Goal: Task Accomplishment & Management: Manage account settings

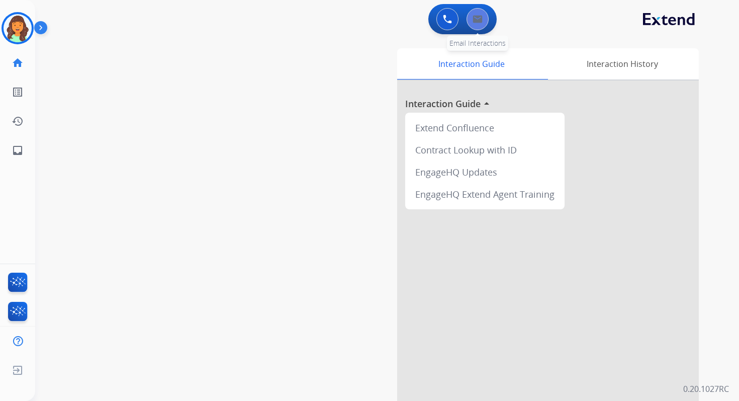
click at [478, 15] on img at bounding box center [478, 19] width 10 height 8
select select "**********"
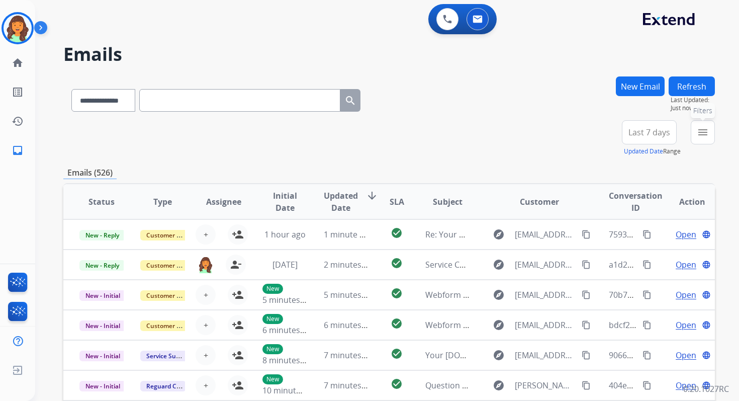
click at [704, 138] on mat-icon "menu" at bounding box center [703, 132] width 12 height 12
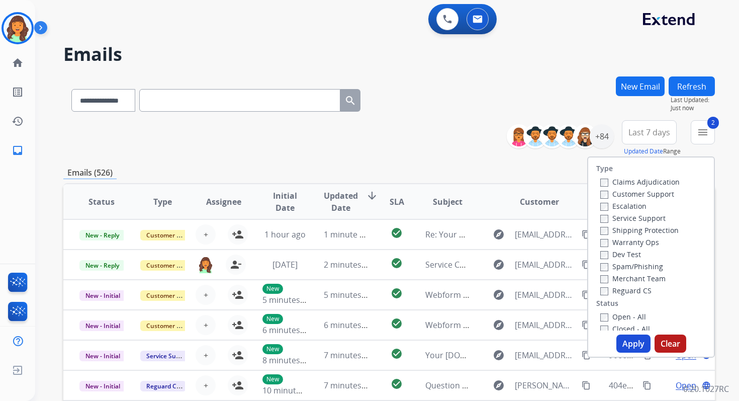
click at [630, 348] on button "Apply" at bounding box center [634, 343] width 34 height 18
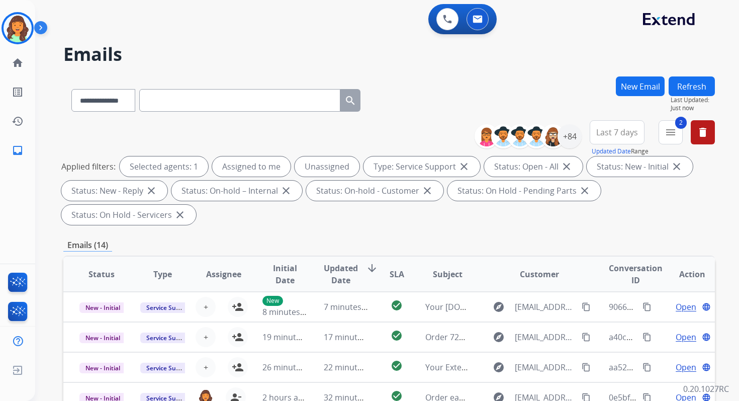
click at [422, 223] on div "Applied filters: Selected agents: 1 Assigned to me Unassigned Type: Service Sup…" at bounding box center [387, 190] width 652 height 68
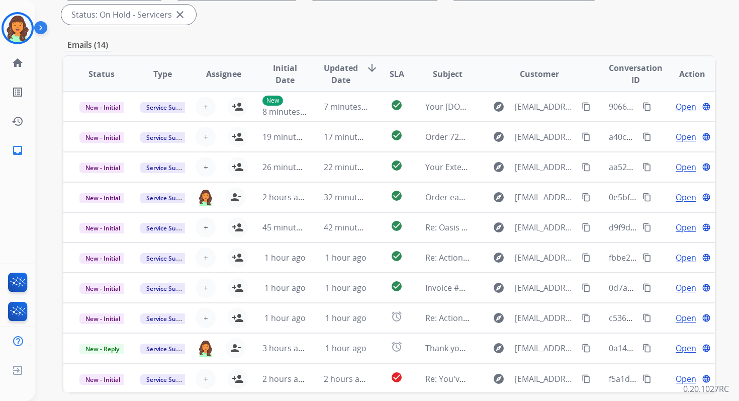
scroll to position [244, 0]
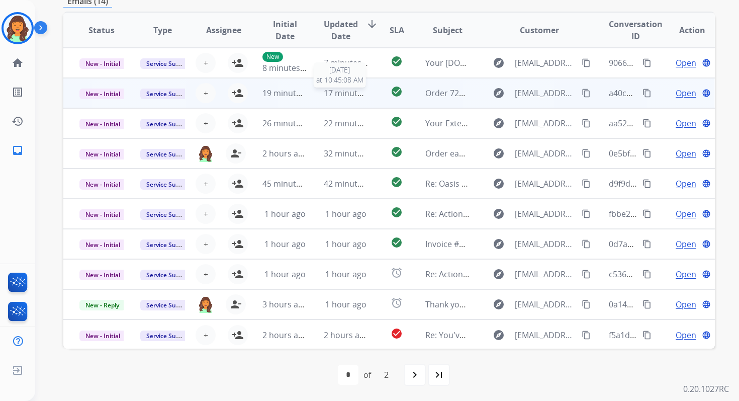
click at [358, 90] on span "17 minutes ago" at bounding box center [353, 93] width 58 height 11
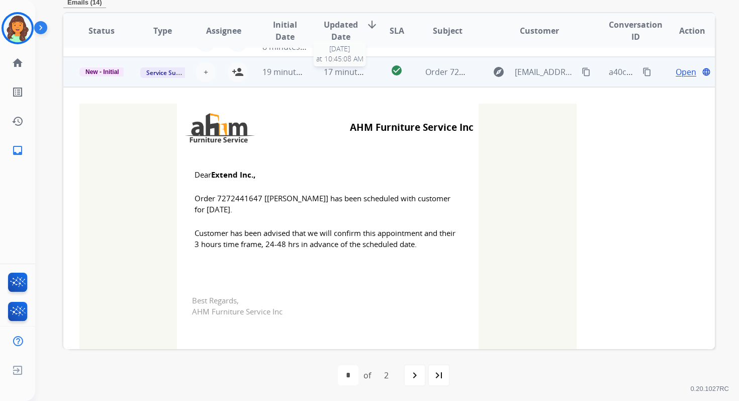
scroll to position [30, 0]
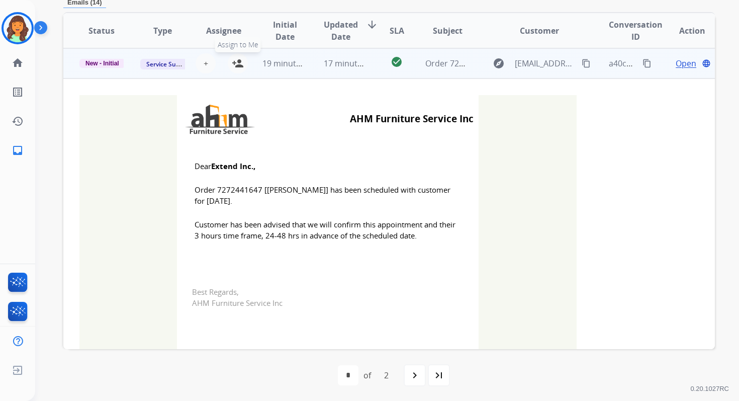
click at [234, 64] on mat-icon "person_add" at bounding box center [238, 63] width 12 height 12
click at [99, 60] on span "New - Initial" at bounding box center [102, 63] width 46 height 9
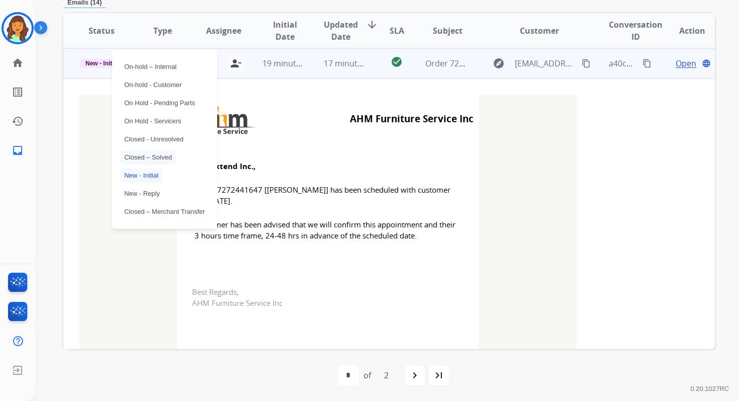
click at [146, 156] on p "Closed – Solved" at bounding box center [148, 157] width 56 height 14
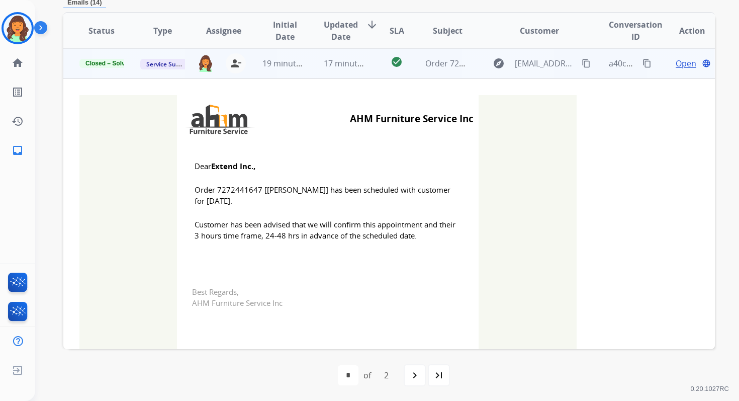
scroll to position [0, 0]
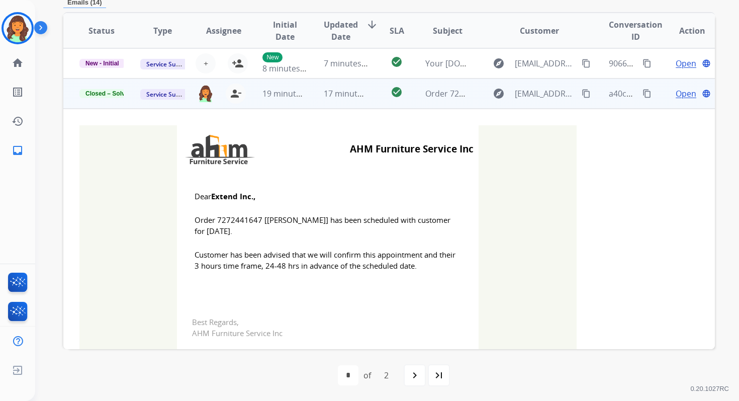
click at [362, 78] on td "17 minutes ago" at bounding box center [338, 93] width 61 height 30
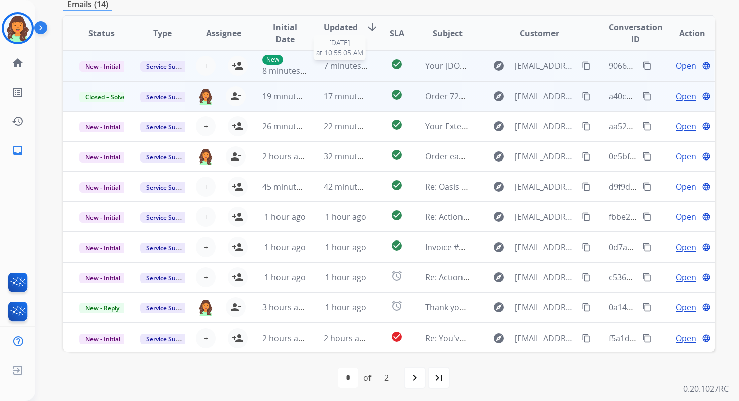
click at [359, 71] on div "7 minutes ago" at bounding box center [346, 66] width 44 height 12
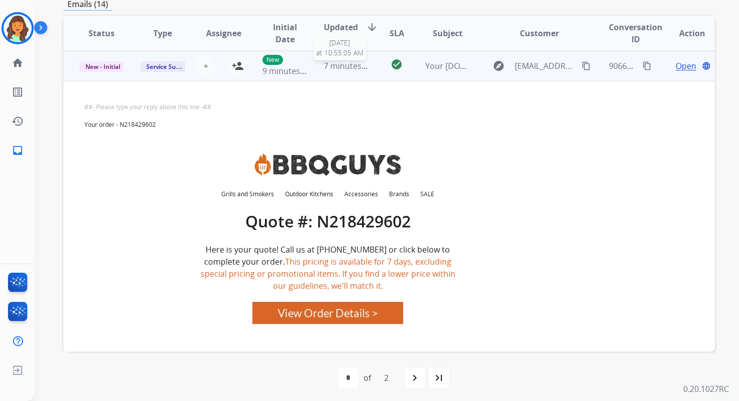
click at [359, 71] on div "7 minutes ago" at bounding box center [346, 66] width 44 height 12
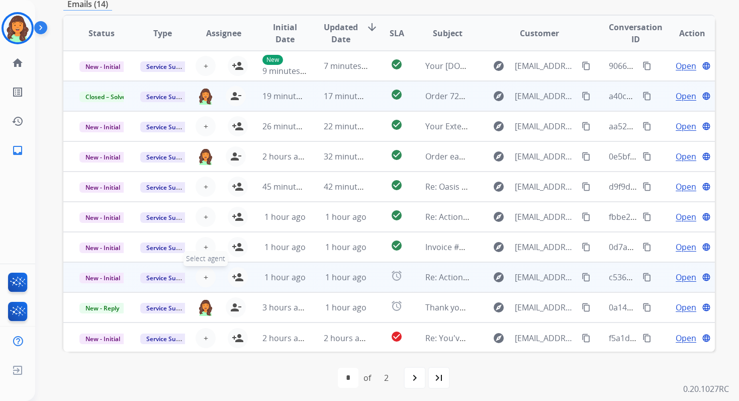
click at [205, 274] on span "+" at bounding box center [206, 277] width 5 height 12
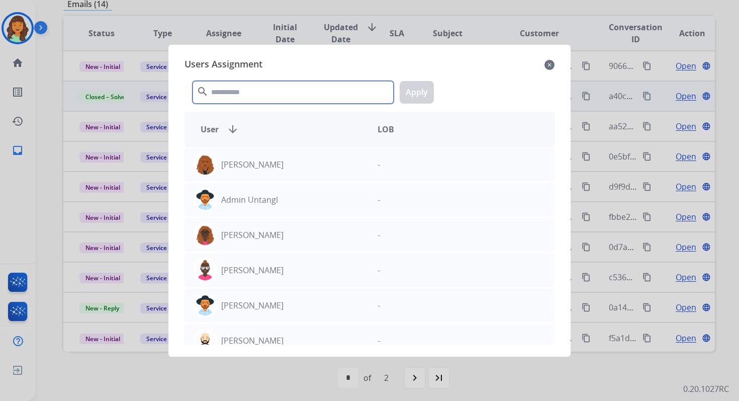
click at [239, 92] on input "text" at bounding box center [293, 92] width 201 height 23
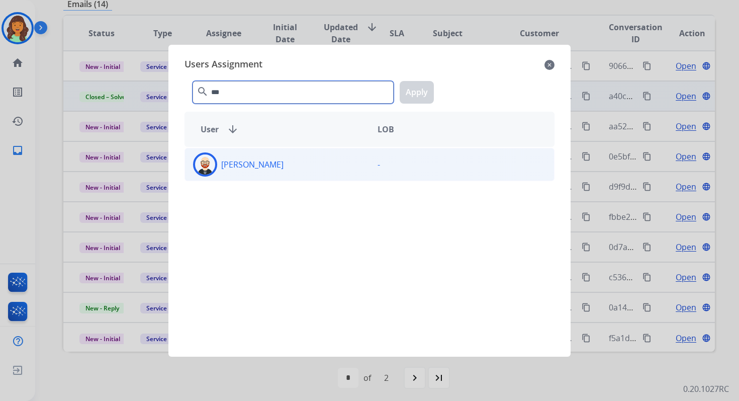
type input "***"
click at [295, 170] on div "[PERSON_NAME]" at bounding box center [277, 164] width 185 height 24
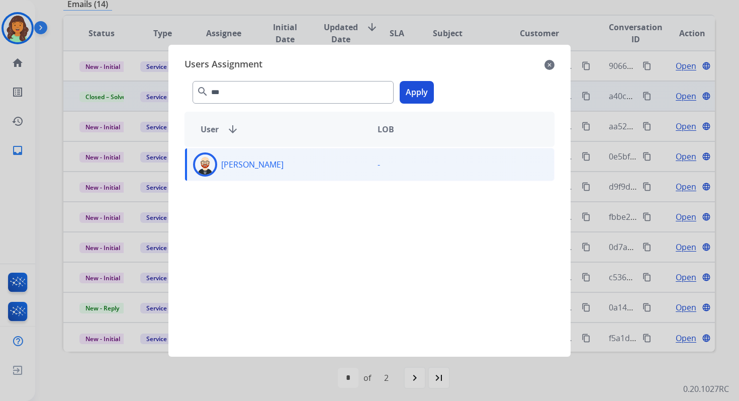
click at [420, 95] on button "Apply" at bounding box center [417, 92] width 34 height 23
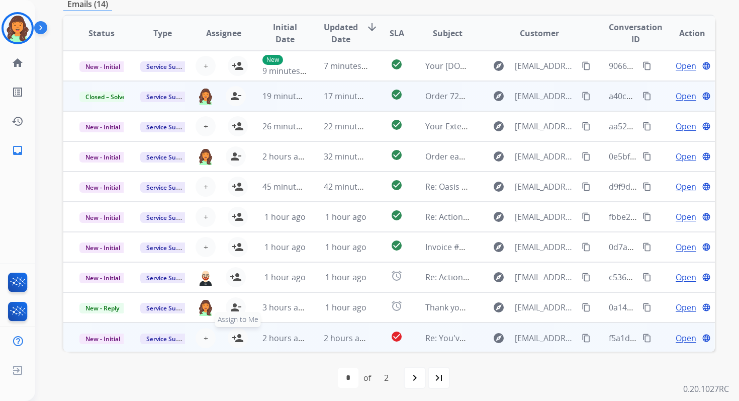
click at [239, 338] on mat-icon "person_add" at bounding box center [238, 338] width 12 height 12
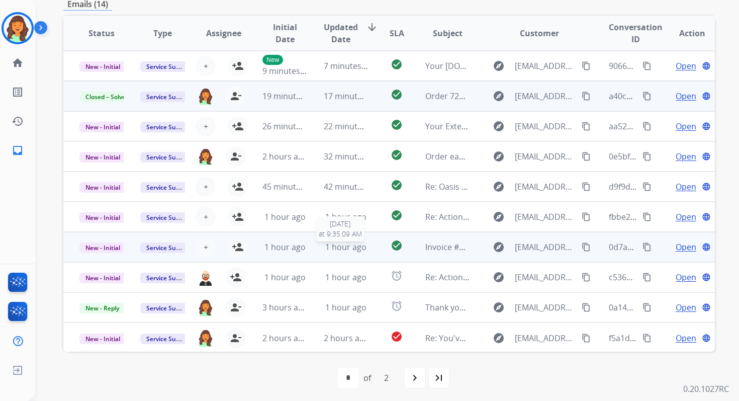
click at [326, 250] on span "1 hour ago" at bounding box center [345, 246] width 41 height 11
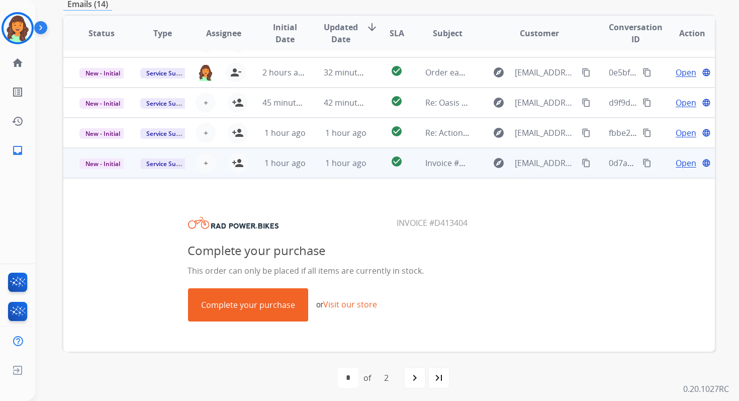
scroll to position [0, 0]
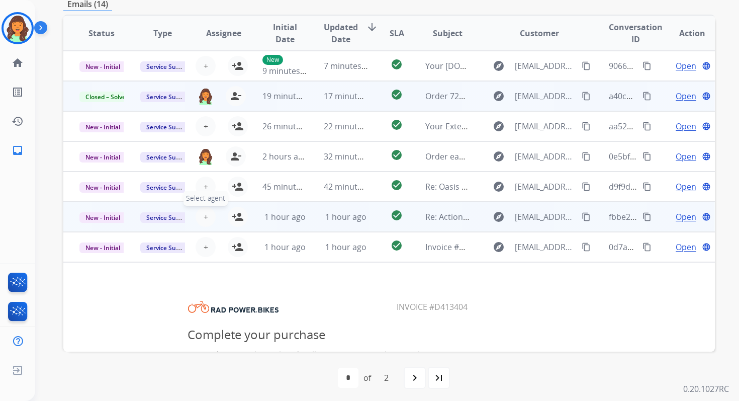
click at [204, 215] on span "+" at bounding box center [206, 217] width 5 height 12
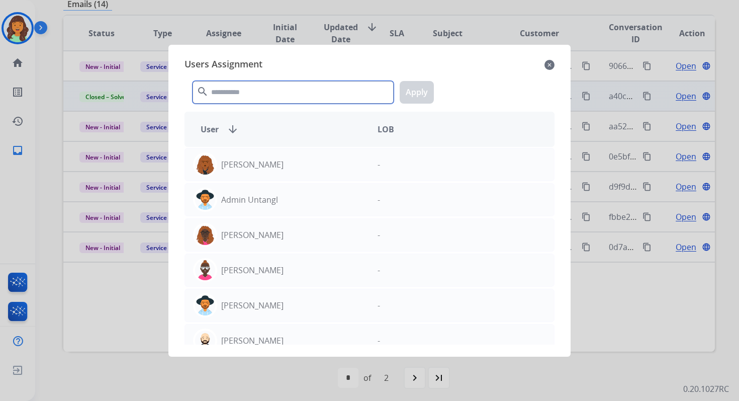
click at [242, 88] on input "text" at bounding box center [293, 92] width 201 height 23
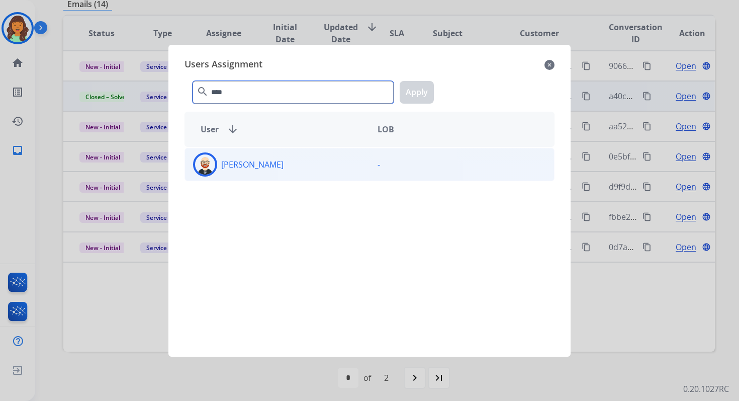
type input "****"
click at [275, 164] on div "[PERSON_NAME]" at bounding box center [277, 164] width 185 height 24
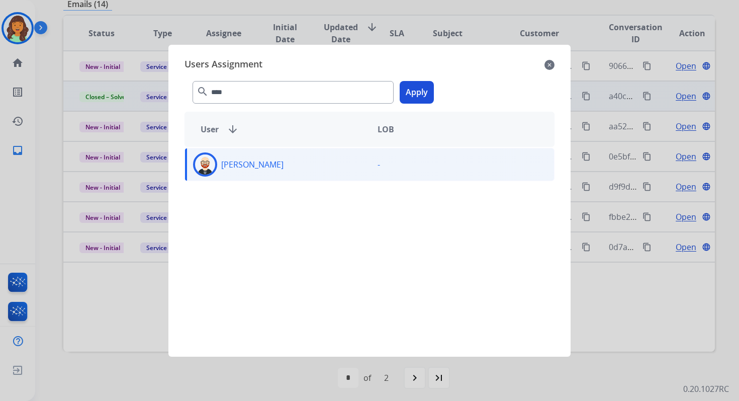
click at [421, 90] on button "Apply" at bounding box center [417, 92] width 34 height 23
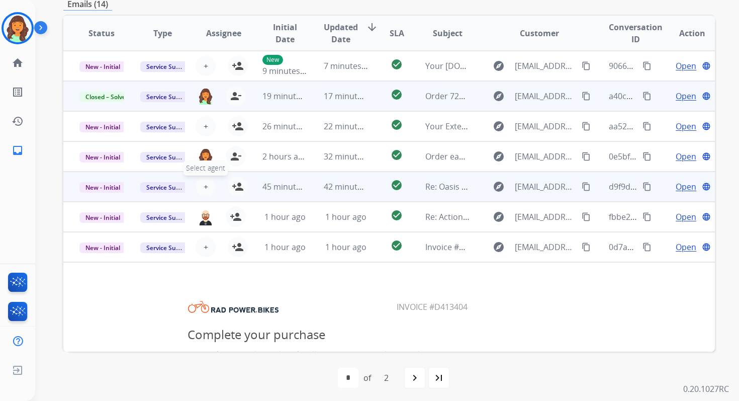
click at [205, 183] on span "+" at bounding box center [206, 187] width 5 height 12
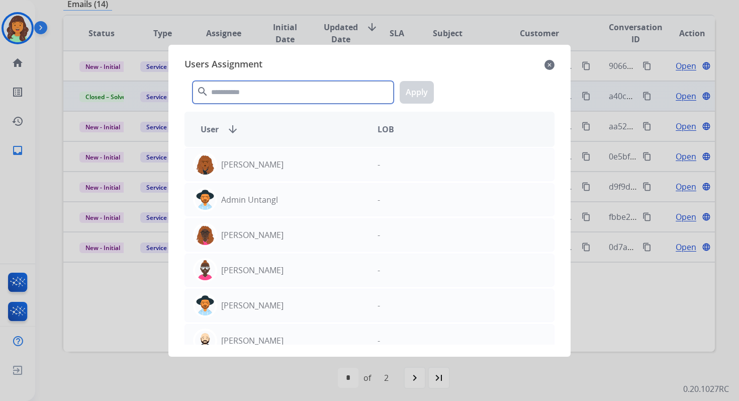
click at [240, 93] on input "text" at bounding box center [293, 92] width 201 height 23
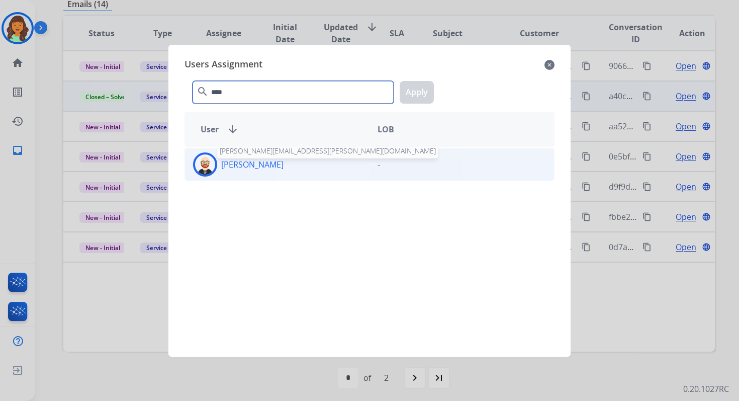
type input "****"
click at [260, 163] on p "[PERSON_NAME]" at bounding box center [252, 164] width 62 height 12
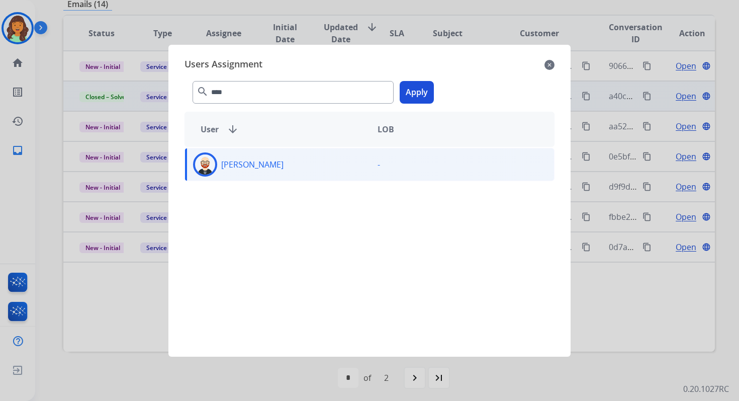
click at [424, 86] on button "Apply" at bounding box center [417, 92] width 34 height 23
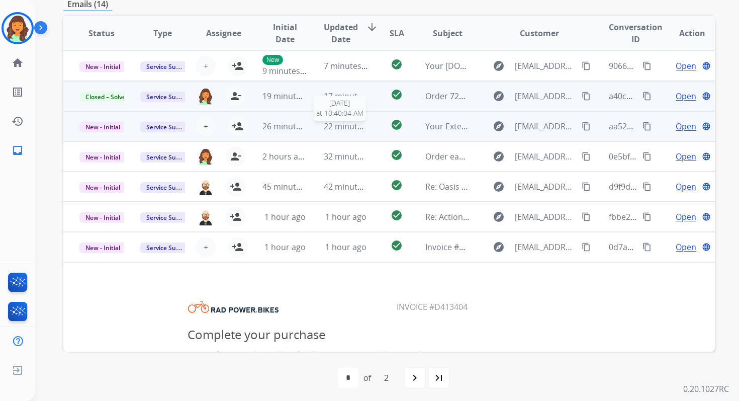
click at [347, 127] on span "22 minutes ago" at bounding box center [353, 126] width 58 height 11
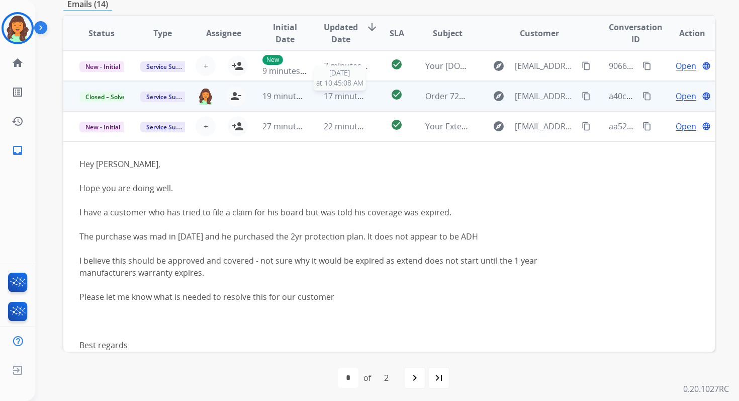
click at [342, 102] on div "17 minutes ago" at bounding box center [346, 96] width 44 height 12
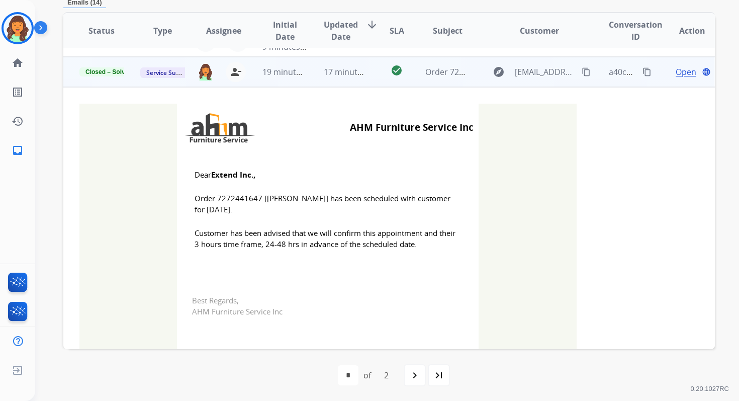
scroll to position [30, 0]
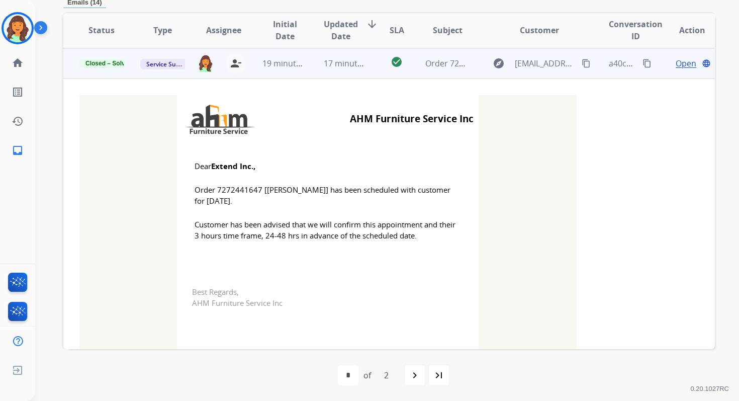
click at [337, 70] on td "17 minutes ago" at bounding box center [338, 63] width 61 height 30
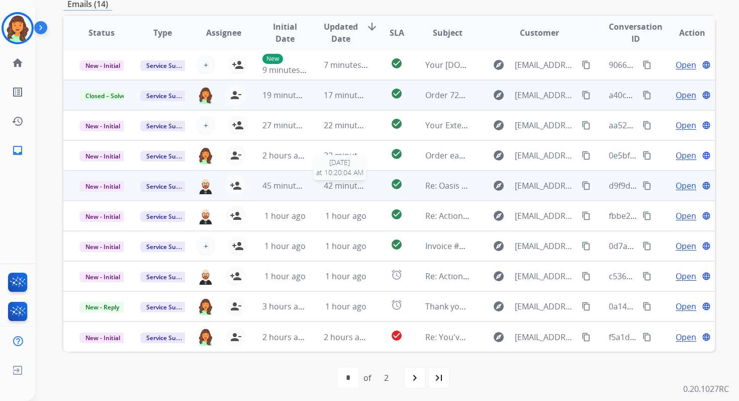
scroll to position [244, 0]
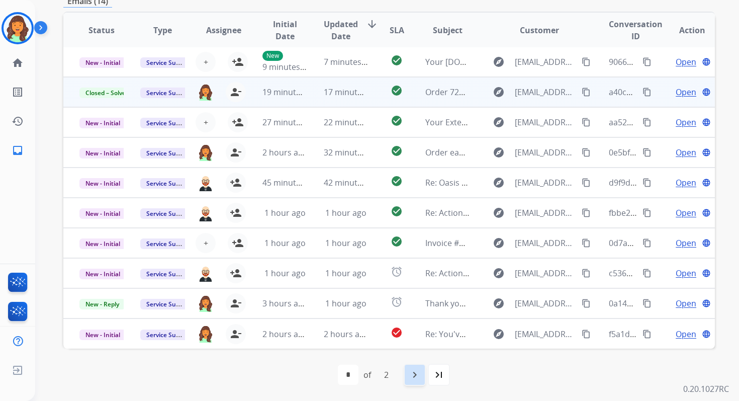
click at [409, 369] on mat-icon "navigate_next" at bounding box center [415, 375] width 12 height 12
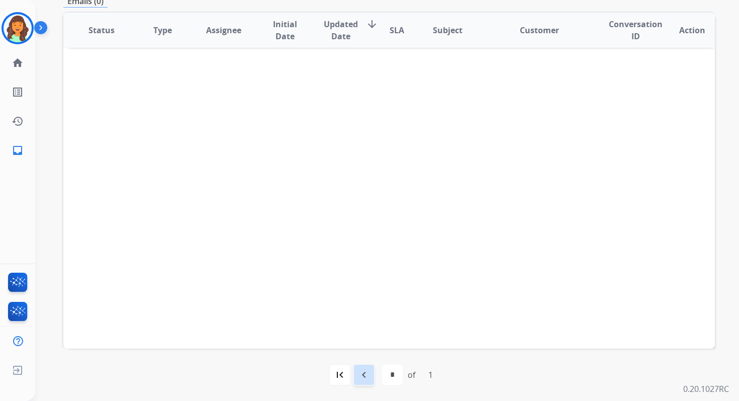
click at [366, 371] on mat-icon "navigate_before" at bounding box center [364, 375] width 12 height 12
select select "*"
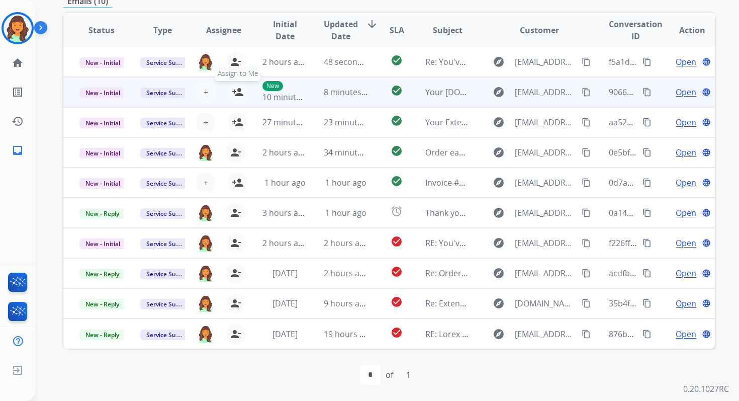
click at [238, 93] on mat-icon "person_add" at bounding box center [238, 92] width 12 height 12
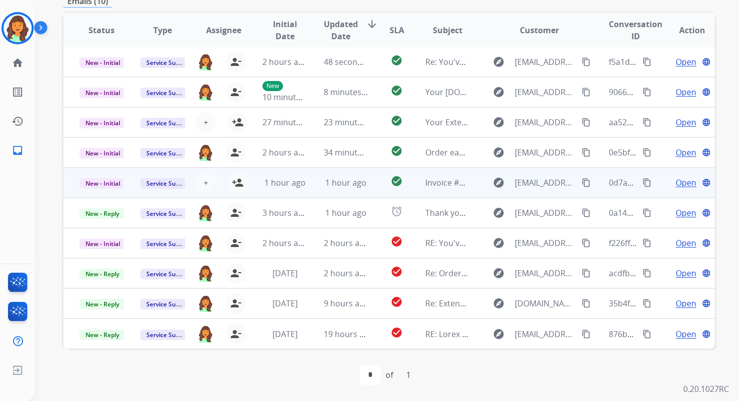
click at [315, 173] on td "1 hour ago" at bounding box center [338, 182] width 61 height 30
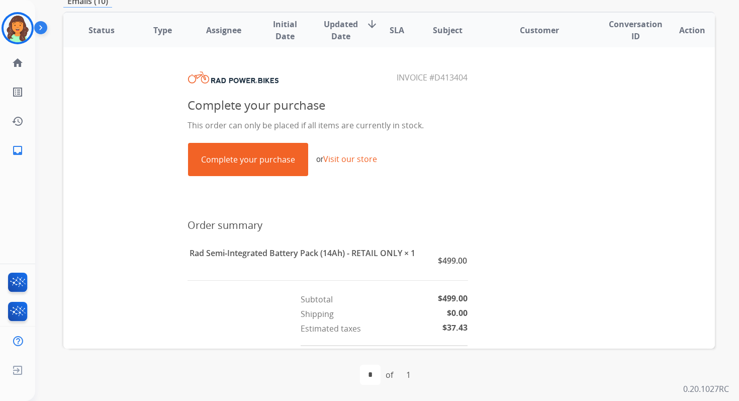
scroll to position [144, 0]
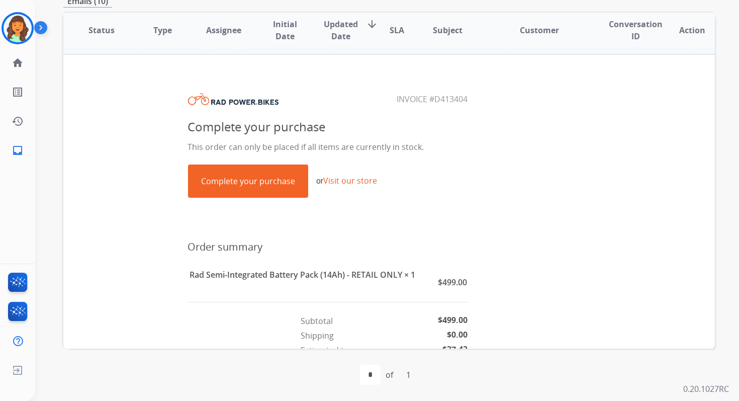
click at [263, 178] on link "Complete your purchase" at bounding box center [248, 181] width 119 height 32
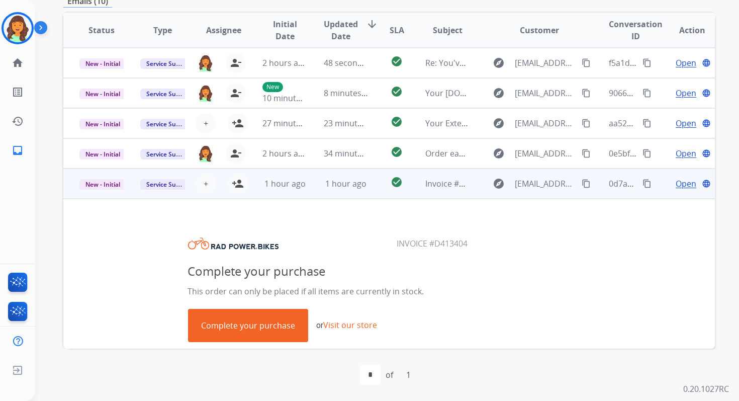
click at [339, 190] on td "1 hour ago" at bounding box center [338, 183] width 61 height 30
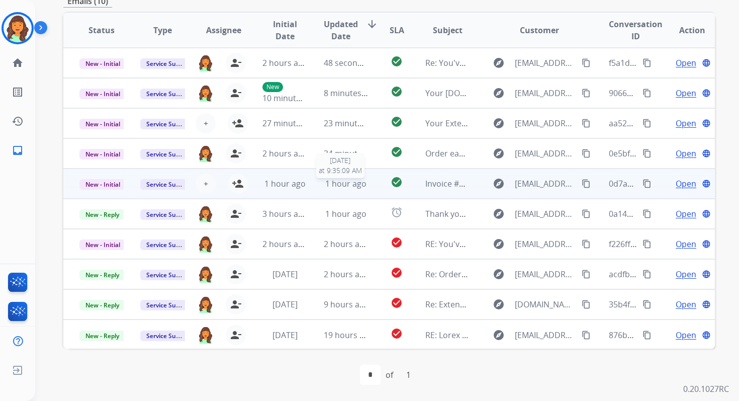
click at [326, 178] on span "1 hour ago" at bounding box center [345, 183] width 41 height 11
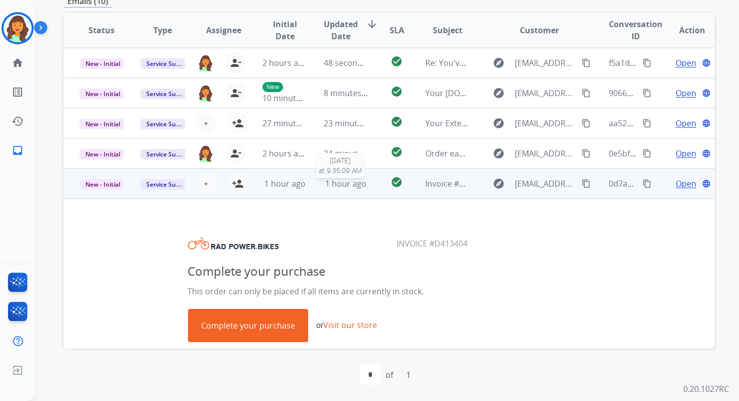
click at [340, 181] on span "1 hour ago" at bounding box center [345, 183] width 41 height 11
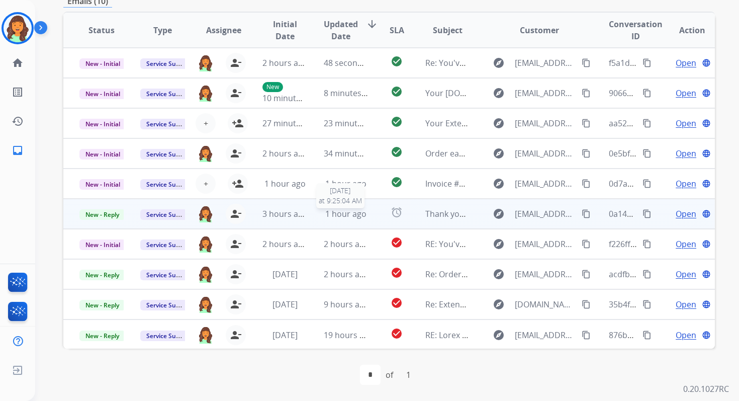
click at [350, 209] on span "1 hour ago" at bounding box center [345, 213] width 41 height 11
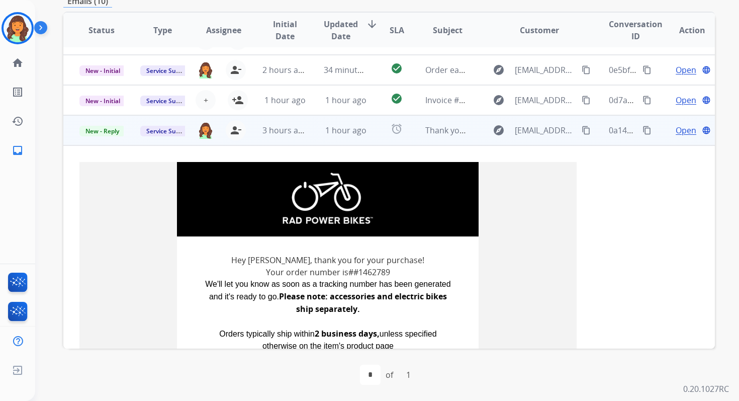
scroll to position [151, 0]
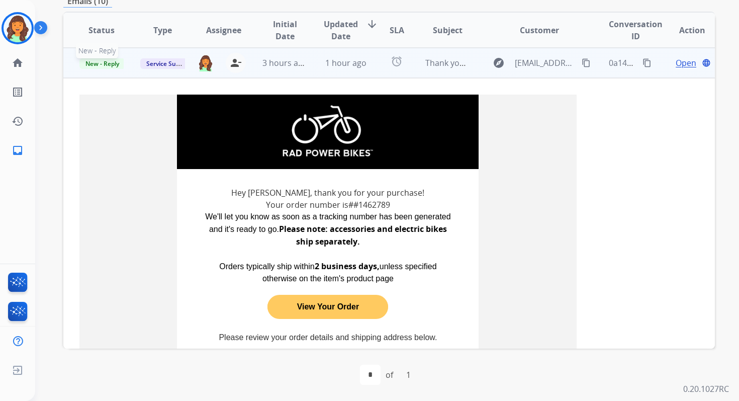
click at [114, 67] on span "New - Reply" at bounding box center [102, 63] width 46 height 11
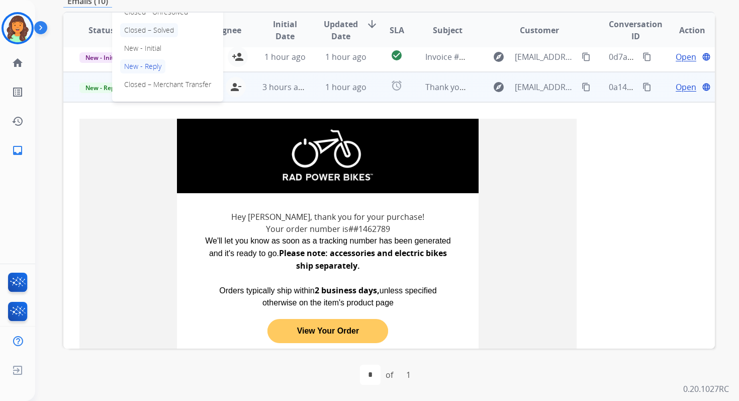
click at [142, 33] on p "Closed – Solved" at bounding box center [149, 30] width 58 height 14
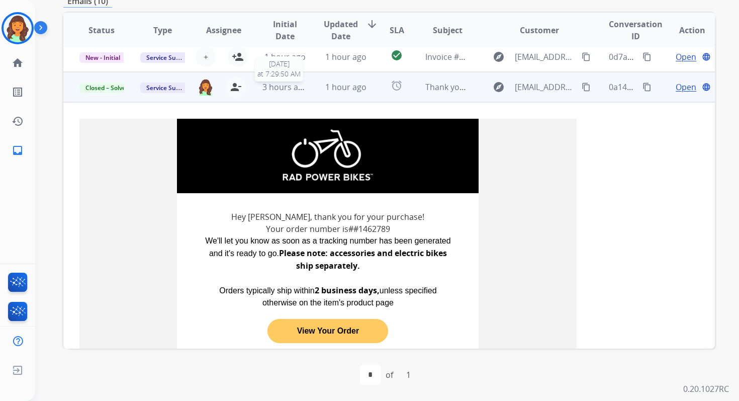
click at [298, 87] on span "3 hours ago" at bounding box center [285, 86] width 45 height 11
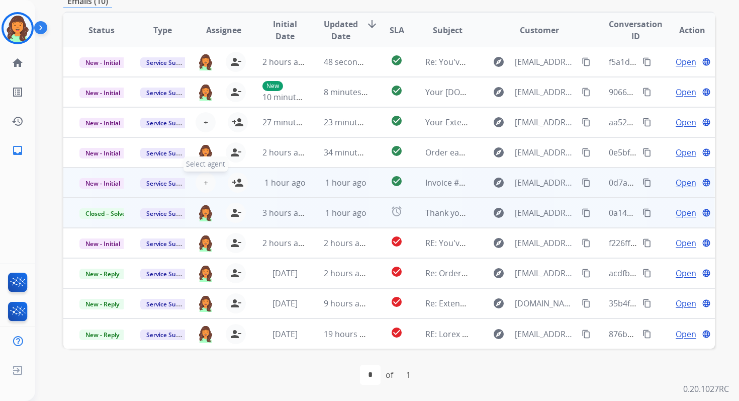
click at [206, 182] on button "+ Select agent" at bounding box center [206, 182] width 20 height 20
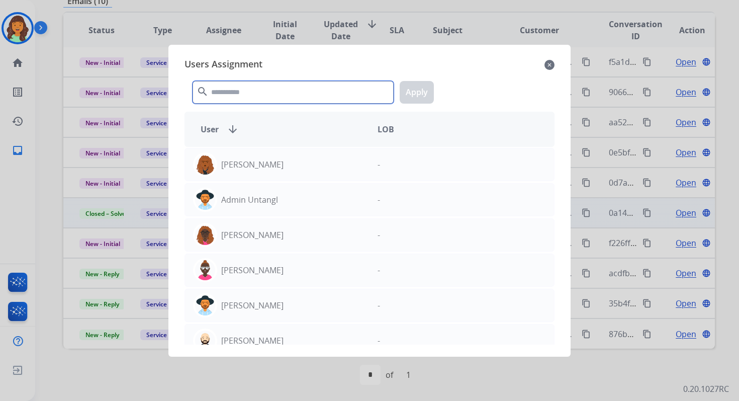
click at [267, 94] on input "text" at bounding box center [293, 92] width 201 height 23
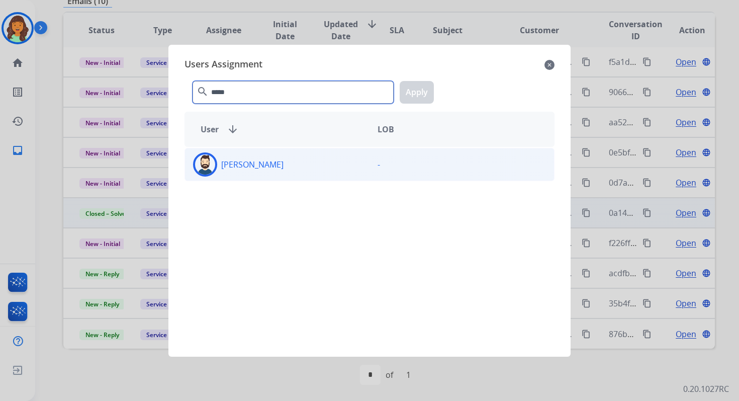
type input "*****"
click at [296, 162] on div "[PERSON_NAME]" at bounding box center [277, 164] width 185 height 24
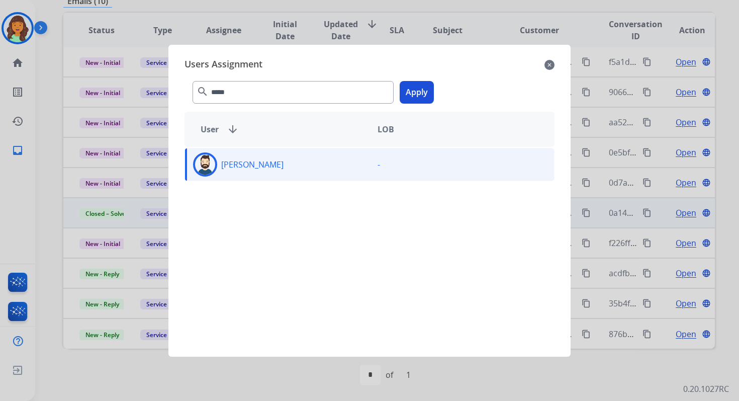
click at [423, 94] on button "Apply" at bounding box center [417, 92] width 34 height 23
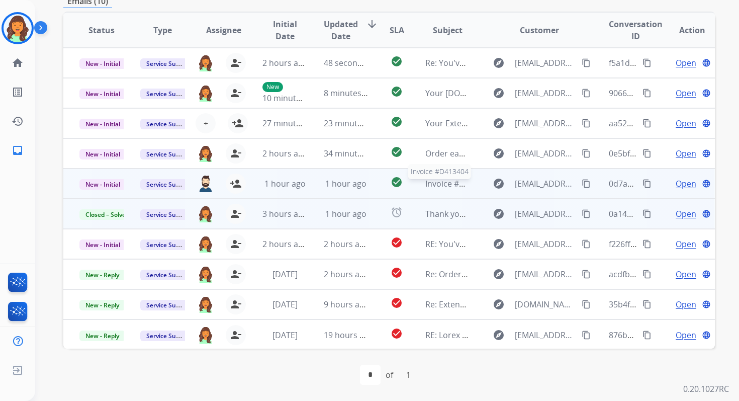
scroll to position [0, 0]
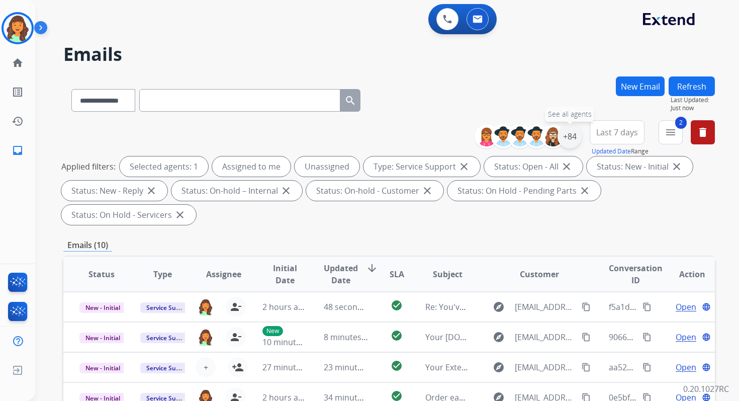
click at [568, 144] on div "+84" at bounding box center [570, 136] width 24 height 24
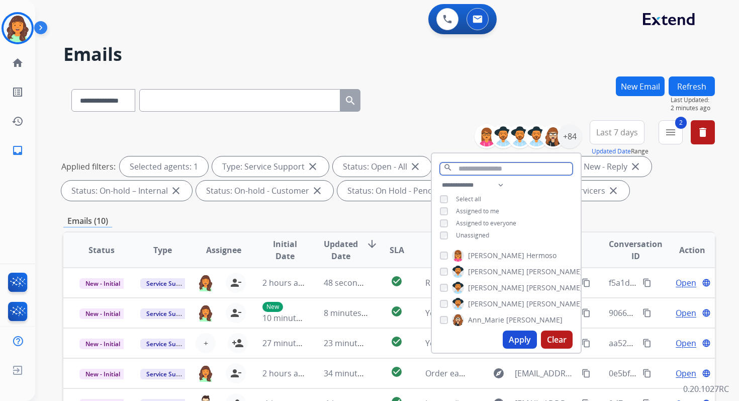
click at [467, 167] on input "text" at bounding box center [506, 168] width 133 height 13
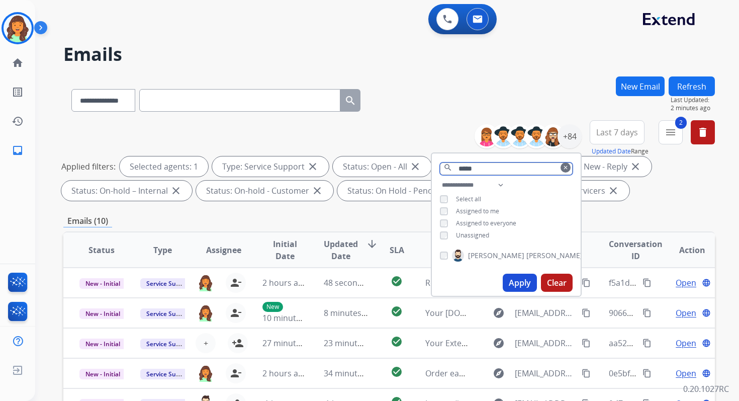
type input "*****"
click at [511, 277] on button "Apply" at bounding box center [520, 283] width 34 height 18
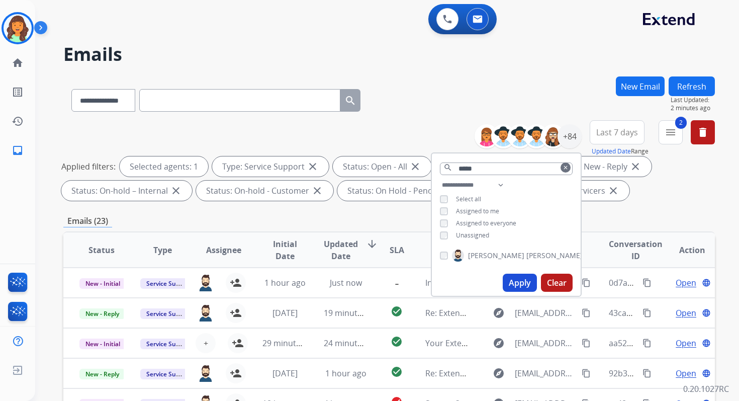
click at [420, 113] on div "**********" at bounding box center [389, 98] width 652 height 44
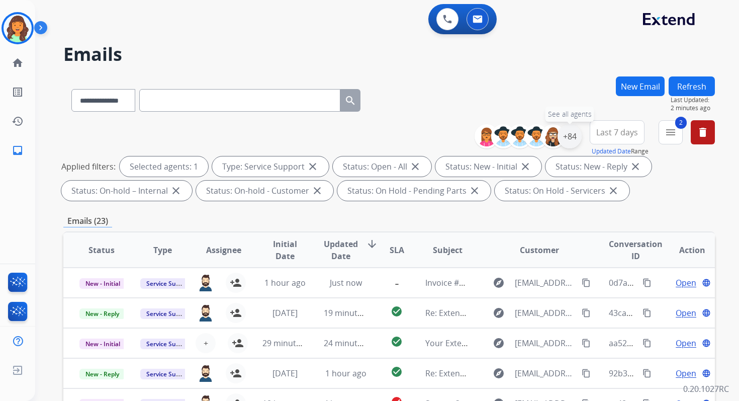
click at [573, 137] on div "+84" at bounding box center [570, 136] width 24 height 24
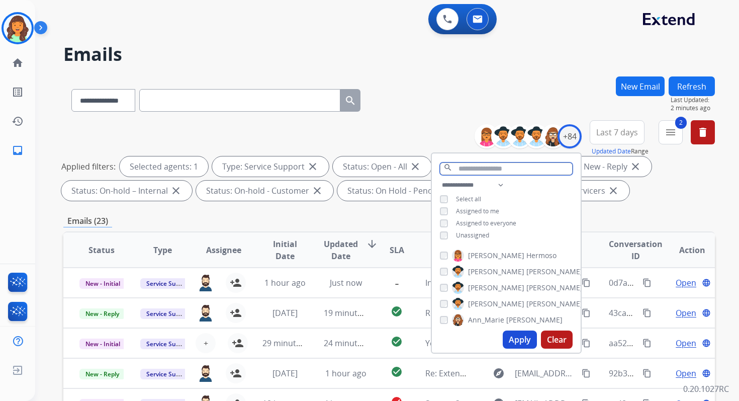
click at [461, 166] on input "text" at bounding box center [506, 168] width 133 height 13
click at [471, 168] on input "**" at bounding box center [506, 168] width 133 height 13
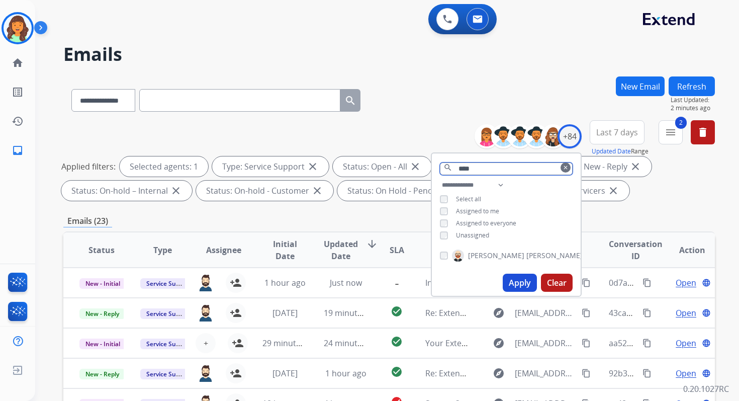
type input "****"
click at [525, 280] on button "Apply" at bounding box center [520, 283] width 34 height 18
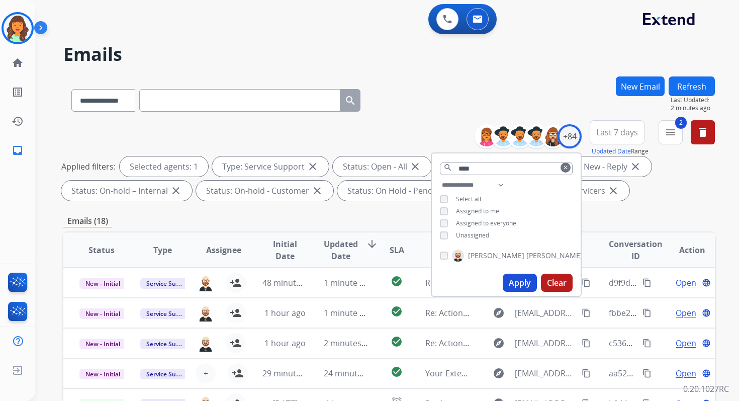
click at [439, 128] on div "**********" at bounding box center [389, 162] width 652 height 84
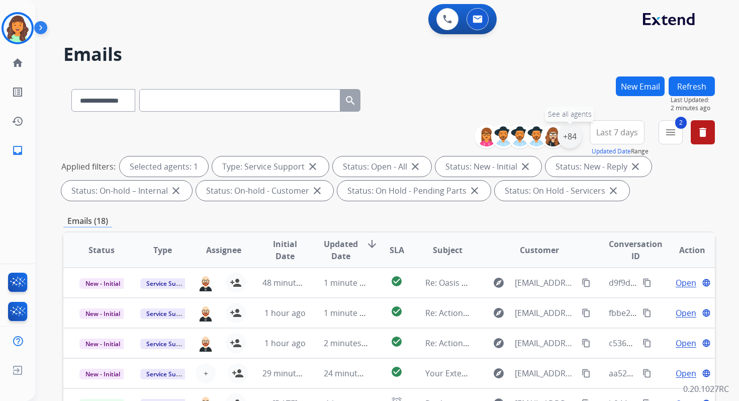
click at [567, 139] on div "+84" at bounding box center [570, 136] width 24 height 24
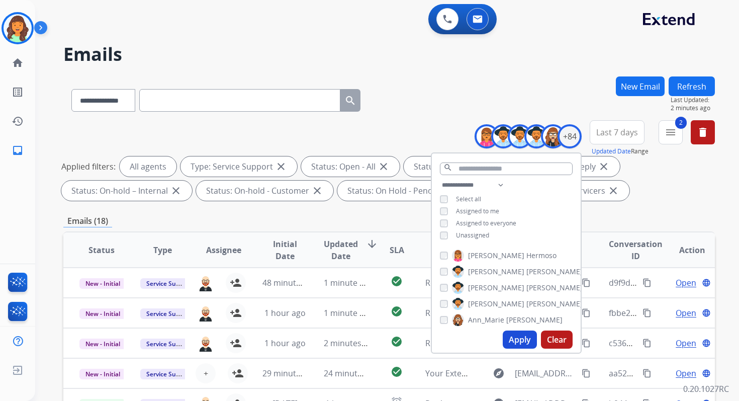
click at [516, 338] on button "Apply" at bounding box center [520, 339] width 34 height 18
click at [398, 213] on div "**********" at bounding box center [389, 348] width 652 height 544
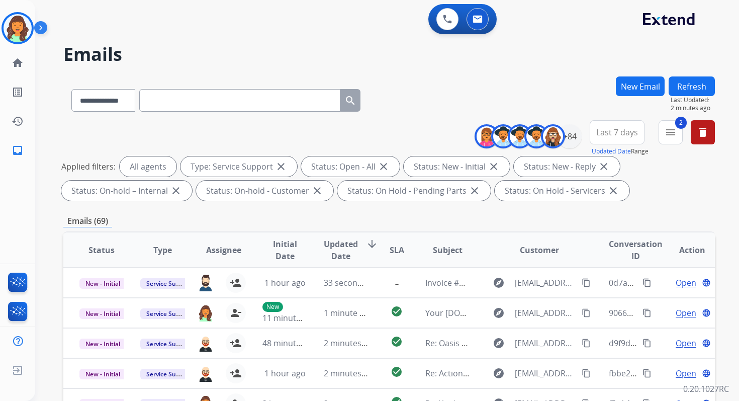
scroll to position [220, 0]
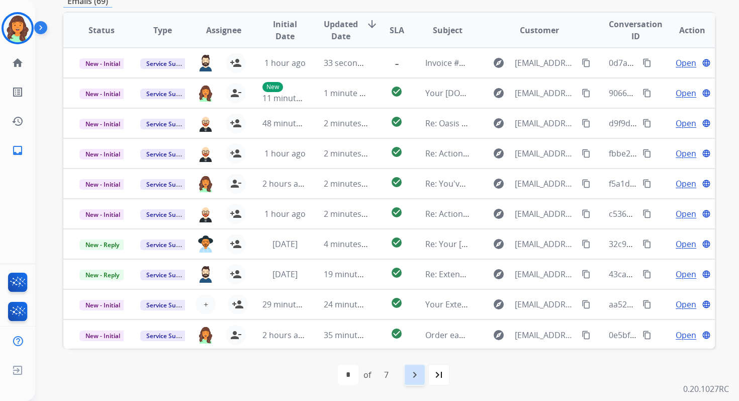
click at [408, 364] on div "navigate_next" at bounding box center [415, 375] width 22 height 22
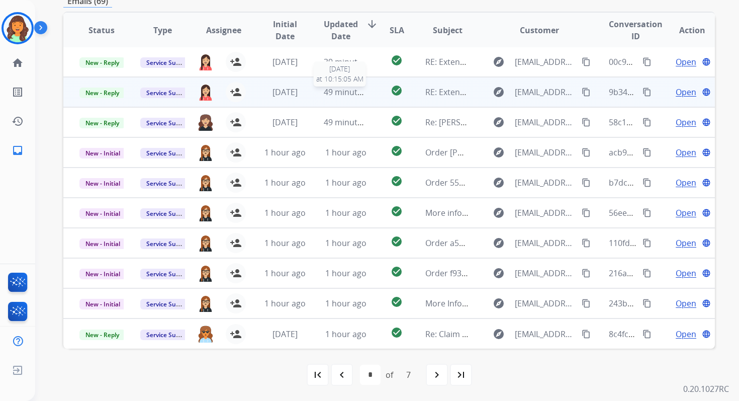
click at [346, 90] on span "49 minutes ago" at bounding box center [353, 91] width 58 height 11
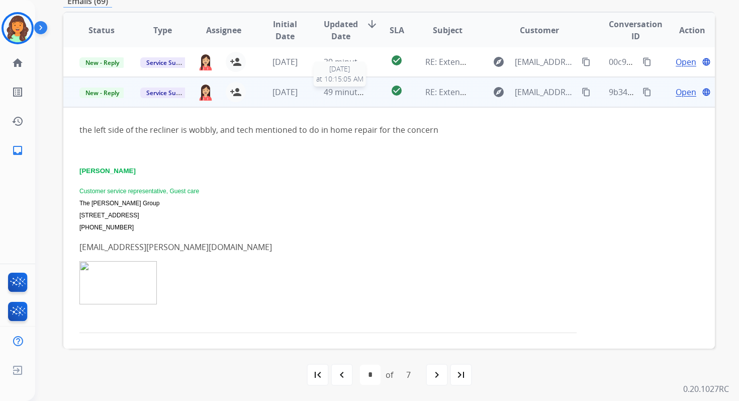
scroll to position [30, 0]
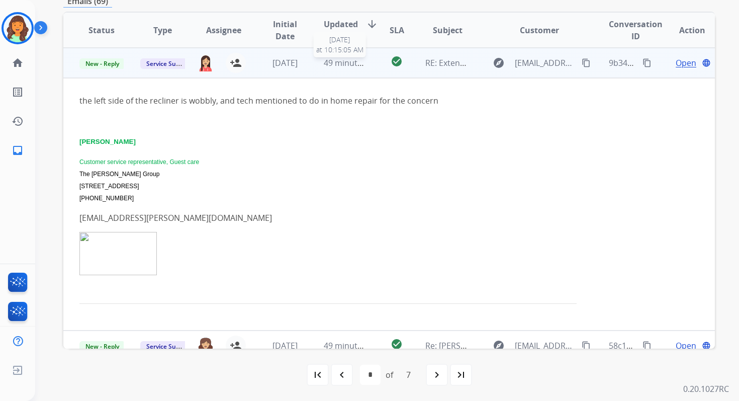
click at [342, 65] on span "49 minutes ago" at bounding box center [353, 62] width 58 height 11
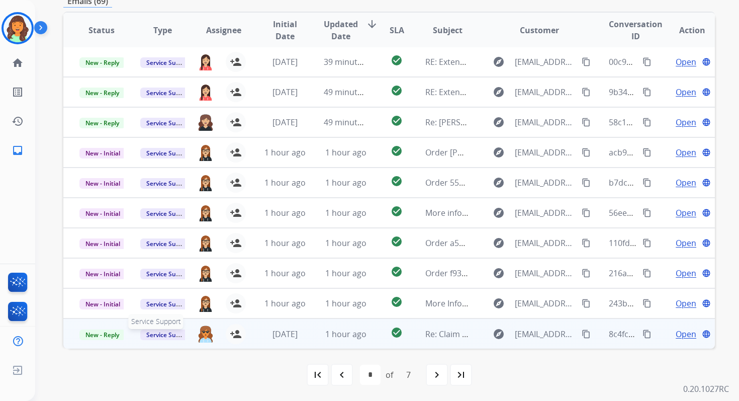
click at [170, 334] on span "Service Support" at bounding box center [168, 334] width 57 height 11
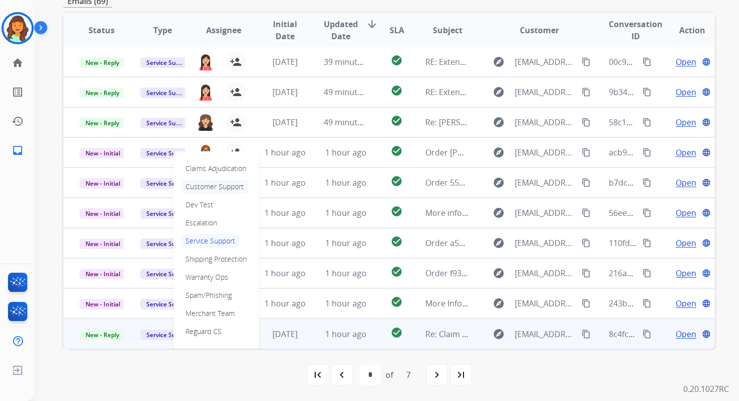
click at [218, 184] on p "Customer Support" at bounding box center [215, 187] width 66 height 14
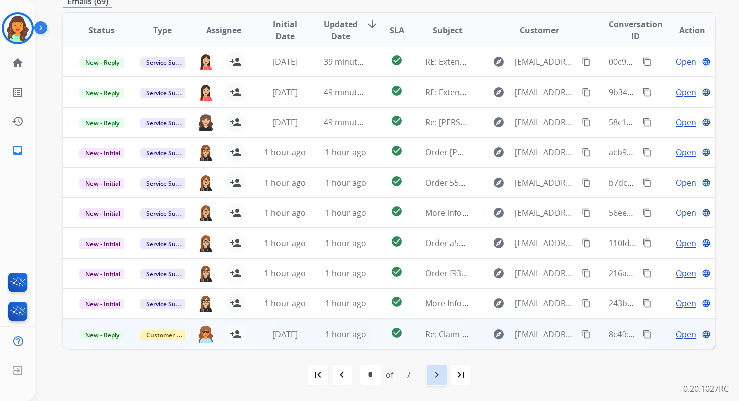
scroll to position [0, 0]
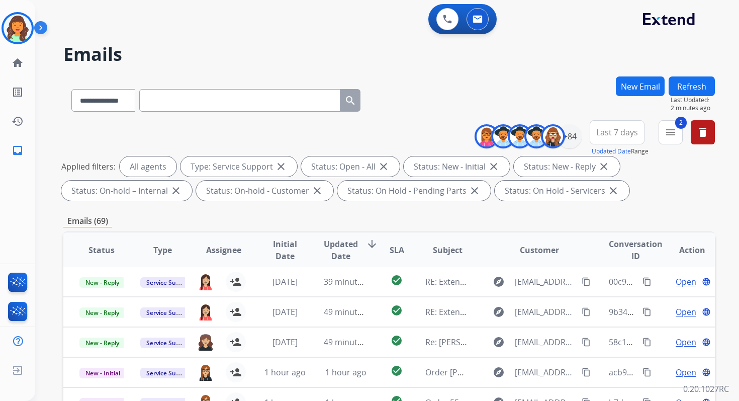
click at [710, 78] on button "Refresh" at bounding box center [692, 86] width 46 height 20
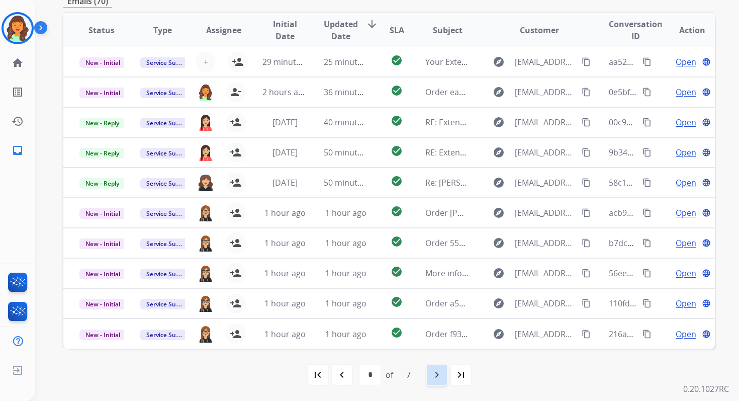
click at [431, 373] on mat-icon "navigate_next" at bounding box center [437, 375] width 12 height 12
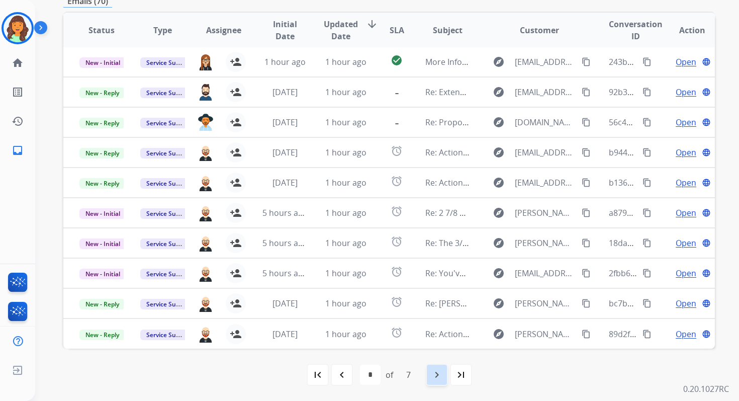
click at [431, 378] on mat-icon "navigate_next" at bounding box center [437, 375] width 12 height 12
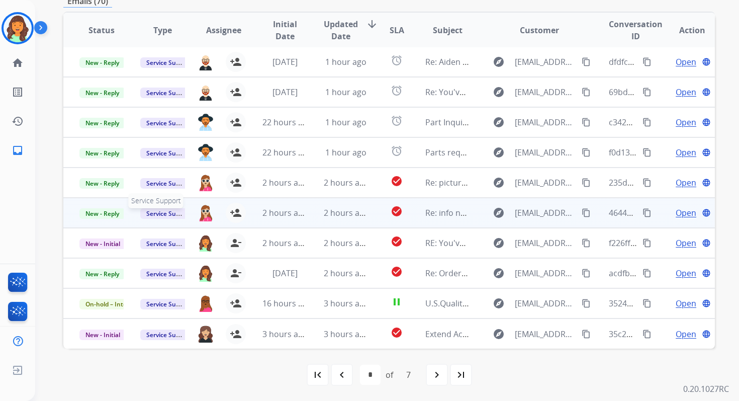
click at [169, 212] on span "Service Support" at bounding box center [168, 213] width 57 height 11
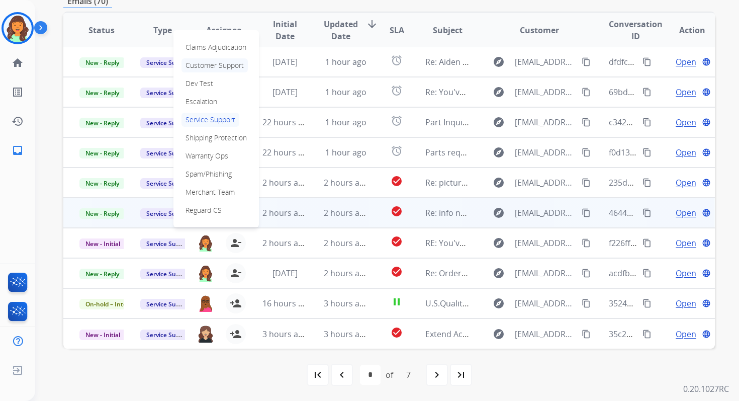
click at [212, 70] on p "Customer Support" at bounding box center [215, 65] width 66 height 14
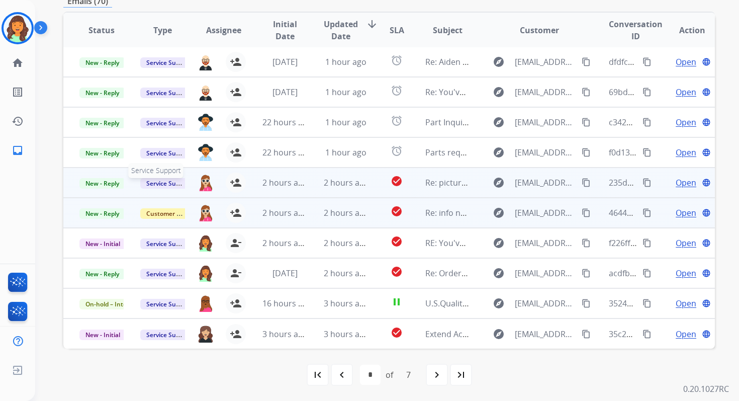
click at [169, 182] on span "Service Support" at bounding box center [168, 183] width 57 height 11
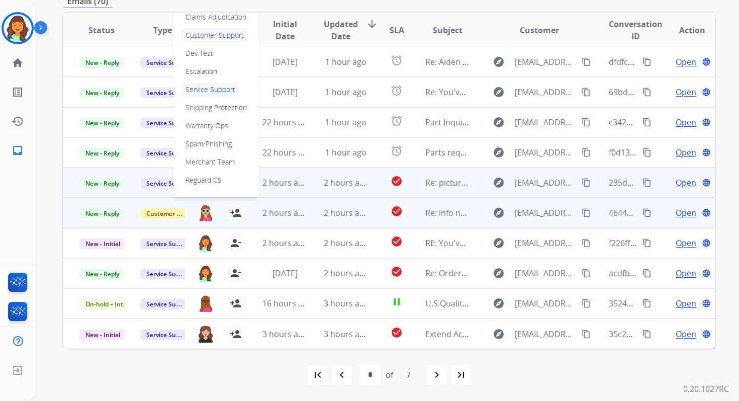
click at [204, 35] on p "Customer Support" at bounding box center [215, 35] width 66 height 14
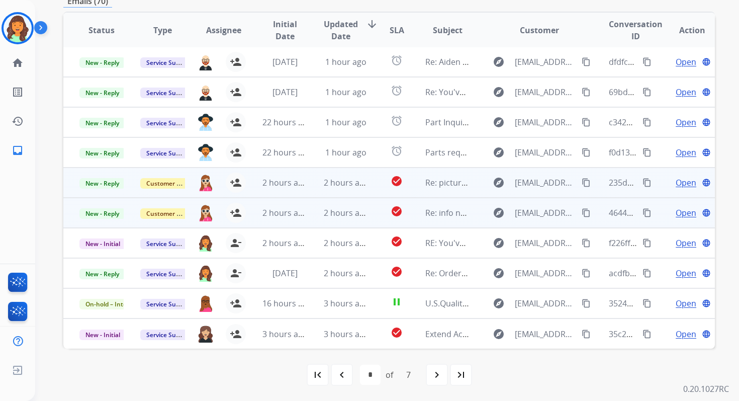
scroll to position [0, 0]
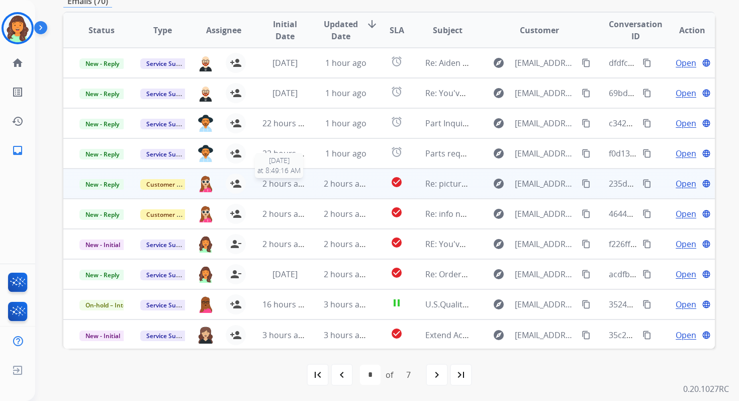
click at [309, 179] on td "2 hours ago" at bounding box center [338, 183] width 61 height 30
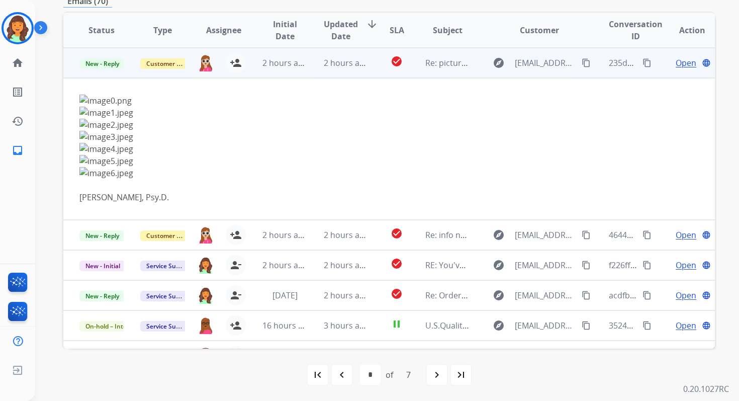
click at [339, 66] on span "2 hours ago" at bounding box center [346, 62] width 45 height 11
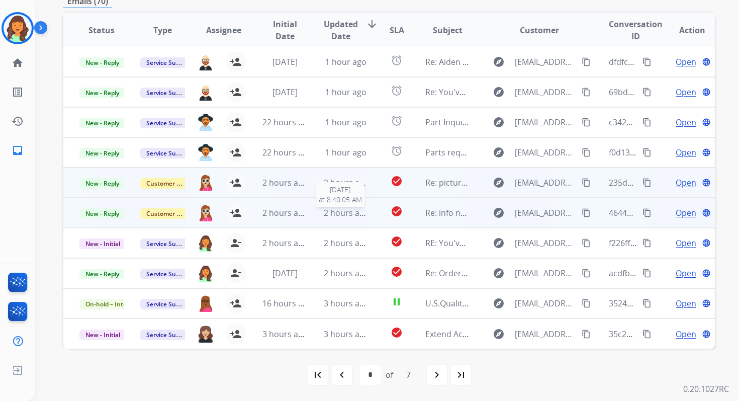
click at [340, 214] on span "2 hours ago" at bounding box center [346, 212] width 45 height 11
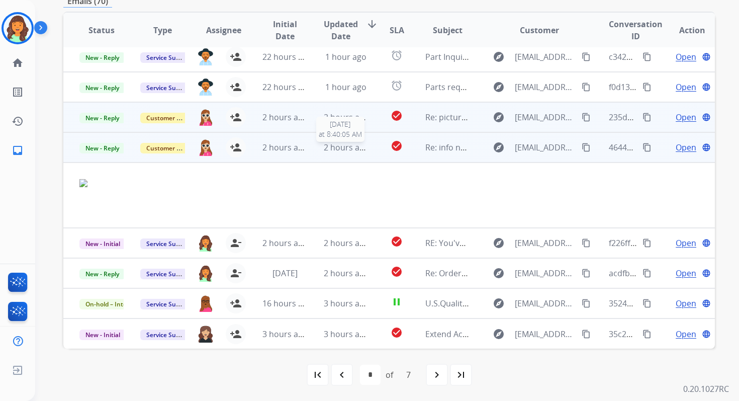
click at [339, 152] on div "2 hours ago" at bounding box center [346, 147] width 44 height 12
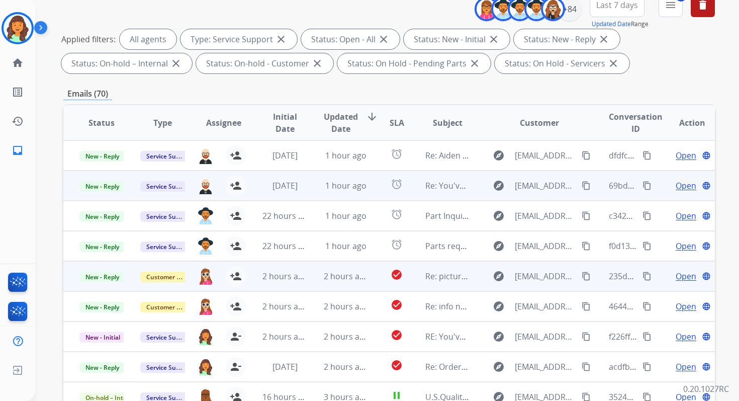
scroll to position [0, 0]
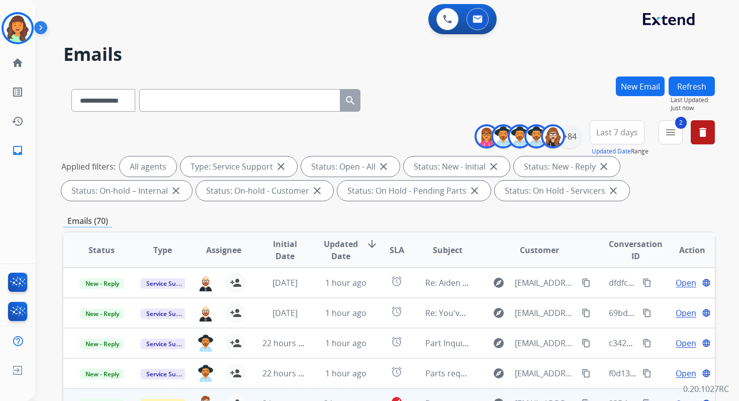
click at [692, 79] on button "Refresh" at bounding box center [692, 86] width 46 height 20
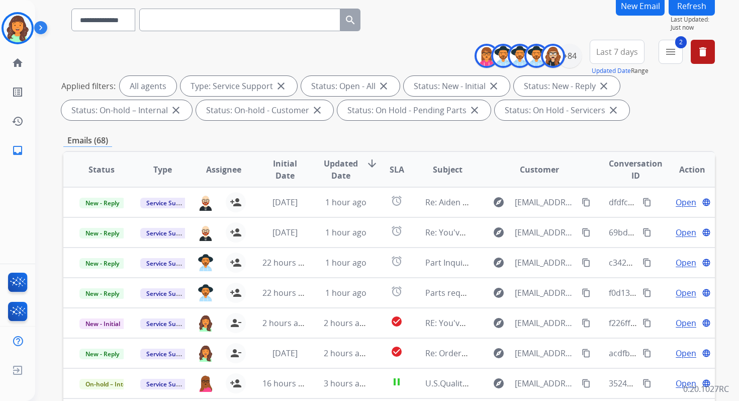
scroll to position [220, 0]
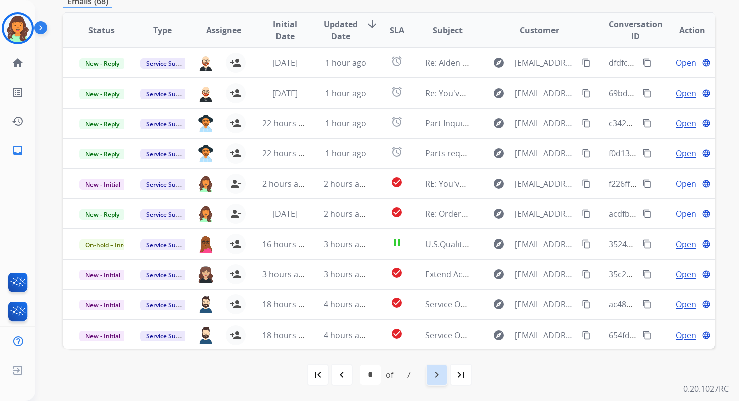
click at [431, 375] on mat-icon "navigate_next" at bounding box center [437, 375] width 12 height 12
select select "*"
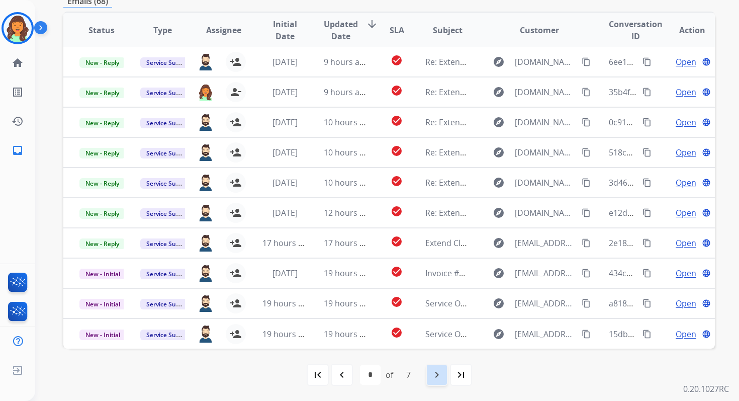
click at [439, 376] on mat-icon "navigate_next" at bounding box center [437, 375] width 12 height 12
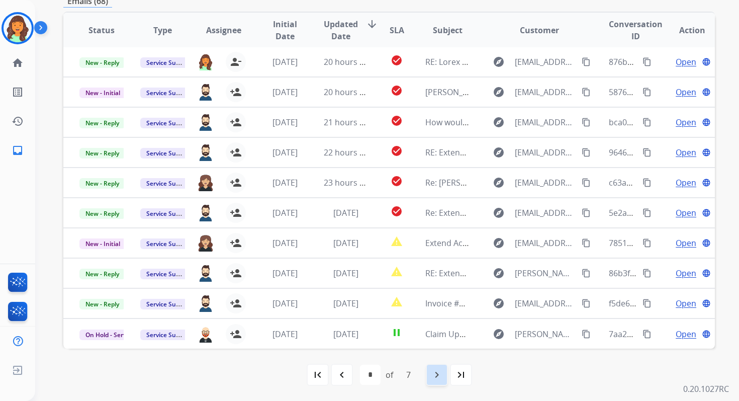
click at [439, 376] on mat-icon "navigate_next" at bounding box center [437, 375] width 12 height 12
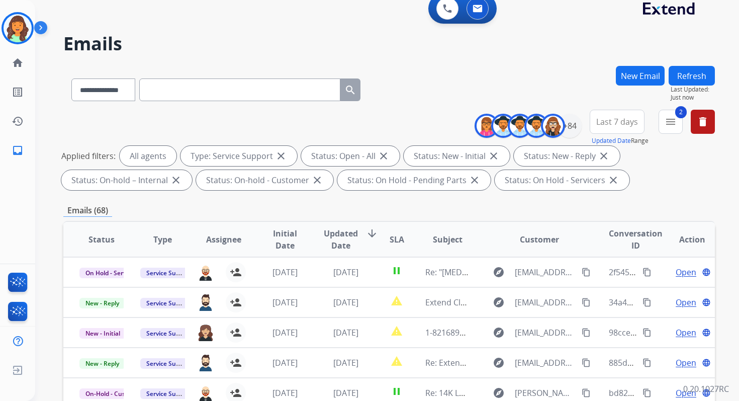
scroll to position [0, 0]
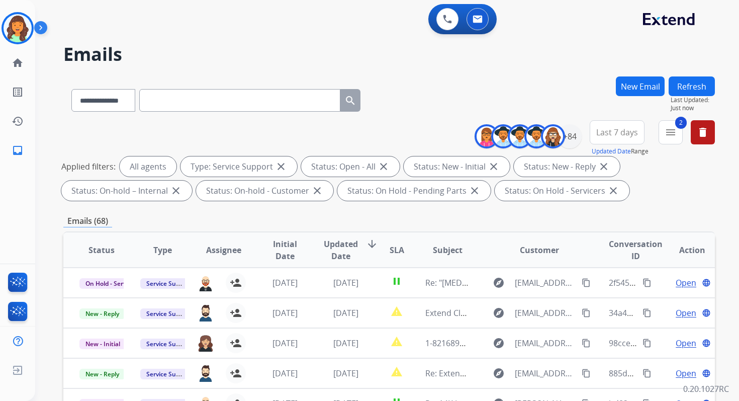
click at [402, 221] on div "Emails (68)" at bounding box center [389, 221] width 652 height 13
click at [23, 28] on img at bounding box center [18, 28] width 28 height 28
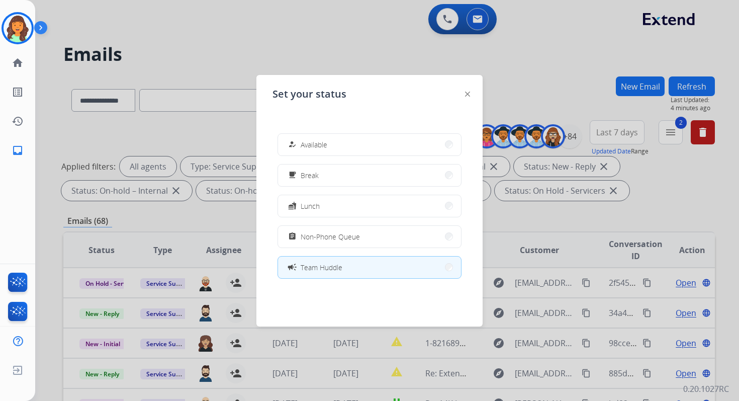
click at [332, 259] on button "campaign Team Huddle" at bounding box center [369, 267] width 183 height 22
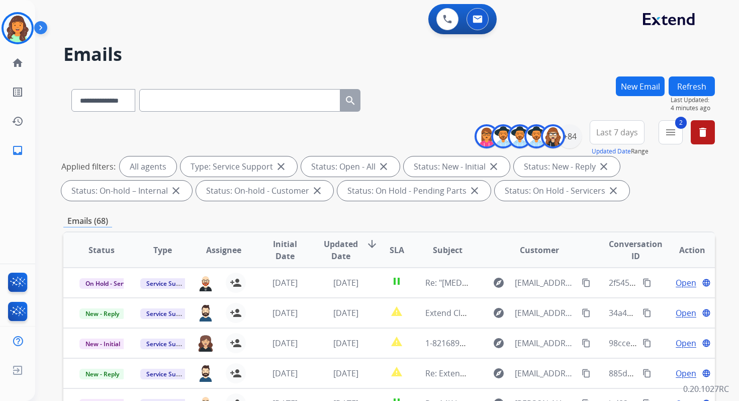
click at [338, 211] on div "**********" at bounding box center [389, 348] width 652 height 544
click at [181, 100] on input "text" at bounding box center [239, 100] width 201 height 23
paste input "**********"
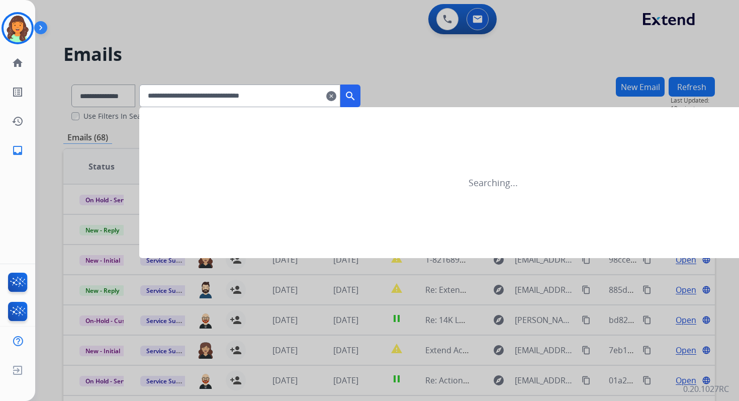
type input "**********"
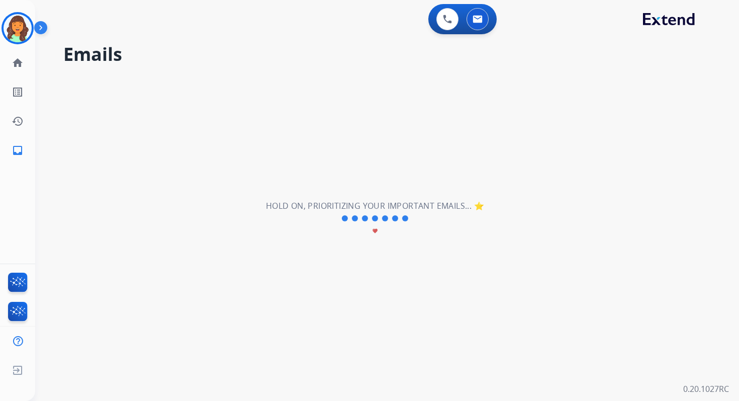
select select "*"
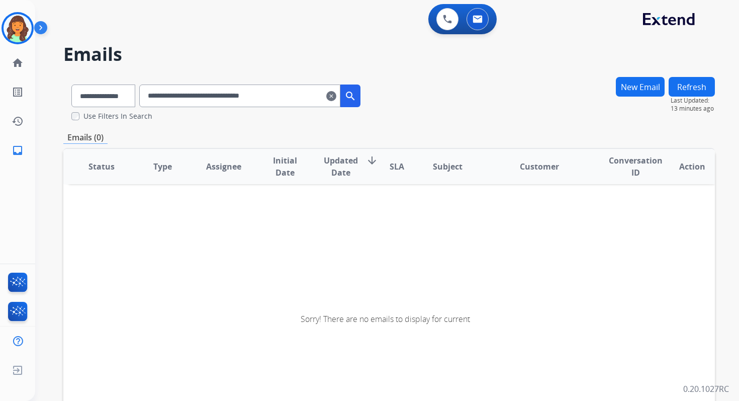
click at [206, 101] on input "**********" at bounding box center [239, 95] width 201 height 23
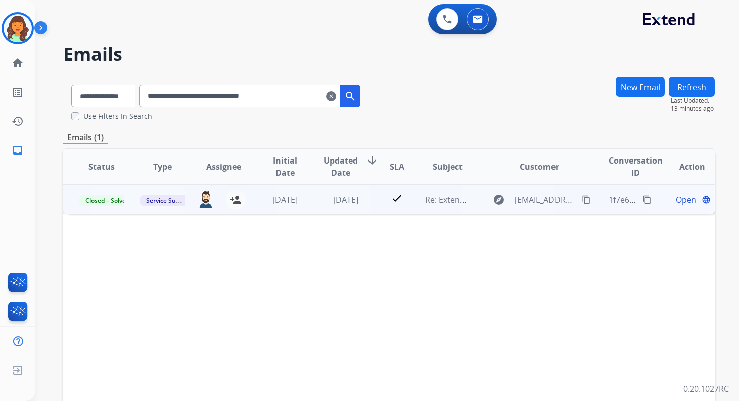
click at [682, 196] on span "Open" at bounding box center [686, 200] width 21 height 12
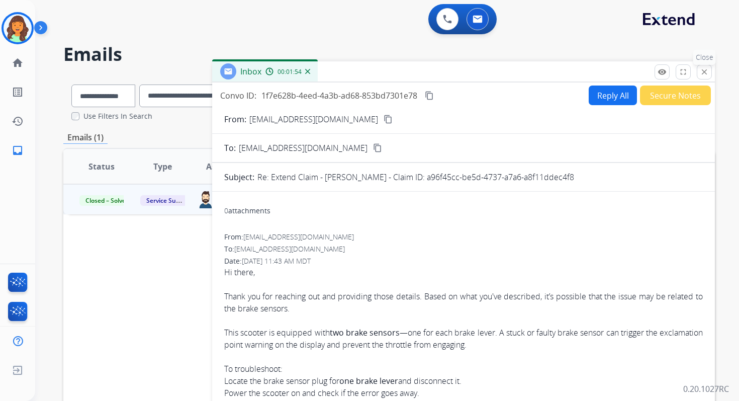
click at [705, 66] on button "close Close" at bounding box center [704, 71] width 15 height 15
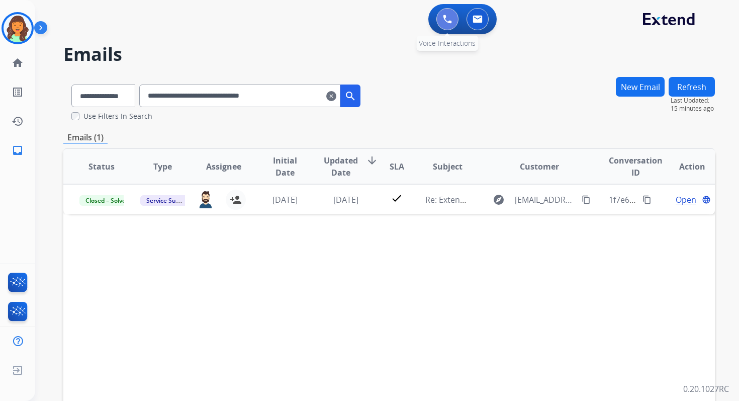
click at [447, 17] on img at bounding box center [447, 19] width 9 height 9
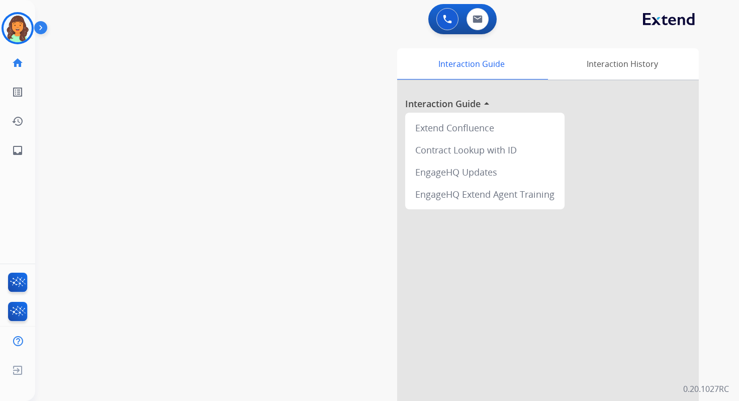
click at [447, 17] on img at bounding box center [447, 19] width 9 height 9
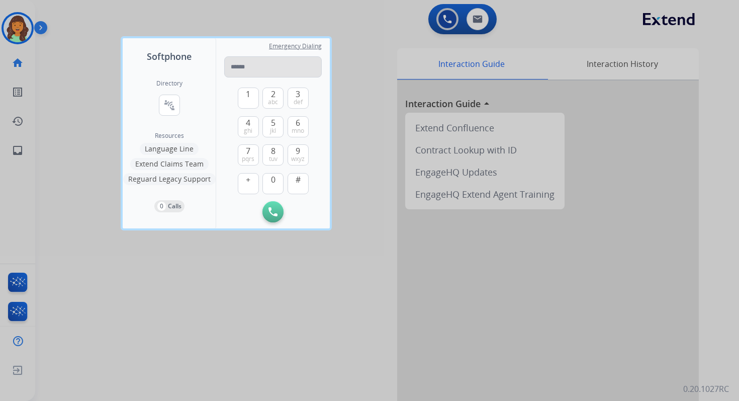
click at [247, 71] on input "tel" at bounding box center [273, 66] width 98 height 21
type input "**********"
click at [272, 212] on img at bounding box center [273, 211] width 9 height 9
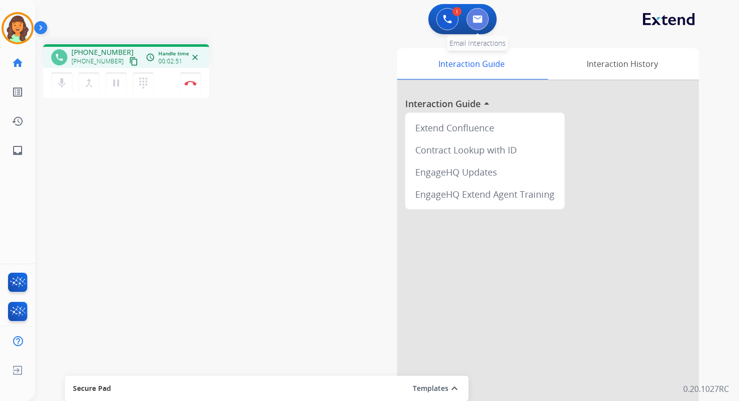
click at [482, 17] on img at bounding box center [478, 19] width 10 height 8
select select "**********"
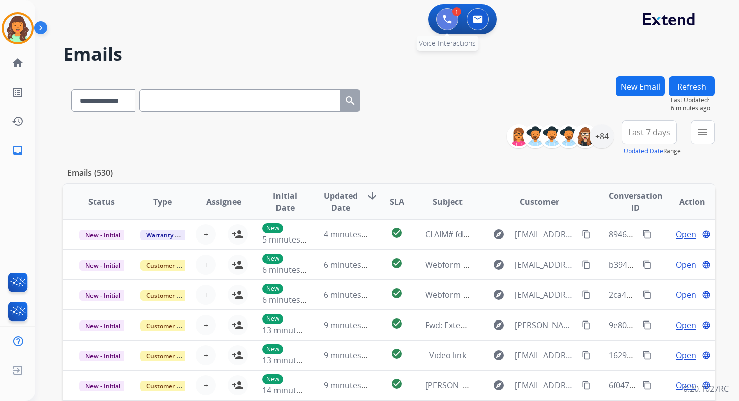
click at [451, 27] on button at bounding box center [448, 19] width 22 height 22
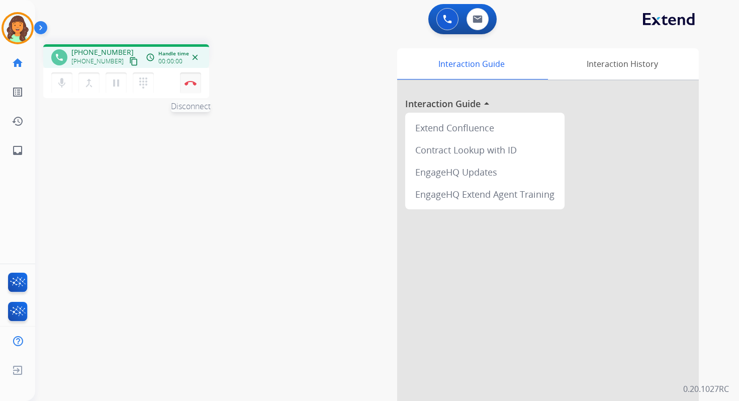
click at [195, 87] on button "Disconnect" at bounding box center [190, 82] width 21 height 21
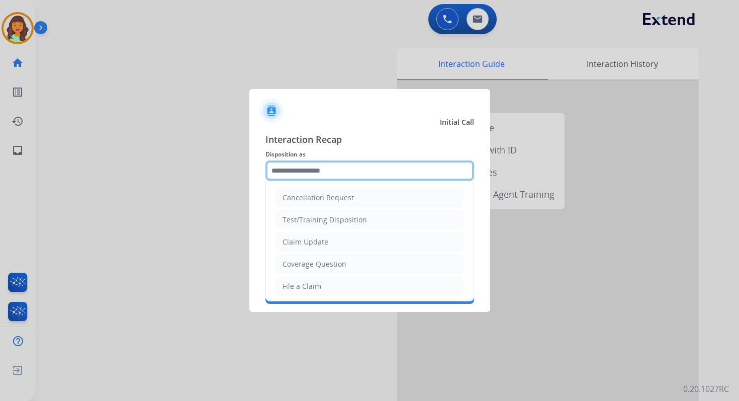
click at [332, 171] on input "text" at bounding box center [370, 170] width 209 height 20
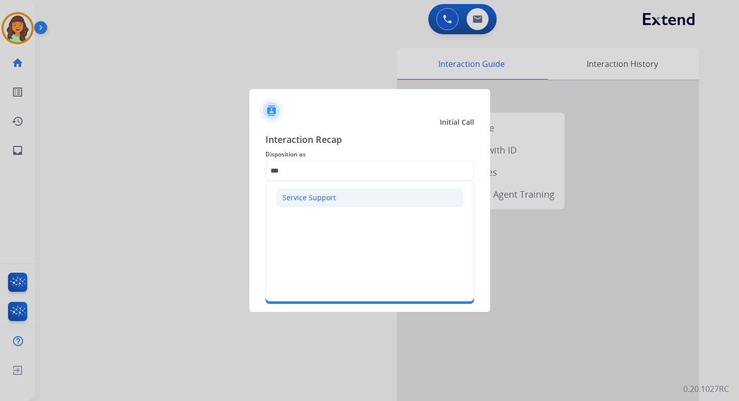
click at [324, 193] on div "Service Support" at bounding box center [309, 198] width 53 height 10
type input "**********"
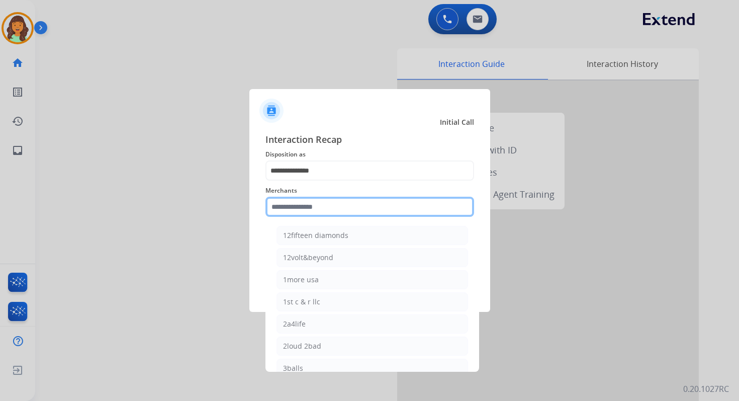
click at [323, 210] on input "text" at bounding box center [370, 207] width 209 height 20
type input "*"
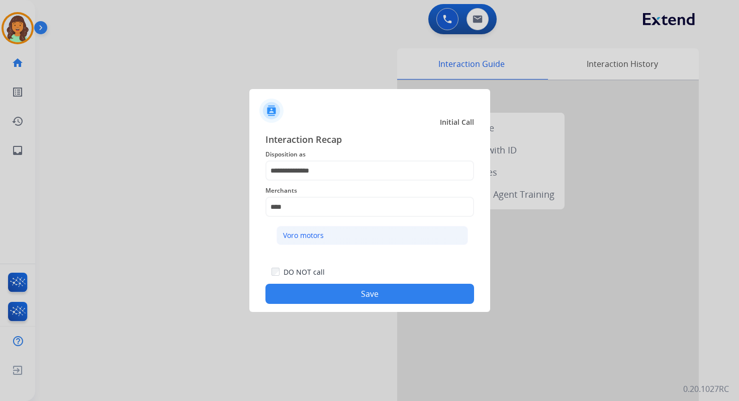
click at [302, 237] on div "Voro motors" at bounding box center [303, 235] width 41 height 10
type input "**********"
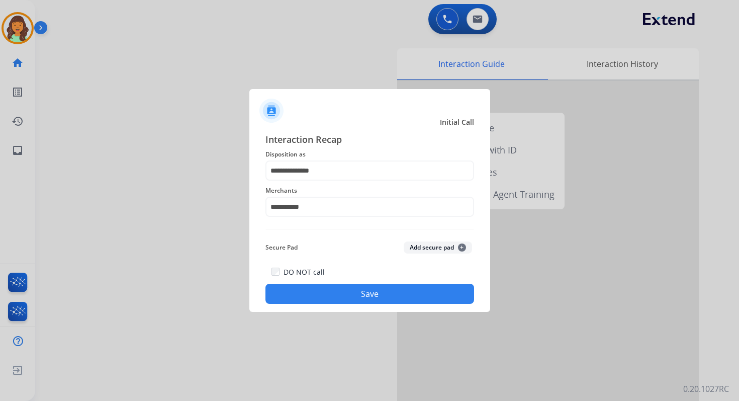
click at [354, 294] on button "Save" at bounding box center [370, 294] width 209 height 20
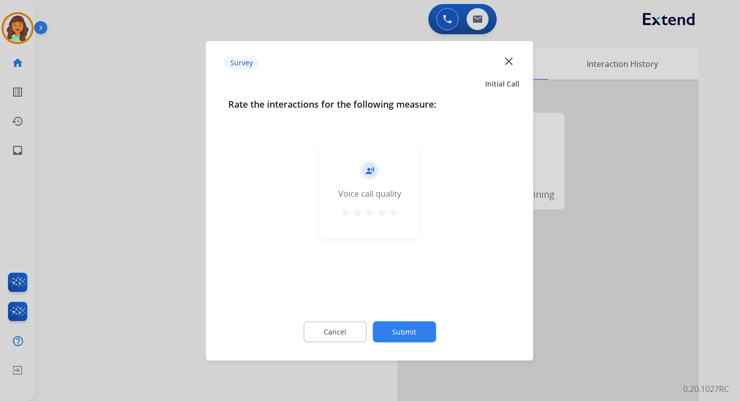
click at [509, 60] on mat-icon "close" at bounding box center [508, 60] width 13 height 13
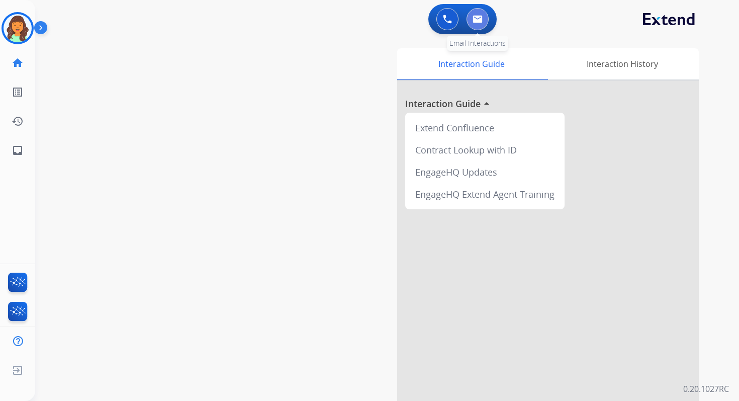
click at [480, 13] on button at bounding box center [478, 19] width 22 height 22
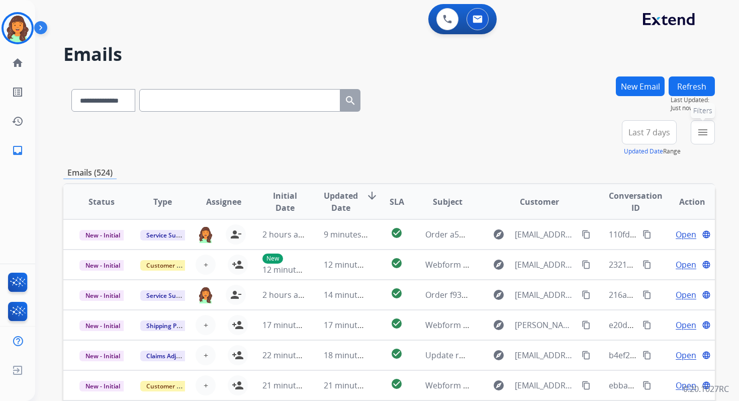
click at [706, 142] on button "menu Filters" at bounding box center [703, 132] width 24 height 24
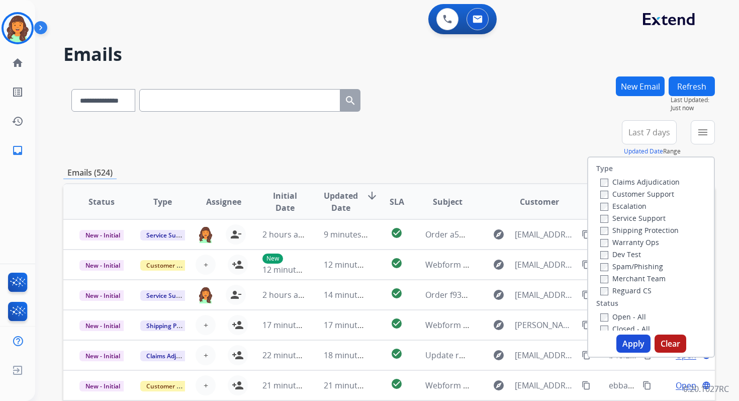
click at [602, 180] on label "Claims Adjudication" at bounding box center [639, 182] width 79 height 10
click at [630, 351] on button "Apply" at bounding box center [634, 343] width 34 height 18
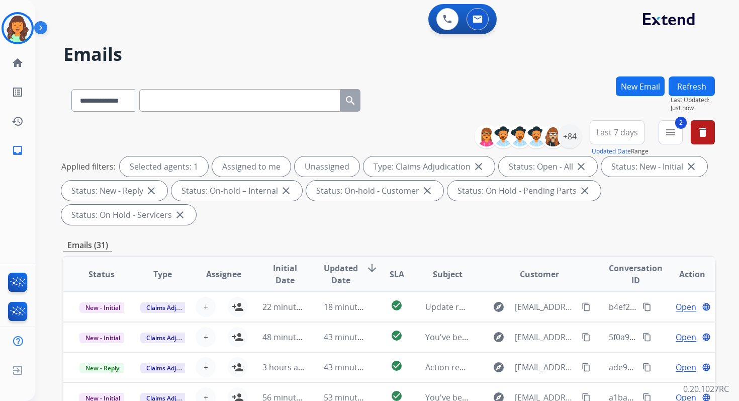
scroll to position [244, 0]
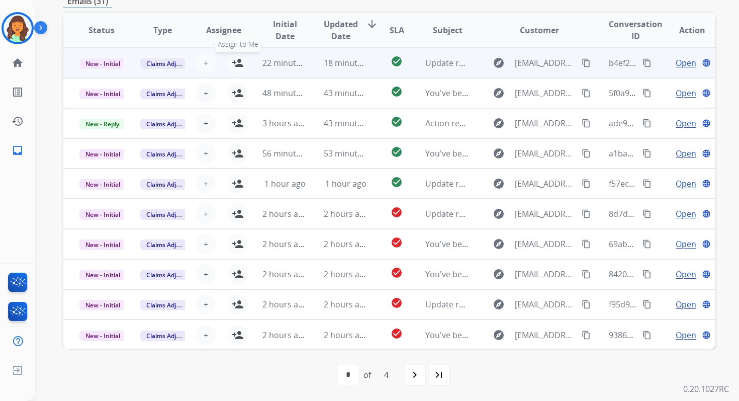
click at [235, 61] on mat-icon "person_add" at bounding box center [238, 63] width 12 height 12
click at [115, 63] on span "New - Initial" at bounding box center [102, 63] width 47 height 11
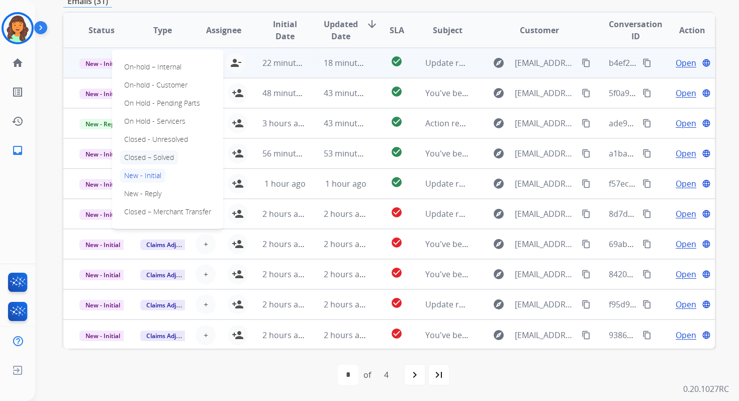
click at [152, 155] on p "Closed – Solved" at bounding box center [149, 157] width 58 height 14
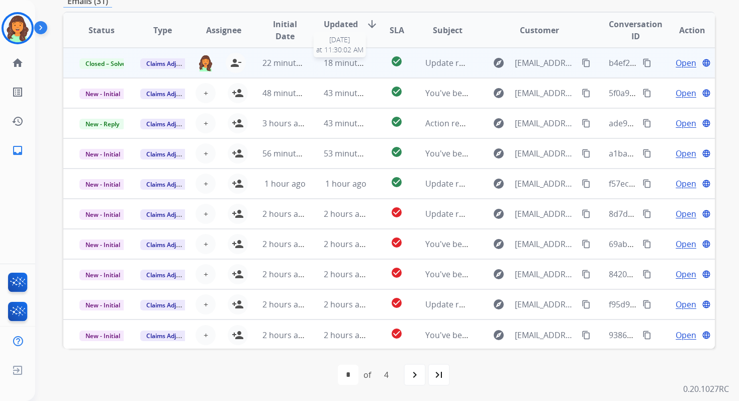
click at [340, 61] on span "18 minutes ago" at bounding box center [353, 62] width 58 height 11
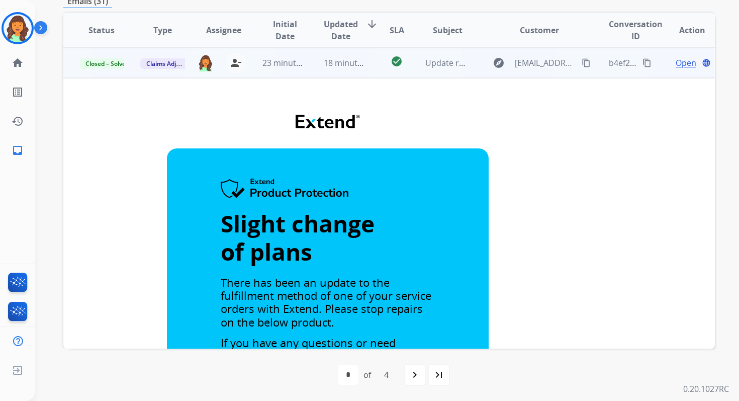
click at [308, 56] on td "18 minutes ago" at bounding box center [338, 63] width 61 height 30
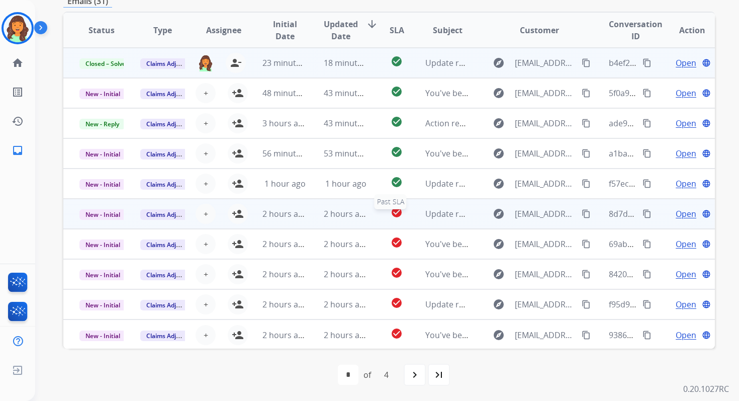
scroll to position [1, 0]
click at [235, 210] on mat-icon "person_add" at bounding box center [238, 213] width 12 height 12
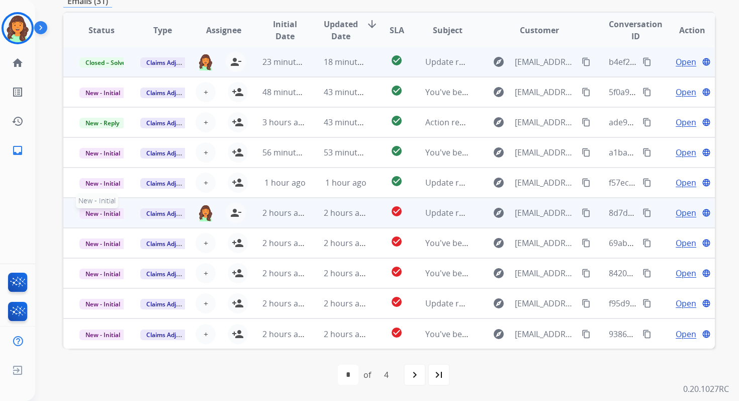
click at [91, 210] on span "New - Initial" at bounding box center [102, 213] width 47 height 11
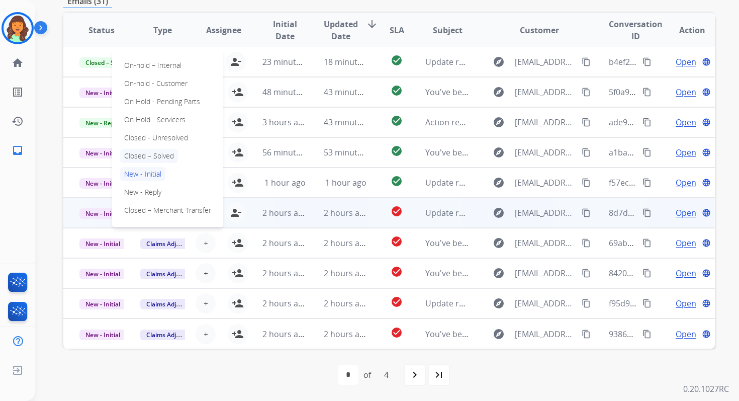
click at [147, 155] on p "Closed – Solved" at bounding box center [149, 156] width 58 height 14
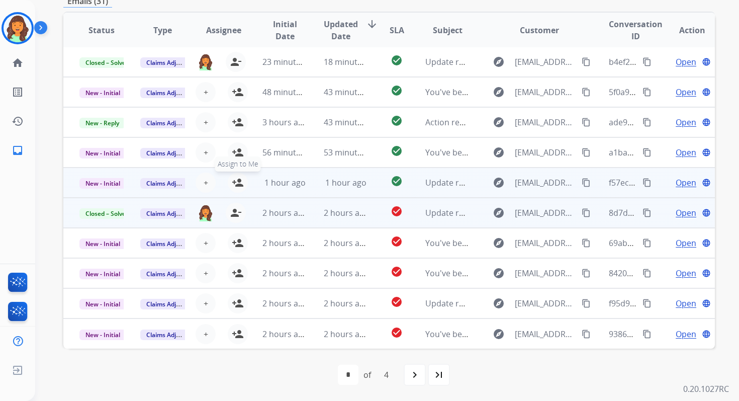
click at [237, 184] on mat-icon "person_add" at bounding box center [238, 183] width 12 height 12
click at [98, 183] on span "New - Initial" at bounding box center [102, 183] width 47 height 11
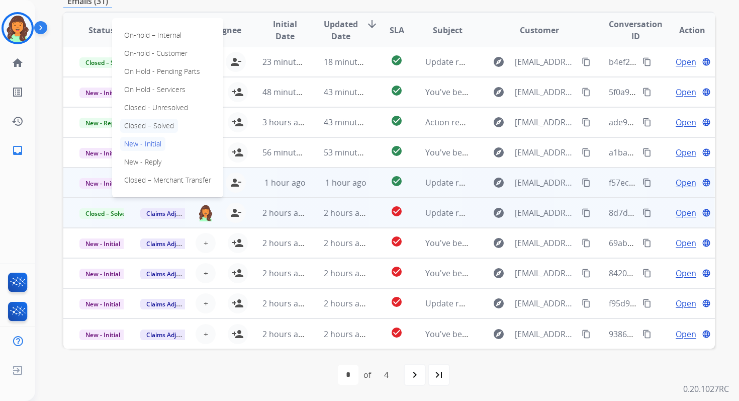
click at [154, 119] on p "Closed – Solved" at bounding box center [149, 126] width 58 height 14
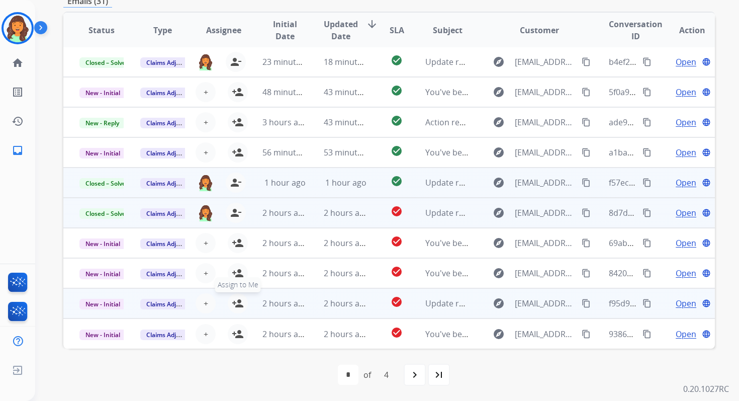
click at [239, 302] on mat-icon "person_add" at bounding box center [238, 303] width 12 height 12
click at [104, 302] on span "New - Initial" at bounding box center [102, 304] width 47 height 11
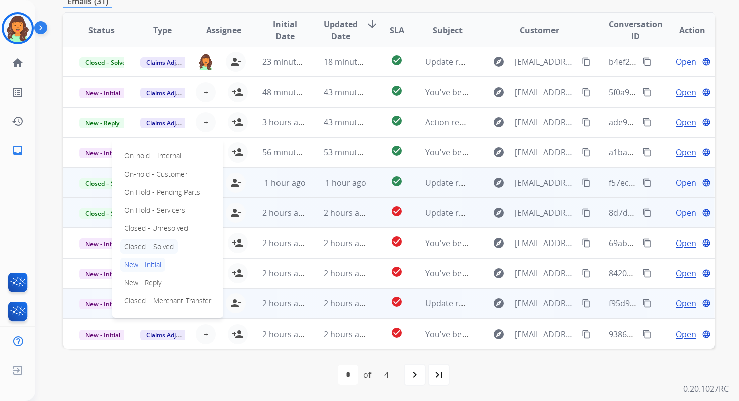
click at [147, 244] on p "Closed – Solved" at bounding box center [149, 246] width 58 height 14
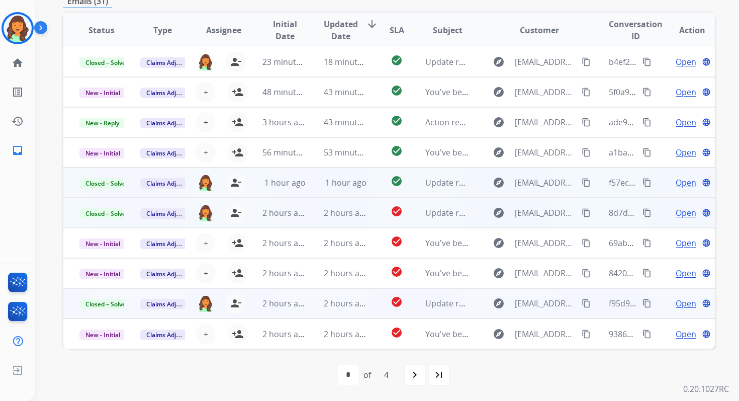
click at [320, 207] on td "2 hours ago" at bounding box center [338, 213] width 61 height 30
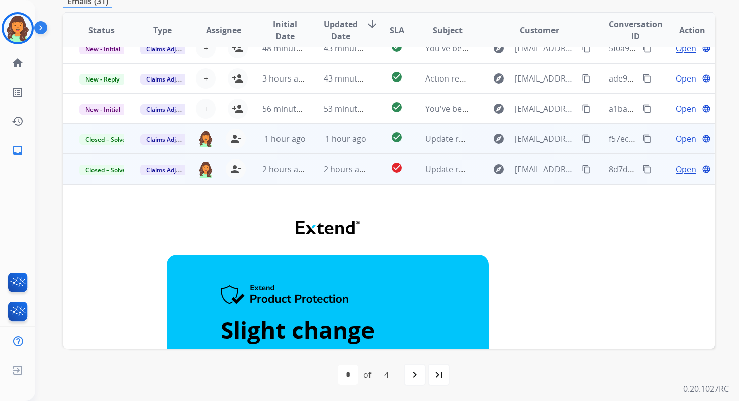
click at [334, 178] on td "2 hours ago" at bounding box center [338, 169] width 61 height 30
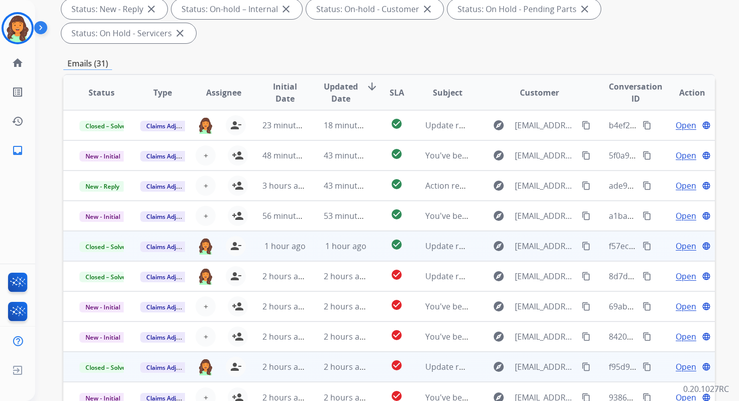
scroll to position [28, 0]
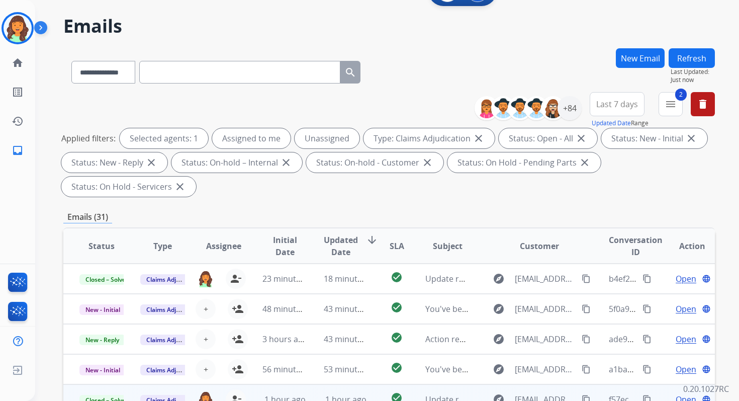
click at [696, 61] on button "Refresh" at bounding box center [692, 58] width 46 height 20
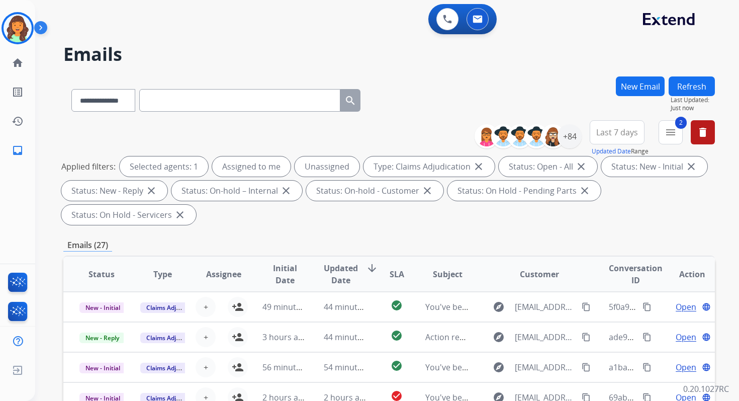
scroll to position [244, 0]
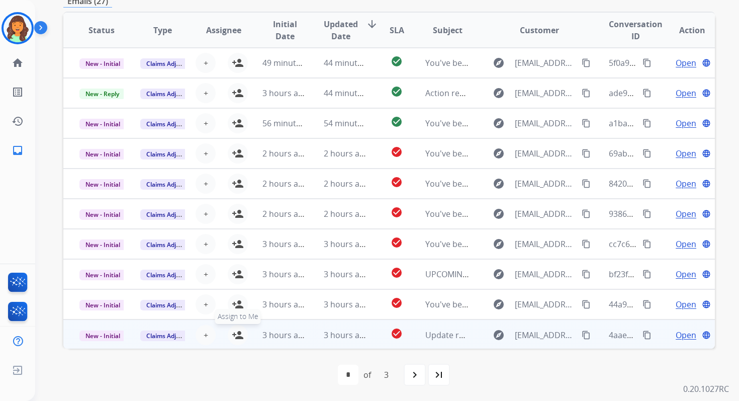
click at [233, 335] on mat-icon "person_add" at bounding box center [238, 335] width 12 height 12
click at [109, 338] on span "New - Initial" at bounding box center [102, 335] width 47 height 11
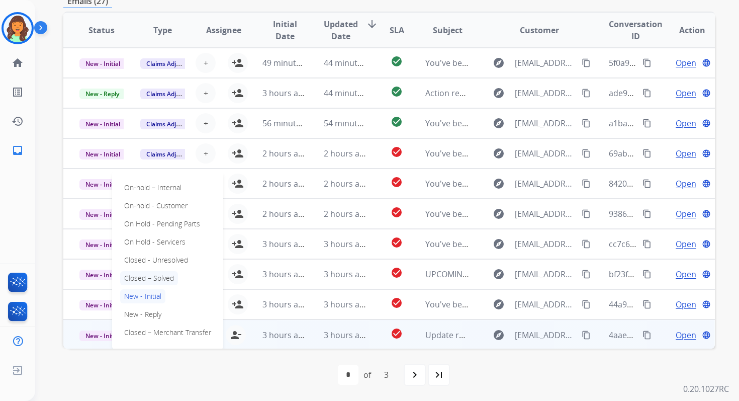
click at [154, 276] on p "Closed – Solved" at bounding box center [149, 278] width 58 height 14
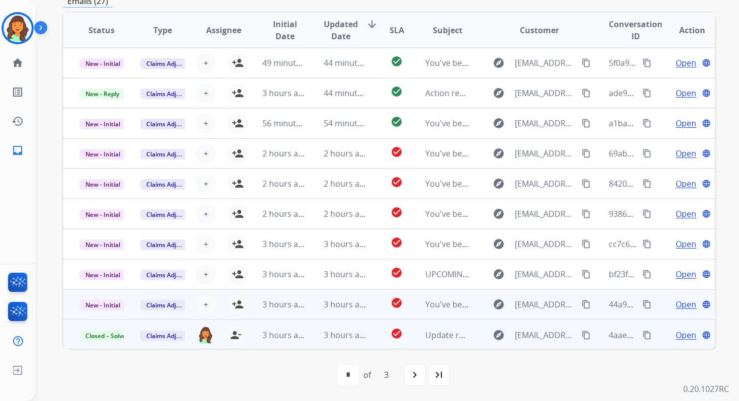
click at [326, 297] on td "3 hours ago" at bounding box center [338, 304] width 61 height 30
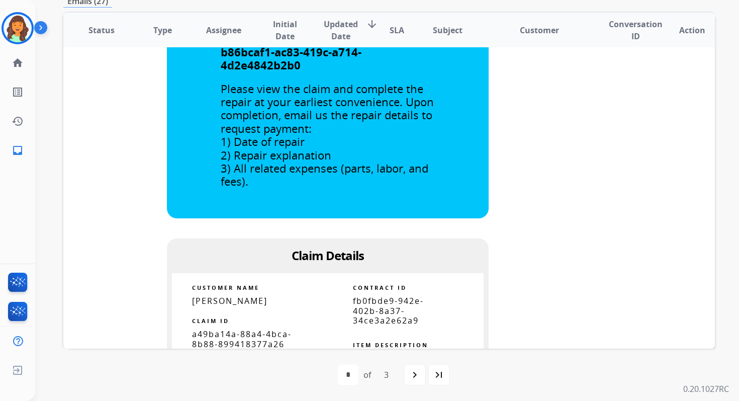
scroll to position [711, 0]
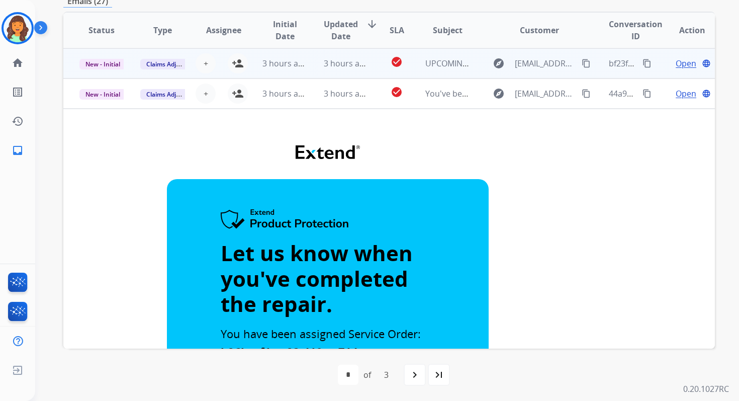
click at [352, 68] on span "3 hours ago" at bounding box center [346, 63] width 45 height 11
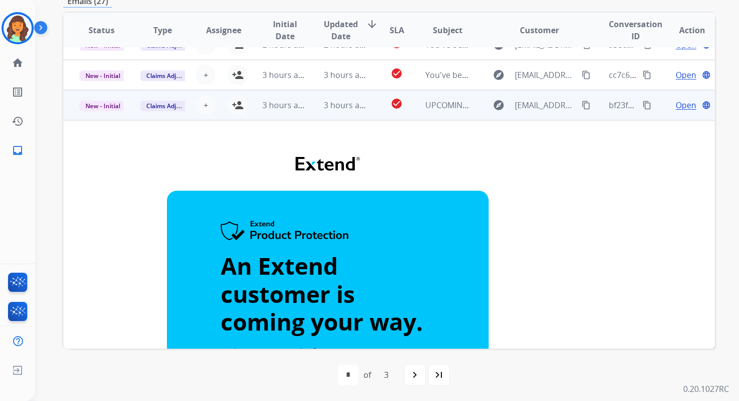
scroll to position [167, 0]
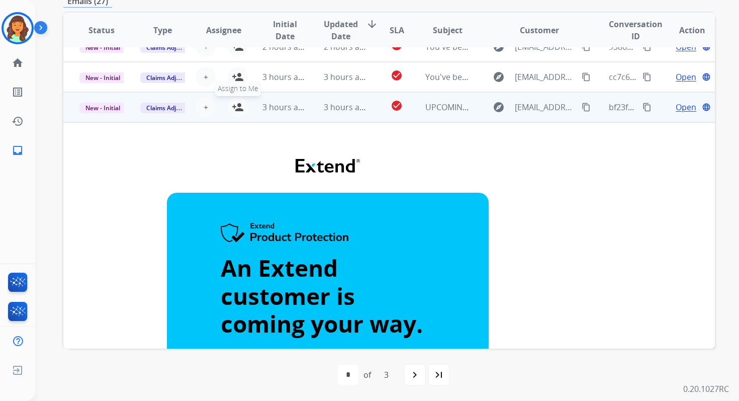
click at [239, 112] on mat-icon "person_add" at bounding box center [238, 107] width 12 height 12
click at [106, 109] on span "New - Initial" at bounding box center [102, 108] width 47 height 11
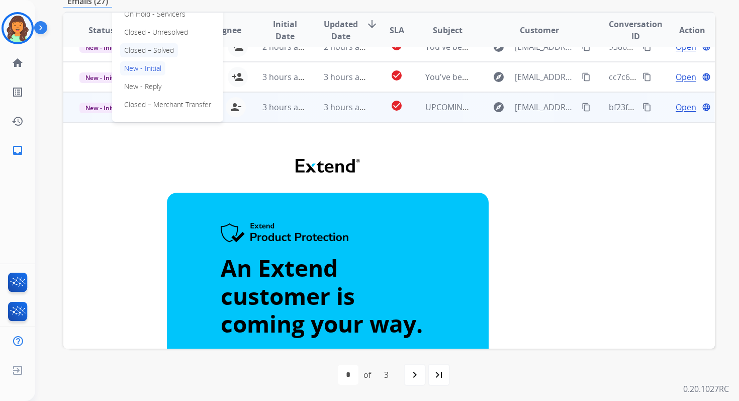
click at [149, 43] on p "Closed – Solved" at bounding box center [149, 50] width 58 height 14
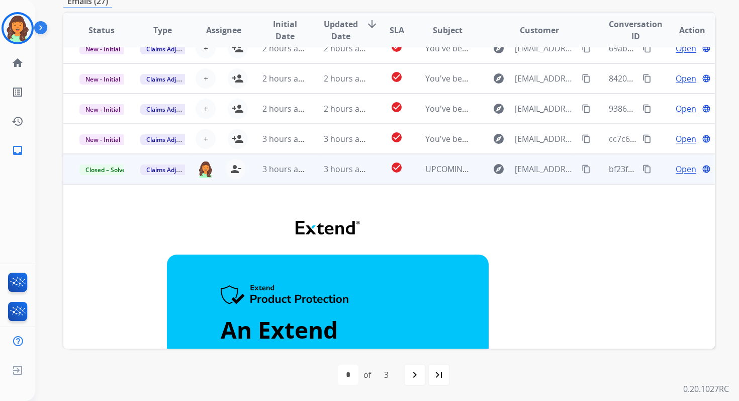
scroll to position [103, 0]
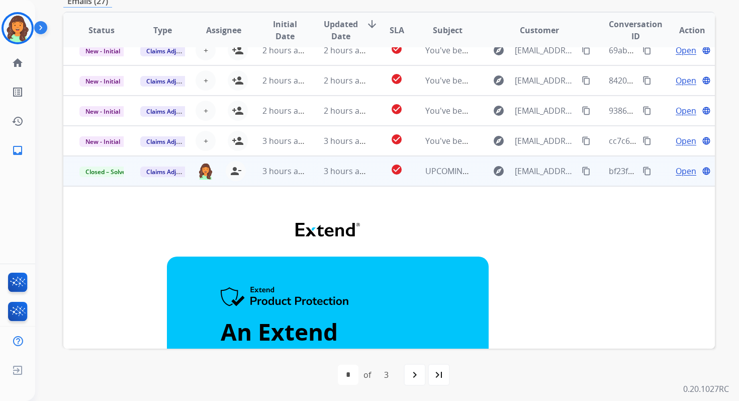
click at [309, 138] on td "3 hours ago" at bounding box center [338, 141] width 61 height 30
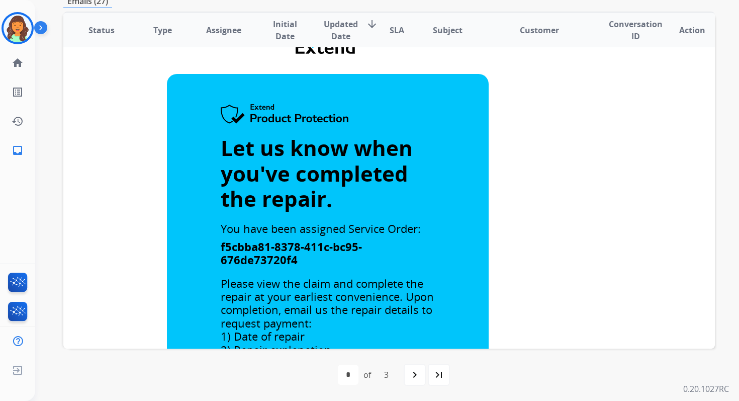
scroll to position [0, 0]
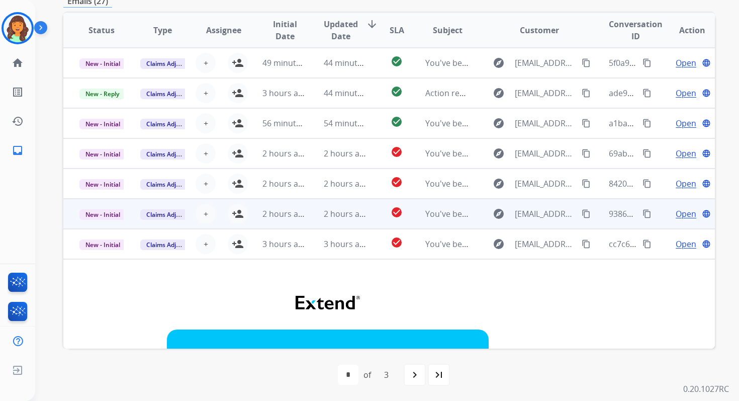
click at [315, 203] on td "2 hours ago" at bounding box center [338, 214] width 61 height 30
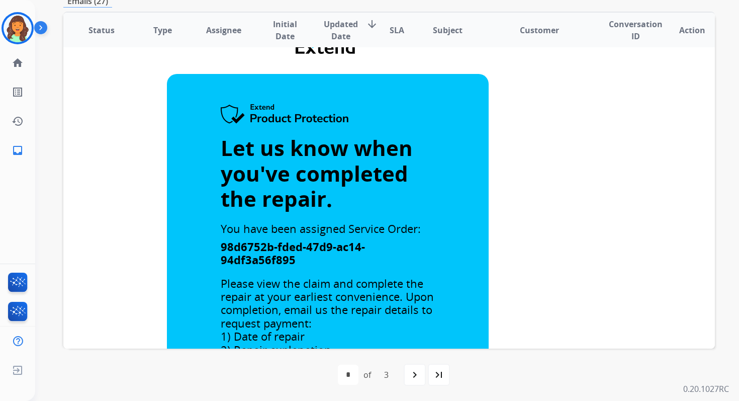
scroll to position [18, 0]
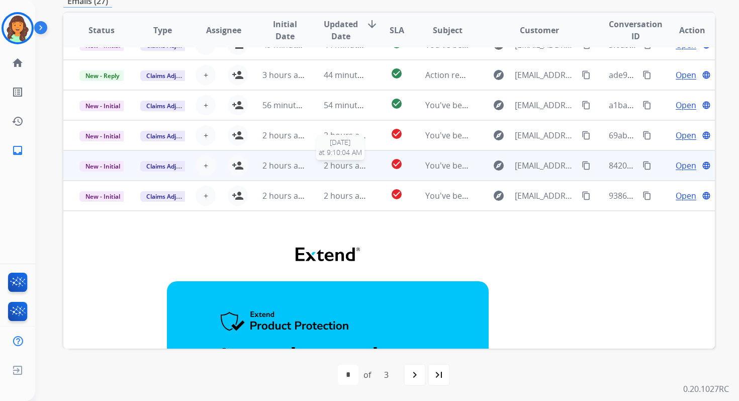
click at [324, 169] on span "2 hours ago" at bounding box center [346, 165] width 45 height 11
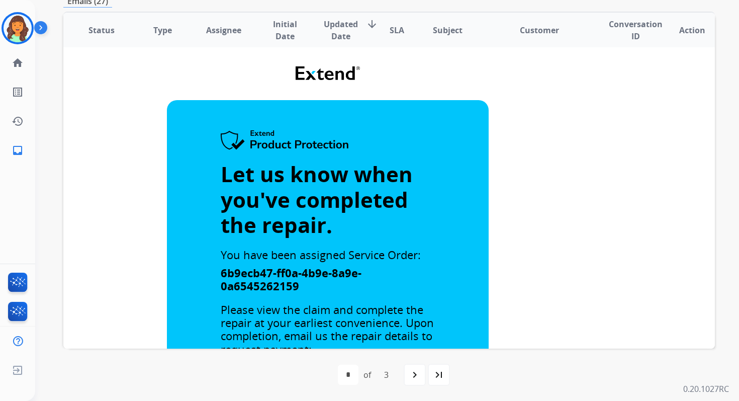
scroll to position [0, 0]
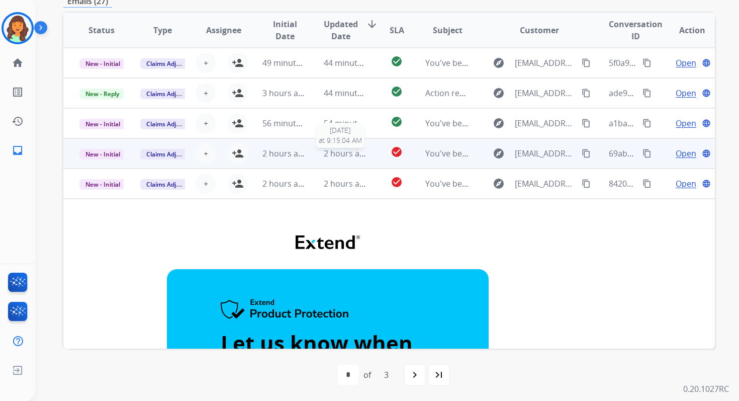
click at [344, 156] on span "2 hours ago" at bounding box center [346, 153] width 45 height 11
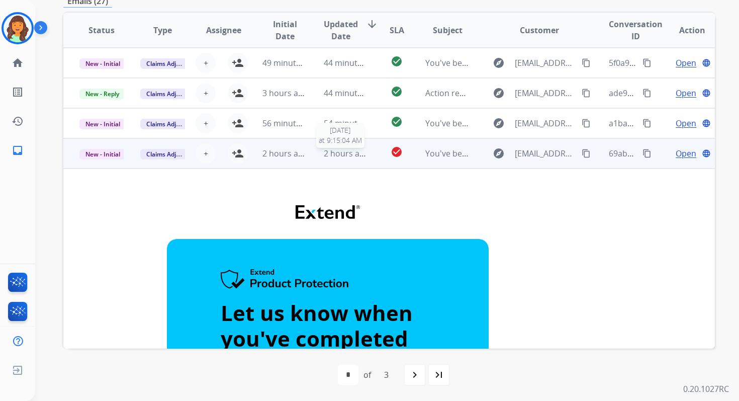
click at [344, 157] on span "2 hours ago" at bounding box center [346, 153] width 45 height 11
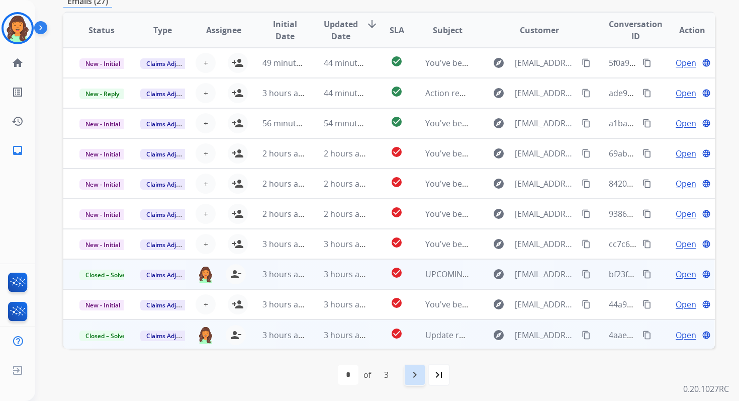
click at [418, 380] on mat-icon "navigate_next" at bounding box center [415, 375] width 12 height 12
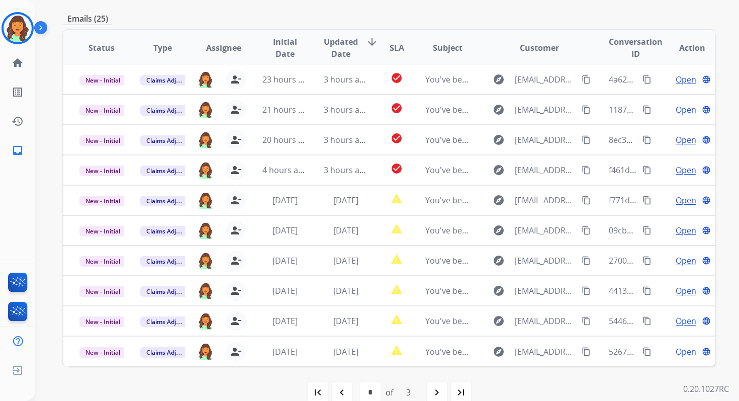
scroll to position [244, 0]
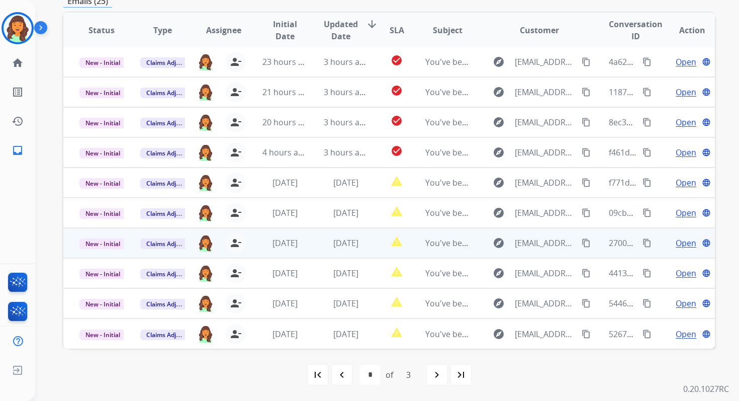
click at [331, 251] on td "[DATE]" at bounding box center [338, 243] width 61 height 30
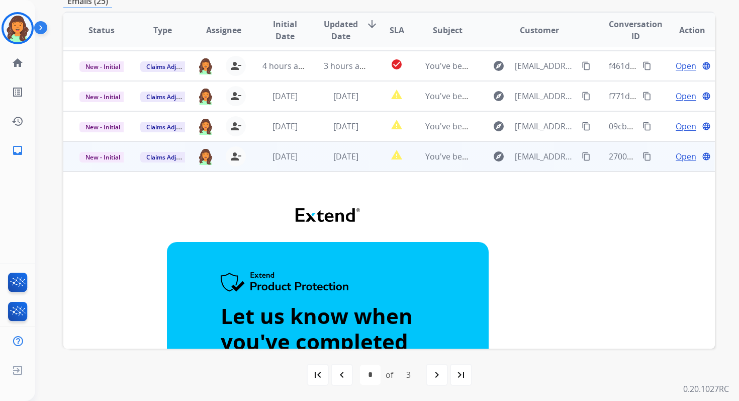
scroll to position [0, 0]
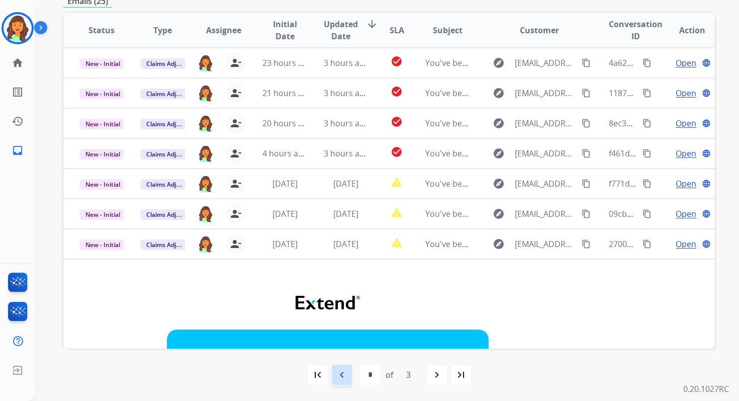
click at [345, 374] on mat-icon "navigate_before" at bounding box center [342, 375] width 12 height 12
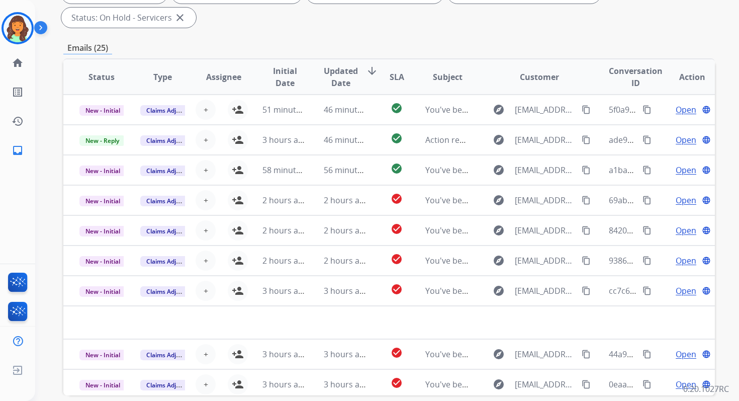
scroll to position [244, 0]
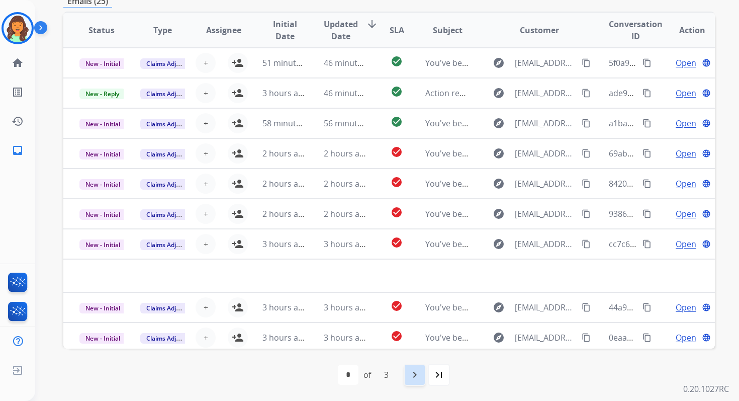
click at [415, 379] on mat-icon "navigate_next" at bounding box center [415, 375] width 12 height 12
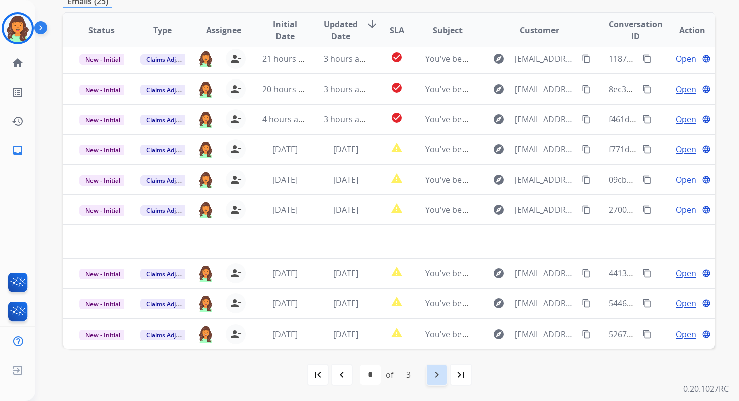
click at [438, 382] on div "navigate_next" at bounding box center [437, 375] width 22 height 22
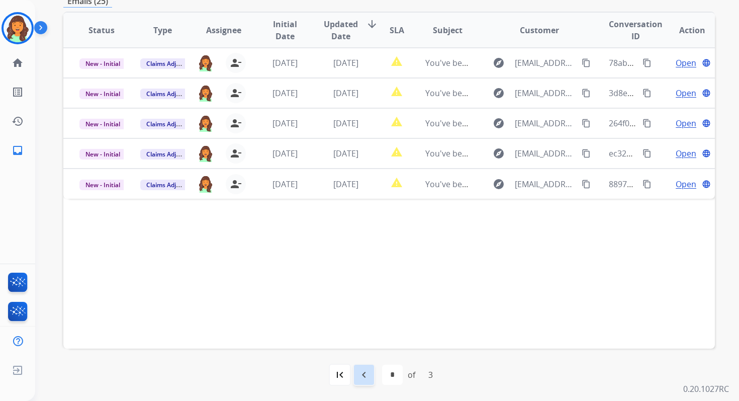
click at [364, 369] on mat-icon "navigate_before" at bounding box center [364, 375] width 12 height 12
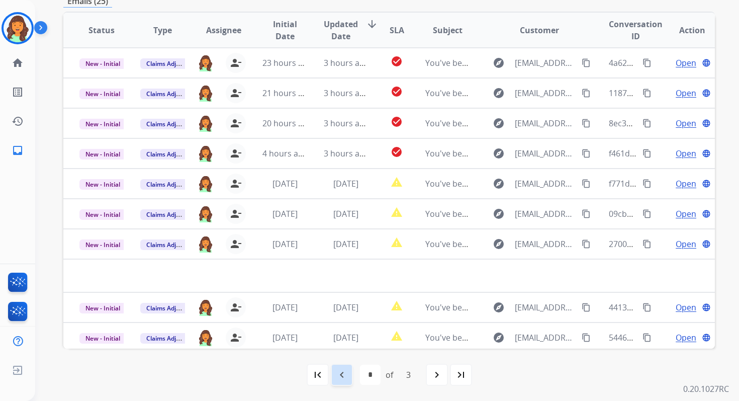
click at [334, 375] on div "navigate_before" at bounding box center [342, 375] width 22 height 22
select select "*"
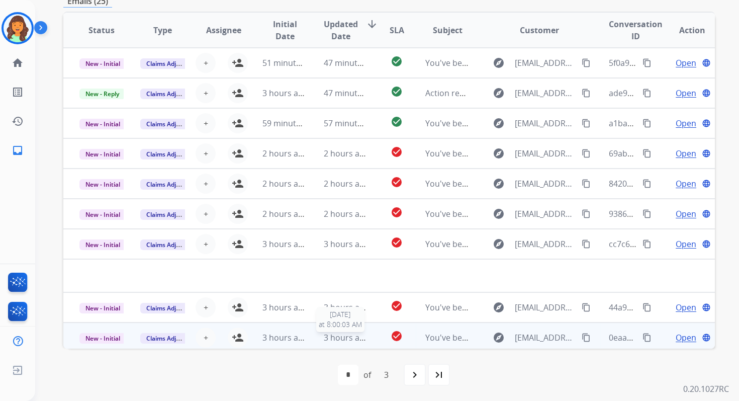
click at [332, 336] on span "3 hours ago" at bounding box center [346, 337] width 45 height 11
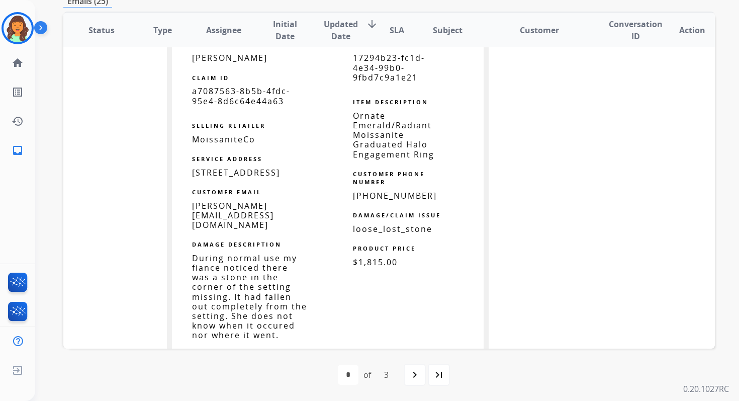
scroll to position [754, 0]
click at [382, 68] on span "17294b23-fc1d-4e34-99b0-9fbd7c9a1e21" at bounding box center [389, 67] width 72 height 30
copy tbody
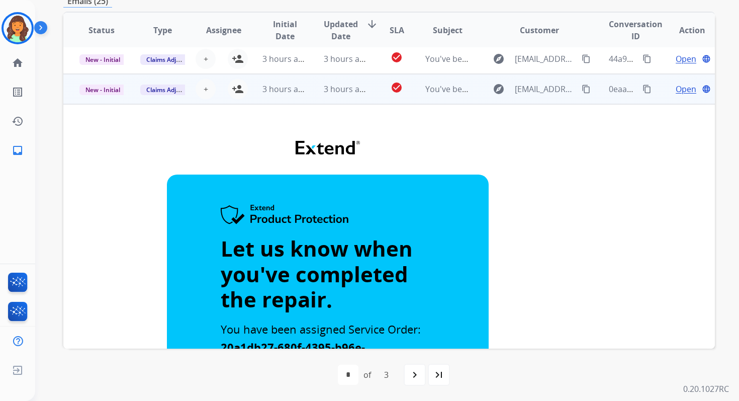
scroll to position [170, 0]
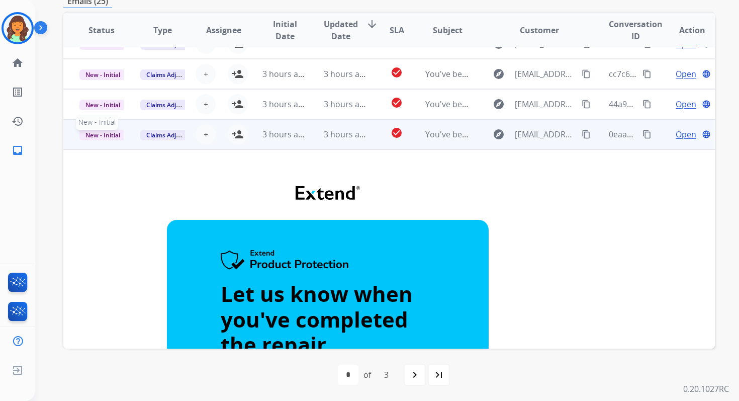
click at [100, 135] on span "New - Initial" at bounding box center [102, 135] width 47 height 11
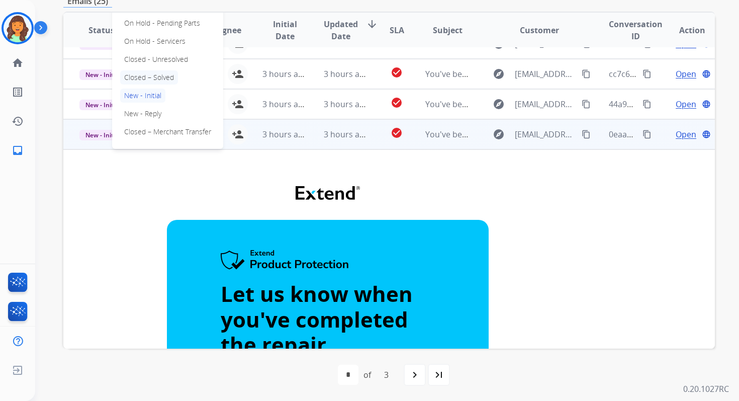
click at [142, 77] on p "Closed – Solved" at bounding box center [149, 77] width 58 height 14
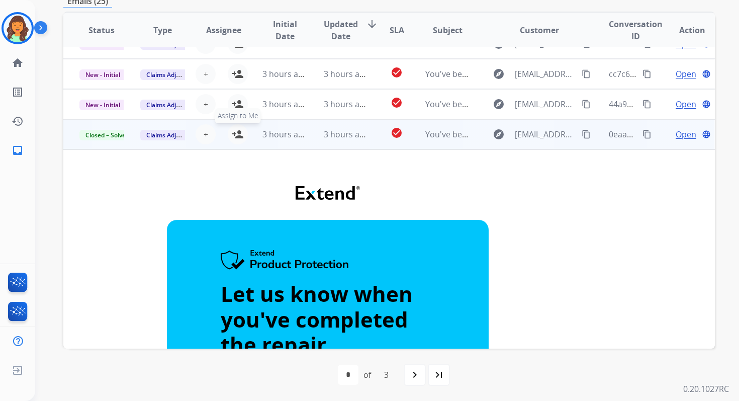
click at [239, 131] on mat-icon "person_add" at bounding box center [238, 134] width 12 height 12
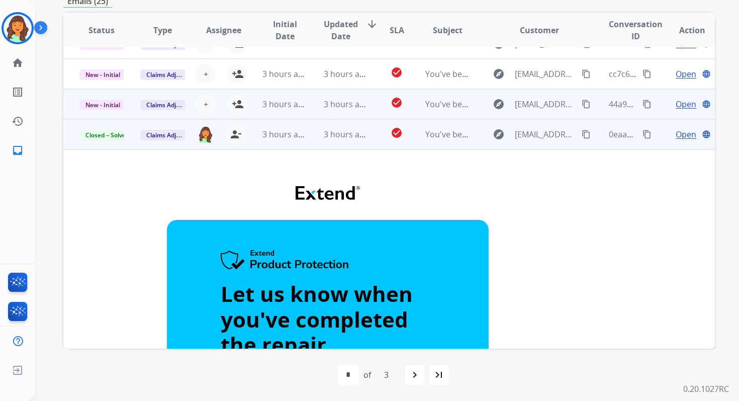
click at [345, 107] on span "3 hours ago" at bounding box center [346, 104] width 45 height 11
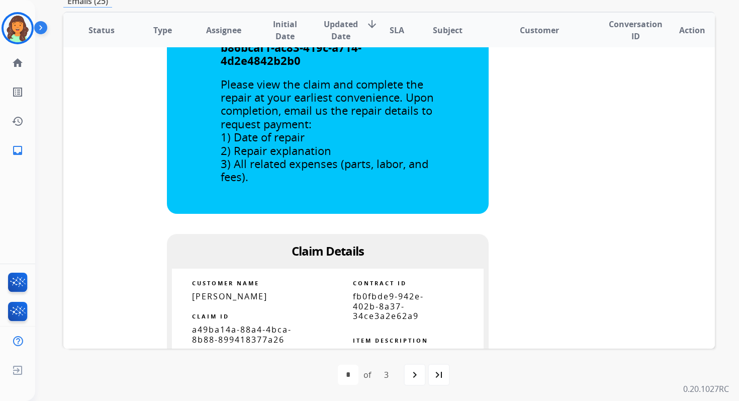
scroll to position [0, 0]
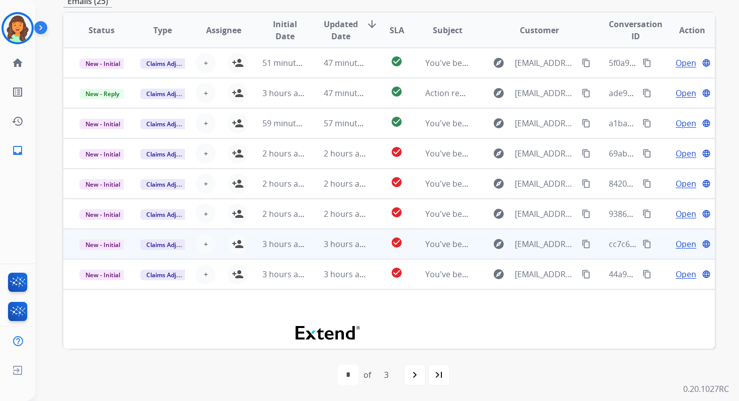
click at [312, 242] on td "3 hours ago" at bounding box center [338, 244] width 61 height 30
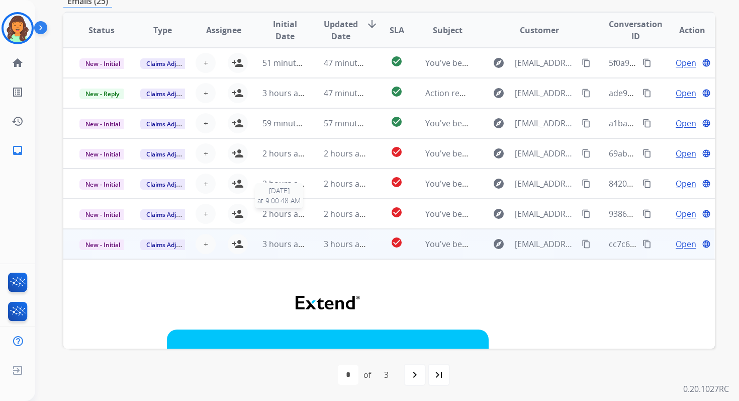
click at [303, 209] on span "2 hours ago" at bounding box center [285, 213] width 45 height 11
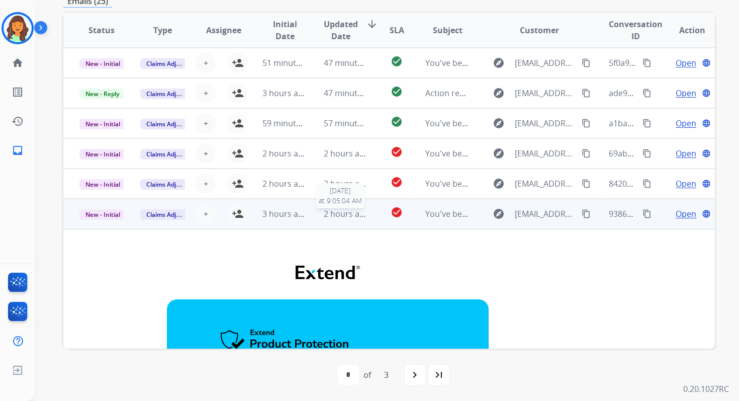
click at [343, 212] on span "2 hours ago" at bounding box center [346, 213] width 45 height 11
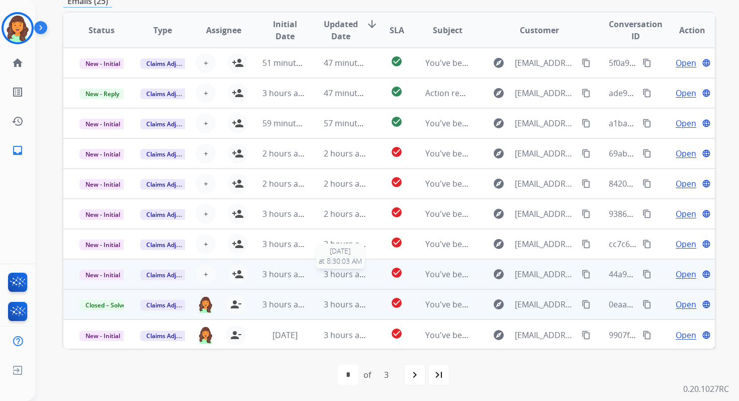
click at [339, 274] on span "3 hours ago" at bounding box center [346, 274] width 45 height 11
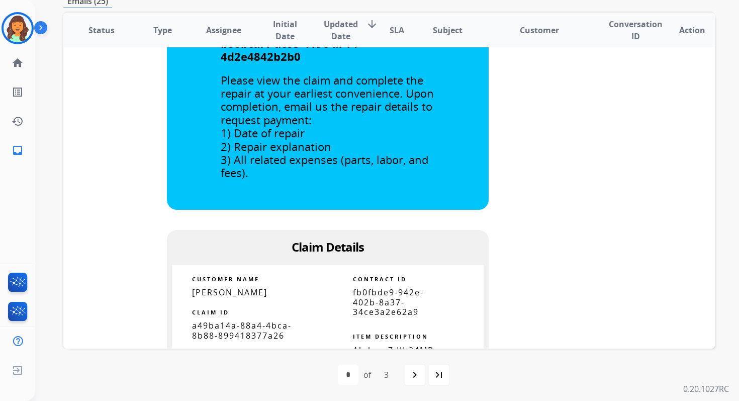
scroll to position [654, 0]
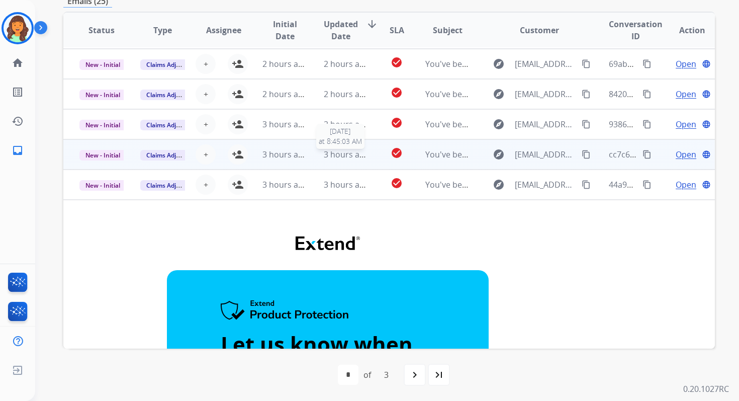
click at [341, 158] on span "3 hours ago" at bounding box center [346, 154] width 45 height 11
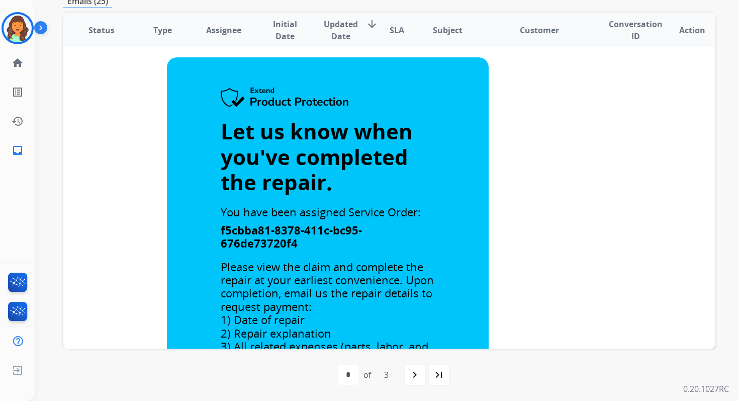
scroll to position [0, 0]
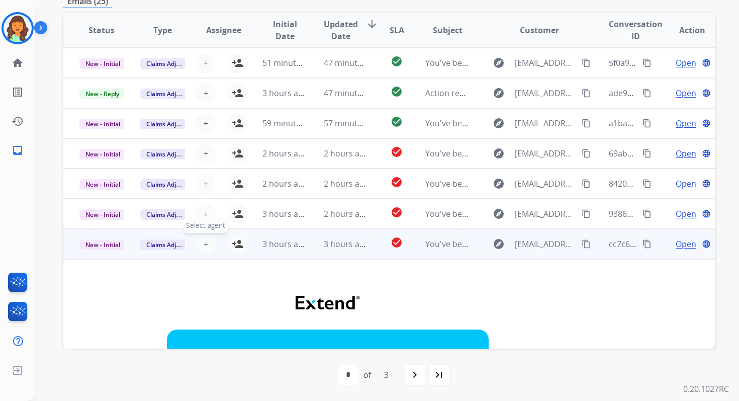
click at [204, 242] on span "+" at bounding box center [206, 244] width 5 height 12
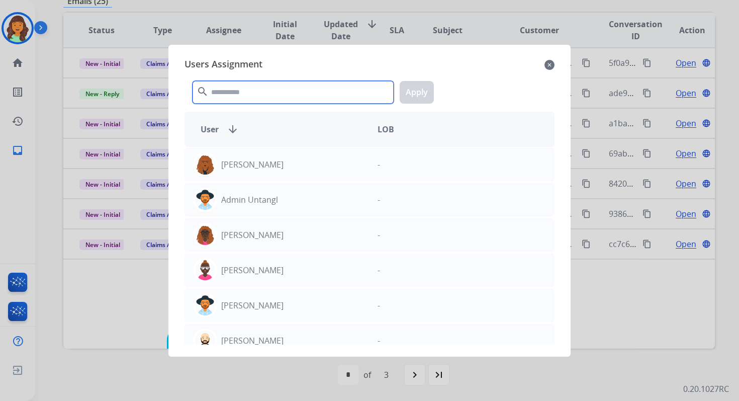
click at [269, 94] on input "text" at bounding box center [293, 92] width 201 height 23
type input "*"
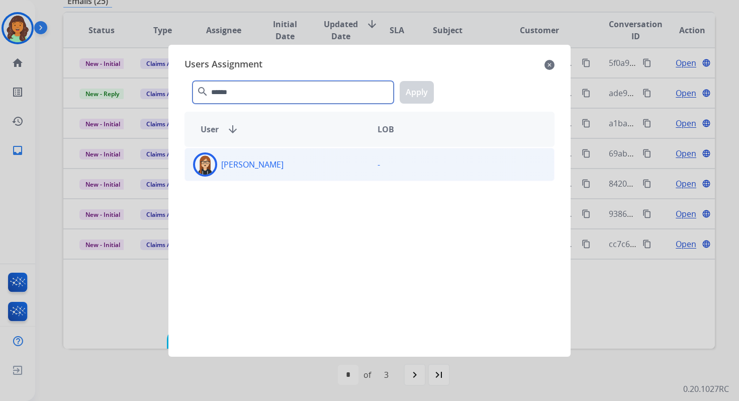
type input "******"
click at [286, 170] on div "[PERSON_NAME]" at bounding box center [277, 164] width 185 height 24
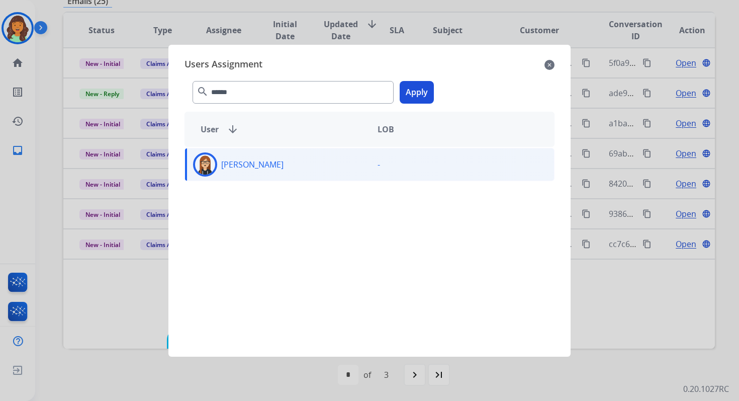
click at [413, 93] on button "Apply" at bounding box center [417, 92] width 34 height 23
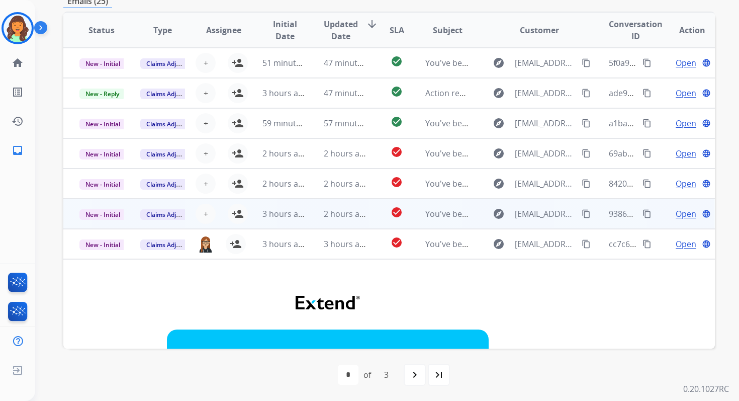
click at [311, 217] on td "2 hours ago" at bounding box center [338, 214] width 61 height 30
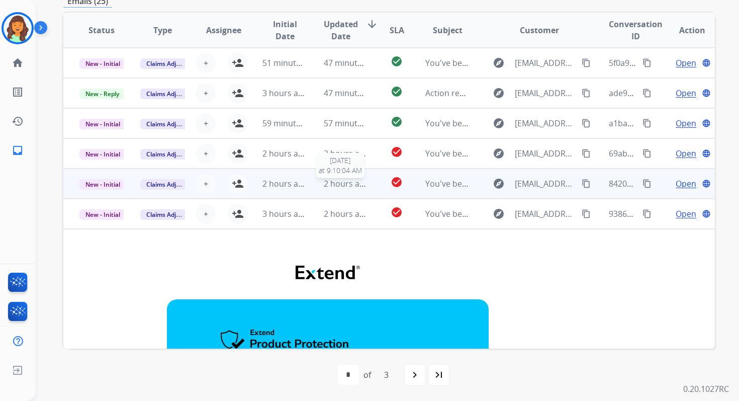
click at [324, 183] on span "2 hours ago" at bounding box center [346, 183] width 45 height 11
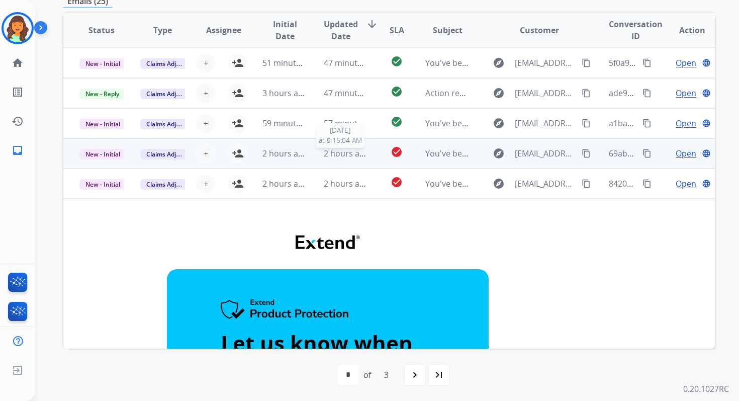
click at [351, 154] on span "2 hours ago" at bounding box center [346, 153] width 45 height 11
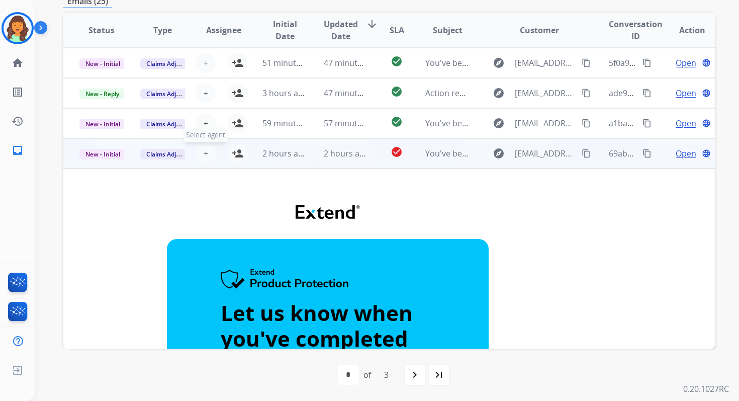
click at [204, 152] on span "+" at bounding box center [206, 153] width 5 height 12
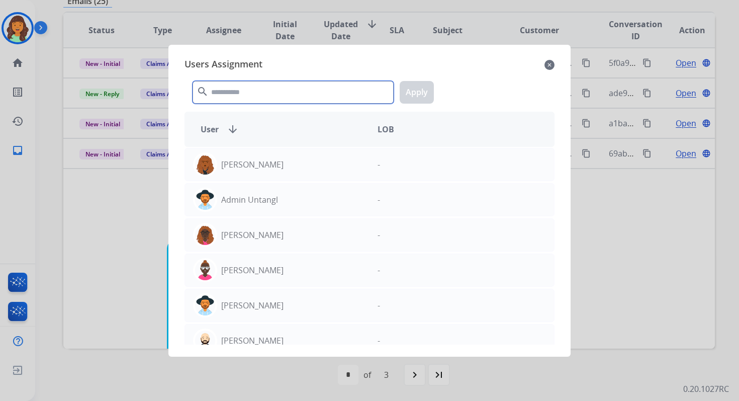
click at [252, 93] on input "text" at bounding box center [293, 92] width 201 height 23
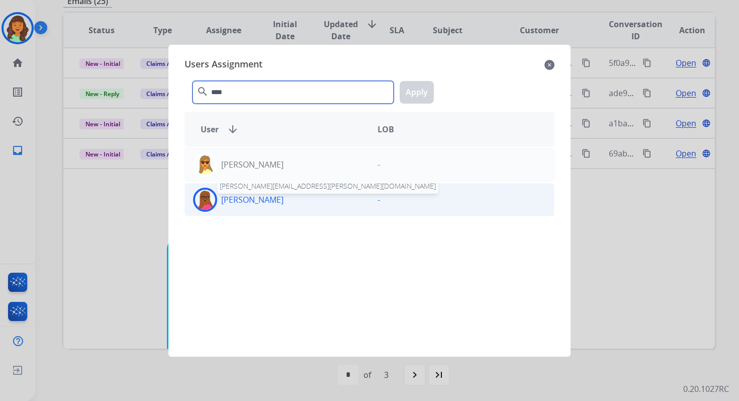
type input "****"
click at [278, 199] on p "[PERSON_NAME]" at bounding box center [252, 200] width 62 height 12
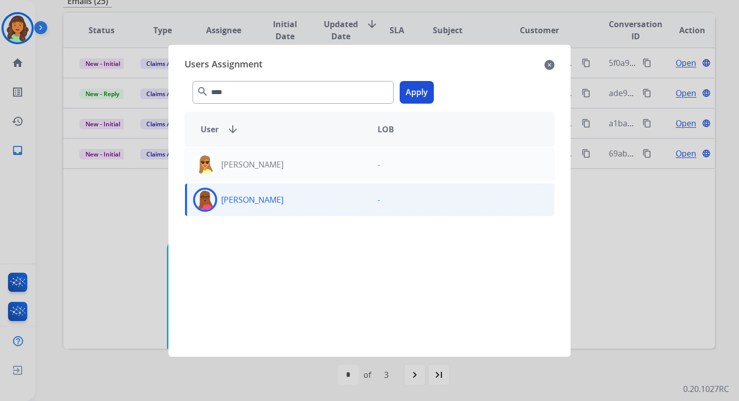
click at [417, 89] on button "Apply" at bounding box center [417, 92] width 34 height 23
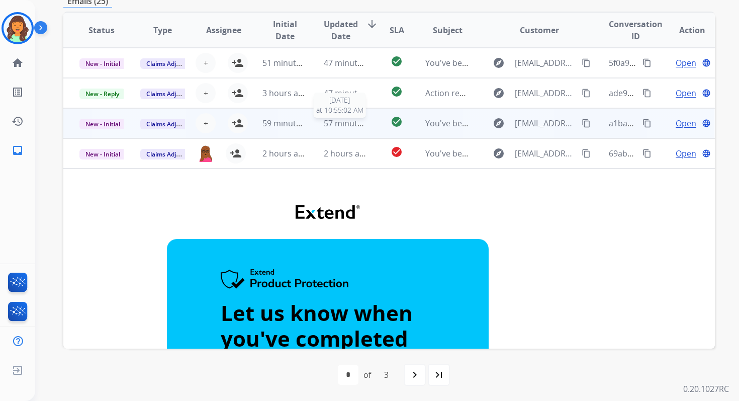
click at [350, 127] on span "57 minutes ago" at bounding box center [353, 123] width 58 height 11
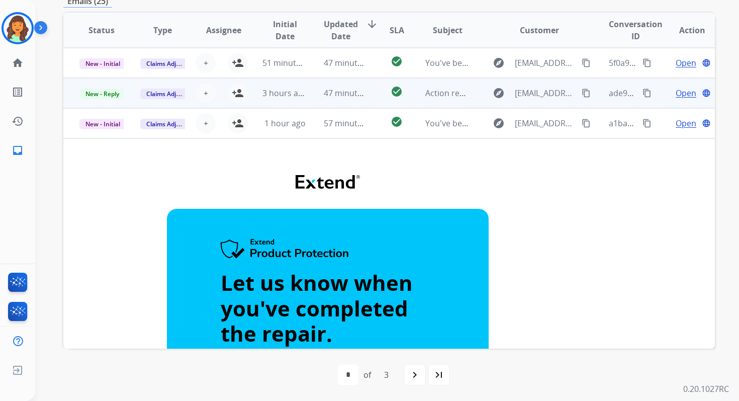
click at [345, 98] on div "47 minutes ago" at bounding box center [346, 93] width 44 height 12
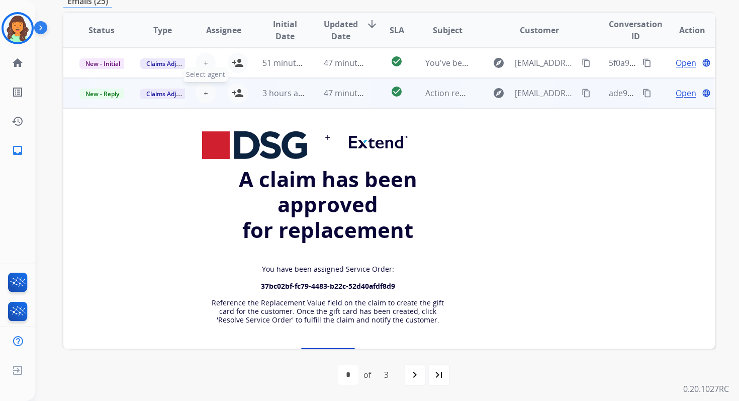
click at [204, 91] on span "+" at bounding box center [206, 93] width 5 height 12
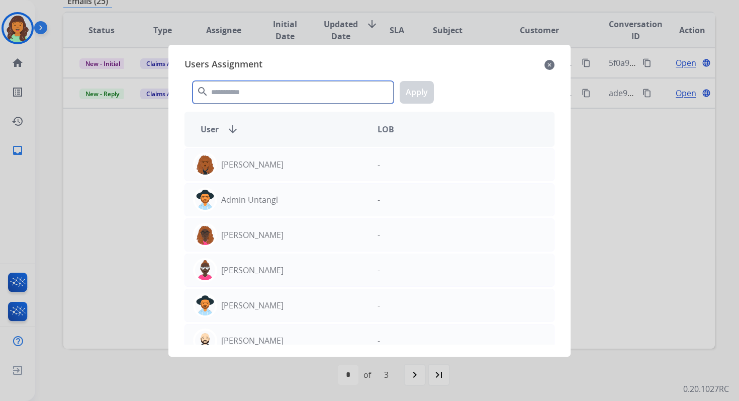
click at [248, 97] on input "text" at bounding box center [293, 92] width 201 height 23
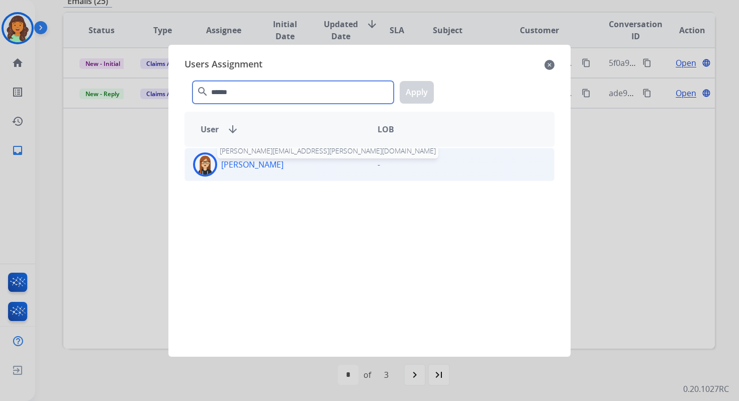
type input "******"
click at [265, 167] on p "[PERSON_NAME]" at bounding box center [252, 164] width 62 height 12
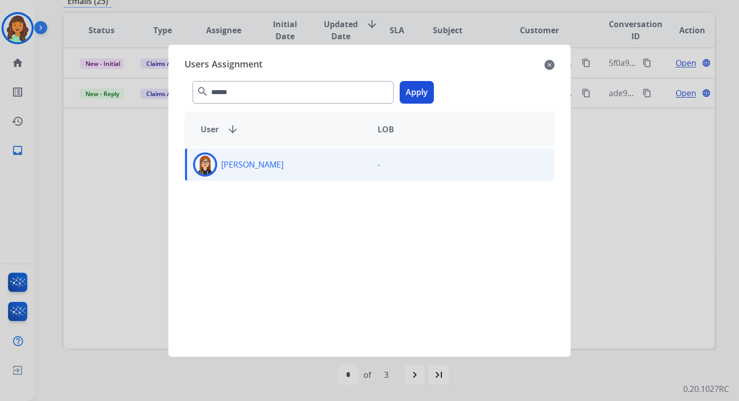
click at [408, 95] on button "Apply" at bounding box center [417, 92] width 34 height 23
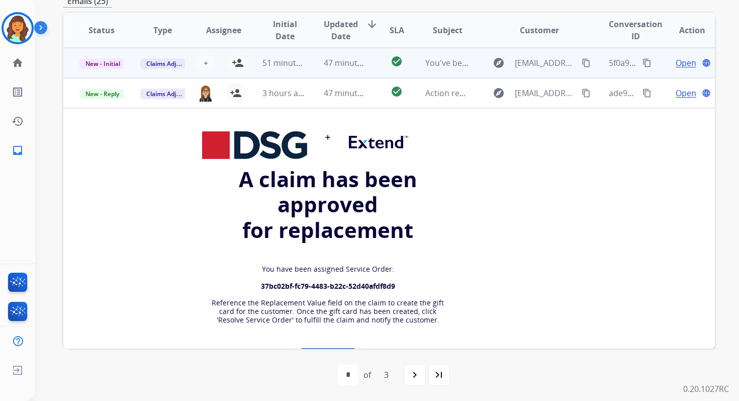
click at [331, 49] on td "47 minutes ago" at bounding box center [338, 63] width 61 height 30
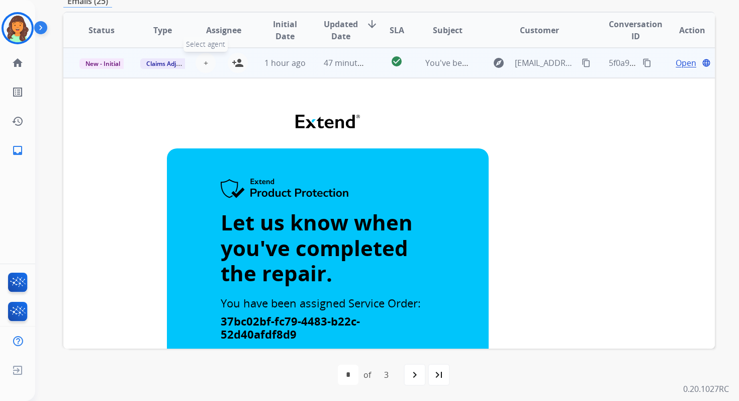
click at [204, 58] on span "+" at bounding box center [206, 63] width 5 height 12
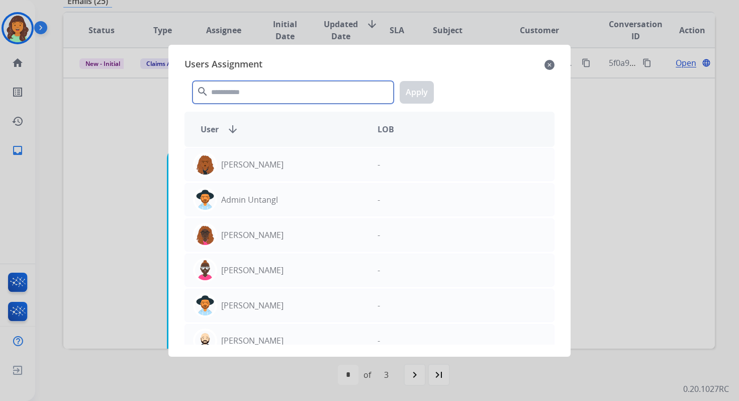
click at [235, 94] on input "text" at bounding box center [293, 92] width 201 height 23
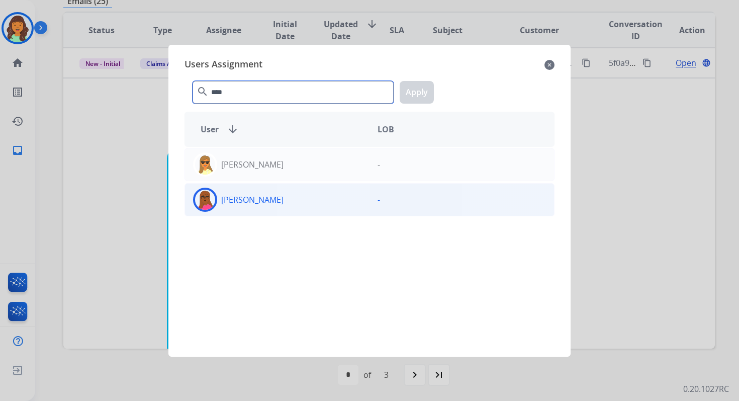
type input "****"
click at [283, 198] on div "[PERSON_NAME]" at bounding box center [277, 200] width 185 height 24
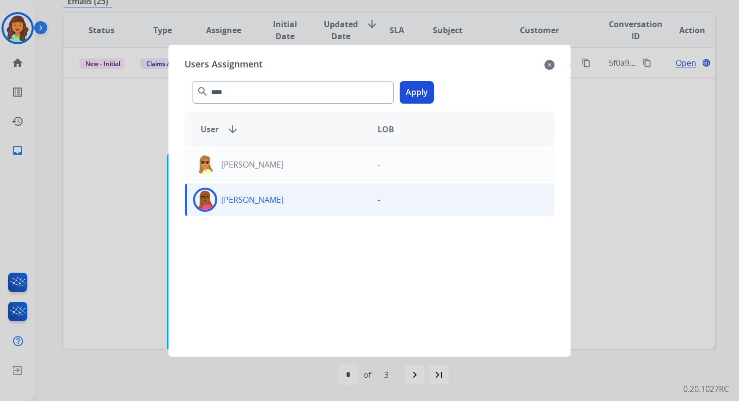
click at [415, 92] on button "Apply" at bounding box center [417, 92] width 34 height 23
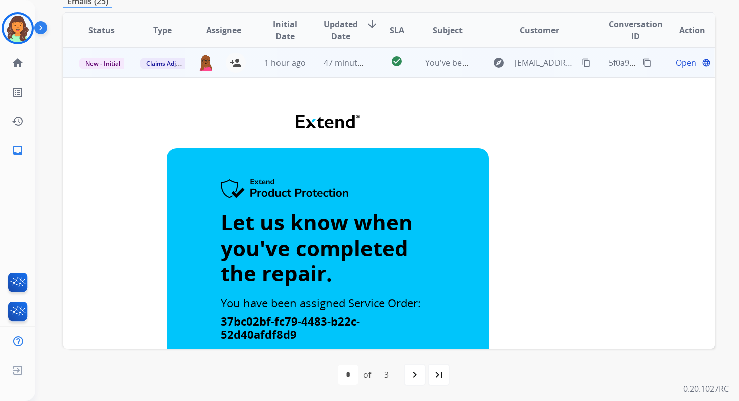
click at [344, 56] on td "47 minutes ago" at bounding box center [338, 63] width 61 height 30
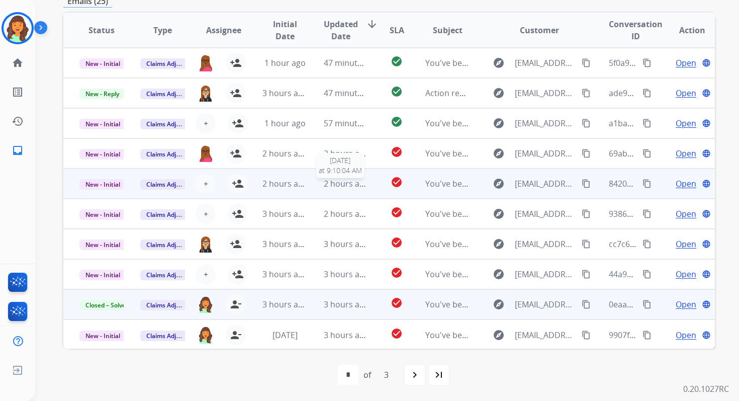
scroll to position [1, 0]
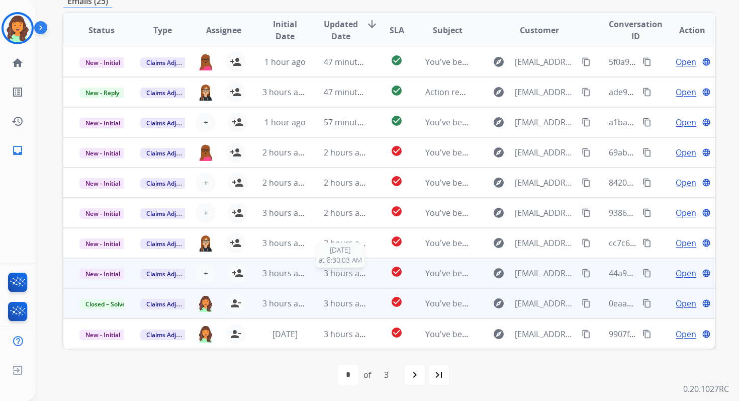
click at [331, 272] on span "3 hours ago" at bounding box center [346, 273] width 45 height 11
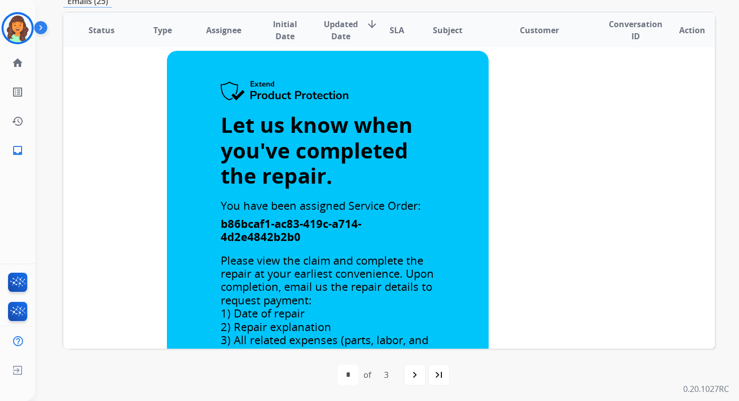
scroll to position [81, 0]
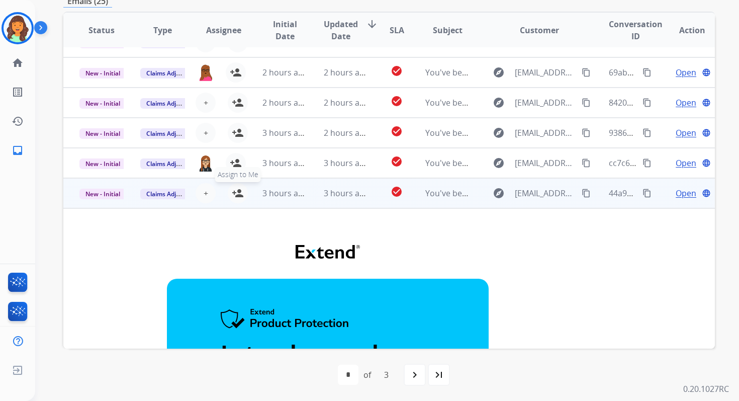
click at [237, 191] on mat-icon "person_add" at bounding box center [238, 193] width 12 height 12
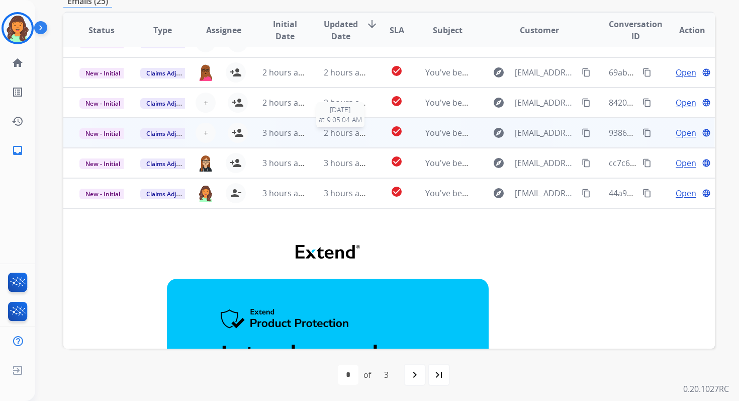
click at [350, 133] on span "2 hours ago" at bounding box center [346, 132] width 45 height 11
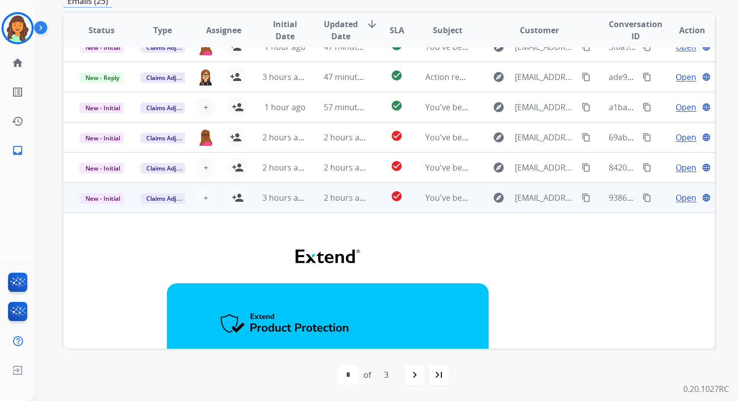
scroll to position [0, 0]
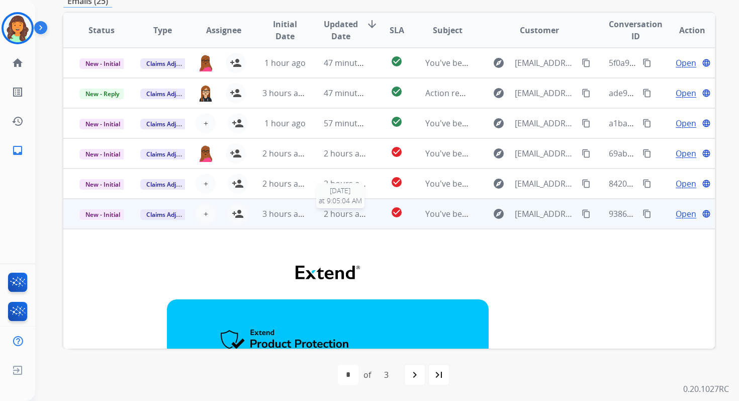
click at [341, 217] on span "2 hours ago" at bounding box center [346, 213] width 45 height 11
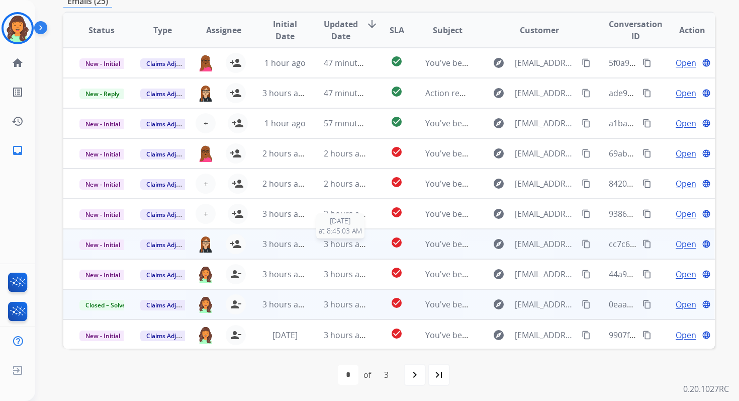
scroll to position [1, 0]
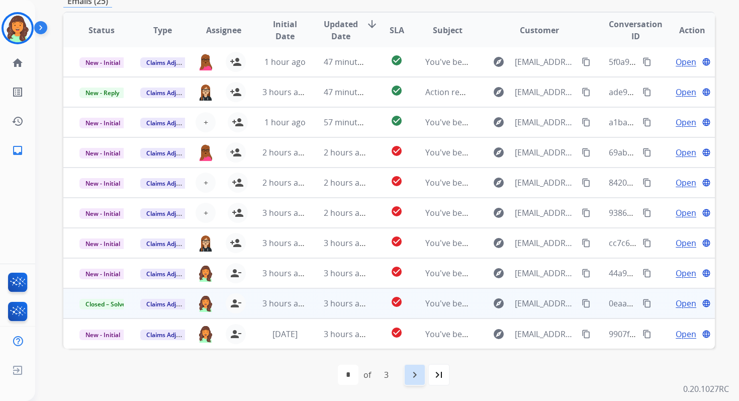
click at [413, 370] on mat-icon "navigate_next" at bounding box center [415, 375] width 12 height 12
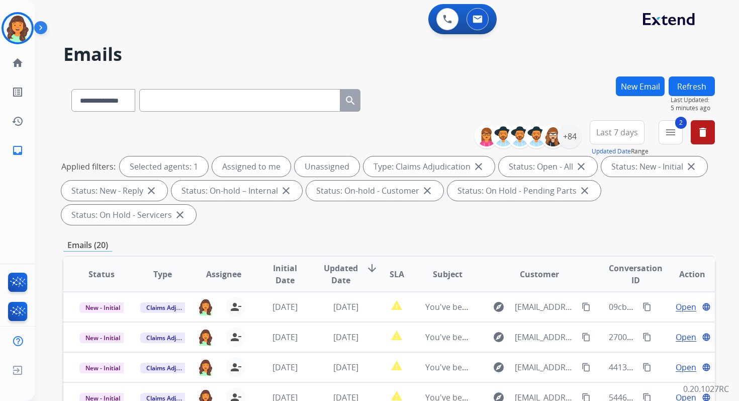
scroll to position [244, 0]
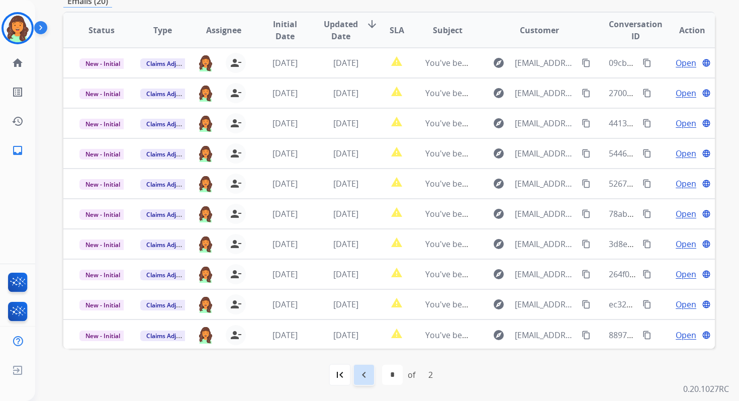
click at [365, 376] on mat-icon "navigate_before" at bounding box center [364, 375] width 12 height 12
select select "*"
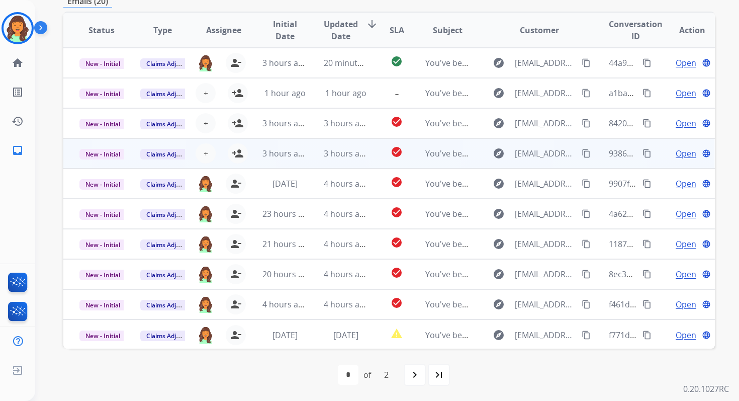
click at [319, 153] on td "3 hours ago" at bounding box center [338, 153] width 61 height 30
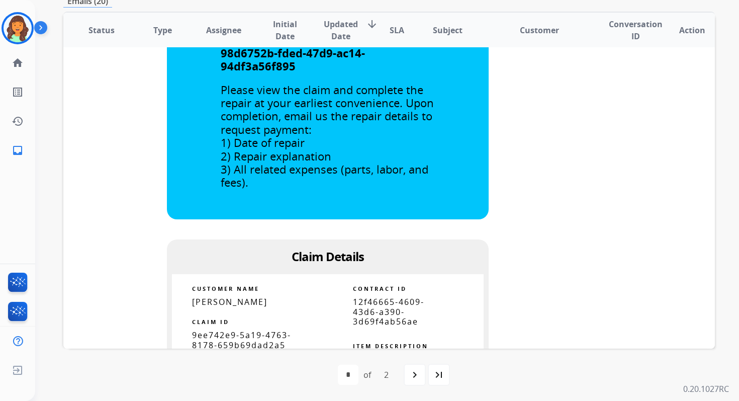
scroll to position [0, 0]
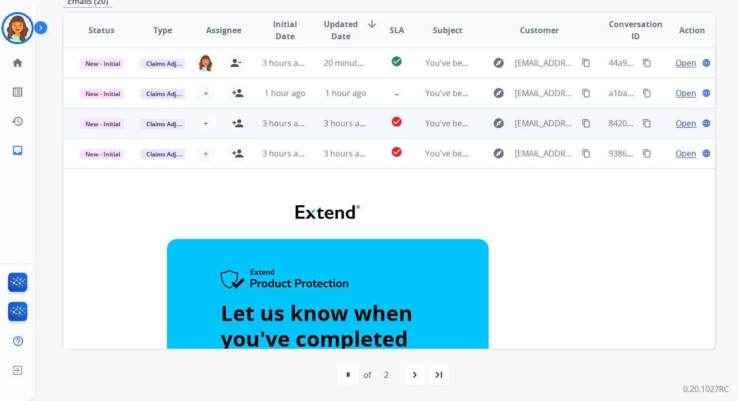
click at [325, 117] on div "3 hours ago" at bounding box center [346, 123] width 44 height 12
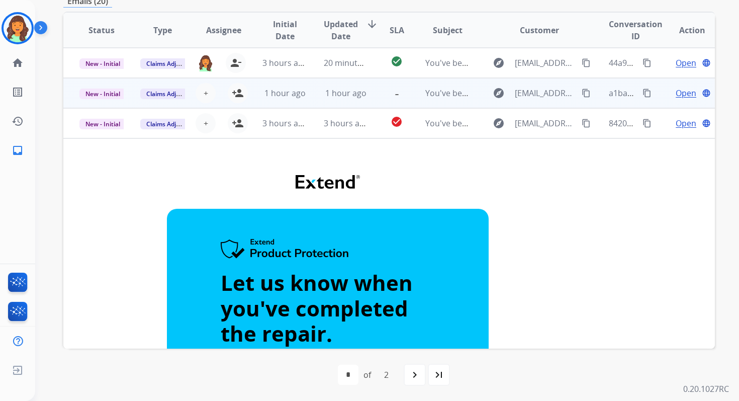
click at [331, 88] on span "1 hour ago" at bounding box center [345, 93] width 41 height 11
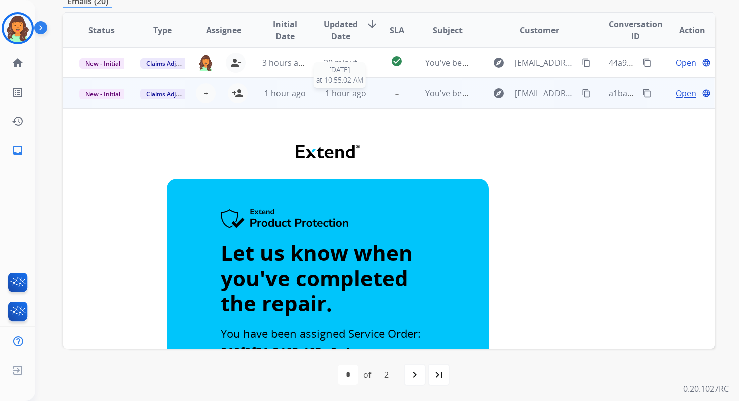
click at [331, 98] on span "1 hour ago" at bounding box center [345, 93] width 41 height 11
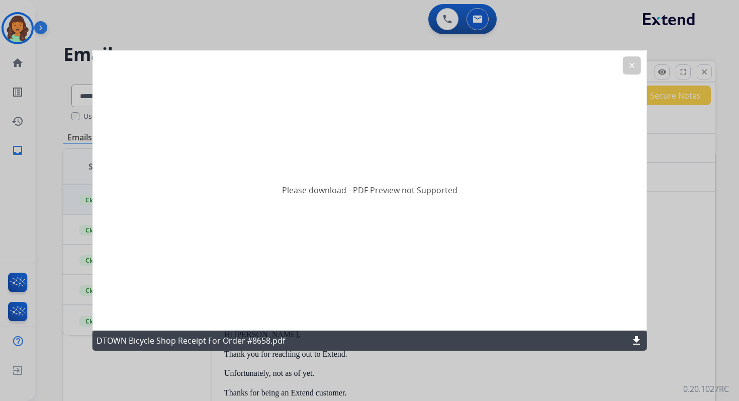
click at [634, 62] on mat-icon "clear" at bounding box center [631, 65] width 9 height 9
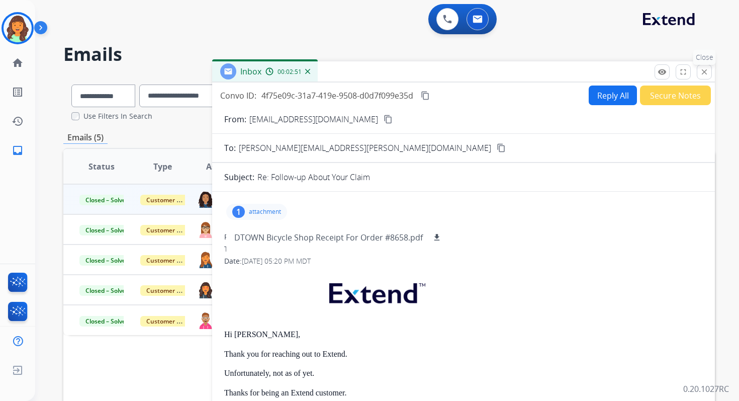
click at [703, 71] on mat-icon "close" at bounding box center [704, 71] width 9 height 9
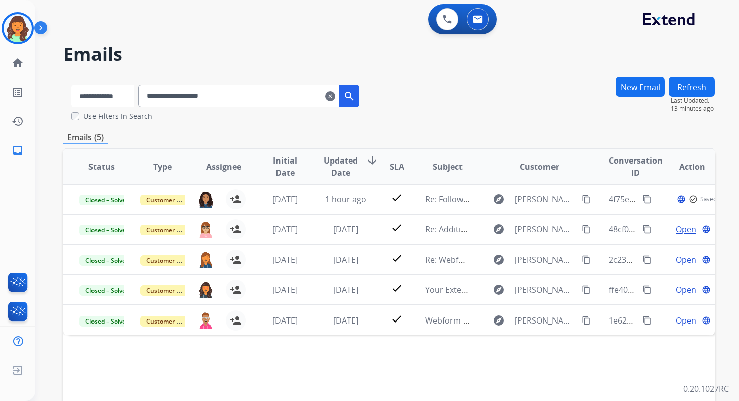
click at [132, 99] on select "**********" at bounding box center [102, 95] width 63 height 23
select select "*******"
click at [71, 84] on select "**********" at bounding box center [102, 95] width 63 height 23
click at [197, 91] on input "**********" at bounding box center [239, 95] width 201 height 23
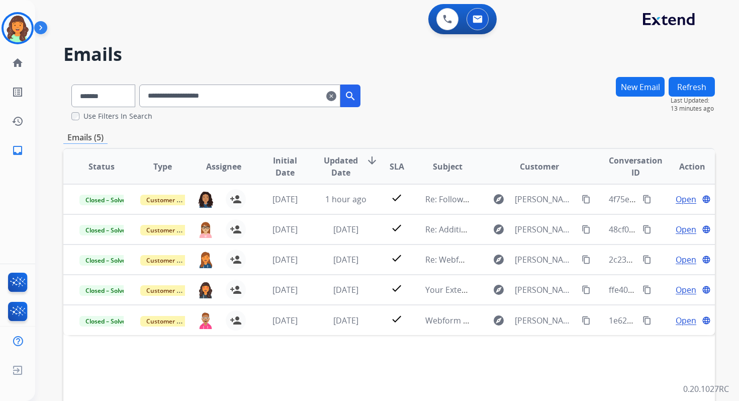
click at [197, 91] on input "**********" at bounding box center [239, 95] width 201 height 23
paste input "**********"
type input "**********"
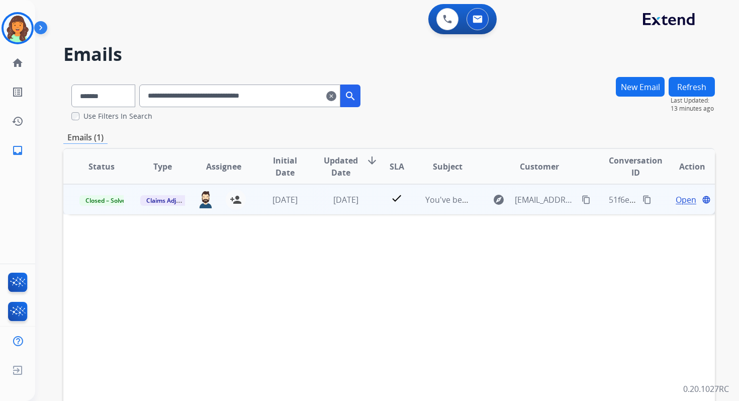
click at [677, 200] on span "Open" at bounding box center [686, 200] width 21 height 12
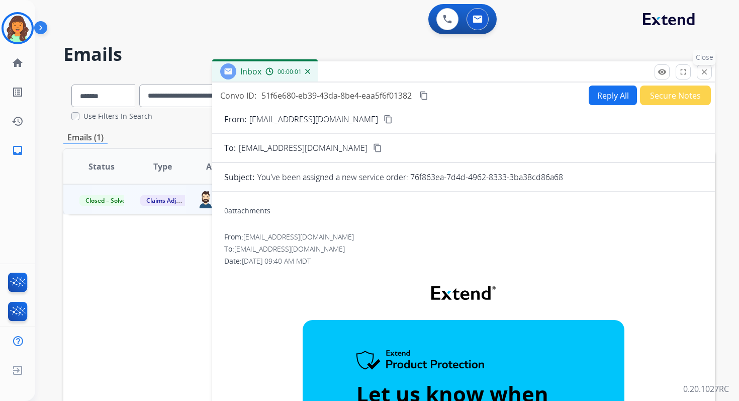
click at [708, 71] on mat-icon "close" at bounding box center [704, 71] width 9 height 9
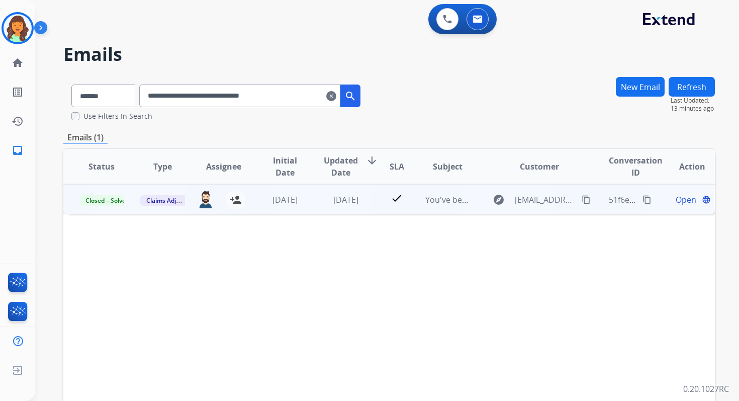
click at [676, 197] on span "Open" at bounding box center [686, 200] width 21 height 12
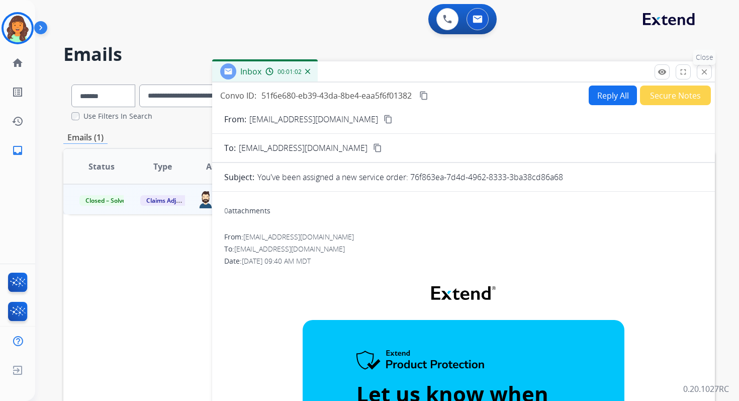
click at [708, 73] on mat-icon "close" at bounding box center [704, 71] width 9 height 9
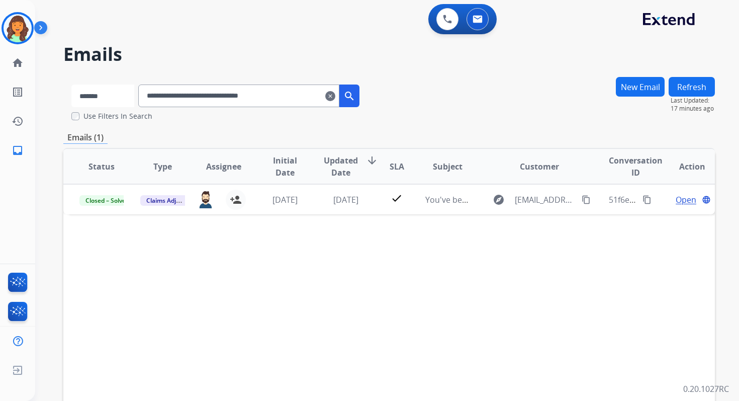
click at [85, 93] on select "**********" at bounding box center [102, 95] width 63 height 23
select select "**********"
click at [71, 84] on select "**********" at bounding box center [102, 95] width 63 height 23
click at [212, 91] on input "**********" at bounding box center [239, 95] width 201 height 23
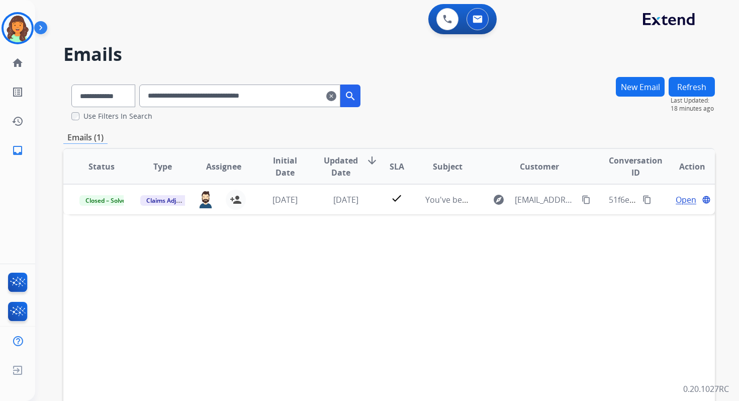
click at [212, 91] on input "**********" at bounding box center [239, 95] width 201 height 23
paste input "text"
type input "**********"
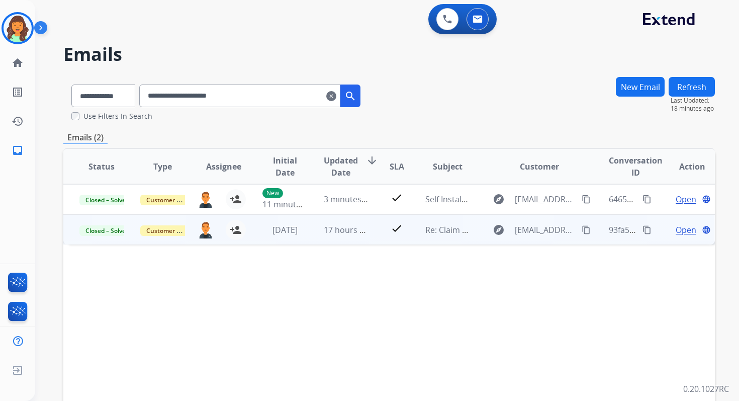
click at [676, 229] on span "Open" at bounding box center [686, 230] width 21 height 12
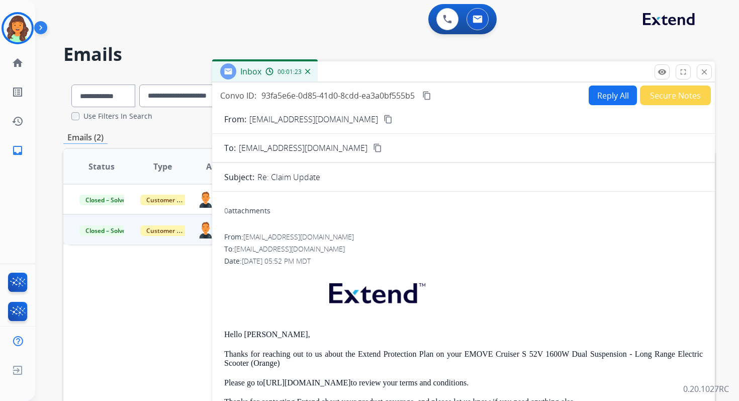
click at [600, 97] on button "Reply All" at bounding box center [613, 95] width 48 height 20
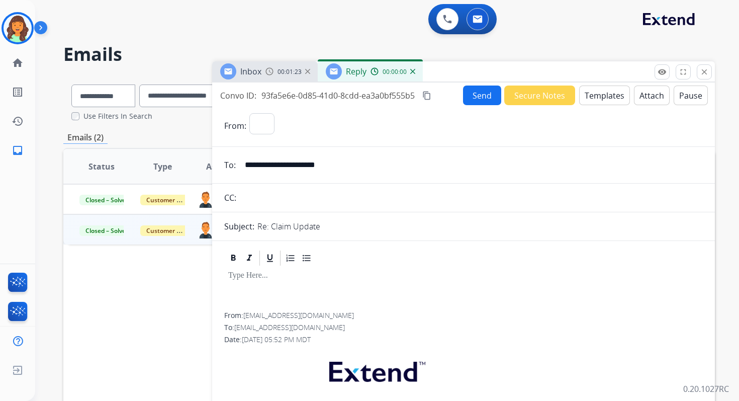
select select "**********"
click at [704, 70] on mat-icon "close" at bounding box center [704, 71] width 9 height 9
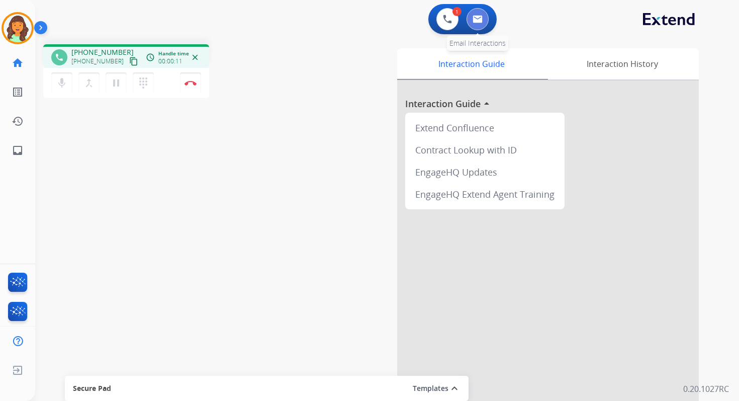
click at [478, 22] on img at bounding box center [478, 19] width 10 height 8
select select "**********"
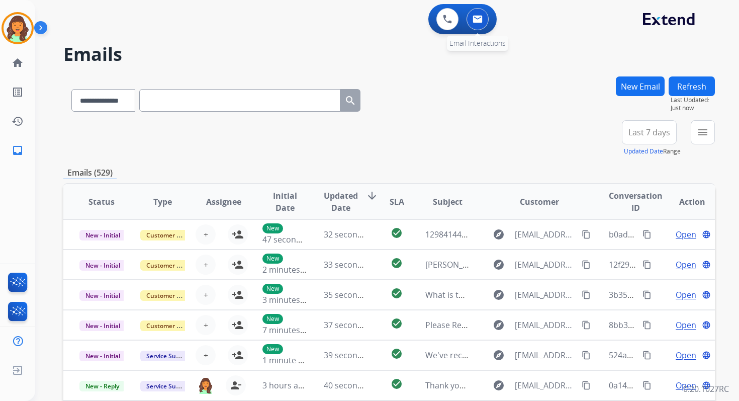
click at [478, 23] on img at bounding box center [478, 19] width 10 height 8
click at [125, 102] on select "**********" at bounding box center [102, 100] width 63 height 23
drag, startPoint x: 125, startPoint y: 102, endPoint x: 176, endPoint y: 97, distance: 51.1
click at [176, 97] on input "text" at bounding box center [239, 100] width 201 height 23
paste input "**********"
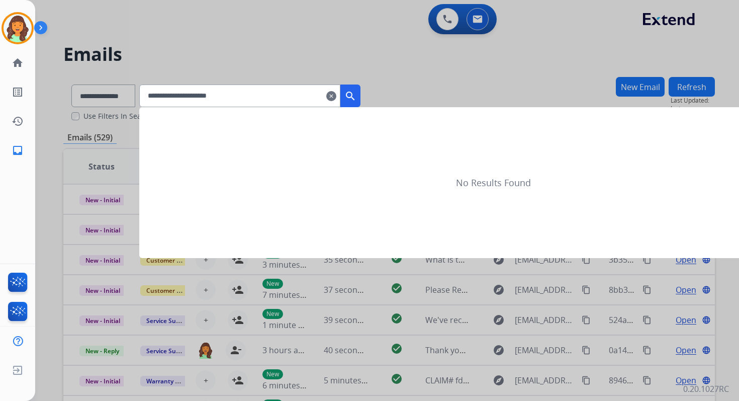
type input "**********"
click at [132, 97] on div at bounding box center [369, 200] width 739 height 401
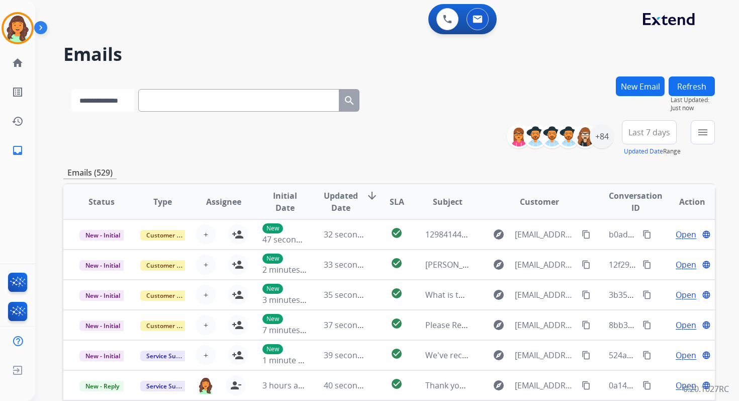
click at [132, 98] on select "**********" at bounding box center [102, 100] width 63 height 23
click at [71, 89] on select "**********" at bounding box center [102, 100] width 63 height 23
click at [123, 99] on select "**********" at bounding box center [102, 100] width 63 height 23
select select "**********"
click at [71, 89] on select "**********" at bounding box center [102, 100] width 63 height 23
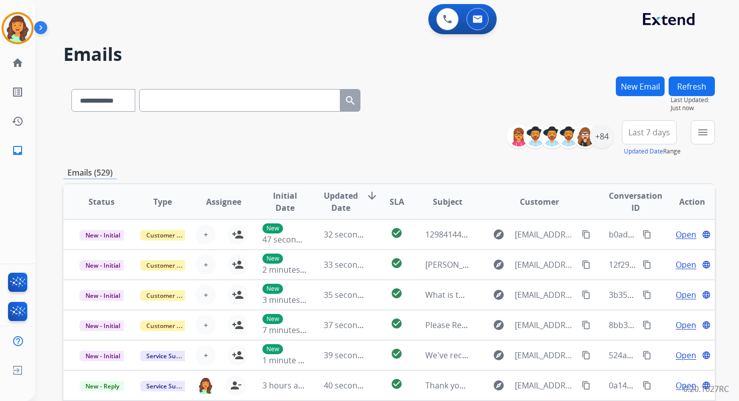
click at [172, 97] on input "text" at bounding box center [239, 100] width 201 height 23
paste input "**********"
type input "**********"
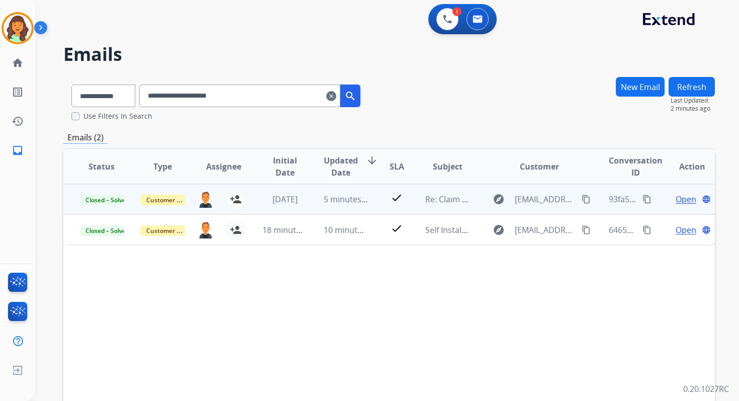
click at [684, 202] on span "Open" at bounding box center [686, 199] width 21 height 12
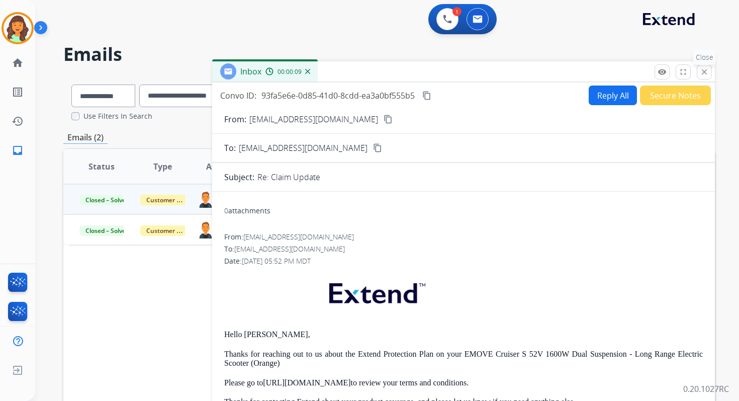
click at [706, 74] on mat-icon "close" at bounding box center [704, 71] width 9 height 9
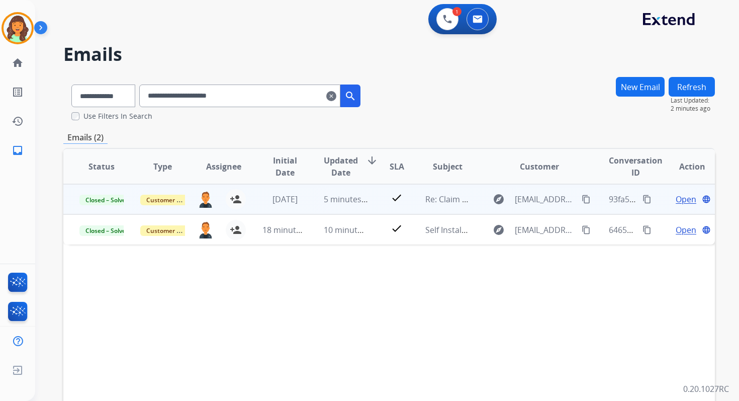
click at [676, 196] on span "Open" at bounding box center [686, 199] width 21 height 12
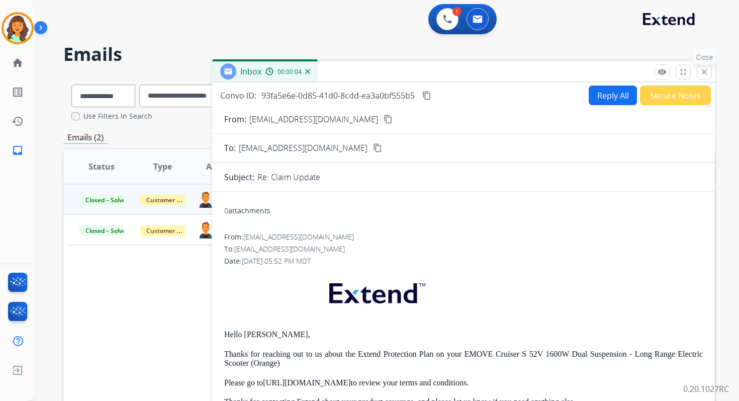
click at [704, 74] on mat-icon "close" at bounding box center [704, 71] width 9 height 9
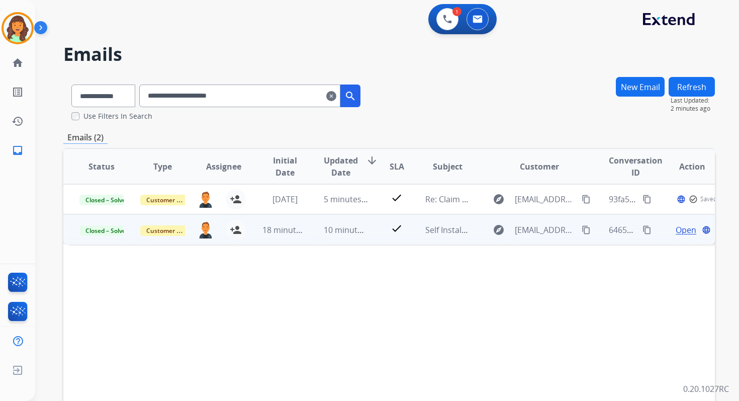
click at [683, 229] on span "Open" at bounding box center [686, 230] width 21 height 12
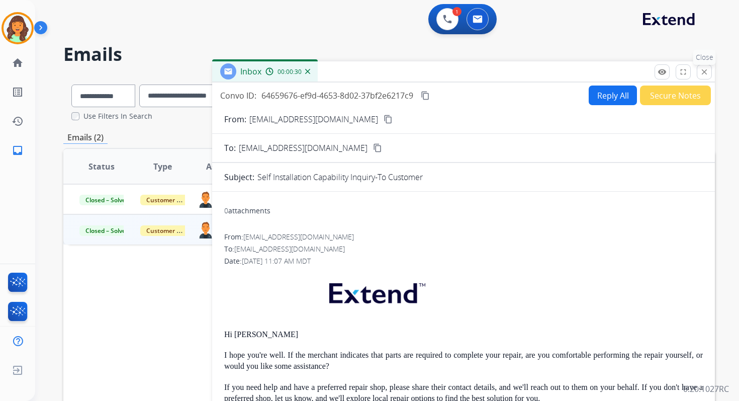
click at [710, 68] on button "close Close" at bounding box center [704, 71] width 15 height 15
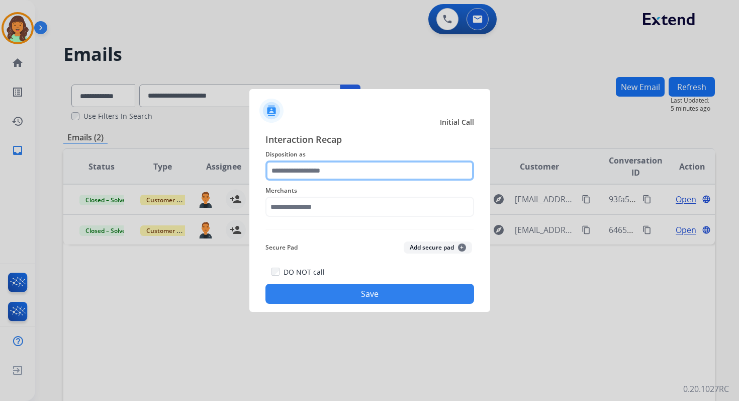
click at [286, 175] on input "text" at bounding box center [370, 170] width 209 height 20
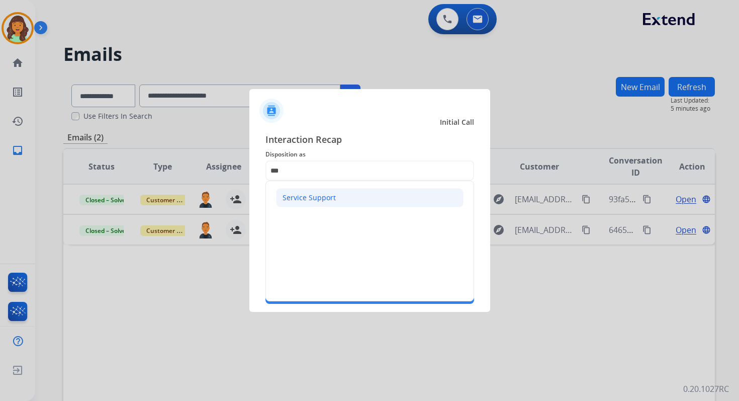
click at [294, 202] on div "Service Support" at bounding box center [309, 198] width 53 height 10
type input "**********"
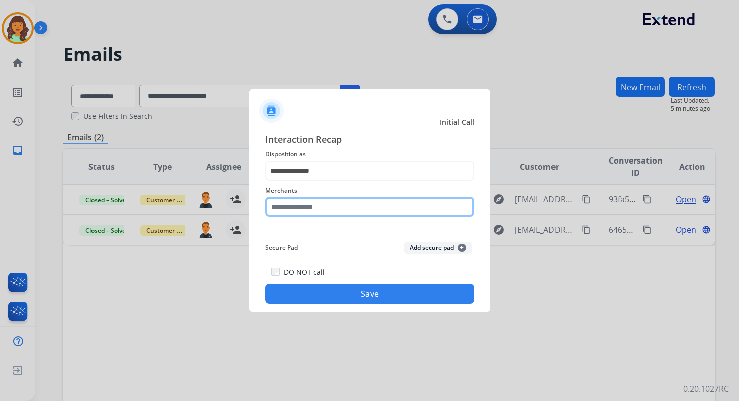
click at [302, 210] on input "text" at bounding box center [370, 207] width 209 height 20
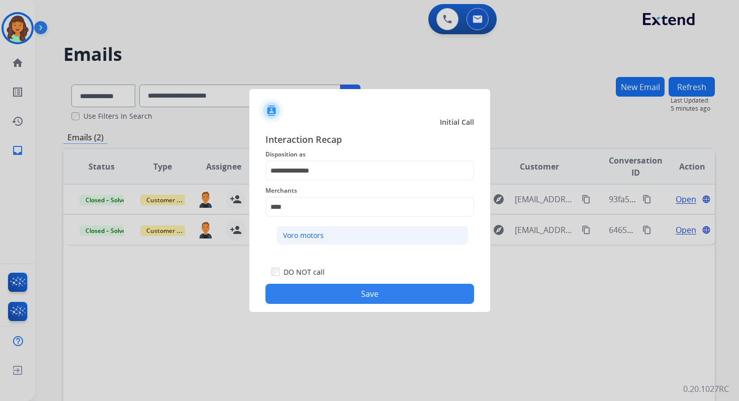
click at [312, 232] on div "Voro motors" at bounding box center [303, 235] width 41 height 10
type input "**********"
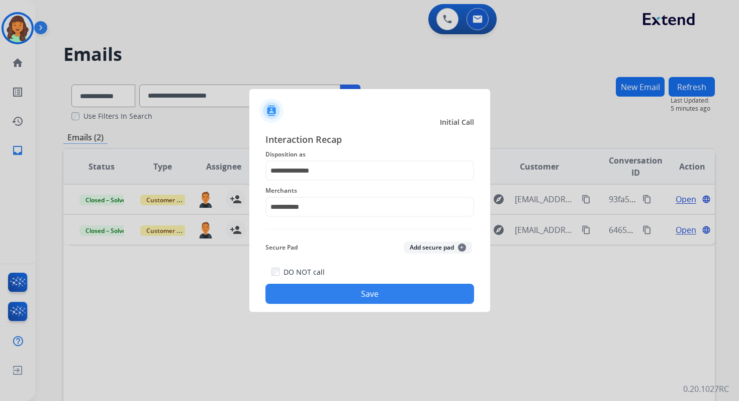
click at [352, 289] on button "Save" at bounding box center [370, 294] width 209 height 20
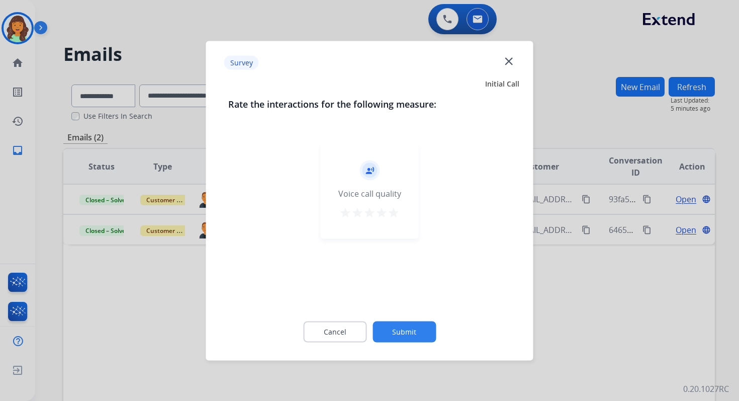
click at [506, 58] on mat-icon "close" at bounding box center [508, 60] width 13 height 13
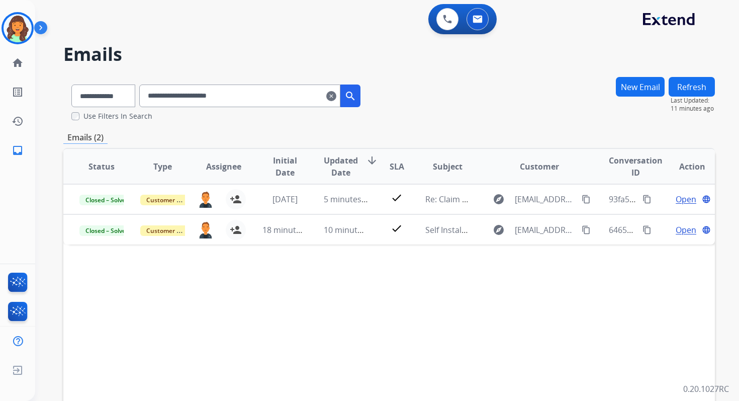
click at [685, 91] on button "Refresh" at bounding box center [692, 87] width 46 height 20
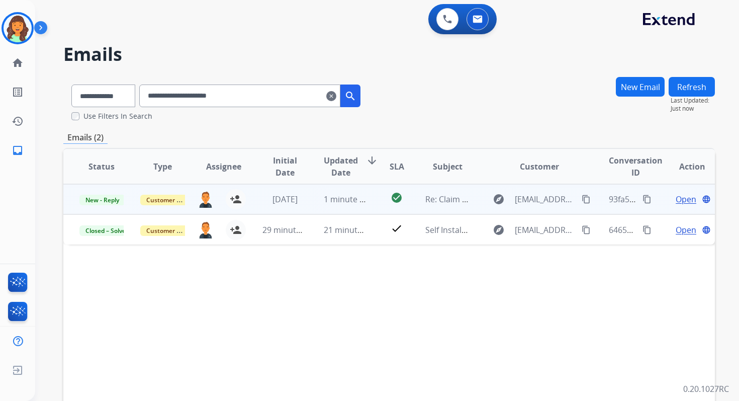
click at [676, 198] on span "Open" at bounding box center [686, 199] width 21 height 12
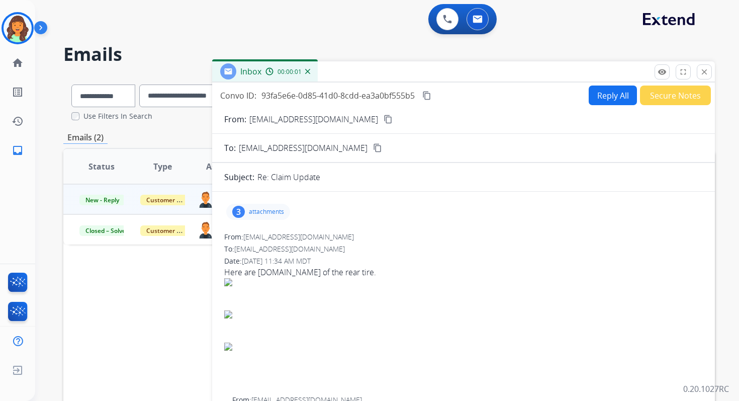
click at [253, 215] on p "attachments" at bounding box center [266, 212] width 35 height 8
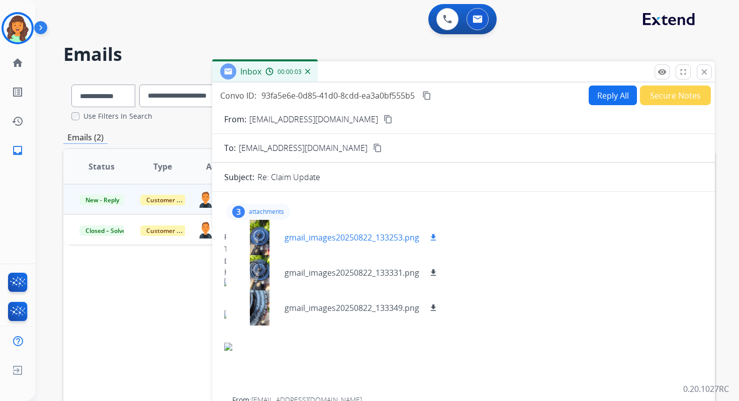
click at [432, 234] on mat-icon "download" at bounding box center [433, 237] width 9 height 9
click at [432, 273] on mat-icon "download" at bounding box center [433, 272] width 9 height 9
click at [434, 306] on mat-icon "download" at bounding box center [433, 307] width 9 height 9
click at [254, 237] on div at bounding box center [259, 237] width 50 height 35
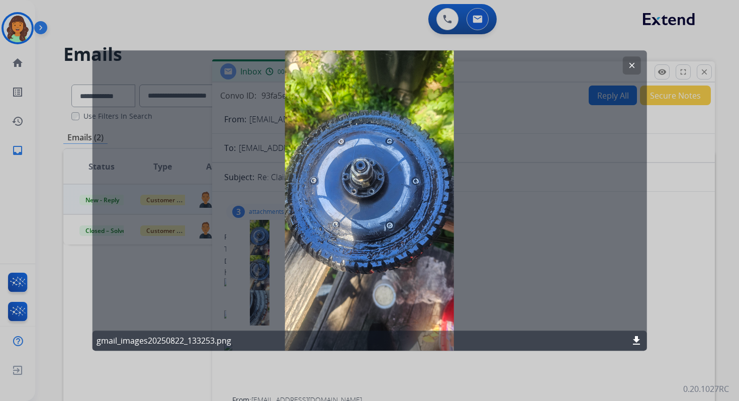
click at [627, 63] on mat-icon "clear" at bounding box center [631, 65] width 9 height 9
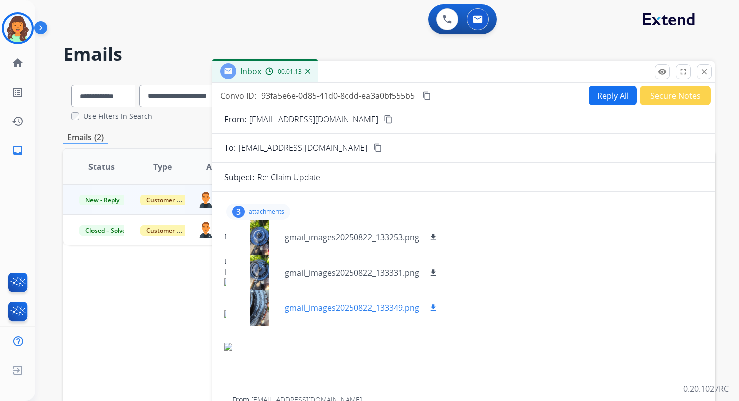
click at [258, 304] on div at bounding box center [259, 307] width 50 height 35
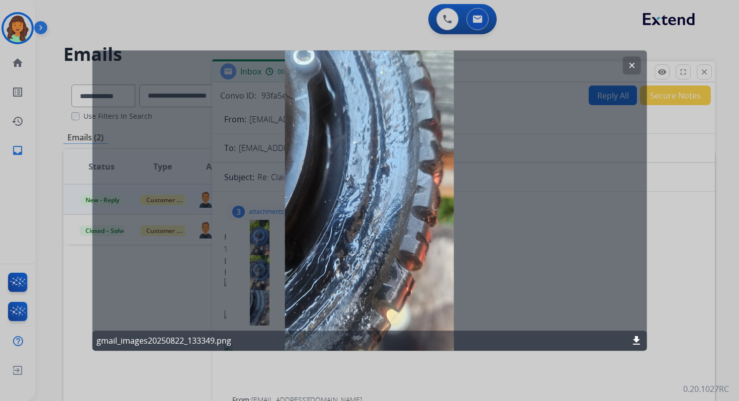
click at [631, 62] on mat-icon "clear" at bounding box center [631, 65] width 9 height 9
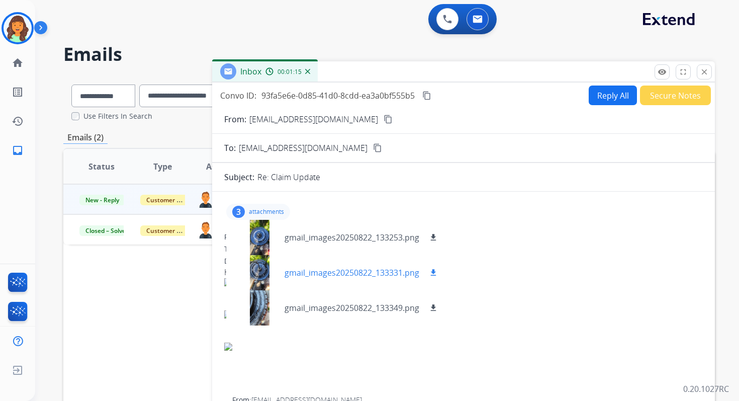
click at [262, 277] on div at bounding box center [259, 272] width 50 height 35
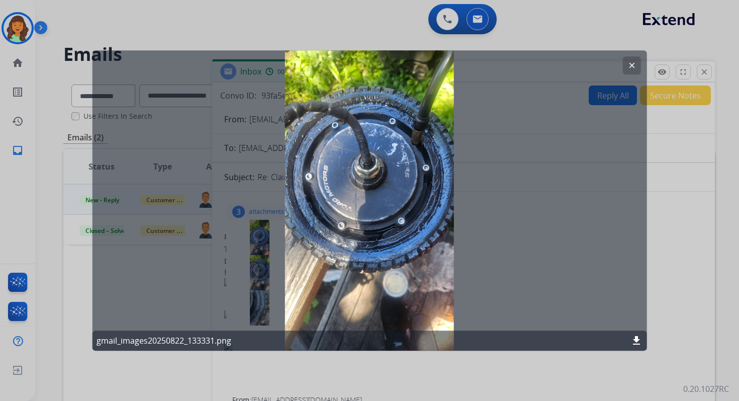
click at [633, 63] on mat-icon "clear" at bounding box center [631, 65] width 9 height 9
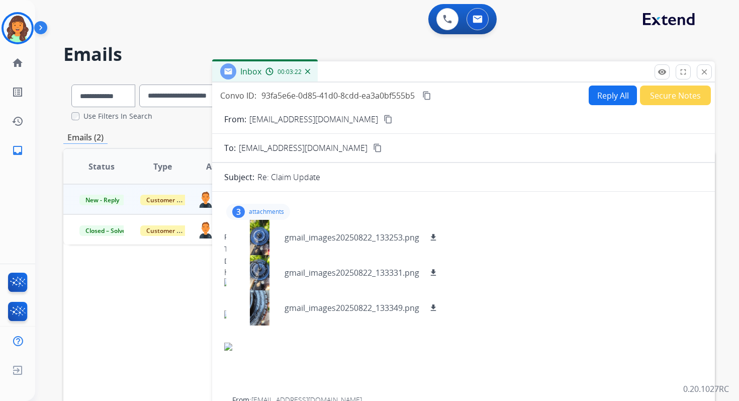
click at [603, 94] on button "Reply All" at bounding box center [613, 95] width 48 height 20
select select "**********"
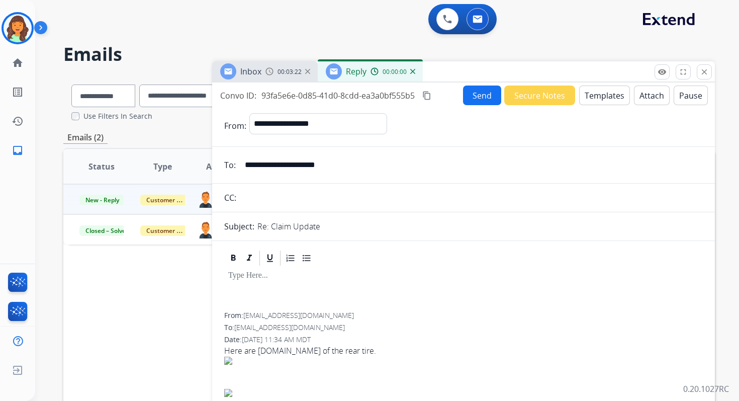
click at [603, 94] on button "Templates" at bounding box center [604, 95] width 51 height 20
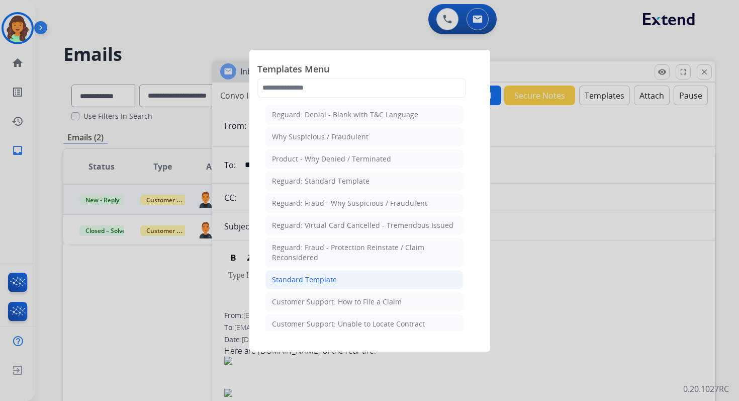
click at [322, 275] on div "Standard Template" at bounding box center [304, 280] width 65 height 10
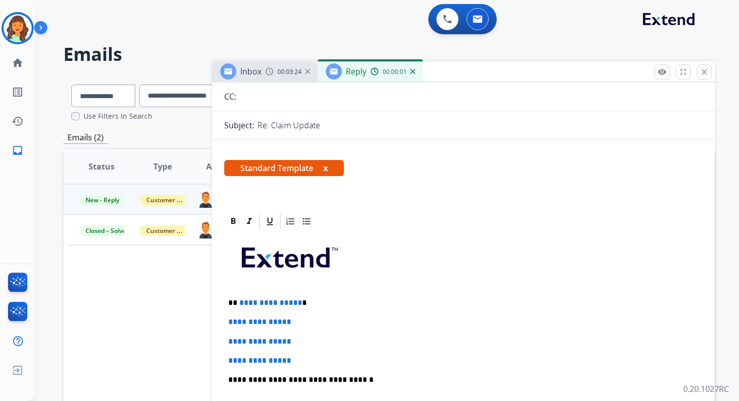
scroll to position [170, 0]
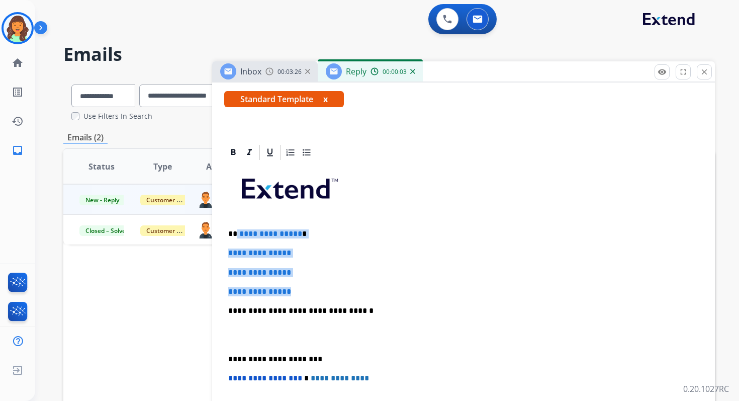
drag, startPoint x: 236, startPoint y: 234, endPoint x: 301, endPoint y: 293, distance: 88.3
click at [301, 293] on div "**********" at bounding box center [463, 334] width 479 height 346
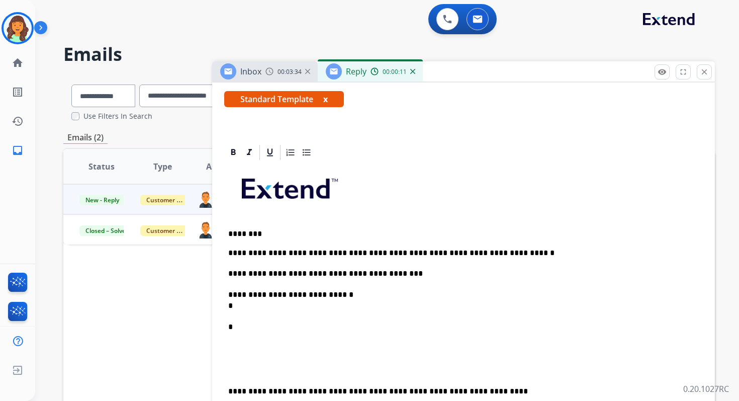
scroll to position [205, 0]
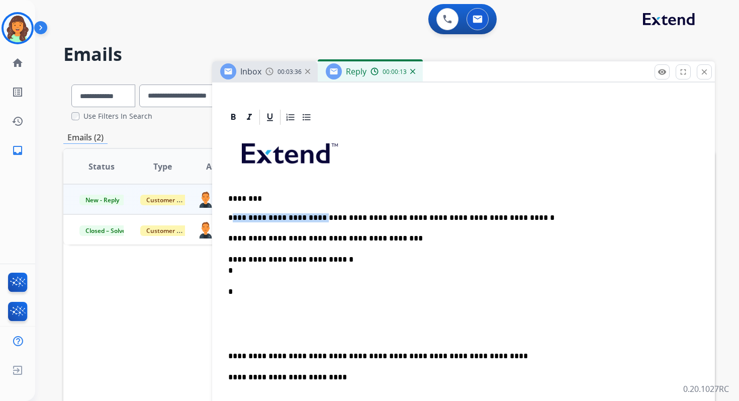
drag, startPoint x: 317, startPoint y: 218, endPoint x: 232, endPoint y: 218, distance: 85.0
click at [232, 218] on p "**********" at bounding box center [459, 217] width 463 height 9
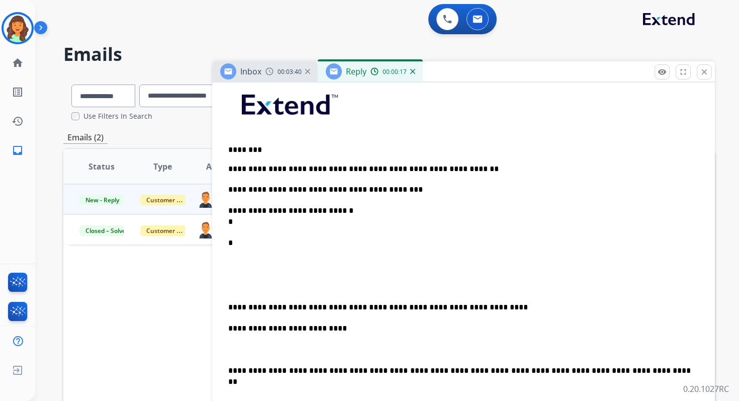
scroll to position [287, 0]
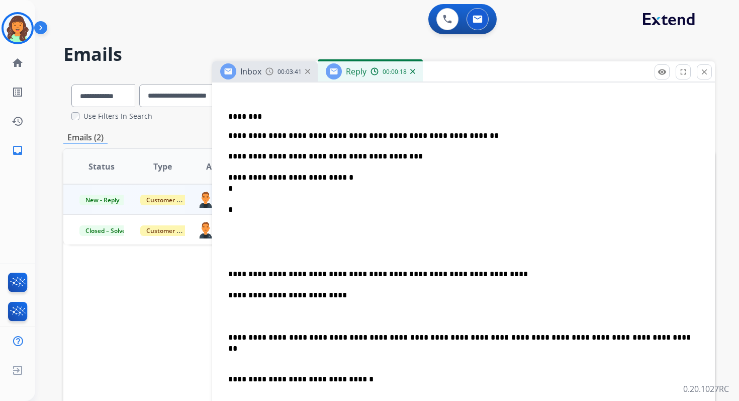
click at [250, 187] on p "**********" at bounding box center [459, 183] width 463 height 22
drag, startPoint x: 229, startPoint y: 256, endPoint x: 228, endPoint y: 211, distance: 45.8
click at [228, 211] on div "**********" at bounding box center [463, 309] width 479 height 531
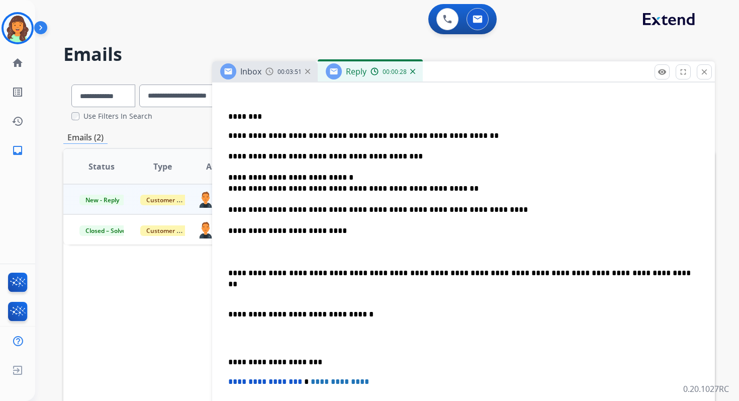
click at [258, 231] on p "**********" at bounding box center [459, 230] width 463 height 11
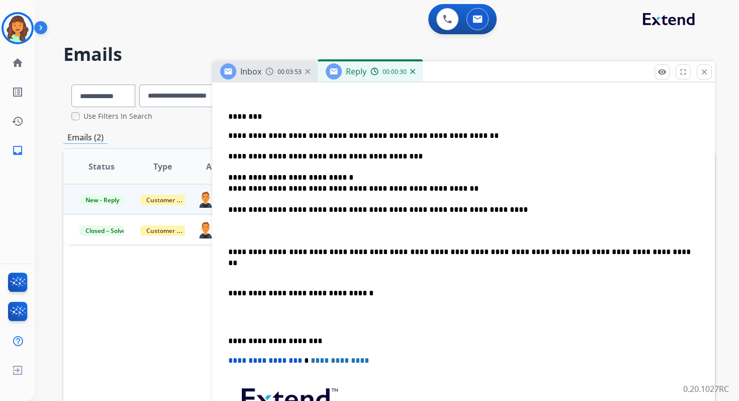
click at [247, 231] on p at bounding box center [463, 230] width 471 height 11
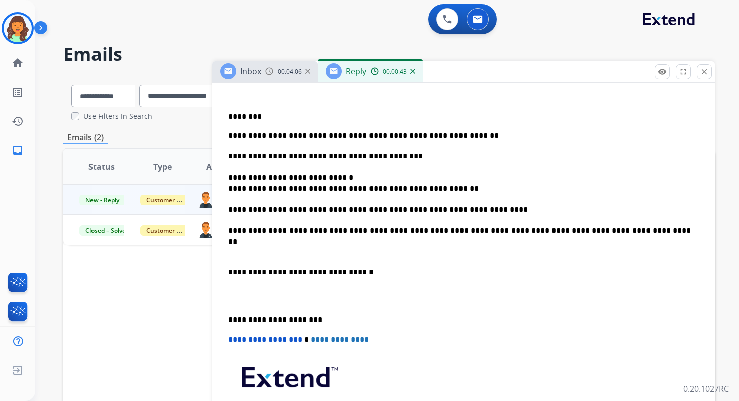
click at [342, 180] on p "**********" at bounding box center [459, 183] width 463 height 22
click at [354, 177] on strong "**********" at bounding box center [381, 177] width 54 height 8
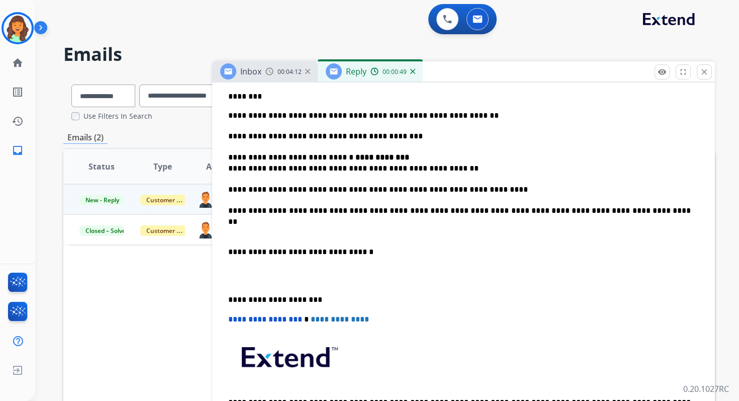
scroll to position [0, 0]
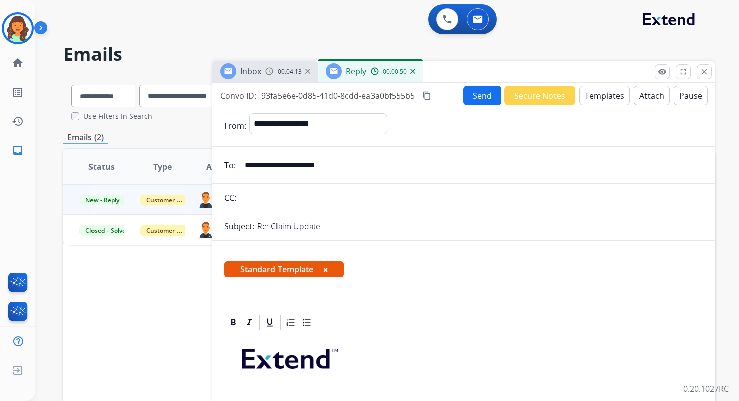
click at [479, 93] on button "Send" at bounding box center [482, 95] width 38 height 20
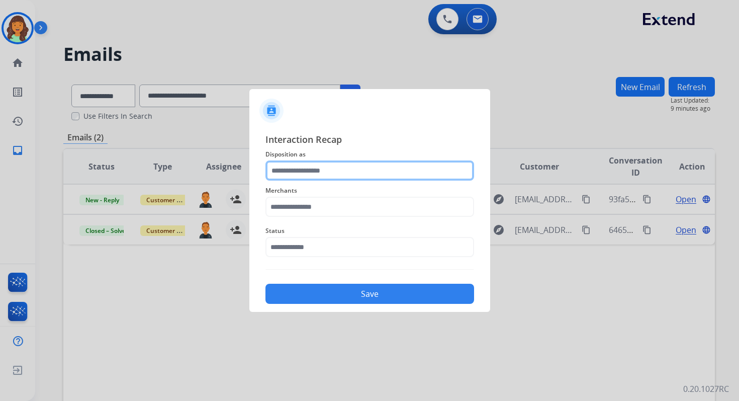
click at [306, 171] on input "text" at bounding box center [370, 170] width 209 height 20
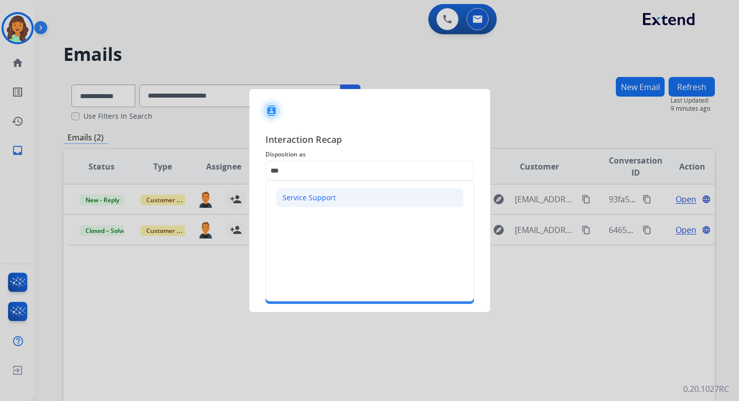
click at [299, 192] on li "Service Support" at bounding box center [370, 197] width 188 height 19
type input "**********"
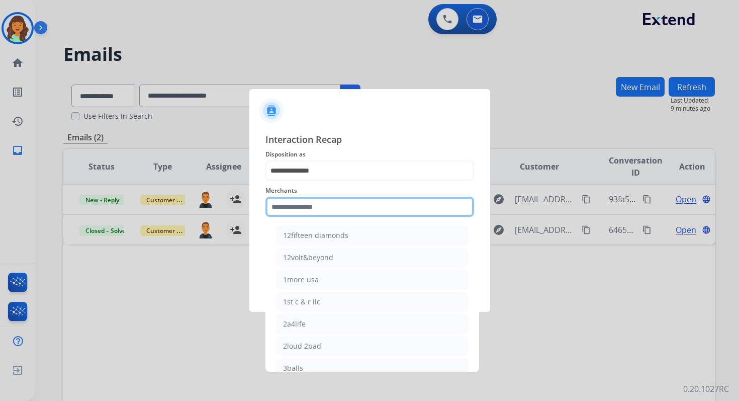
click at [299, 205] on input "text" at bounding box center [370, 207] width 209 height 20
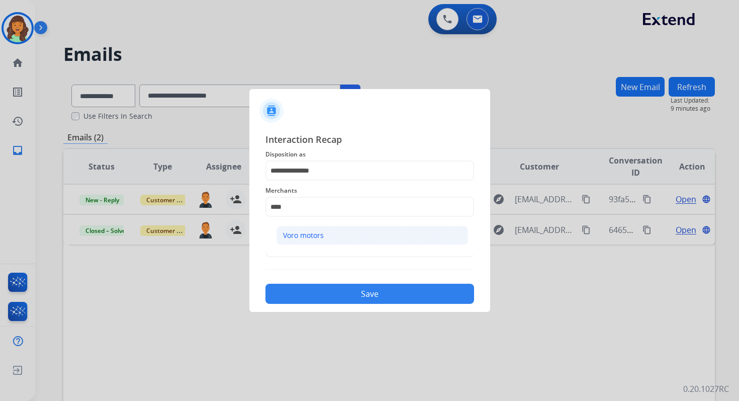
click at [300, 236] on div "Voro motors" at bounding box center [303, 235] width 41 height 10
type input "**********"
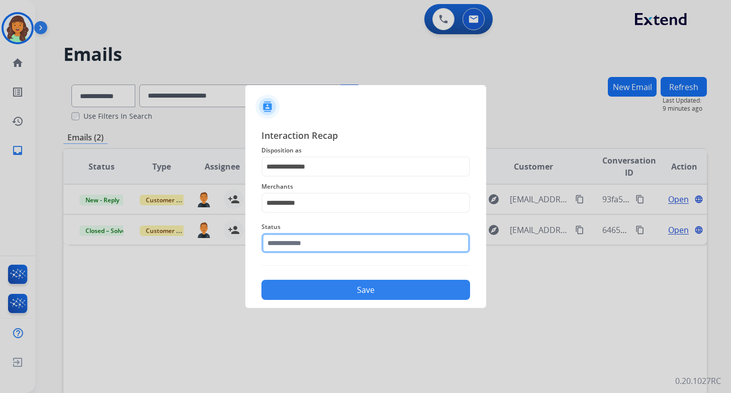
click at [300, 241] on input "text" at bounding box center [365, 243] width 209 height 20
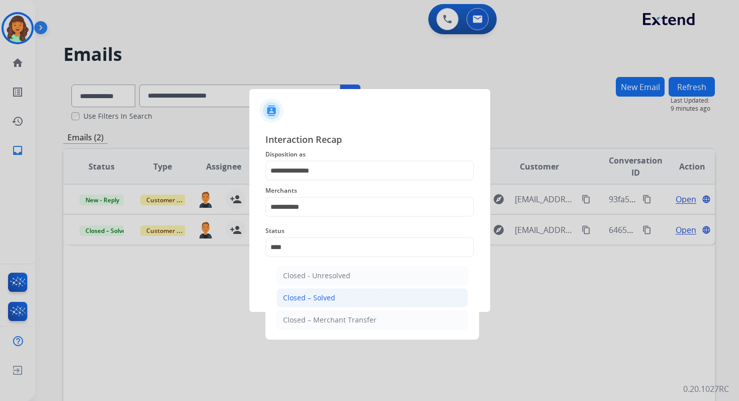
click at [301, 295] on div "Closed – Solved" at bounding box center [309, 298] width 52 height 10
type input "**********"
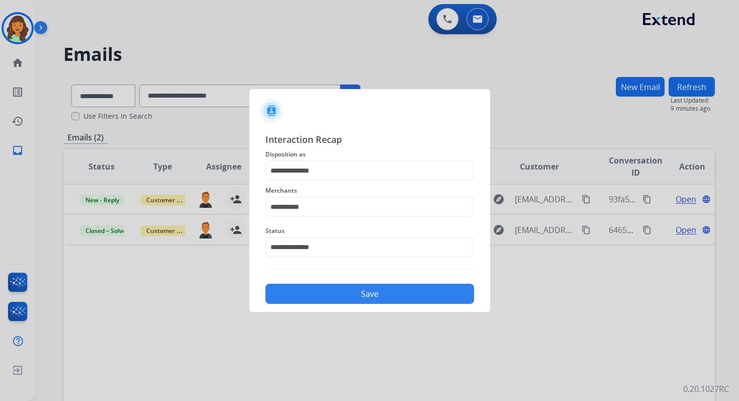
click at [301, 295] on button "Save" at bounding box center [370, 294] width 209 height 20
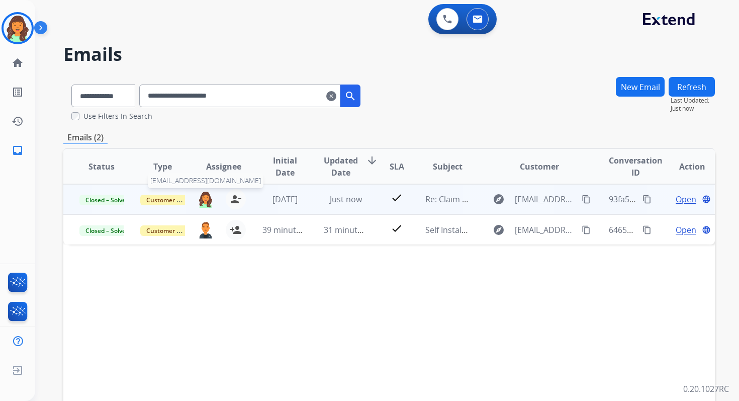
click at [208, 194] on img at bounding box center [206, 199] width 16 height 17
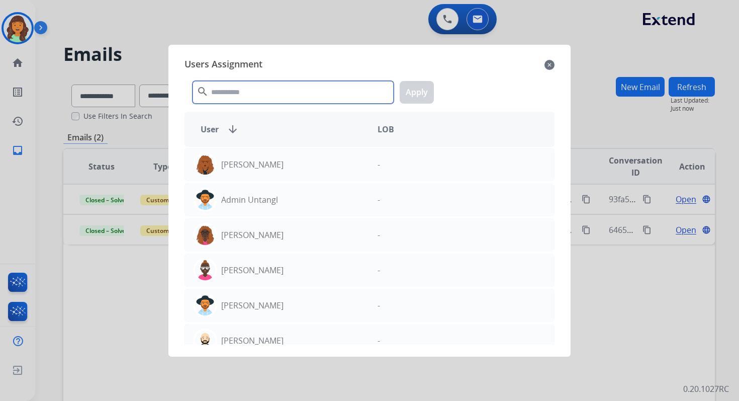
click at [241, 94] on input "text" at bounding box center [293, 92] width 201 height 23
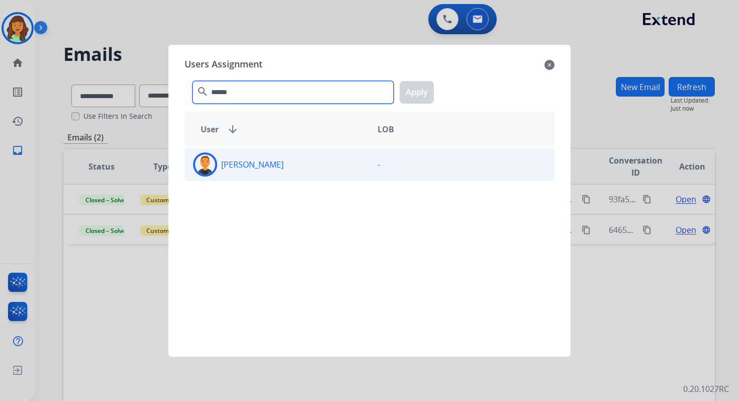
type input "******"
click at [255, 166] on p "[PERSON_NAME]" at bounding box center [252, 164] width 62 height 12
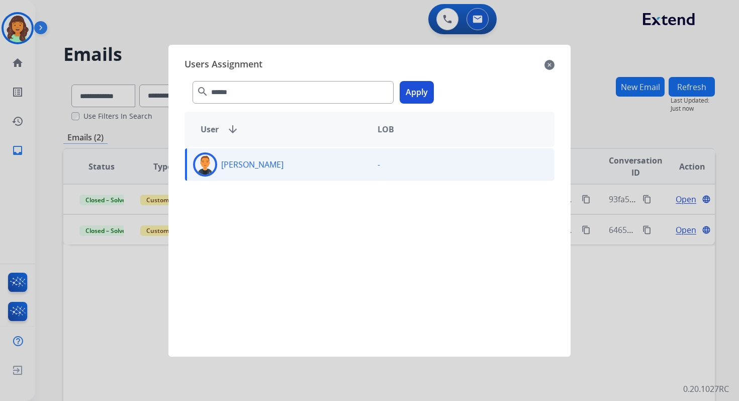
click at [419, 90] on button "Apply" at bounding box center [417, 92] width 34 height 23
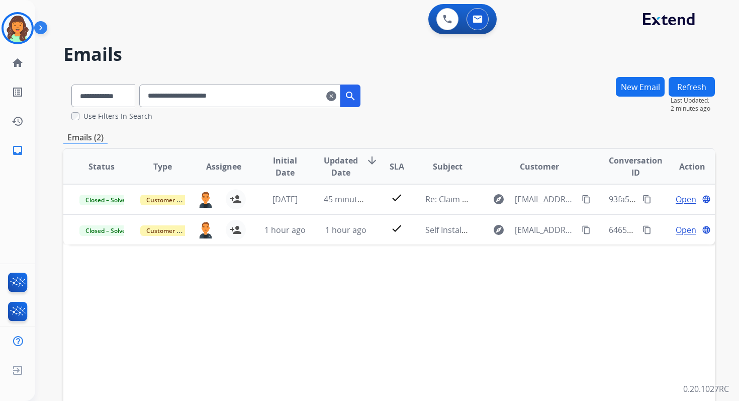
click at [18, 30] on img at bounding box center [18, 28] width 28 height 28
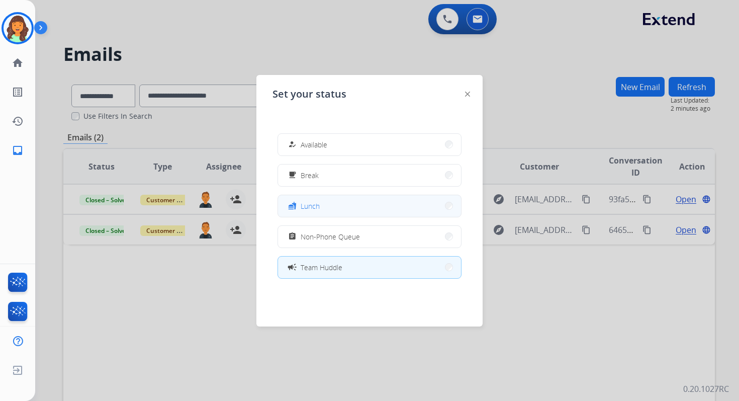
click at [332, 212] on button "fastfood Lunch" at bounding box center [369, 206] width 183 height 22
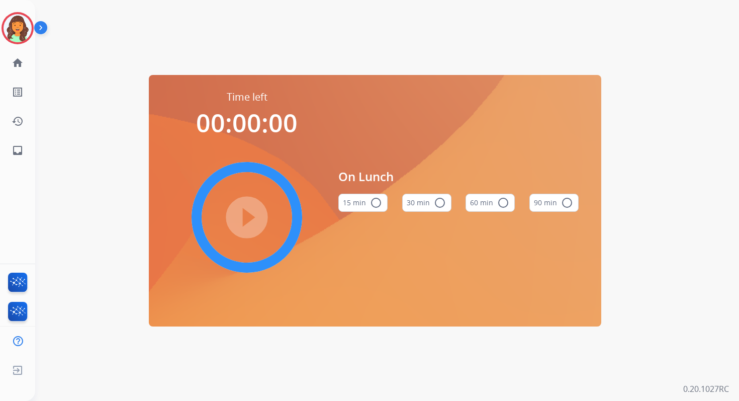
click at [505, 200] on mat-icon "radio_button_unchecked" at bounding box center [503, 203] width 12 height 12
click at [249, 216] on mat-icon "play_circle_filled" at bounding box center [247, 217] width 12 height 12
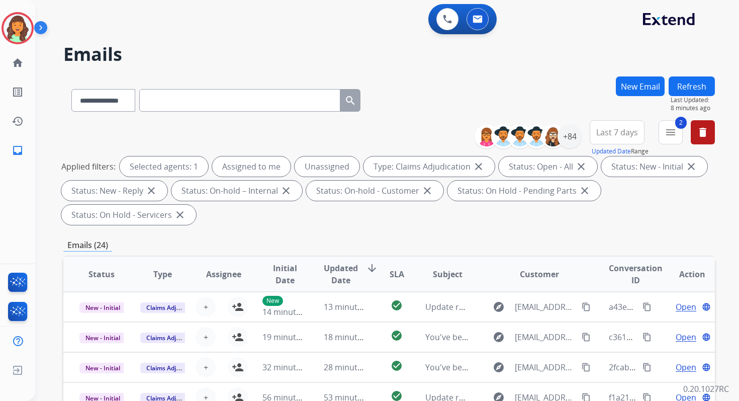
select select "**********"
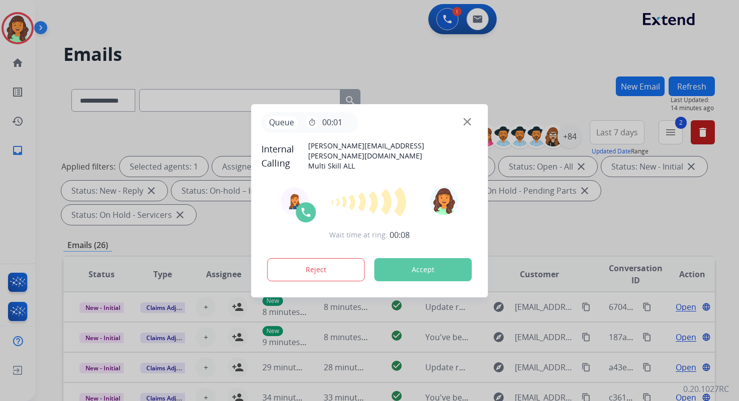
click at [404, 266] on button "Accept" at bounding box center [424, 269] width 98 height 23
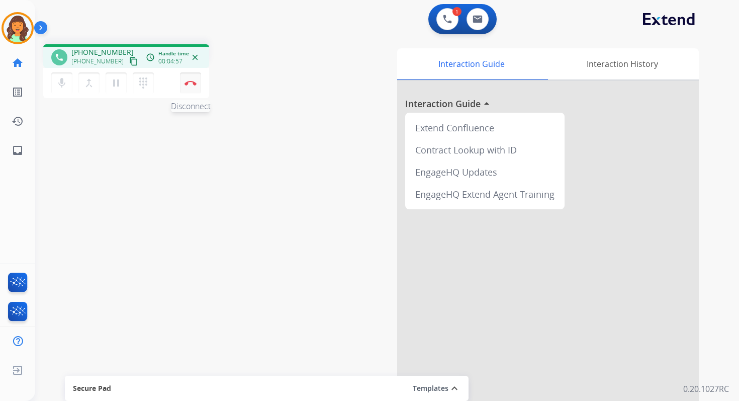
click at [197, 82] on button "Disconnect" at bounding box center [190, 82] width 21 height 21
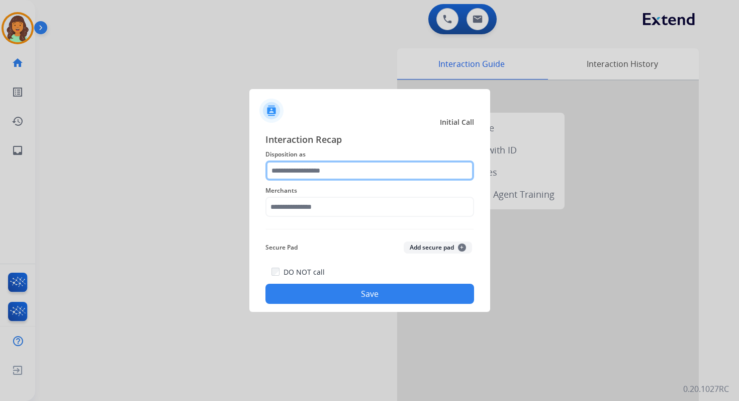
click at [304, 170] on input "text" at bounding box center [370, 170] width 209 height 20
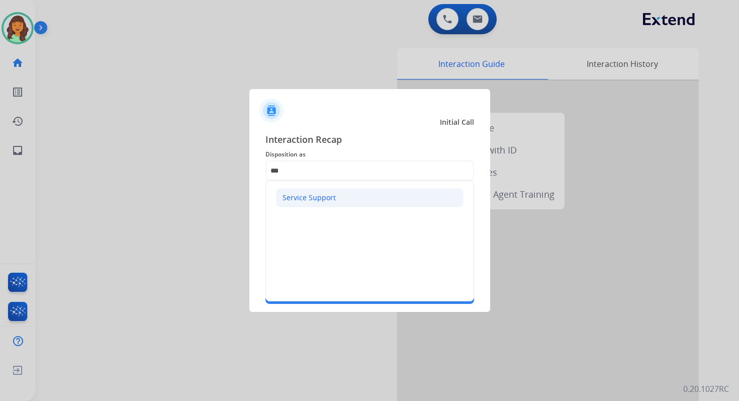
click at [309, 202] on li "Service Support" at bounding box center [370, 197] width 188 height 19
type input "**********"
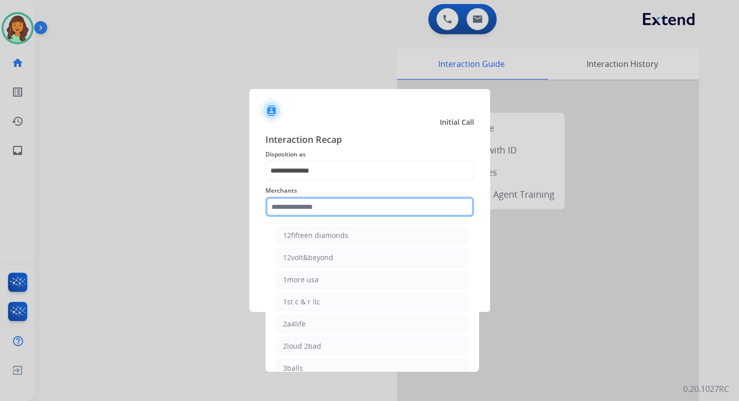
click at [312, 208] on input "text" at bounding box center [370, 207] width 209 height 20
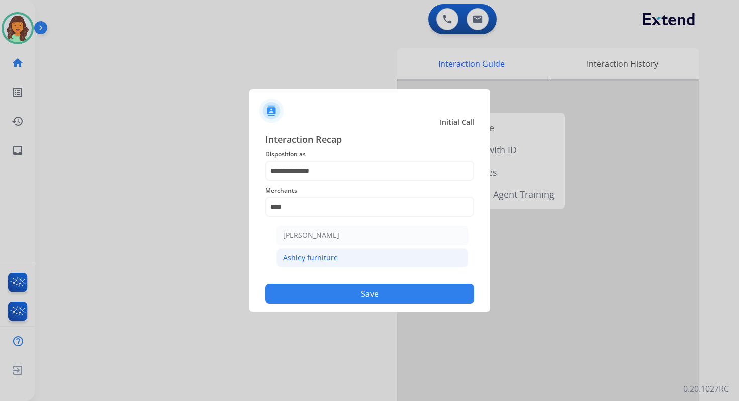
click at [336, 259] on li "Ashley furniture" at bounding box center [373, 257] width 192 height 19
type input "**********"
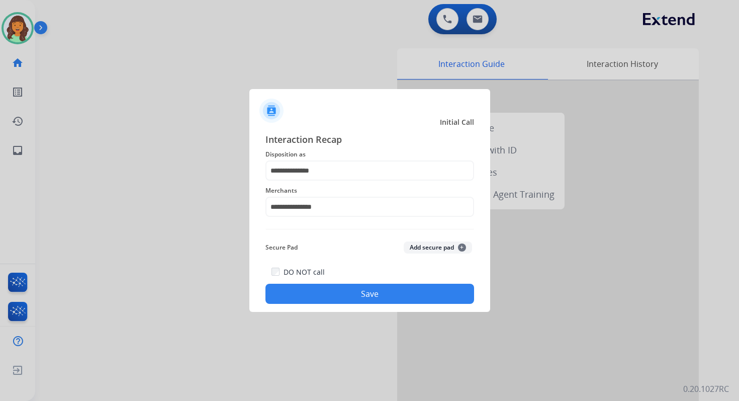
click at [398, 296] on button "Save" at bounding box center [370, 294] width 209 height 20
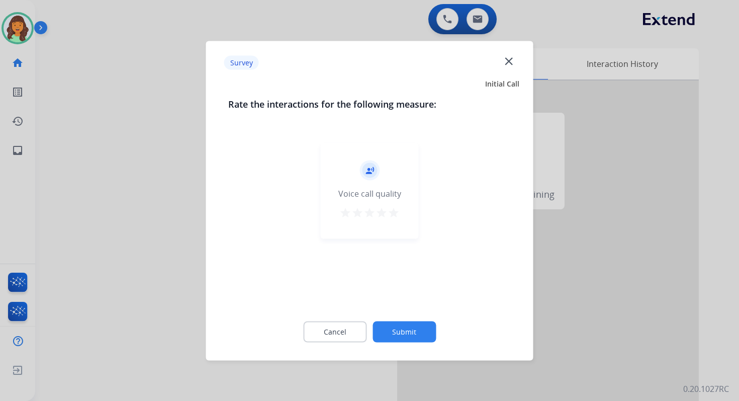
click at [406, 339] on button "Submit" at bounding box center [404, 331] width 63 height 21
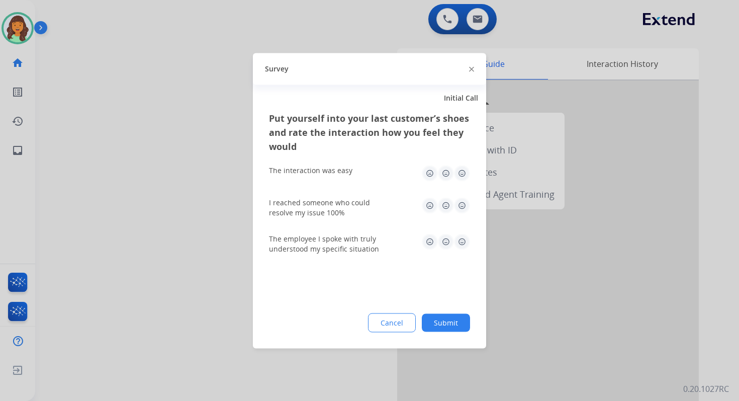
click at [446, 325] on button "Submit" at bounding box center [446, 322] width 48 height 18
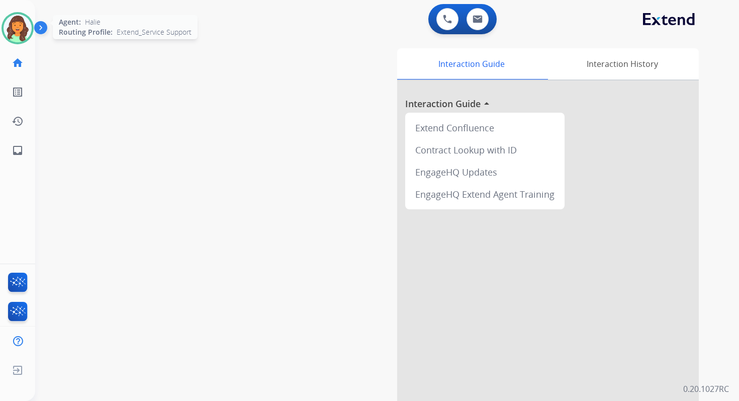
click at [28, 29] on img at bounding box center [18, 28] width 28 height 28
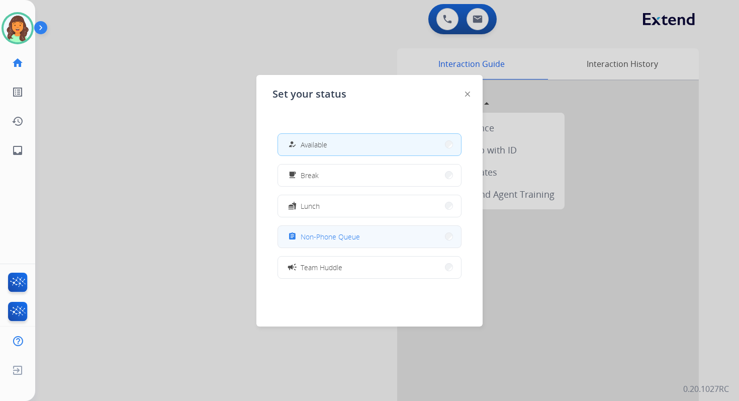
scroll to position [9, 0]
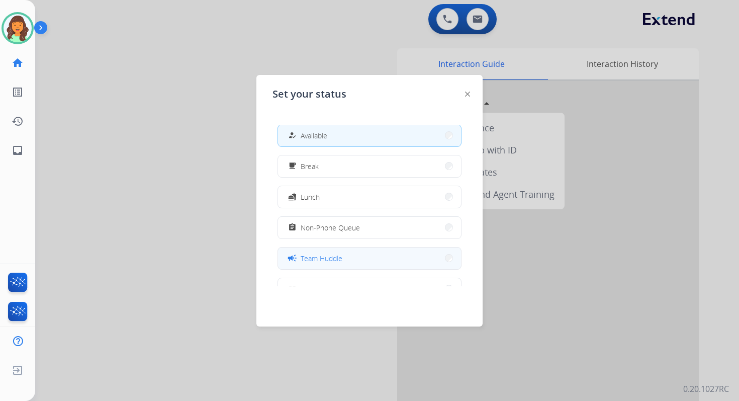
click at [341, 263] on div "campaign Team Huddle" at bounding box center [314, 258] width 56 height 12
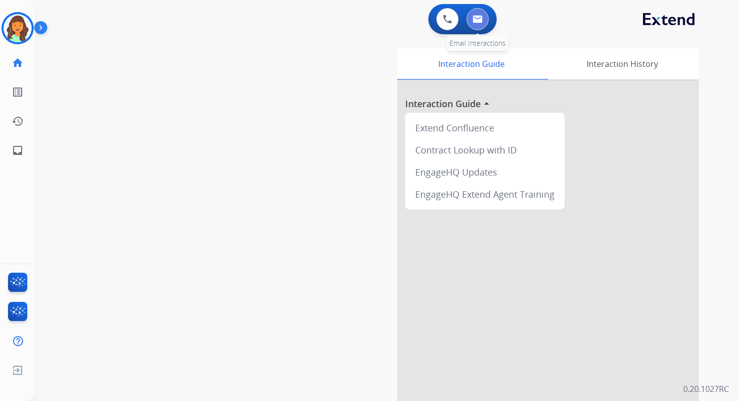
click at [478, 20] on img at bounding box center [478, 19] width 10 height 8
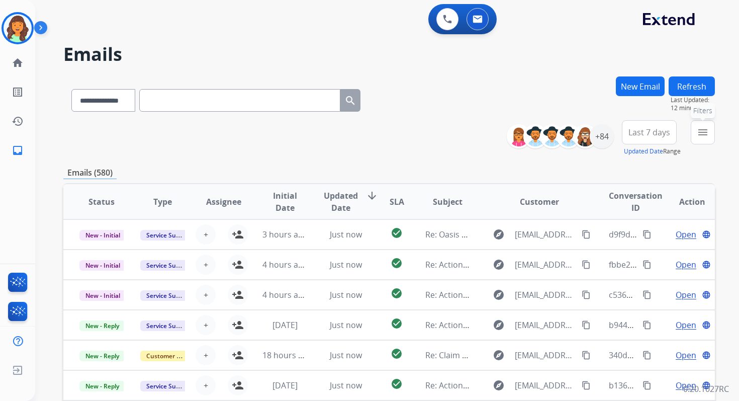
click at [706, 128] on mat-icon "menu" at bounding box center [703, 132] width 12 height 12
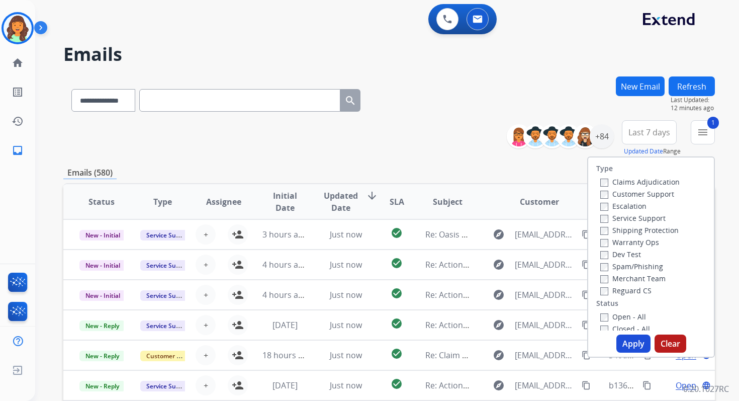
click at [600, 312] on label "Open - All" at bounding box center [623, 317] width 46 height 10
click at [626, 342] on button "Apply" at bounding box center [634, 343] width 34 height 18
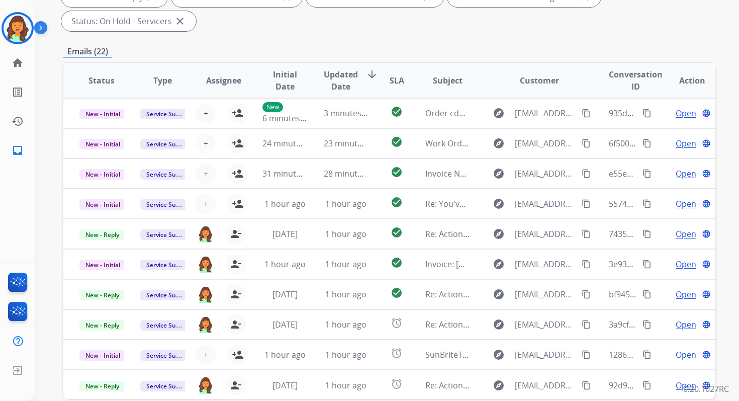
scroll to position [244, 0]
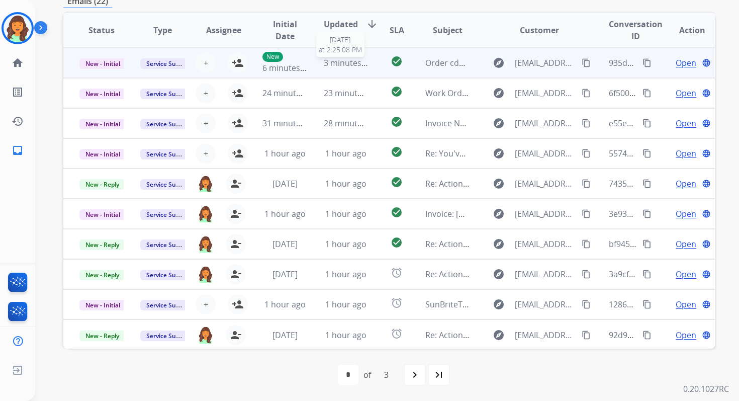
click at [324, 63] on span "3 minutes ago" at bounding box center [351, 62] width 54 height 11
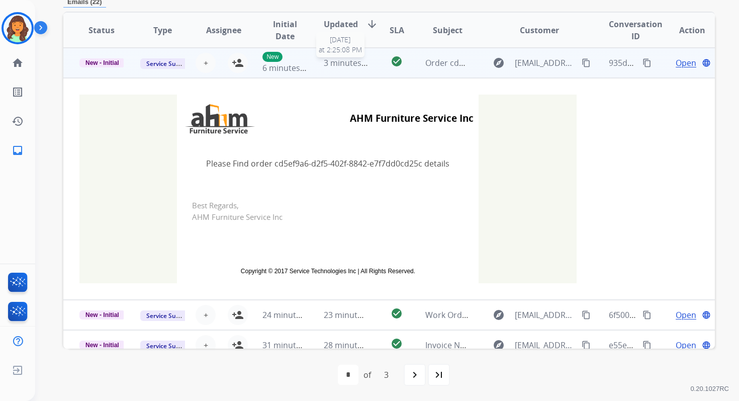
scroll to position [241, 0]
click at [207, 64] on button "+ Select agent" at bounding box center [206, 63] width 20 height 20
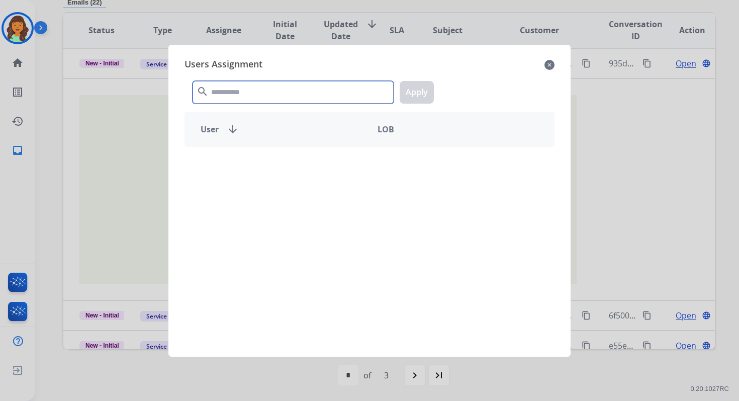
click at [255, 93] on input "text" at bounding box center [293, 92] width 201 height 23
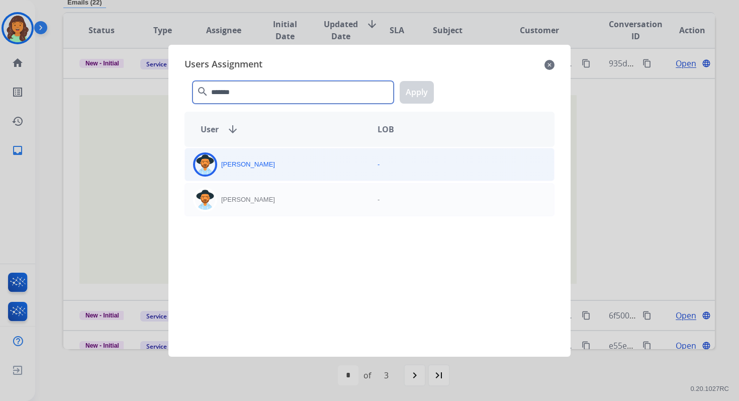
type input "*******"
click at [272, 170] on div "[PERSON_NAME]" at bounding box center [277, 164] width 185 height 24
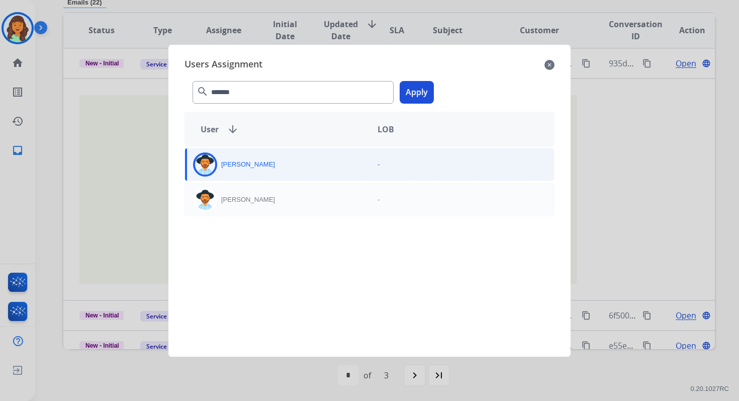
click at [415, 98] on button "Apply" at bounding box center [417, 92] width 34 height 23
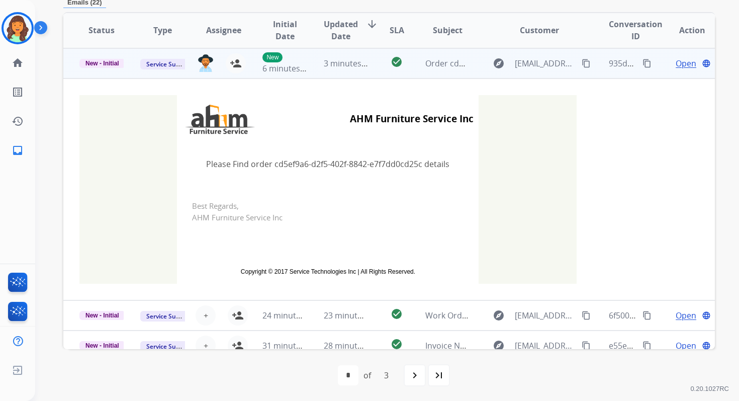
click at [365, 63] on td "3 minutes ago" at bounding box center [338, 63] width 61 height 30
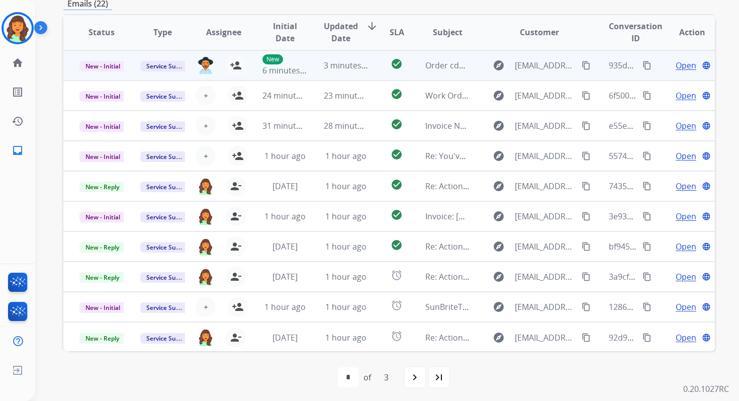
scroll to position [241, 0]
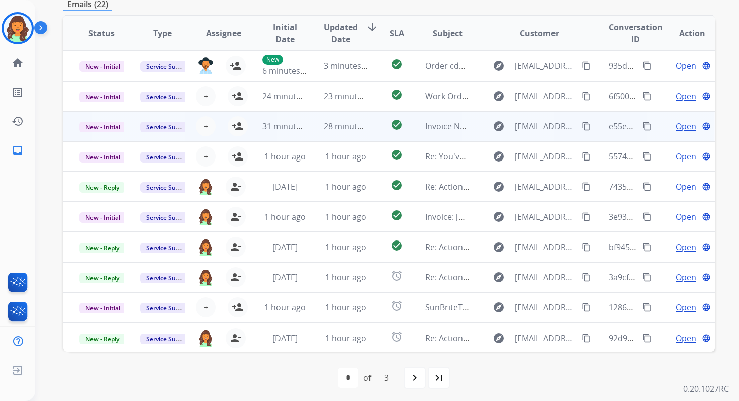
click at [349, 135] on td "28 minutes ago" at bounding box center [338, 126] width 61 height 30
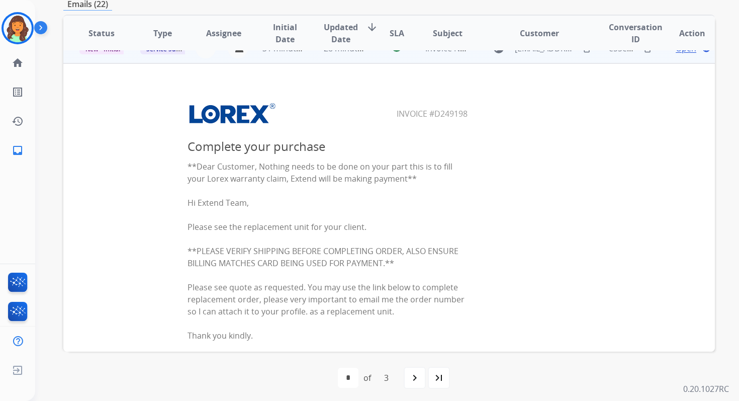
scroll to position [0, 0]
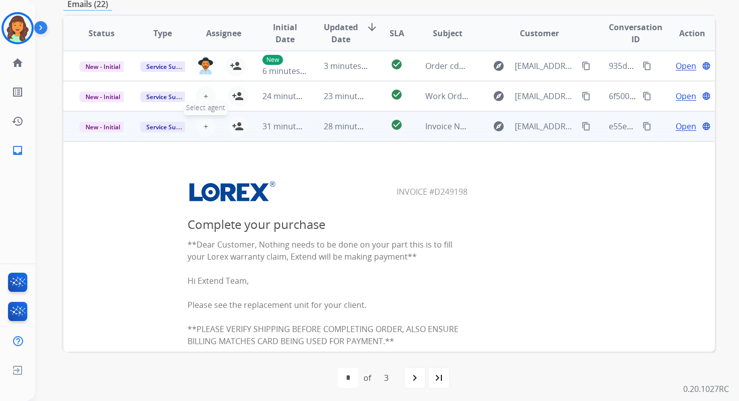
click at [204, 125] on span "+" at bounding box center [206, 126] width 5 height 12
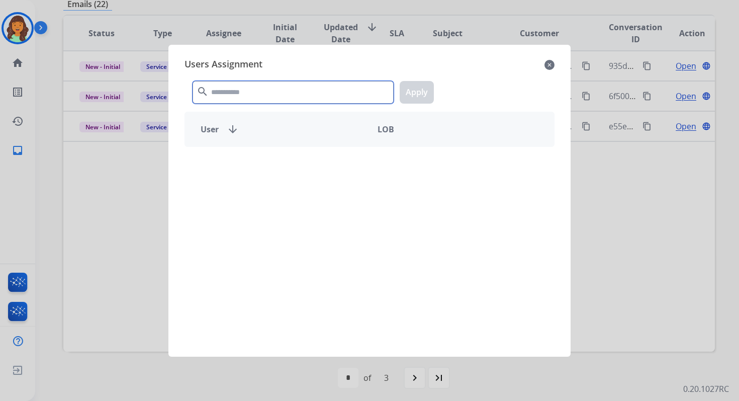
click at [294, 97] on input "text" at bounding box center [293, 92] width 201 height 23
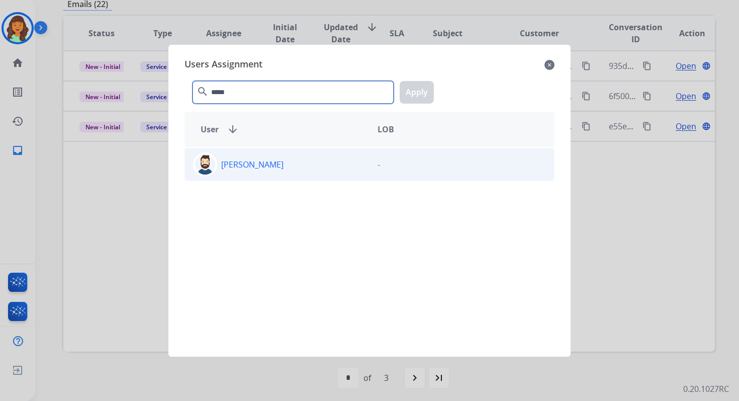
type input "*****"
click at [310, 176] on div "Jared Holt -" at bounding box center [370, 164] width 370 height 33
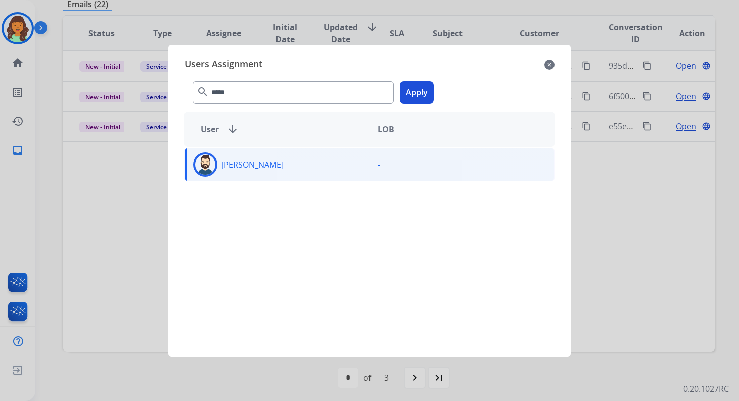
click at [409, 95] on button "Apply" at bounding box center [417, 92] width 34 height 23
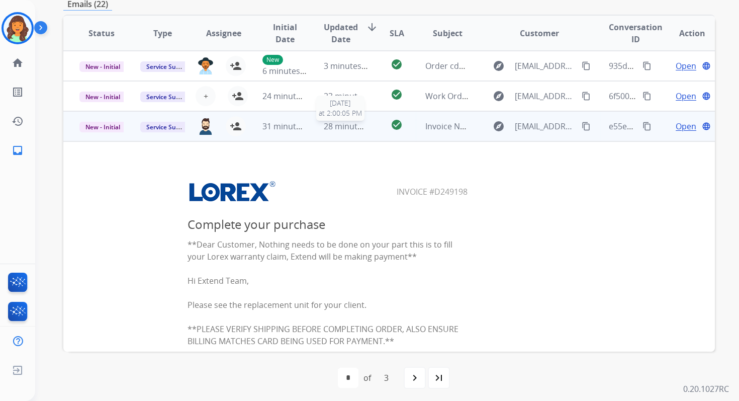
click at [325, 128] on span "28 minutes ago" at bounding box center [353, 126] width 58 height 11
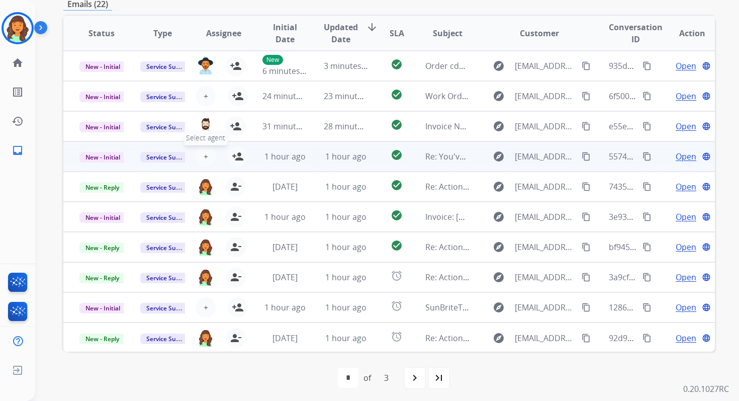
click at [206, 155] on span "+" at bounding box center [206, 156] width 5 height 12
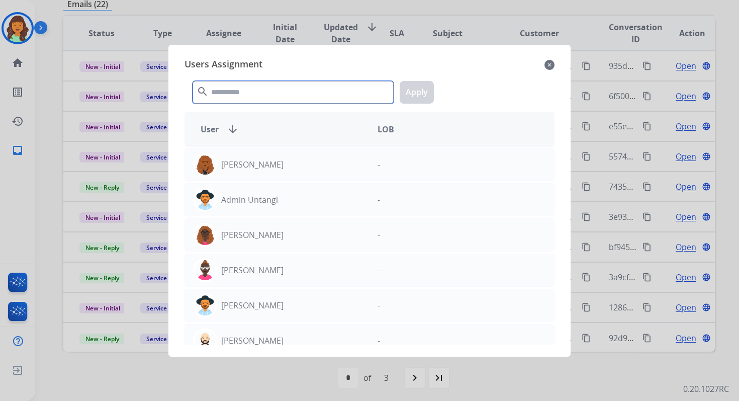
click at [268, 88] on input "text" at bounding box center [293, 92] width 201 height 23
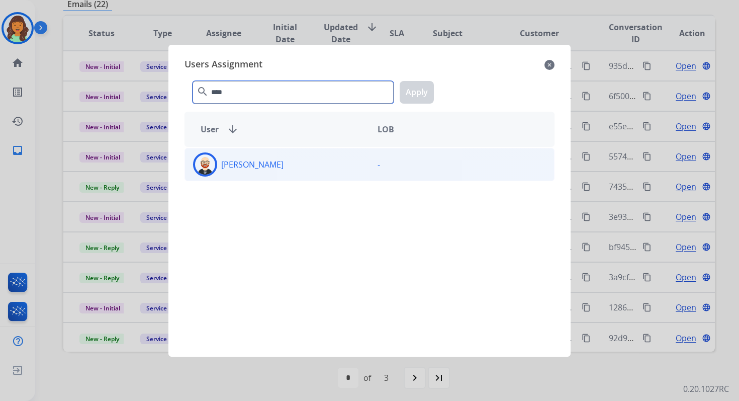
type input "****"
click at [308, 164] on div "[PERSON_NAME]" at bounding box center [277, 164] width 185 height 24
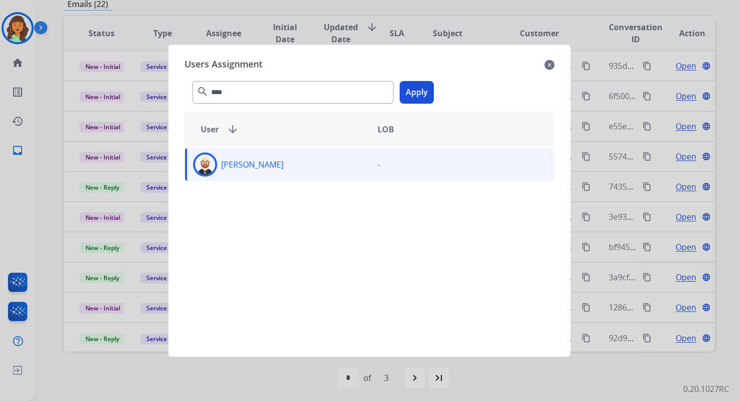
click at [416, 87] on button "Apply" at bounding box center [417, 92] width 34 height 23
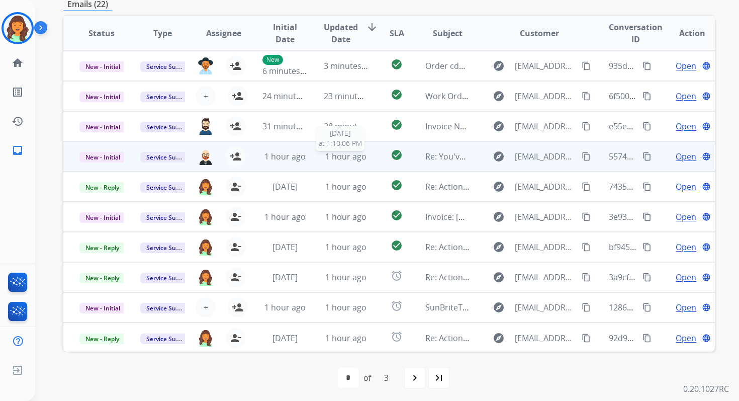
scroll to position [1, 0]
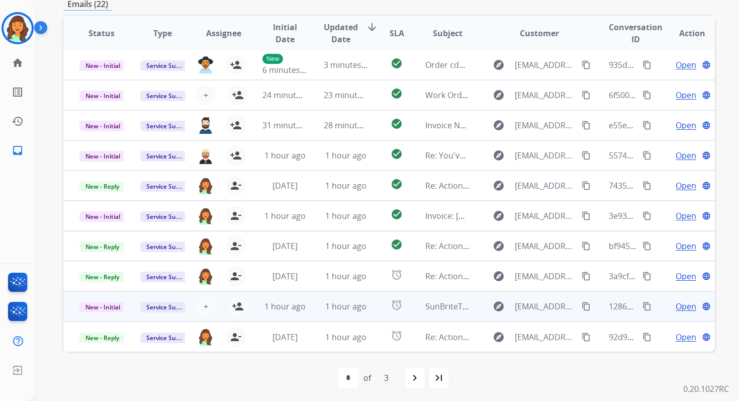
click at [337, 303] on span "1 hour ago" at bounding box center [345, 306] width 41 height 11
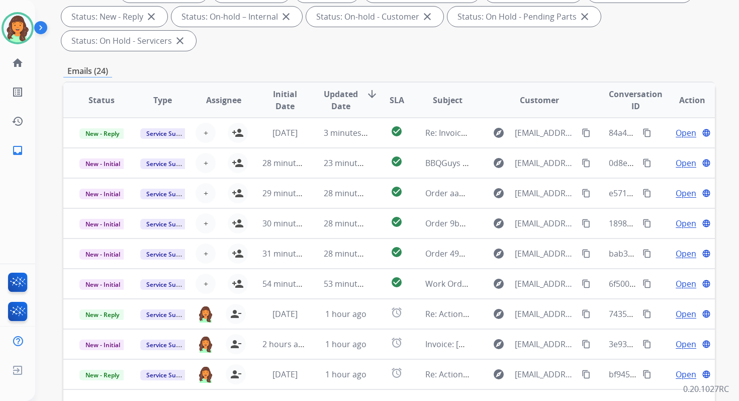
scroll to position [0, 0]
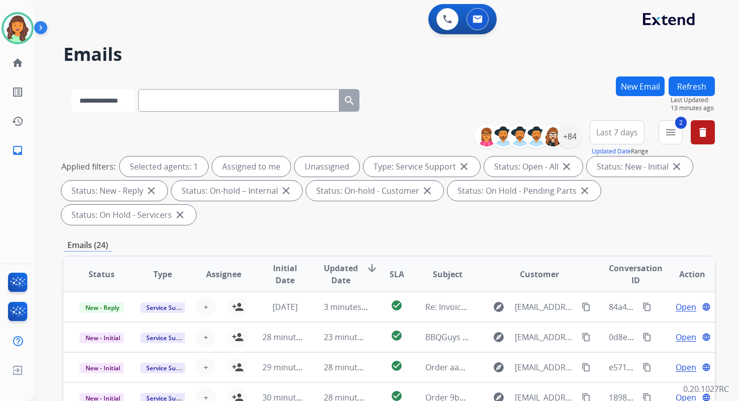
click at [117, 94] on select "**********" at bounding box center [102, 100] width 63 height 23
select select "*******"
click at [71, 89] on select "**********" at bounding box center [102, 100] width 63 height 23
click at [169, 100] on input "text" at bounding box center [239, 100] width 201 height 23
paste input "**********"
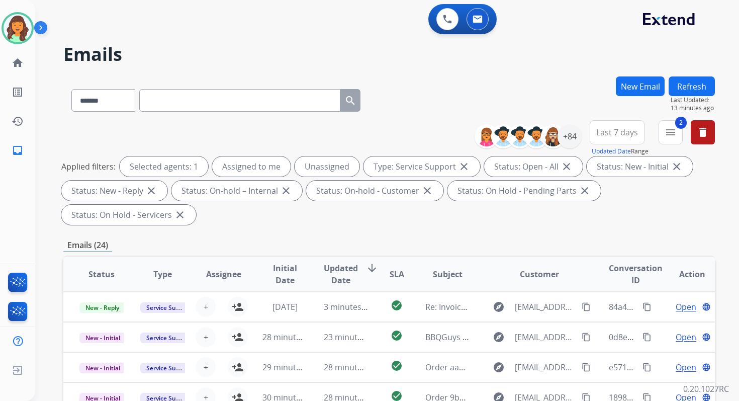
type input "**********"
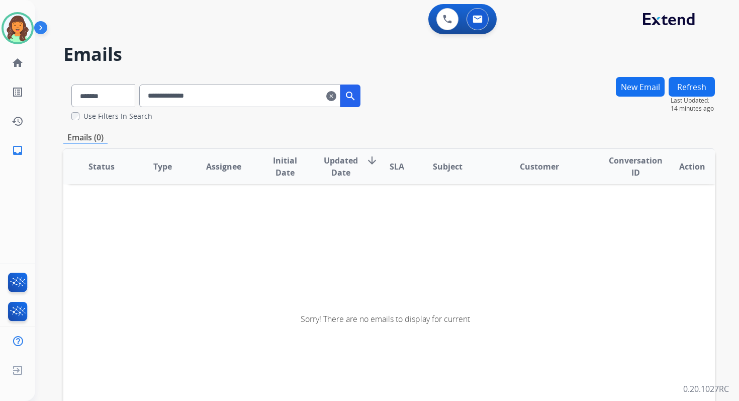
click at [229, 93] on input "**********" at bounding box center [239, 95] width 201 height 23
click at [336, 92] on mat-icon "clear" at bounding box center [331, 96] width 10 height 12
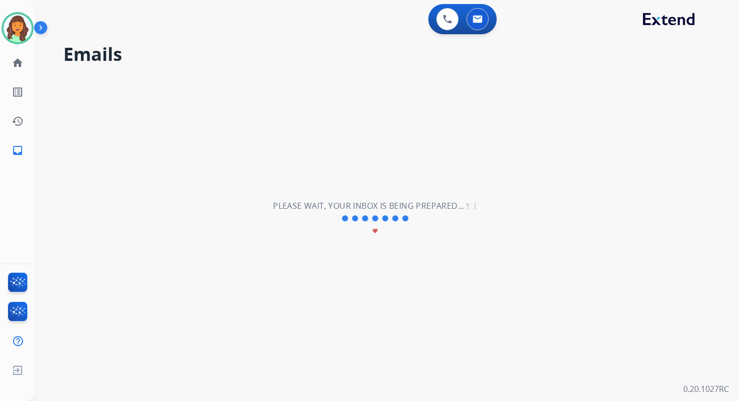
select select "**********"
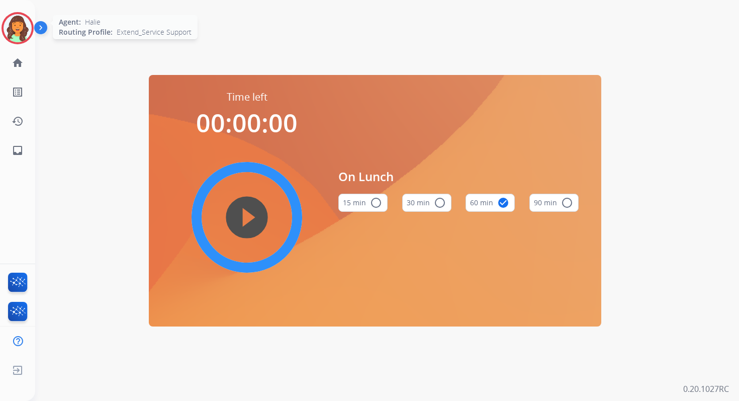
click at [17, 29] on img at bounding box center [18, 28] width 28 height 28
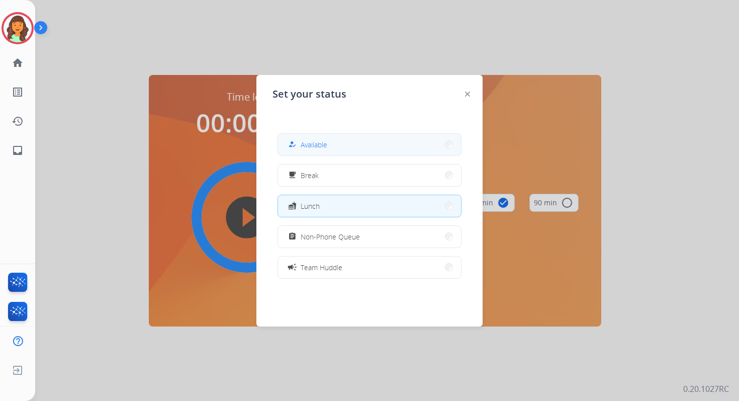
click at [317, 142] on span "Available" at bounding box center [314, 144] width 27 height 11
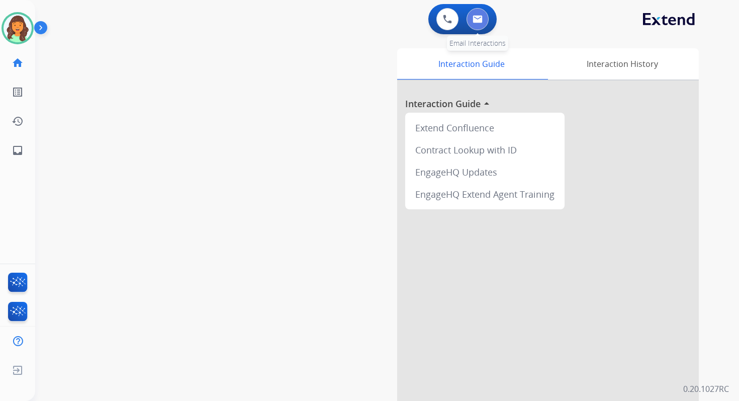
click at [476, 20] on img at bounding box center [478, 19] width 10 height 8
select select "**********"
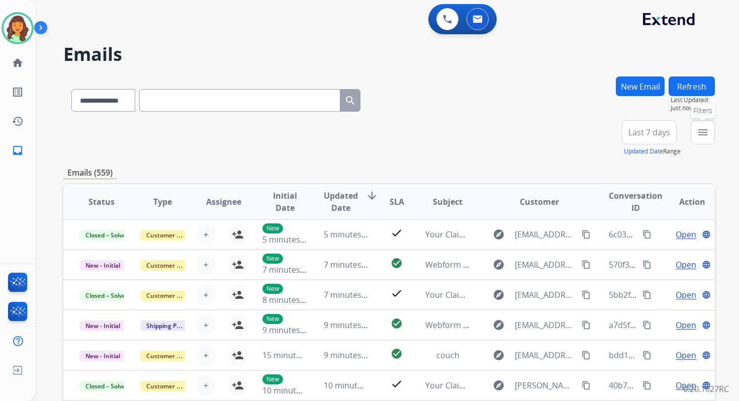
click at [704, 125] on button "menu Filters" at bounding box center [703, 132] width 24 height 24
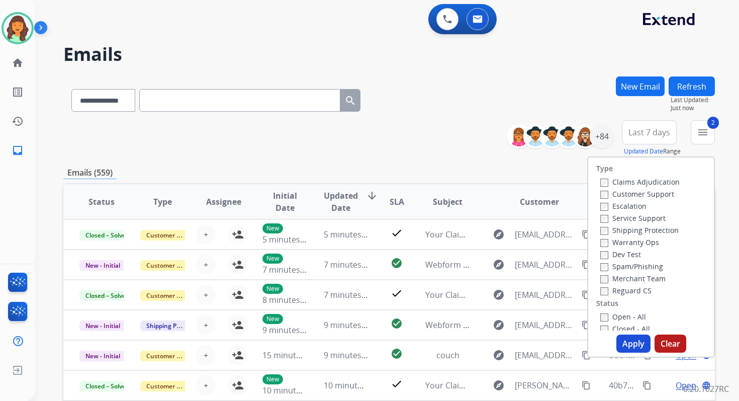
click at [618, 340] on button "Apply" at bounding box center [634, 343] width 34 height 18
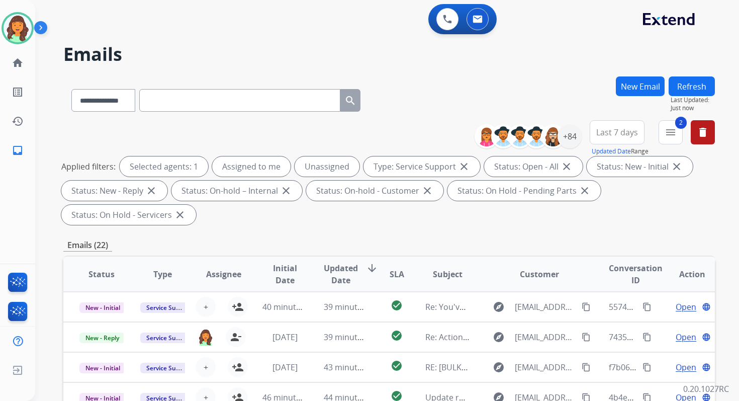
click at [412, 210] on div "Applied filters: Selected agents: 1 Assigned to me Unassigned Type: Service Sup…" at bounding box center [387, 190] width 652 height 68
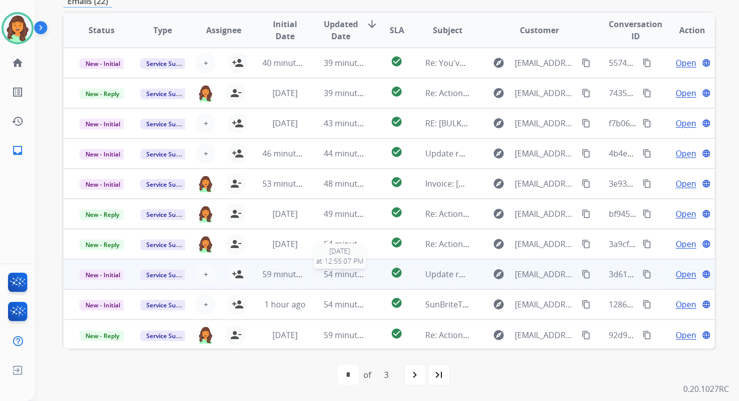
click at [357, 272] on span "54 minutes ago" at bounding box center [353, 274] width 58 height 11
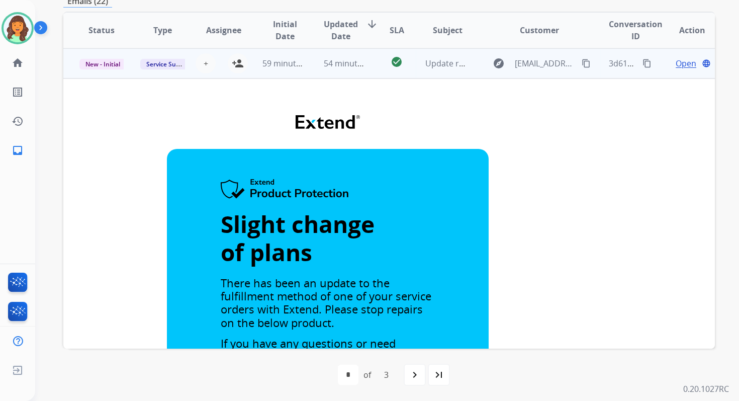
scroll to position [211, 0]
click at [233, 63] on mat-icon "person_add" at bounding box center [238, 63] width 12 height 12
click at [97, 64] on span "New - Initial" at bounding box center [102, 63] width 47 height 11
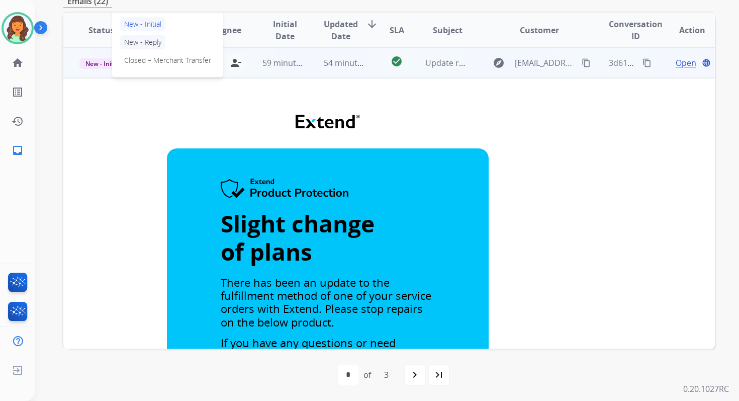
scroll to position [180, 0]
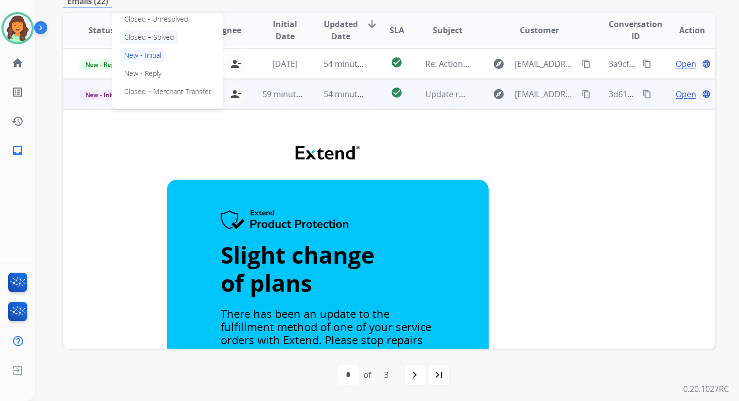
click at [140, 39] on p "Closed – Solved" at bounding box center [149, 37] width 58 height 14
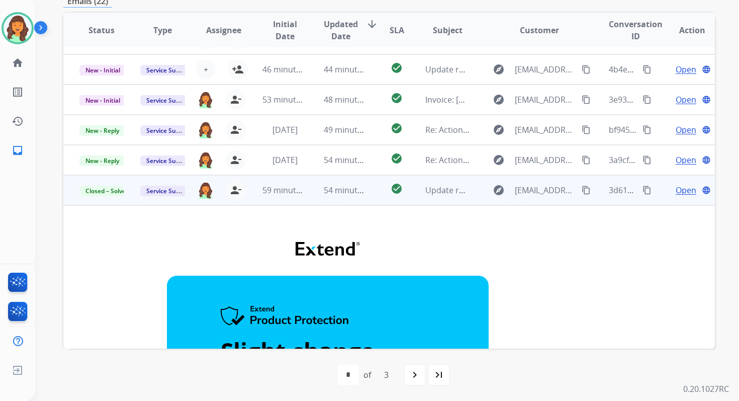
scroll to position [0, 0]
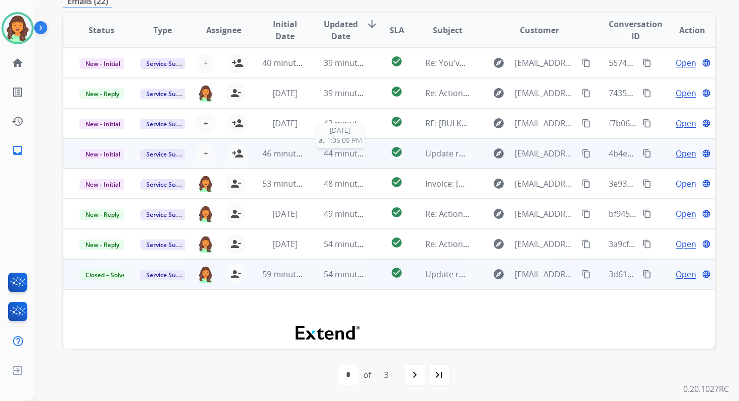
click at [340, 152] on span "44 minutes ago" at bounding box center [353, 153] width 58 height 11
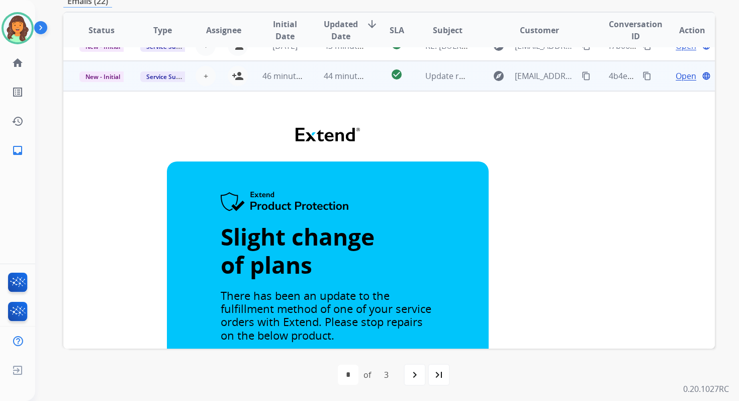
scroll to position [91, 0]
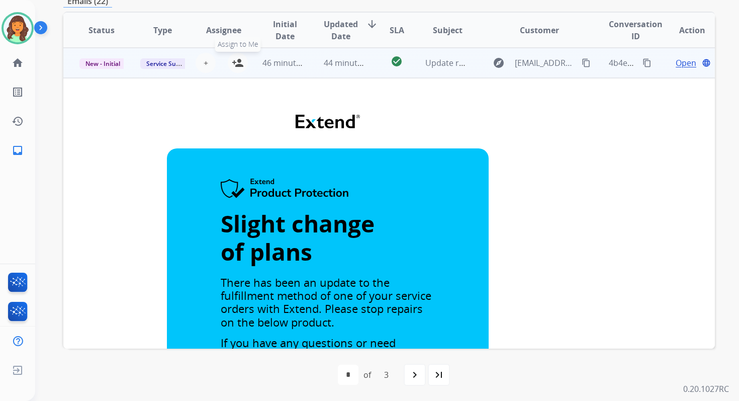
click at [239, 62] on mat-icon "person_add" at bounding box center [238, 63] width 12 height 12
click at [109, 62] on span "New - Initial" at bounding box center [102, 63] width 47 height 11
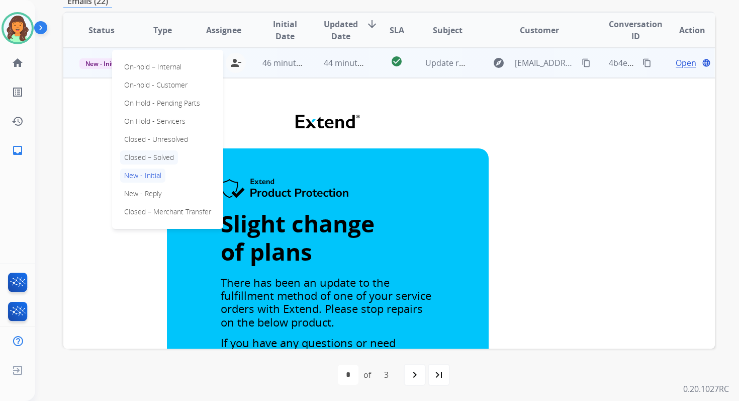
click at [140, 159] on p "Closed – Solved" at bounding box center [149, 157] width 58 height 14
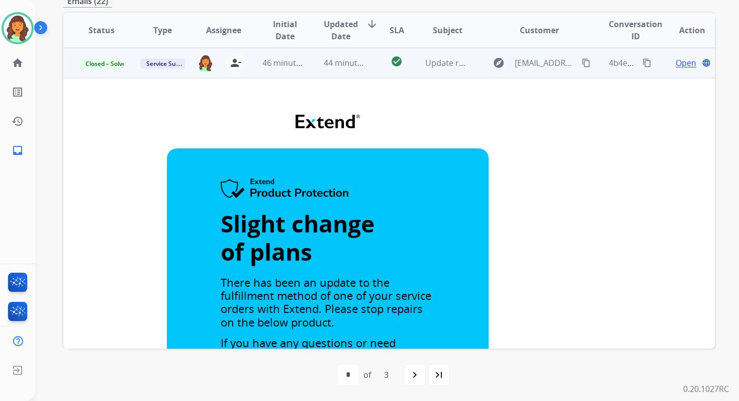
scroll to position [0, 0]
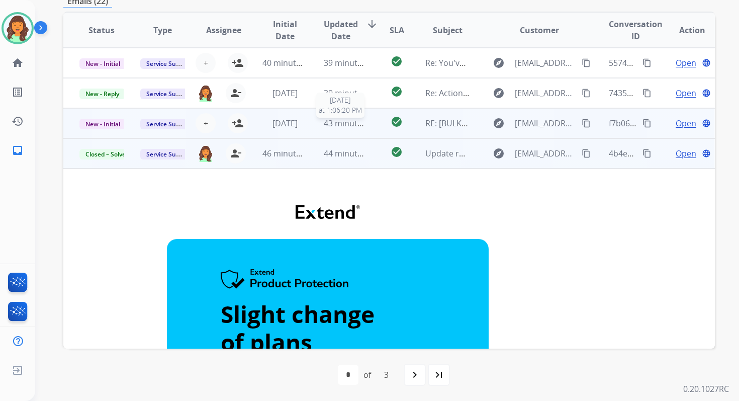
click at [343, 121] on span "43 minutes ago" at bounding box center [353, 123] width 58 height 11
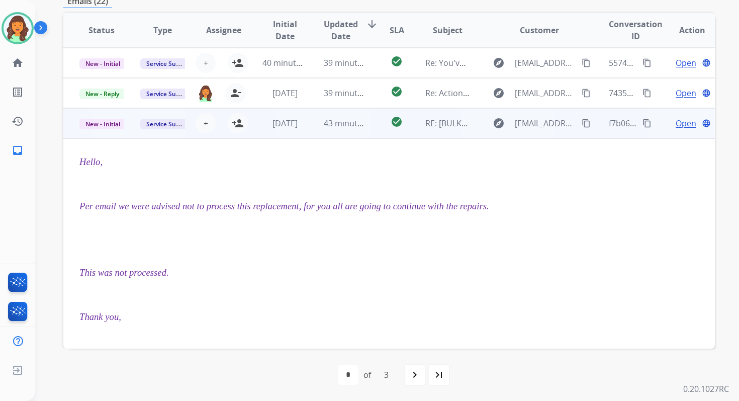
click at [676, 124] on span "Open" at bounding box center [686, 123] width 21 height 12
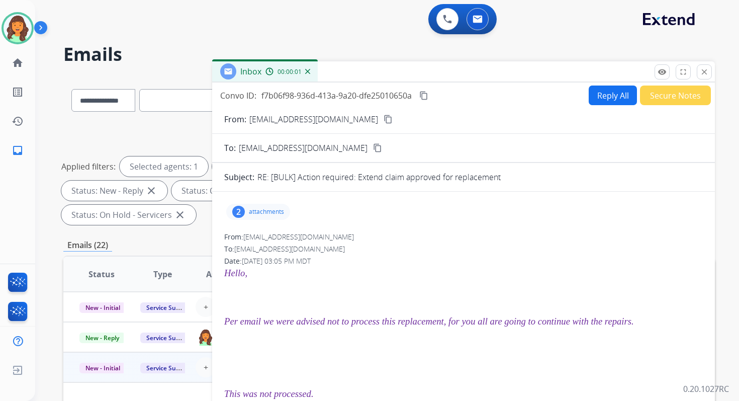
click at [612, 95] on button "Reply All" at bounding box center [613, 95] width 48 height 20
select select "**********"
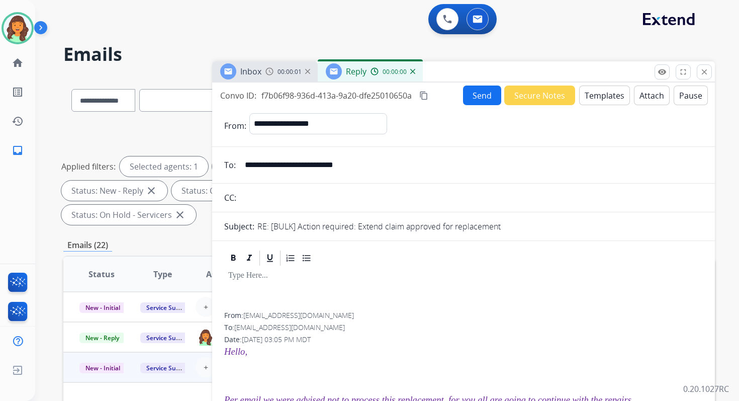
click at [589, 100] on button "Templates" at bounding box center [604, 95] width 51 height 20
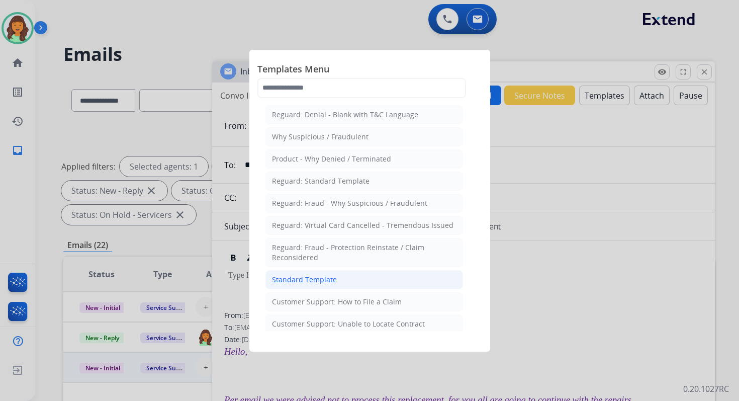
click at [304, 275] on div "Standard Template" at bounding box center [304, 280] width 65 height 10
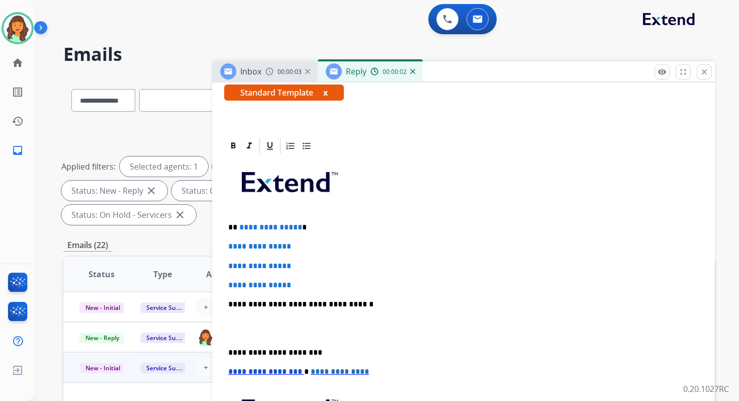
scroll to position [238, 0]
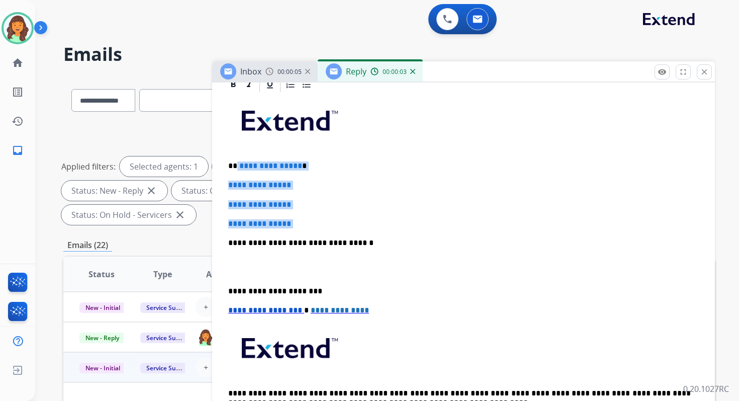
drag, startPoint x: 236, startPoint y: 165, endPoint x: 306, endPoint y: 233, distance: 97.5
click at [306, 233] on div "**********" at bounding box center [463, 267] width 479 height 346
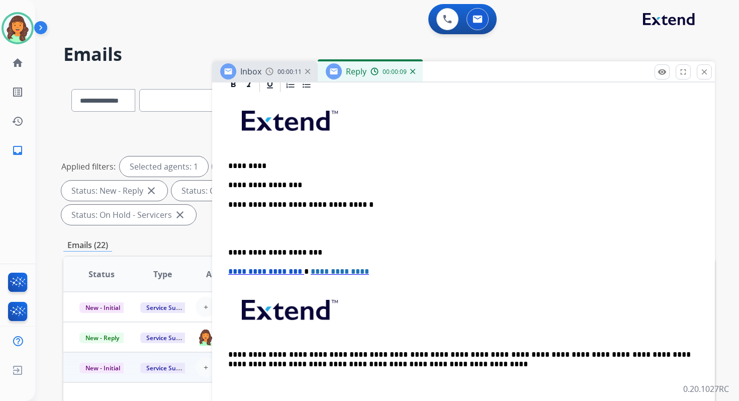
click at [334, 204] on p "**********" at bounding box center [459, 204] width 463 height 9
click at [266, 254] on p "**********" at bounding box center [459, 252] width 463 height 9
click at [230, 274] on span "**********" at bounding box center [265, 272] width 74 height 8
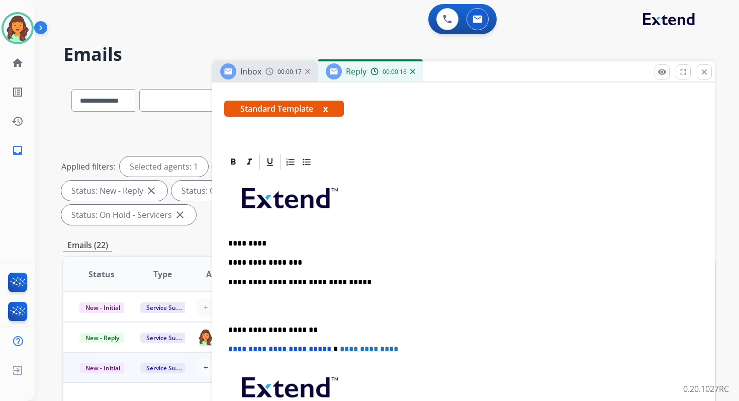
scroll to position [0, 0]
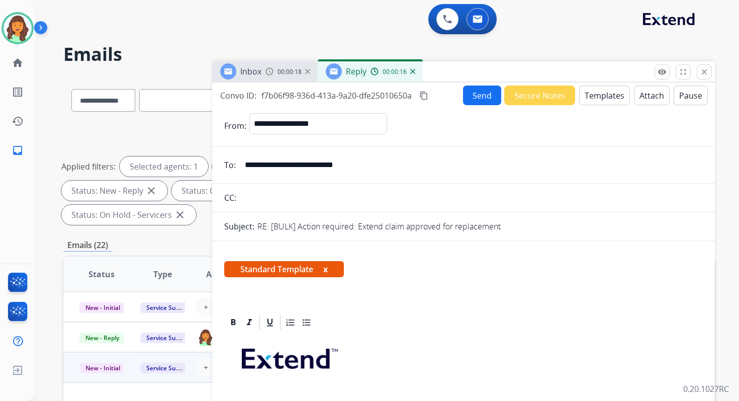
click at [480, 97] on button "Send" at bounding box center [482, 95] width 38 height 20
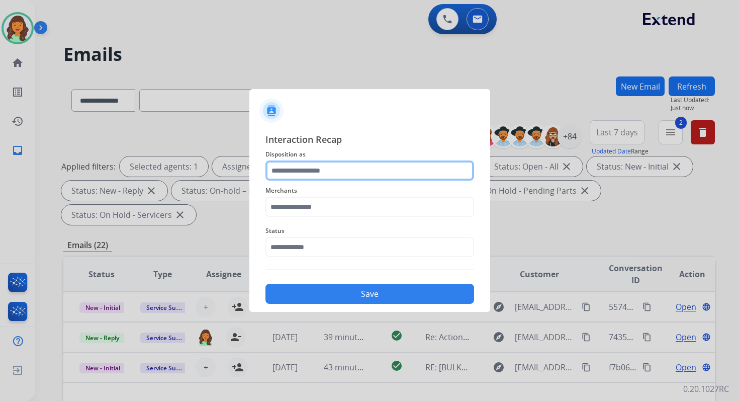
click at [307, 165] on input "text" at bounding box center [370, 170] width 209 height 20
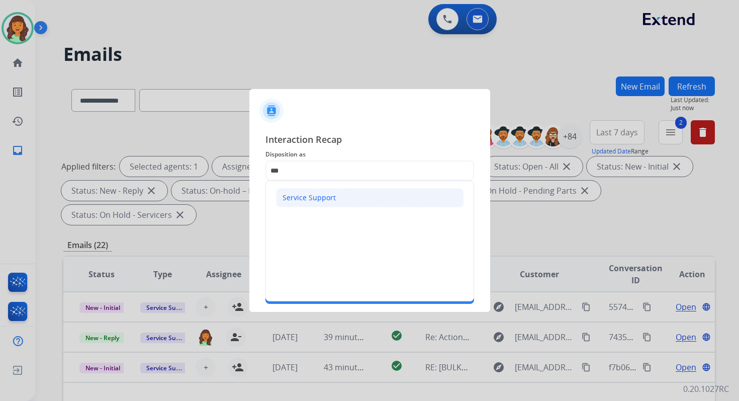
click at [317, 201] on div "Service Support" at bounding box center [309, 198] width 53 height 10
type input "**********"
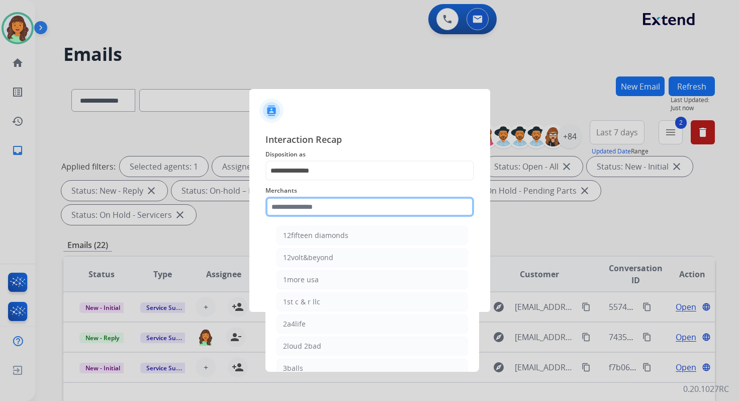
click at [318, 204] on input "text" at bounding box center [370, 207] width 209 height 20
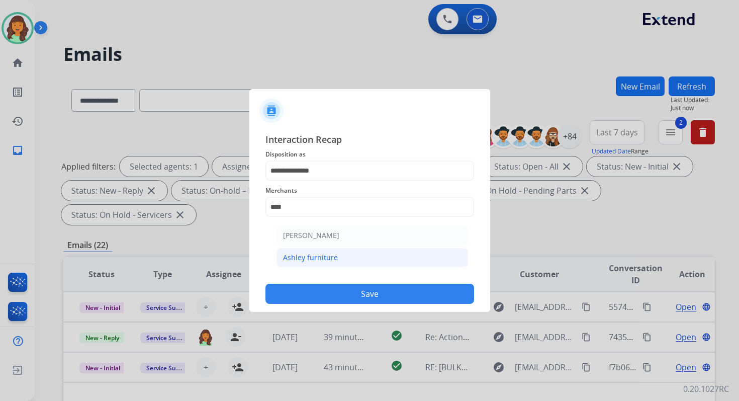
click at [330, 256] on div "Ashley furniture" at bounding box center [310, 257] width 55 height 10
type input "**********"
click at [341, 248] on input "text" at bounding box center [370, 247] width 209 height 20
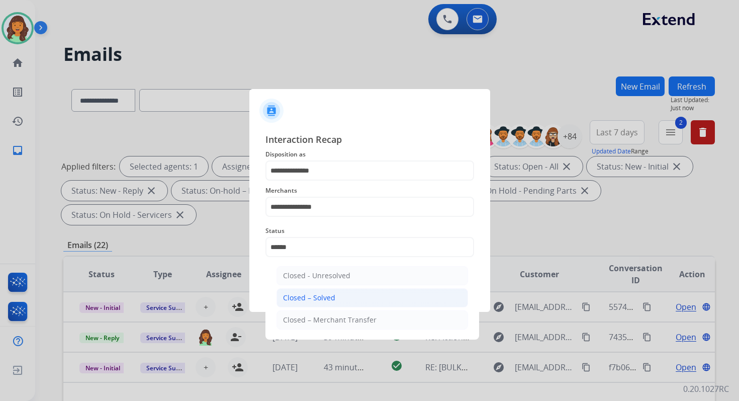
click at [345, 296] on li "Closed – Solved" at bounding box center [373, 297] width 192 height 19
type input "**********"
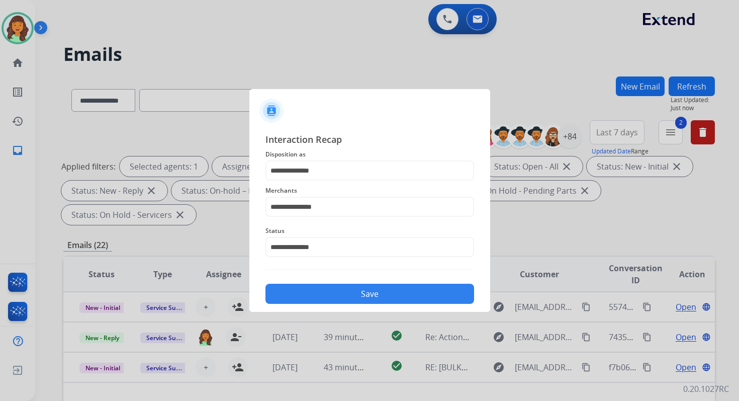
click at [345, 296] on button "Save" at bounding box center [370, 294] width 209 height 20
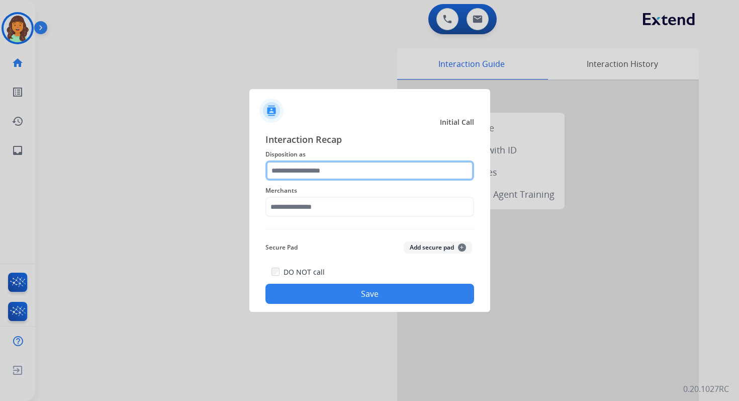
click at [321, 170] on input "text" at bounding box center [370, 170] width 209 height 20
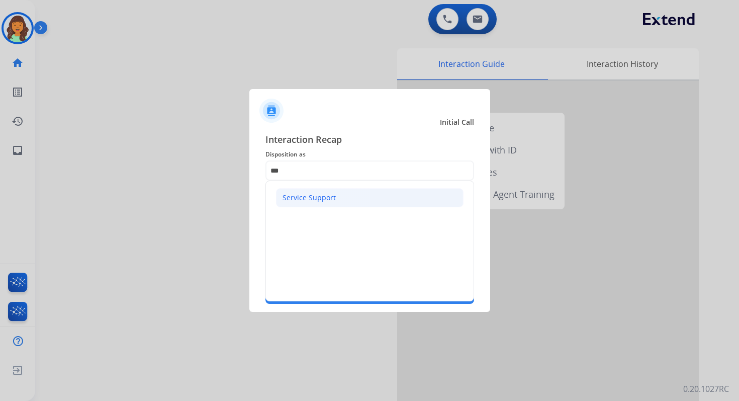
click at [324, 203] on li "Service Support" at bounding box center [370, 197] width 188 height 19
type input "**********"
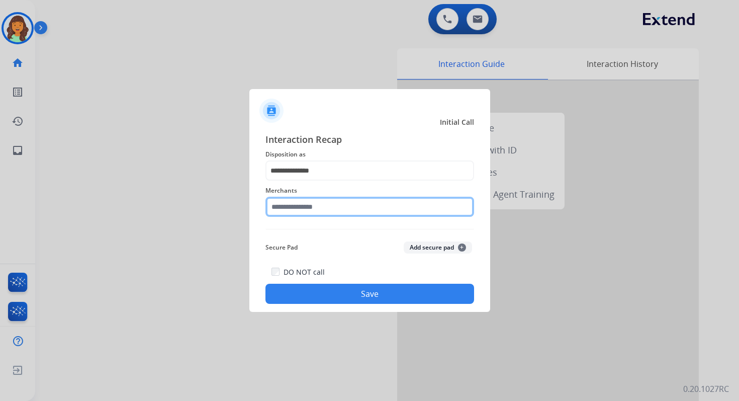
click at [324, 203] on input "text" at bounding box center [370, 207] width 209 height 20
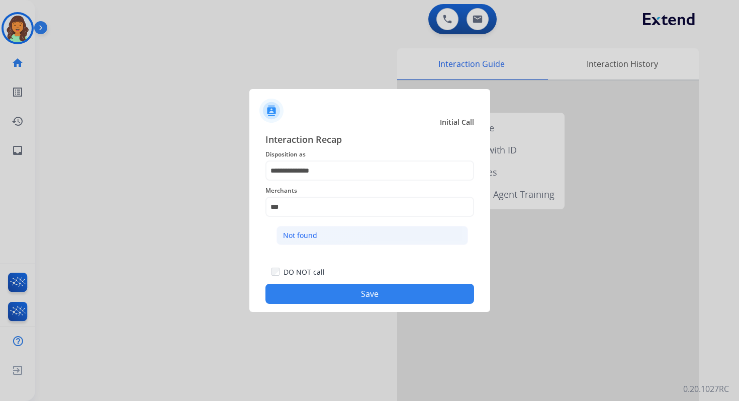
click at [325, 238] on li "Not found" at bounding box center [373, 235] width 192 height 19
type input "*********"
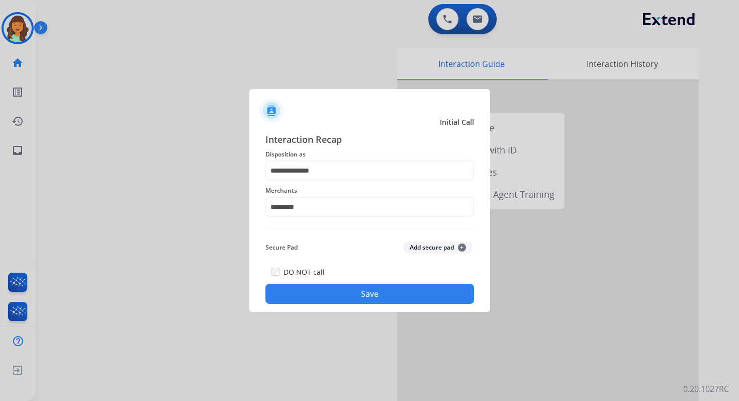
click at [368, 291] on button "Save" at bounding box center [370, 294] width 209 height 20
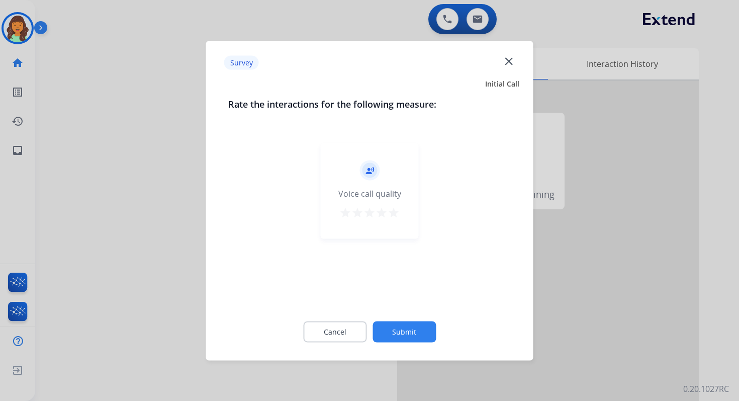
click at [403, 337] on button "Submit" at bounding box center [404, 331] width 63 height 21
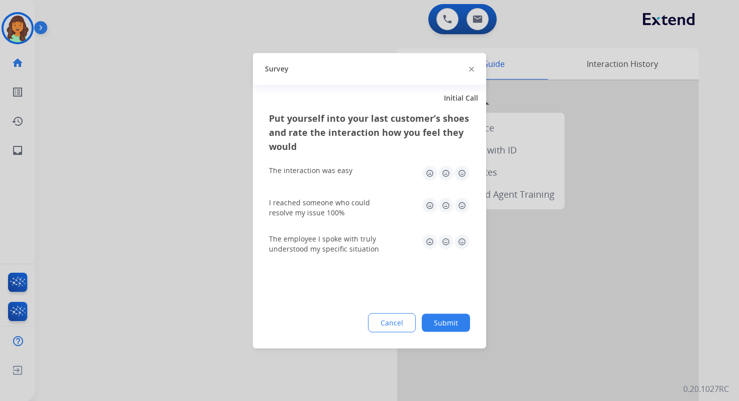
click at [444, 323] on button "Submit" at bounding box center [446, 322] width 48 height 18
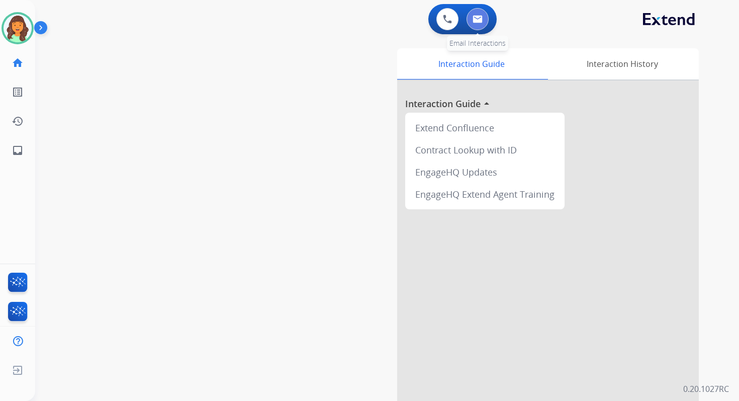
click at [477, 18] on img at bounding box center [478, 19] width 10 height 8
select select "**********"
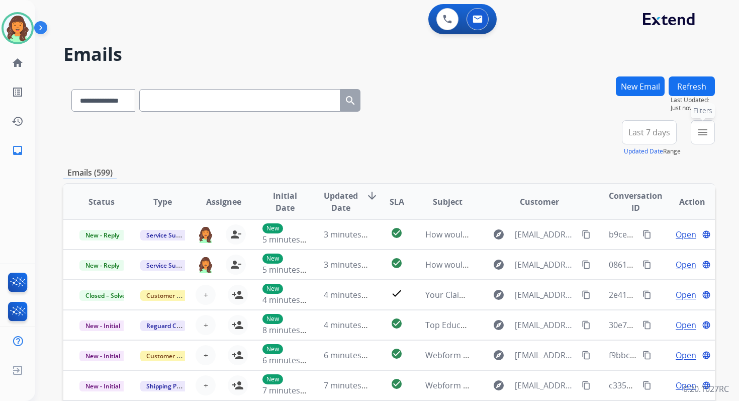
click at [702, 137] on mat-icon "menu" at bounding box center [703, 132] width 12 height 12
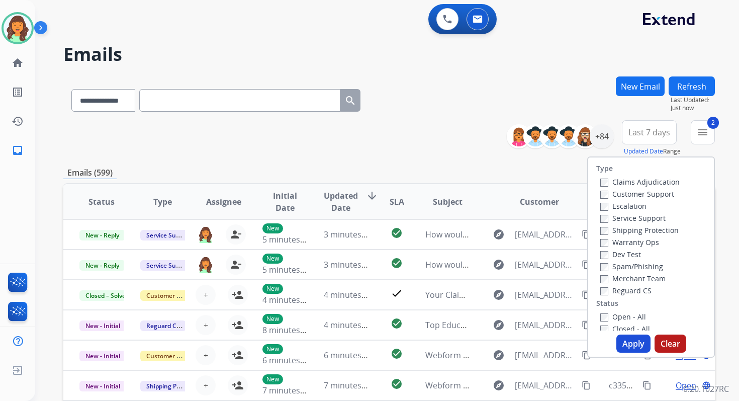
click at [629, 345] on button "Apply" at bounding box center [634, 343] width 34 height 18
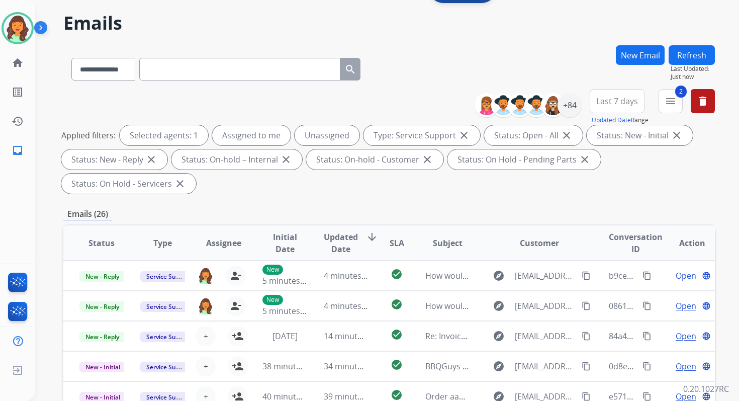
scroll to position [244, 0]
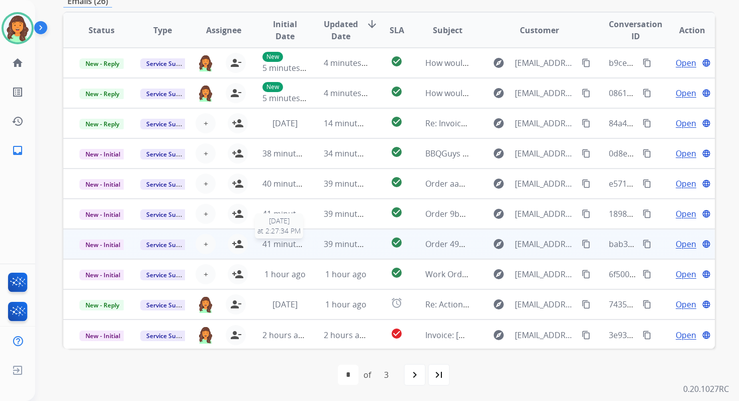
click at [302, 239] on span "41 minutes ago" at bounding box center [292, 243] width 58 height 11
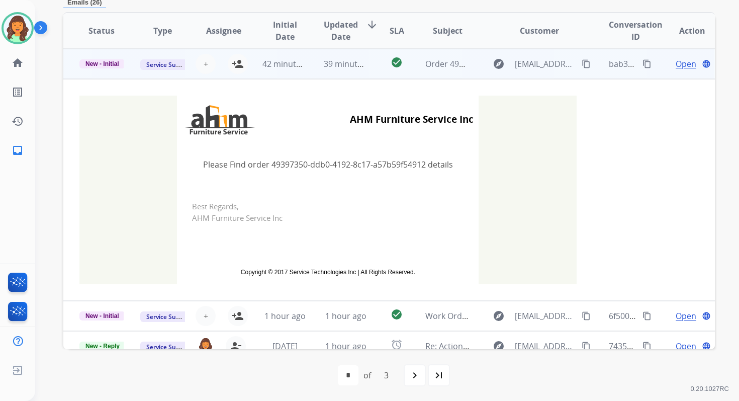
scroll to position [181, 0]
click at [204, 65] on span "+" at bounding box center [206, 63] width 5 height 12
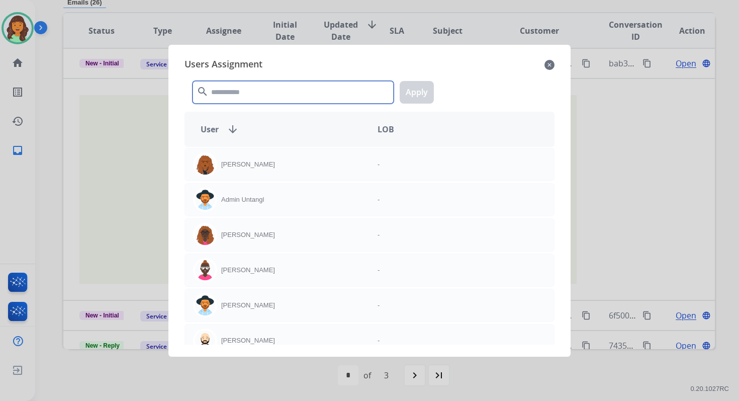
click at [227, 82] on input "text" at bounding box center [293, 92] width 201 height 23
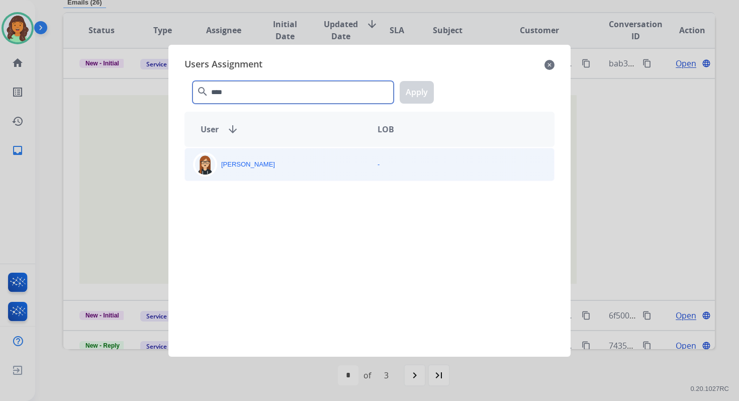
type input "****"
click at [271, 157] on div "[PERSON_NAME]" at bounding box center [277, 164] width 185 height 24
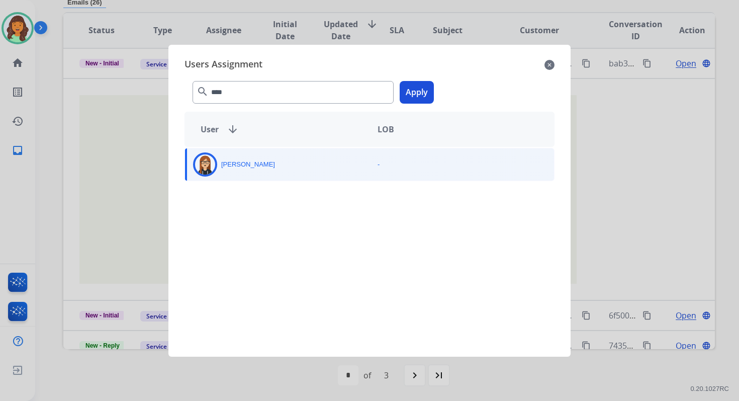
click at [410, 95] on button "Apply" at bounding box center [417, 92] width 34 height 23
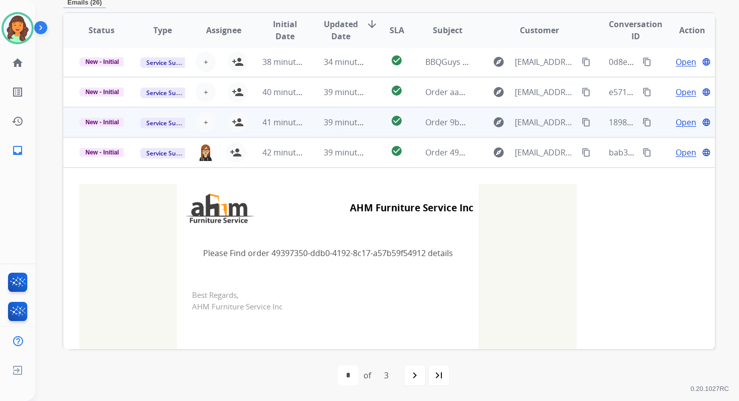
click at [288, 123] on span "41 minutes ago" at bounding box center [292, 122] width 58 height 11
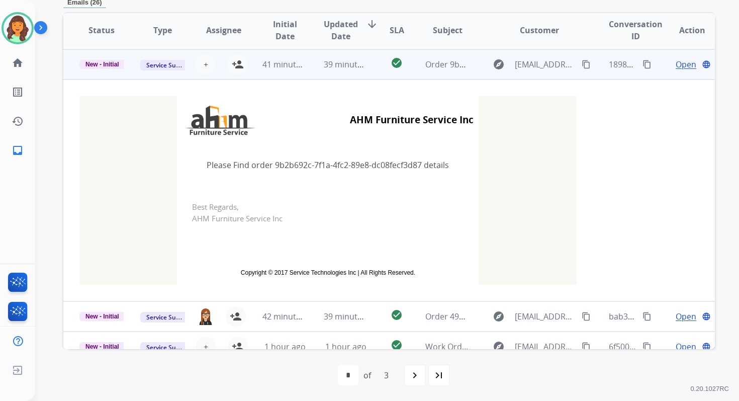
scroll to position [151, 0]
click at [205, 62] on span "+" at bounding box center [206, 63] width 5 height 12
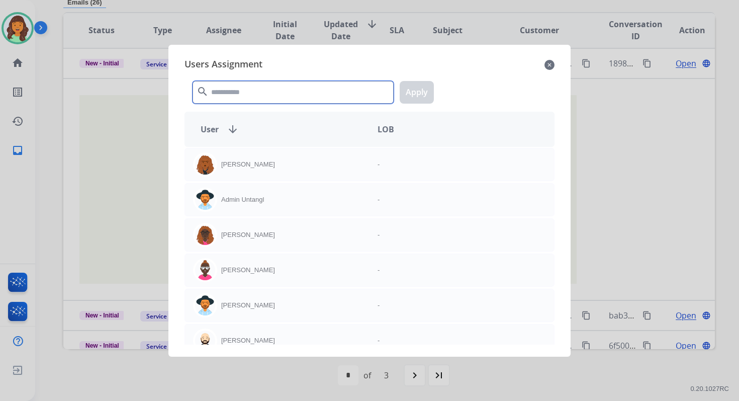
click at [235, 93] on input "text" at bounding box center [293, 92] width 201 height 23
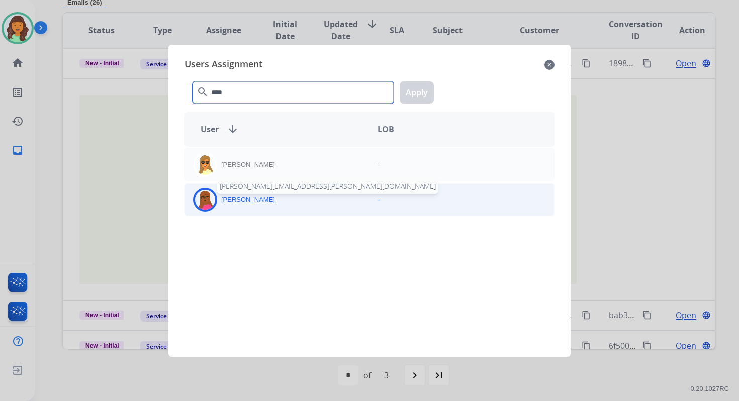
type input "****"
click at [257, 208] on div "[PERSON_NAME] [PERSON_NAME][EMAIL_ADDRESS][PERSON_NAME][DOMAIN_NAME]" at bounding box center [277, 200] width 185 height 24
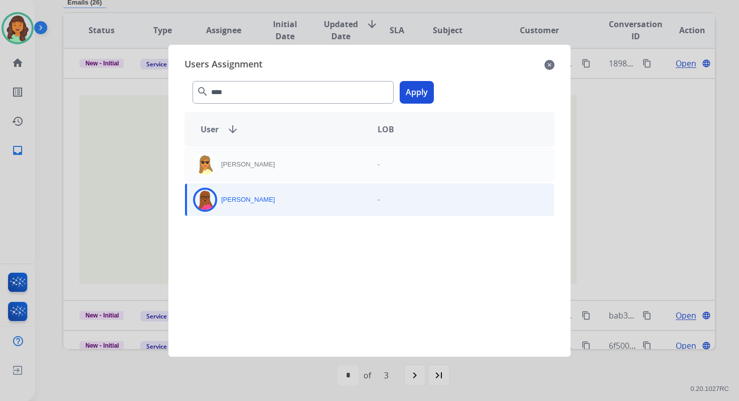
click at [412, 88] on button "Apply" at bounding box center [417, 92] width 34 height 23
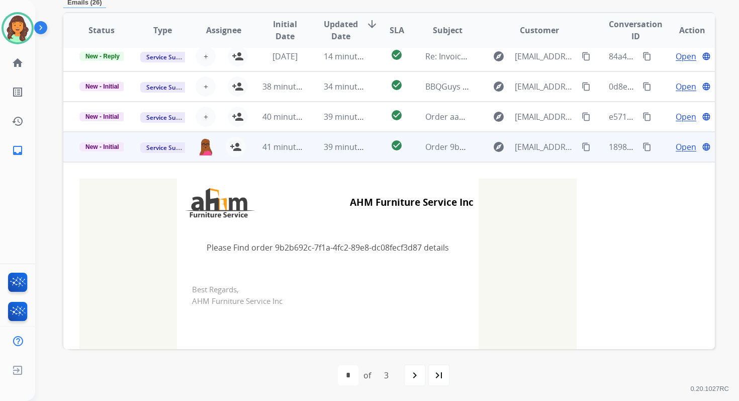
scroll to position [47, 0]
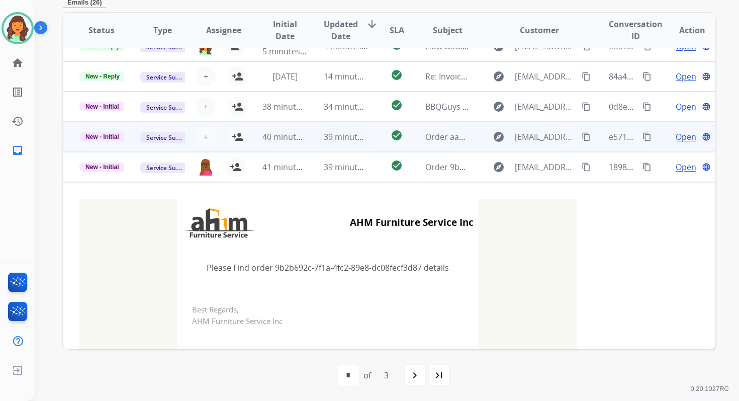
click at [320, 136] on td "39 minutes ago" at bounding box center [338, 137] width 61 height 30
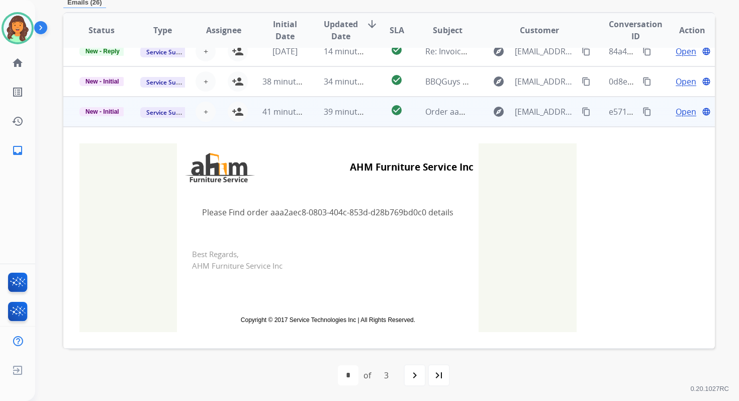
scroll to position [121, 0]
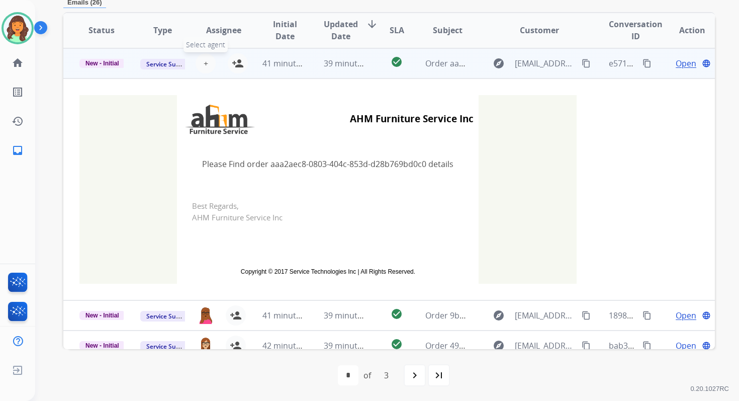
click at [204, 63] on span "+" at bounding box center [206, 63] width 5 height 12
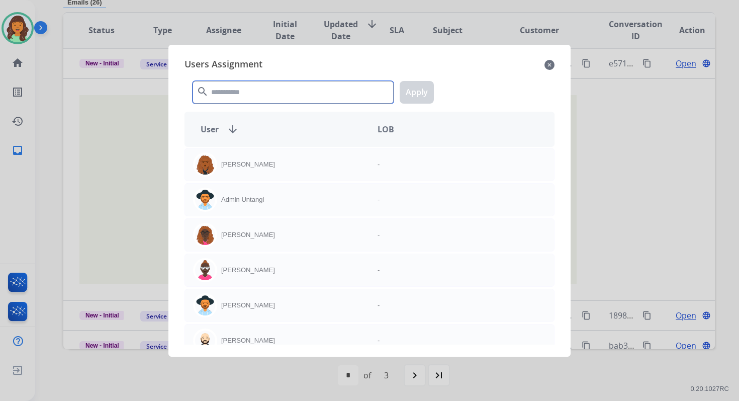
click at [248, 93] on input "text" at bounding box center [293, 92] width 201 height 23
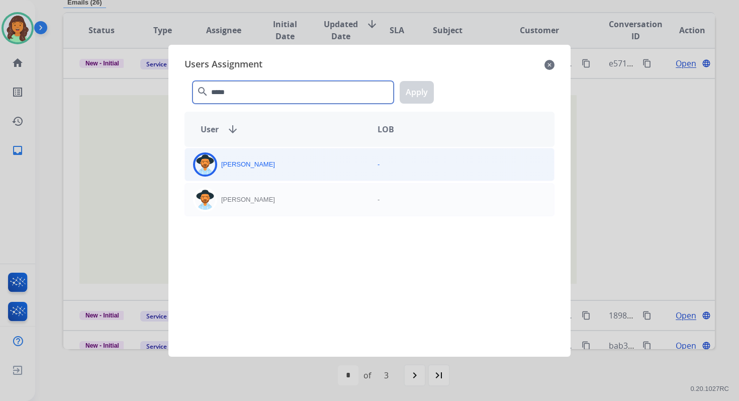
type input "*****"
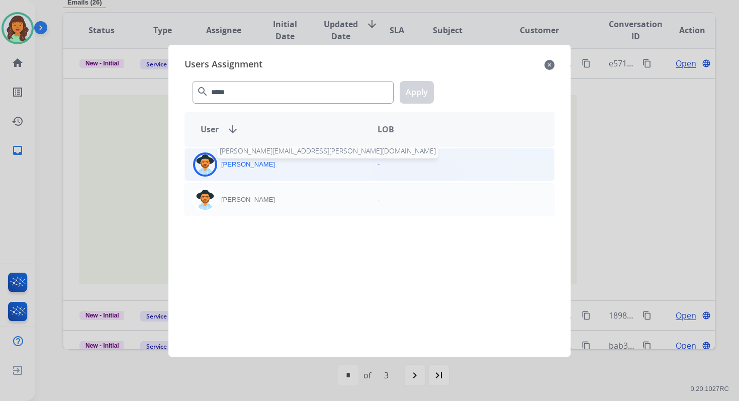
click at [263, 160] on p "[PERSON_NAME]" at bounding box center [248, 164] width 54 height 10
click at [417, 90] on button "Apply" at bounding box center [417, 92] width 34 height 23
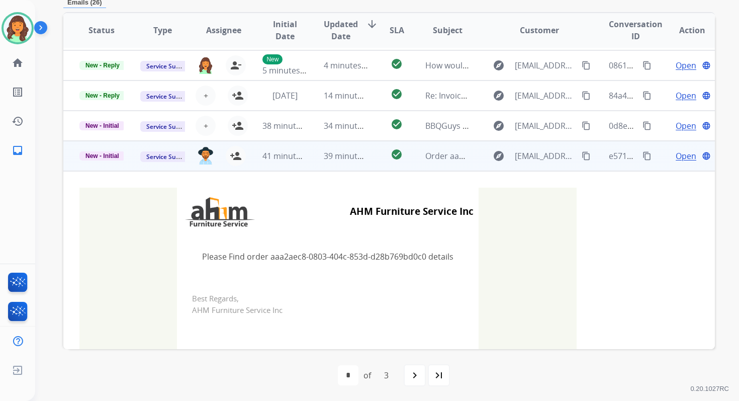
scroll to position [0, 0]
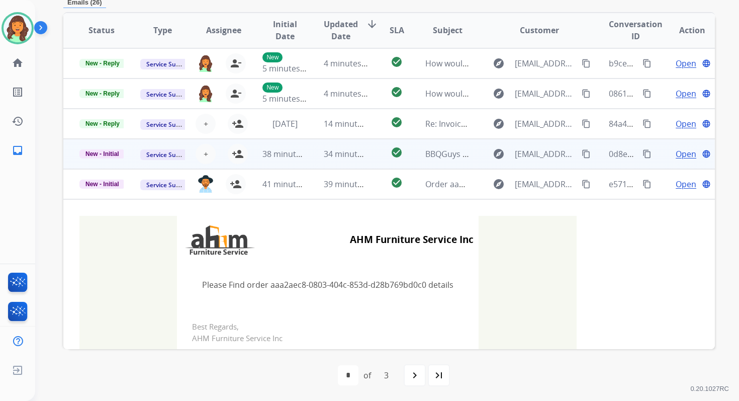
click at [315, 155] on td "34 minutes ago" at bounding box center [338, 154] width 61 height 30
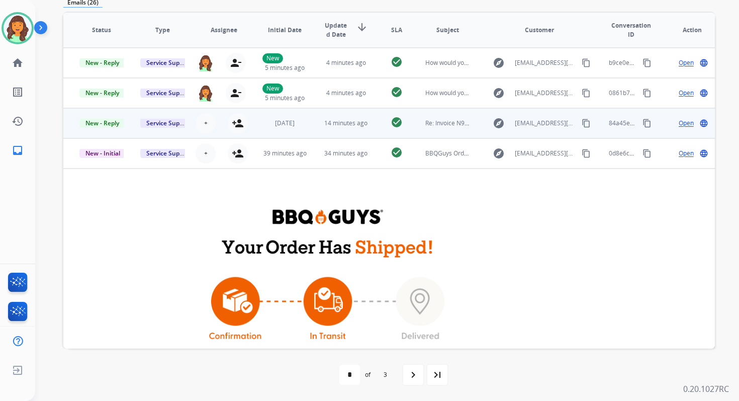
click at [317, 125] on td "14 minutes ago" at bounding box center [338, 123] width 61 height 30
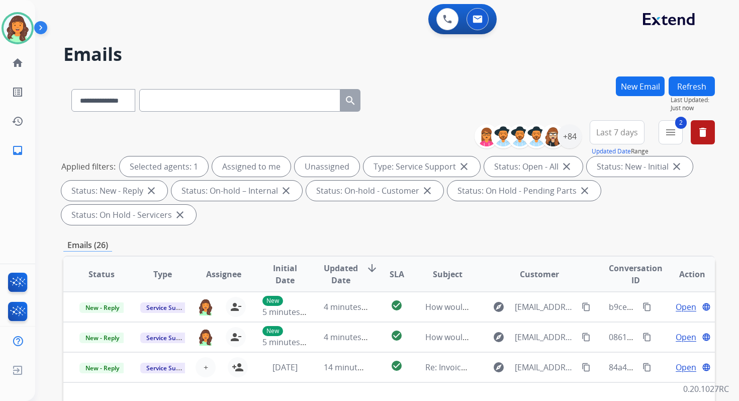
click at [695, 84] on button "Refresh" at bounding box center [692, 86] width 46 height 20
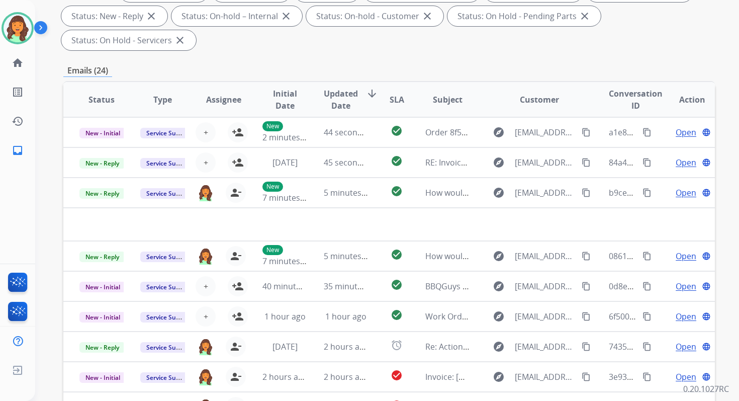
scroll to position [244, 0]
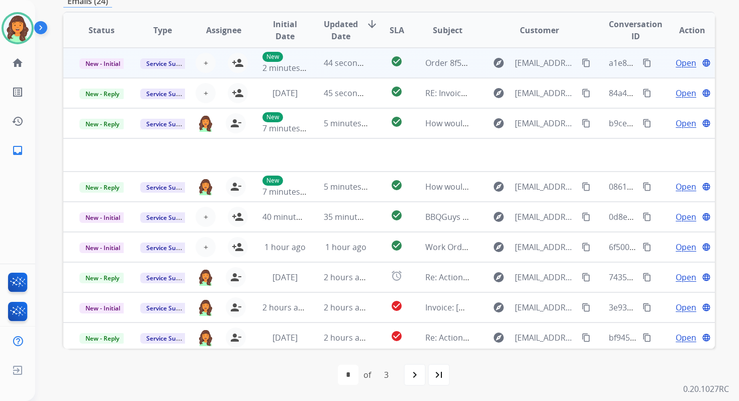
click at [355, 69] on td "44 seconds ago" at bounding box center [338, 63] width 61 height 30
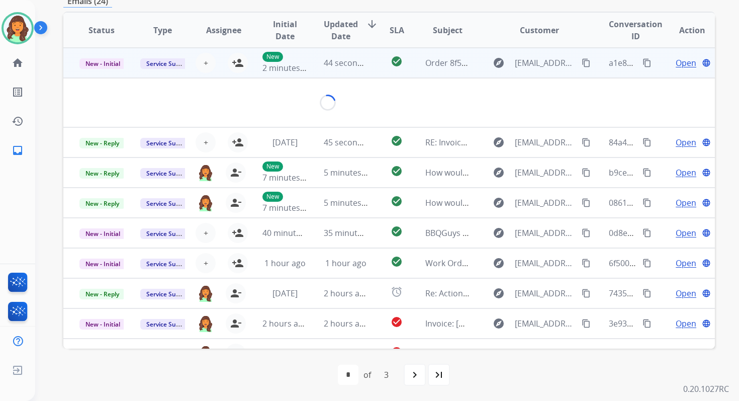
scroll to position [241, 0]
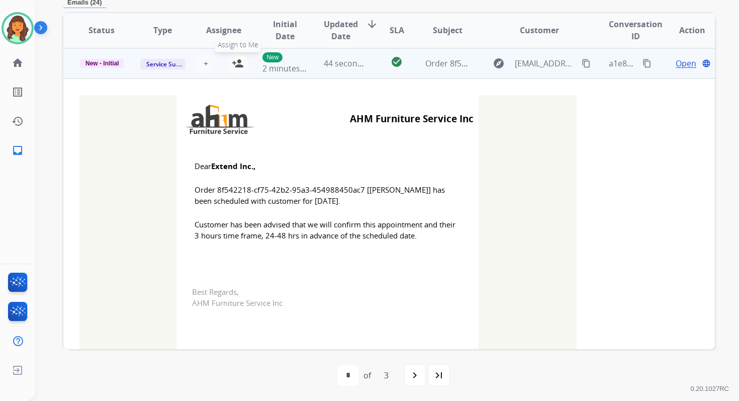
click at [234, 65] on mat-icon "person_add" at bounding box center [238, 63] width 12 height 12
click at [113, 62] on span "New - Initial" at bounding box center [102, 63] width 46 height 9
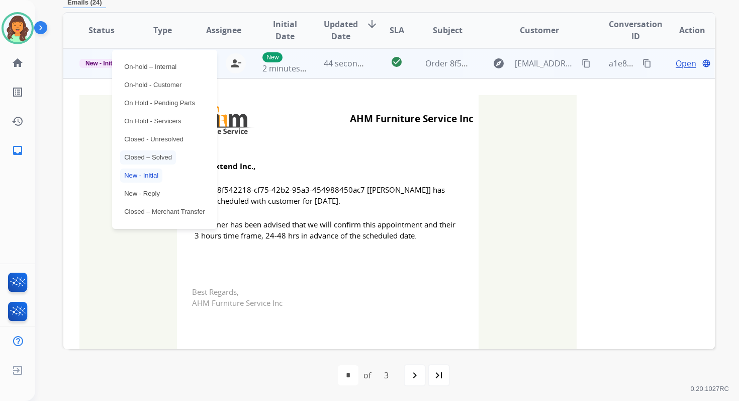
click at [157, 156] on p "Closed – Solved" at bounding box center [148, 157] width 56 height 14
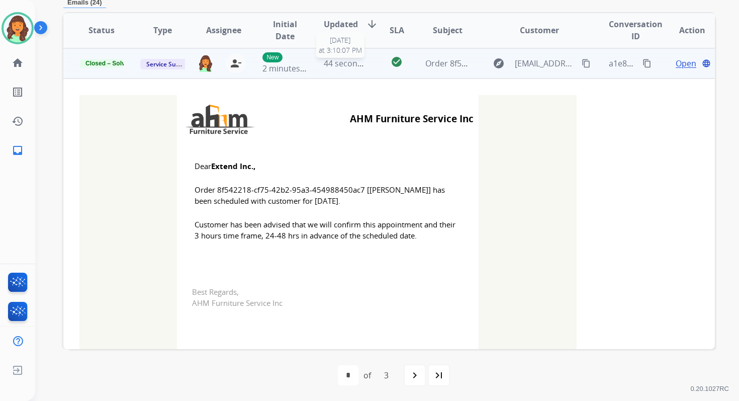
click at [337, 63] on span "44 seconds ago" at bounding box center [353, 63] width 59 height 11
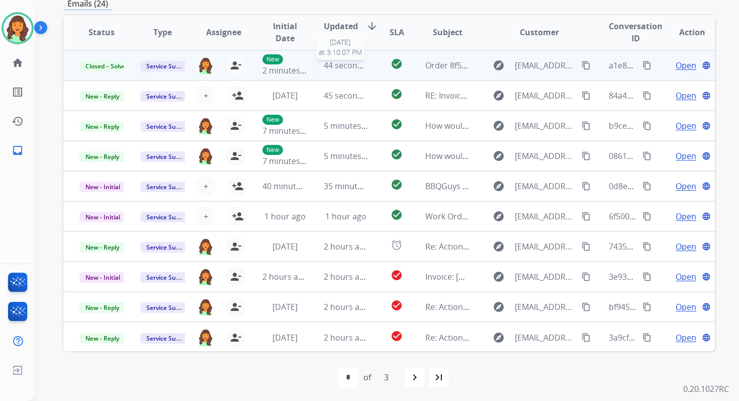
scroll to position [241, 0]
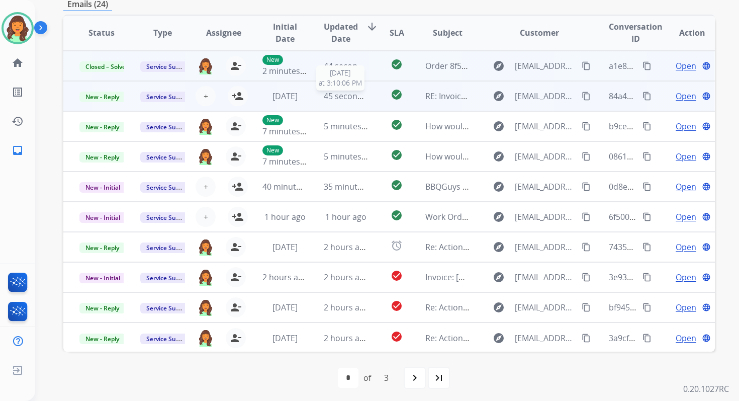
click at [348, 94] on span "45 seconds ago" at bounding box center [353, 96] width 59 height 11
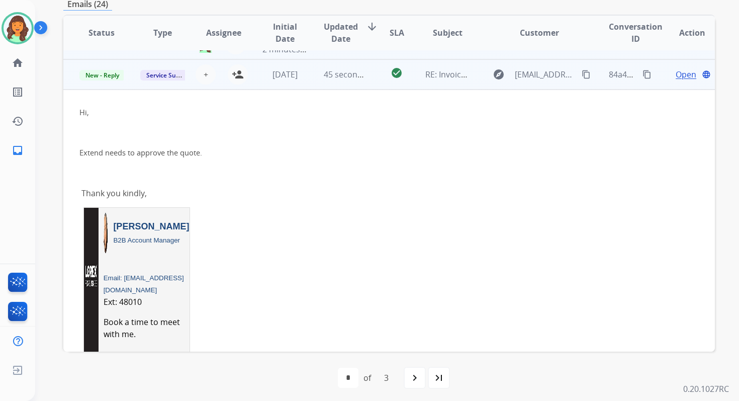
scroll to position [30, 0]
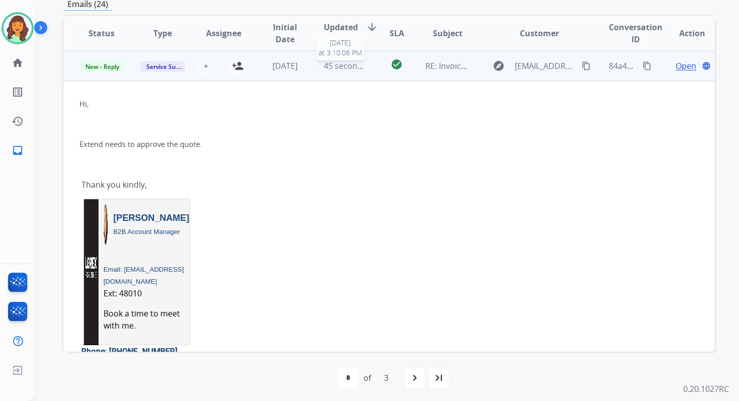
click at [336, 65] on span "45 seconds ago" at bounding box center [353, 65] width 59 height 11
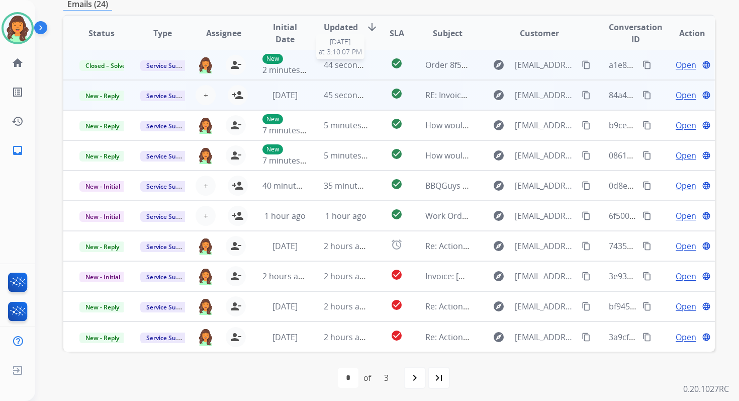
scroll to position [1, 0]
click at [355, 95] on span "45 seconds ago" at bounding box center [353, 95] width 59 height 11
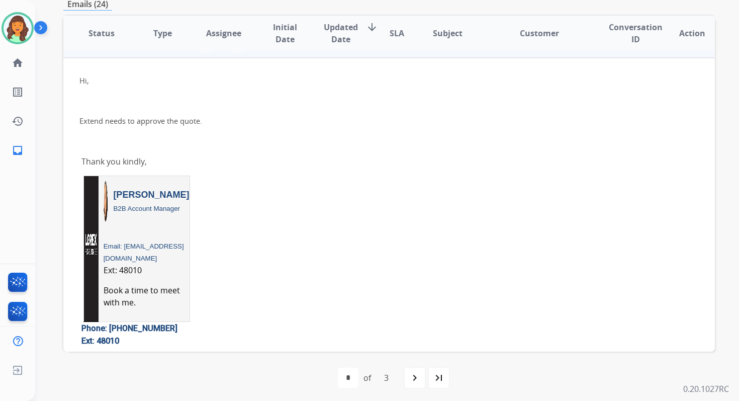
scroll to position [0, 0]
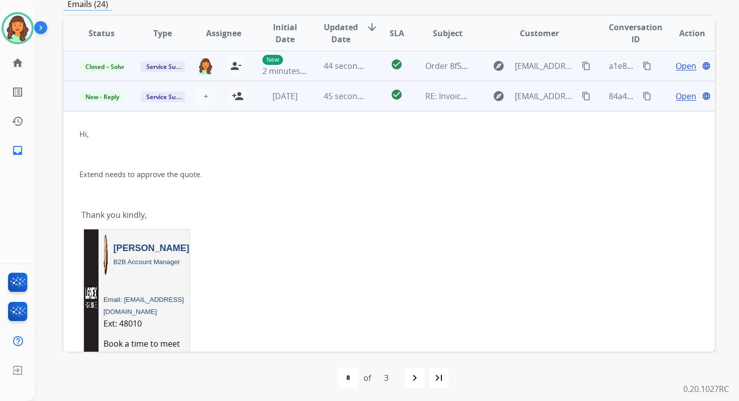
click at [677, 93] on span "Open" at bounding box center [686, 96] width 21 height 12
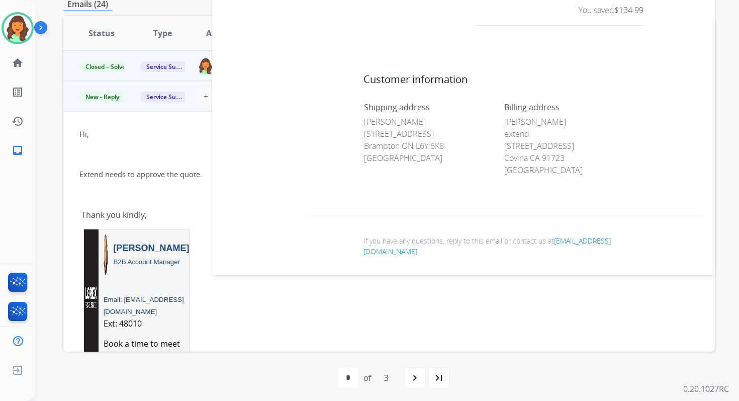
scroll to position [4109, 0]
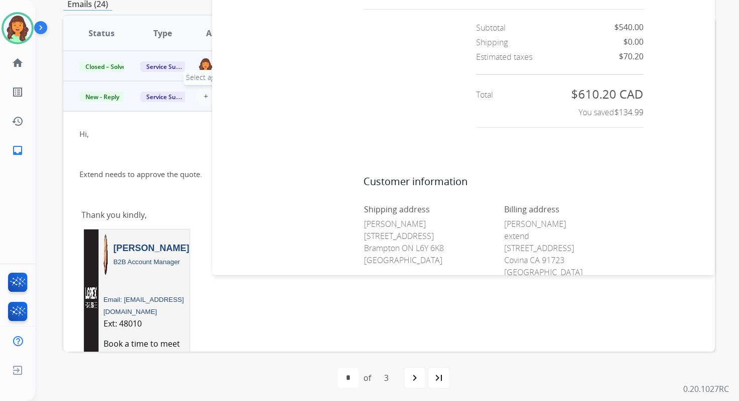
click at [204, 95] on span "+" at bounding box center [206, 96] width 5 height 12
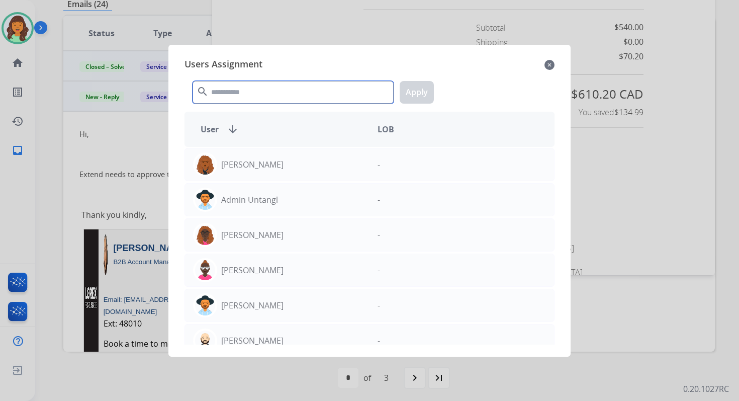
click at [225, 91] on input "text" at bounding box center [293, 92] width 201 height 23
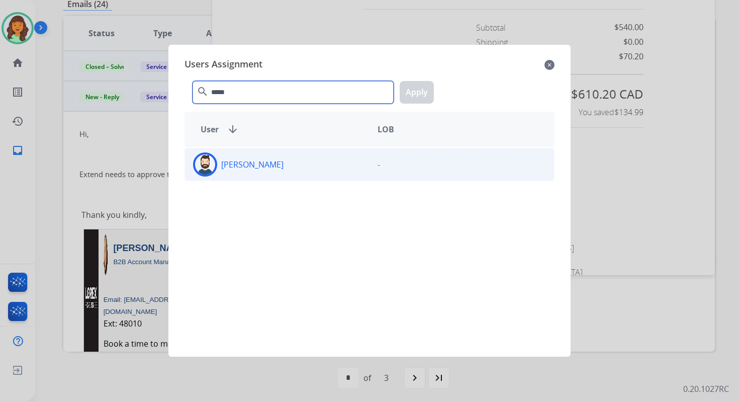
type input "*****"
click at [242, 170] on div "[PERSON_NAME]" at bounding box center [277, 164] width 185 height 24
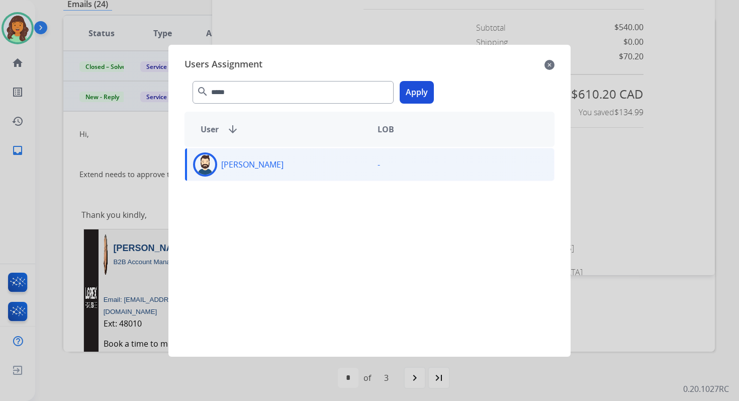
click at [418, 93] on button "Apply" at bounding box center [417, 92] width 34 height 23
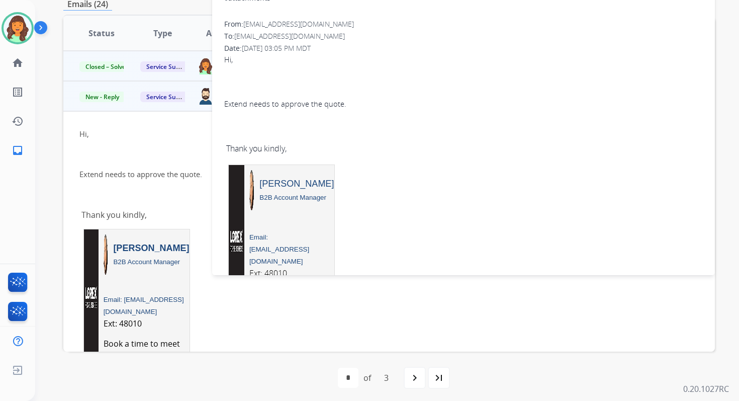
scroll to position [0, 0]
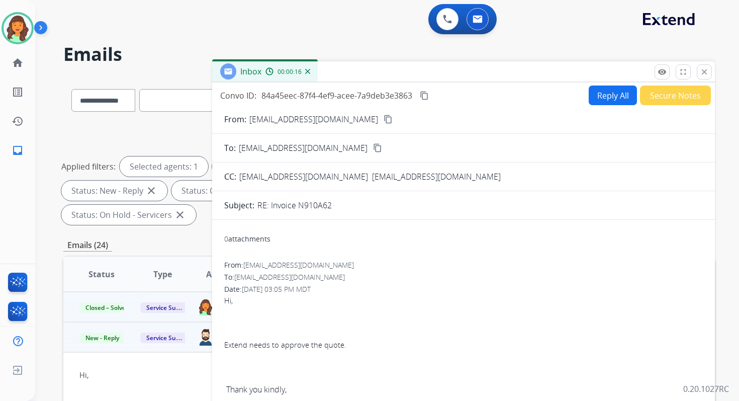
click at [713, 73] on div "Inbox 00:00:16" at bounding box center [463, 71] width 503 height 21
click at [703, 71] on mat-icon "close" at bounding box center [704, 71] width 9 height 9
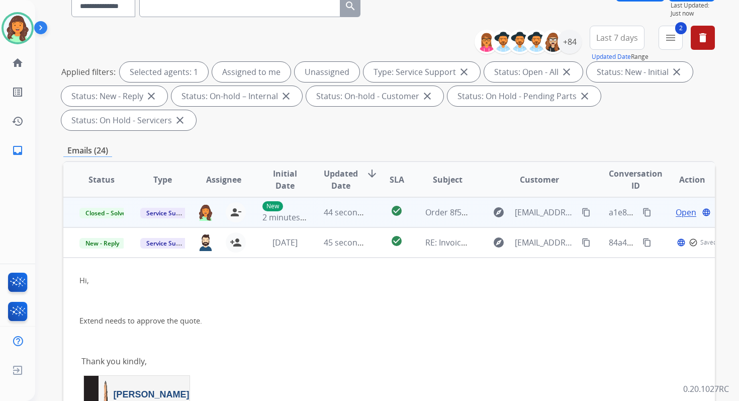
scroll to position [244, 0]
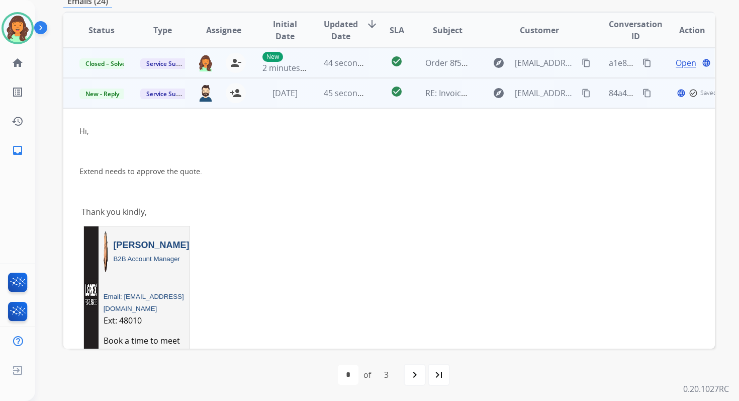
click at [318, 93] on td "45 seconds ago" at bounding box center [338, 93] width 61 height 30
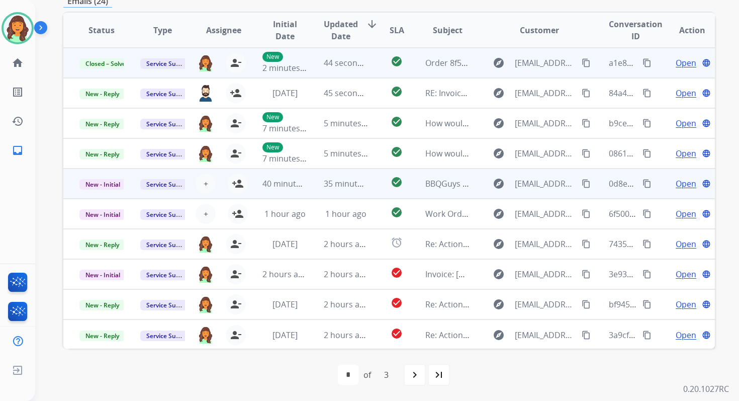
click at [357, 192] on td "35 minutes ago" at bounding box center [338, 183] width 61 height 30
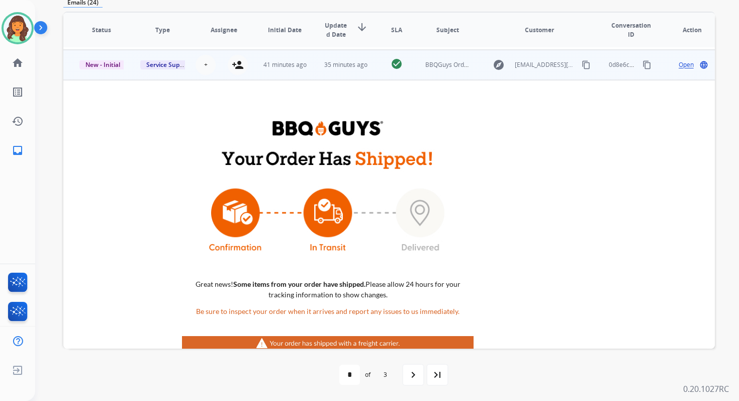
scroll to position [121, 0]
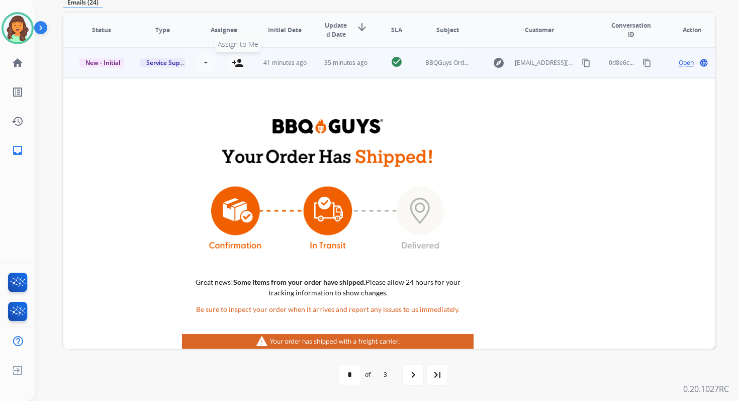
click at [240, 65] on mat-icon "person_add" at bounding box center [238, 63] width 12 height 12
click at [114, 62] on span "New - Initial" at bounding box center [102, 62] width 47 height 11
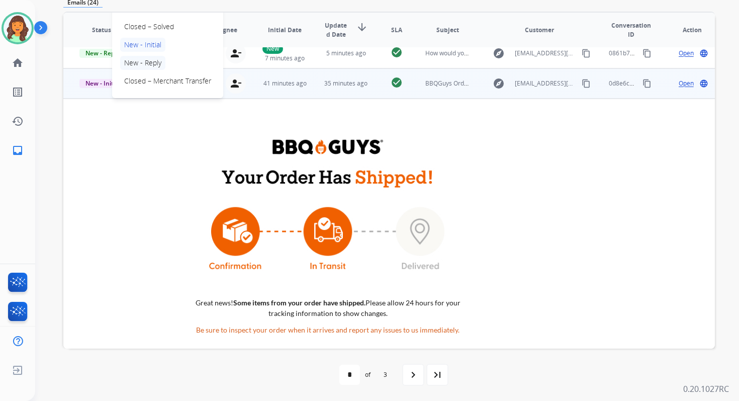
scroll to position [91, 0]
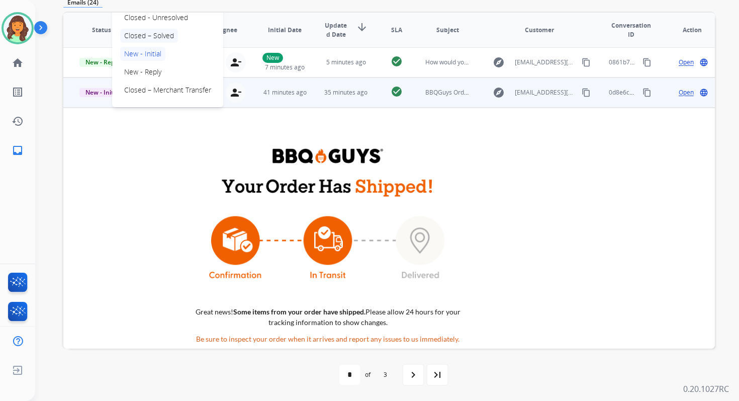
click at [144, 36] on p "Closed – Solved" at bounding box center [149, 36] width 58 height 14
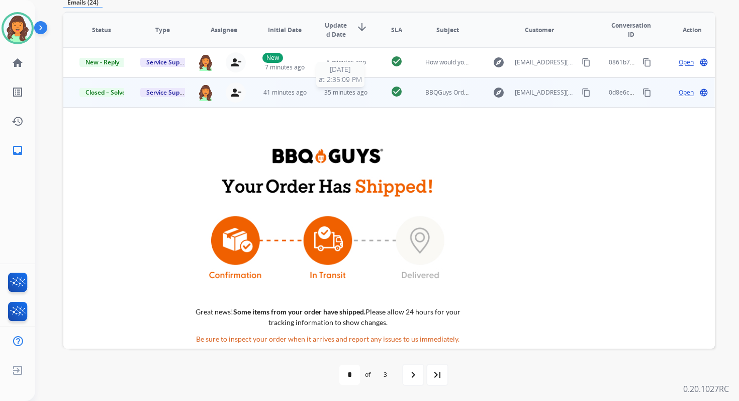
click at [359, 90] on span "35 minutes ago" at bounding box center [345, 92] width 43 height 9
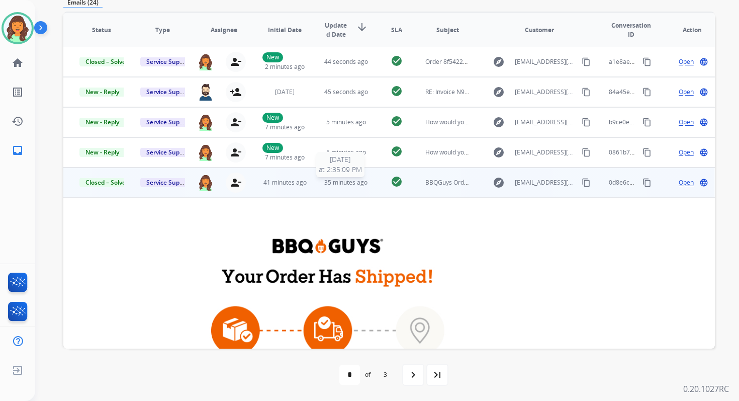
scroll to position [241, 0]
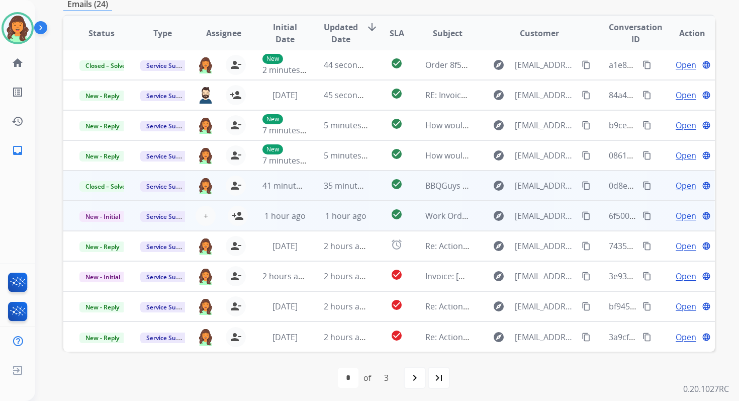
click at [369, 213] on td "check_circle" at bounding box center [389, 216] width 41 height 30
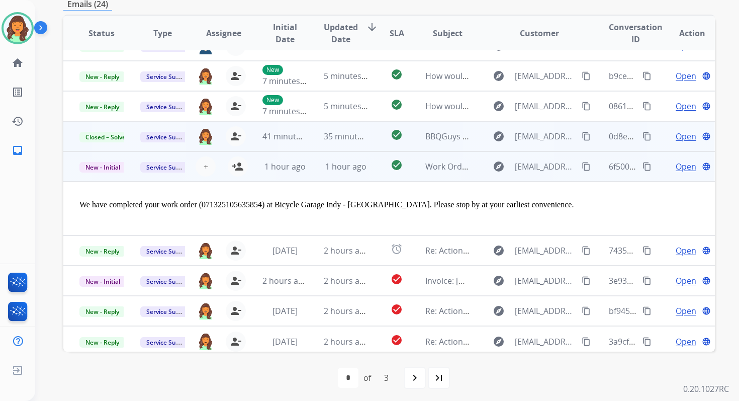
scroll to position [66, 0]
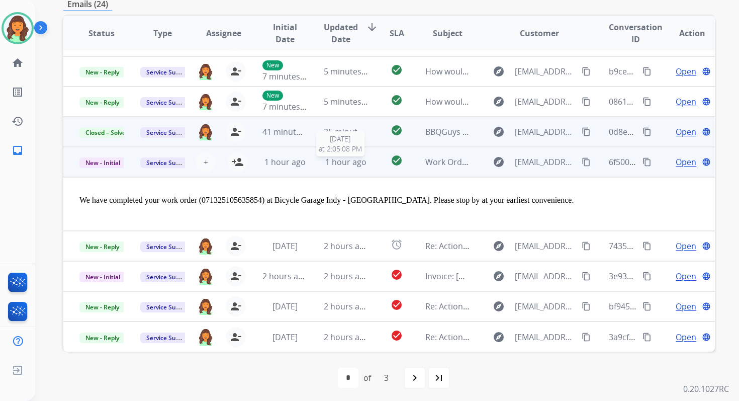
click at [332, 156] on span "1 hour ago" at bounding box center [345, 161] width 41 height 11
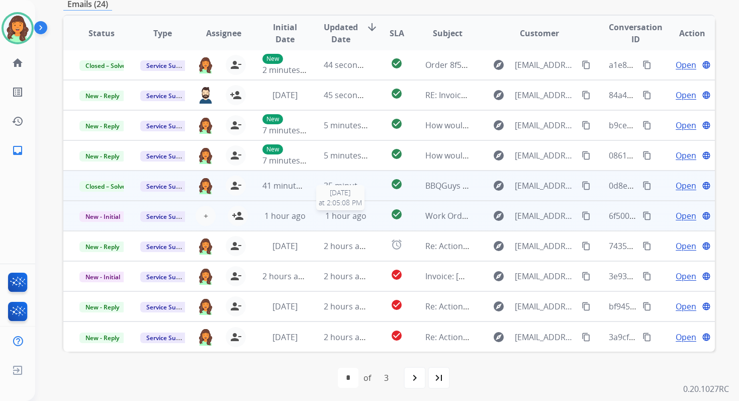
click at [340, 216] on span "1 hour ago" at bounding box center [345, 215] width 41 height 11
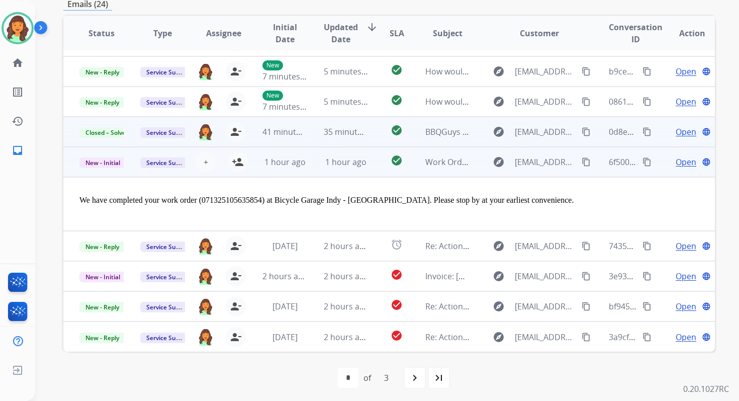
click at [685, 156] on span "Open" at bounding box center [686, 162] width 21 height 12
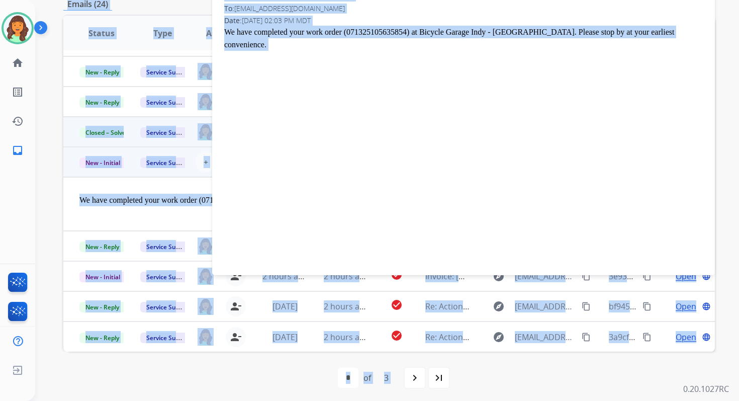
click at [685, 148] on div "From: [EMAIL_ADDRESS][DOMAIN_NAME] To: [EMAIL_ADDRESS][DOMAIN_NAME] Date: [DATE…" at bounding box center [463, 111] width 503 height 304
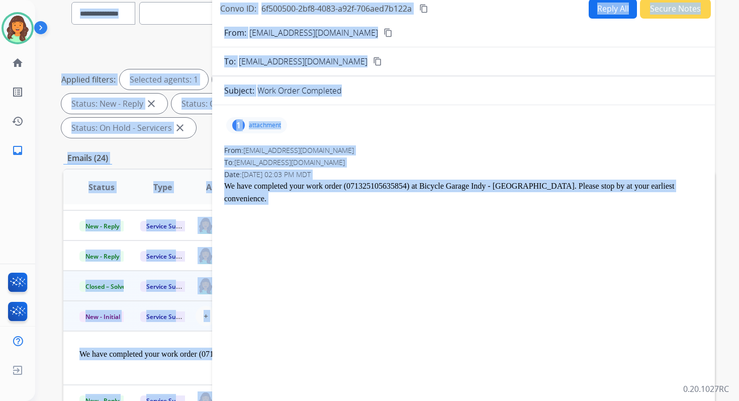
scroll to position [44, 0]
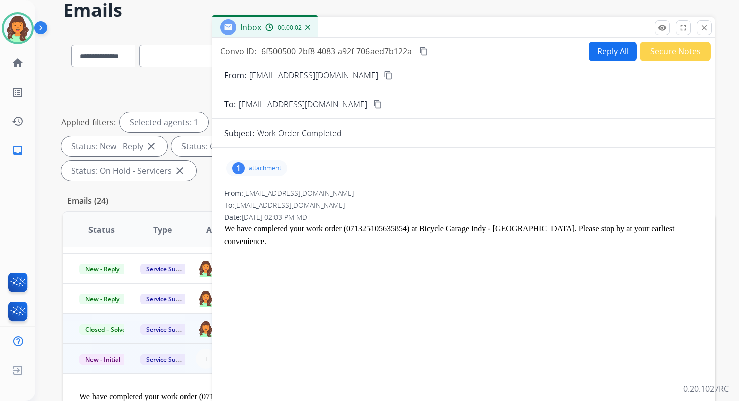
click at [259, 164] on p "attachment" at bounding box center [265, 168] width 32 height 8
click at [381, 194] on mat-icon "download" at bounding box center [376, 193] width 9 height 9
click at [708, 26] on mat-icon "close" at bounding box center [704, 27] width 9 height 9
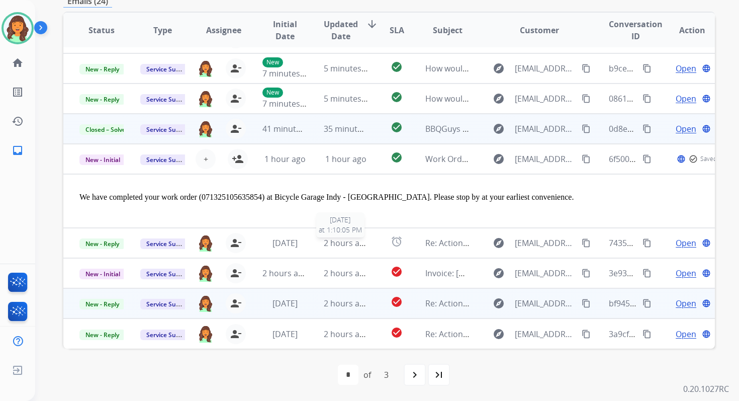
scroll to position [66, 0]
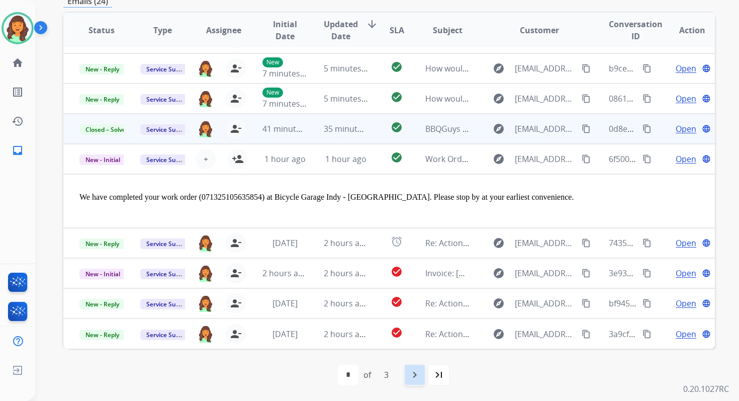
click at [413, 371] on mat-icon "navigate_next" at bounding box center [415, 375] width 12 height 12
select select "*"
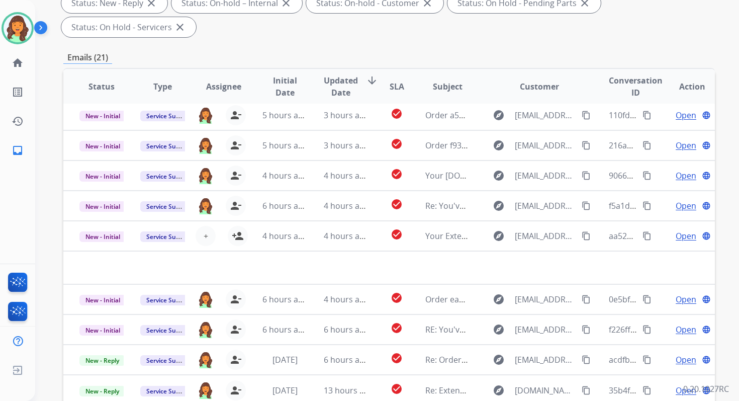
scroll to position [244, 0]
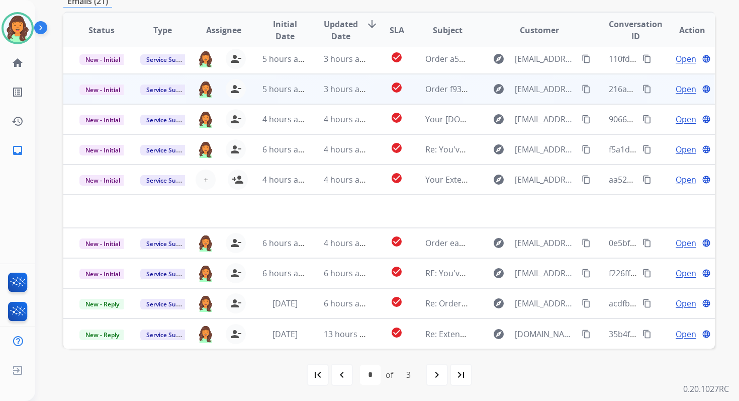
click at [345, 93] on span "3 hours ago" at bounding box center [346, 88] width 45 height 11
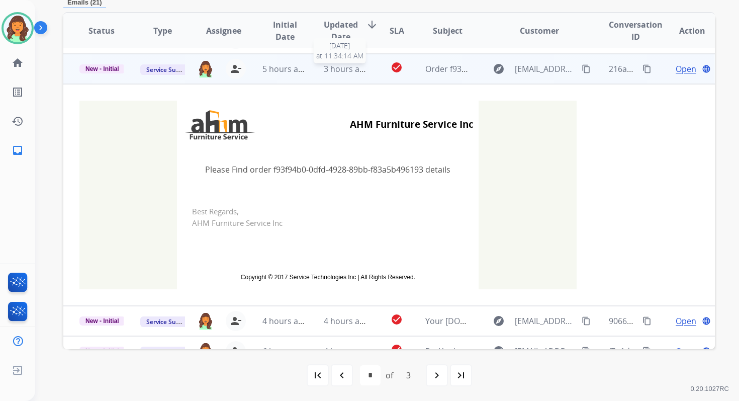
scroll to position [60, 0]
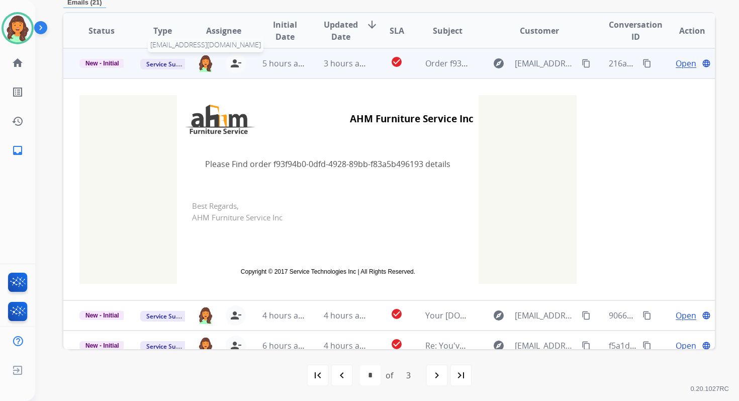
click at [205, 60] on img at bounding box center [206, 62] width 16 height 17
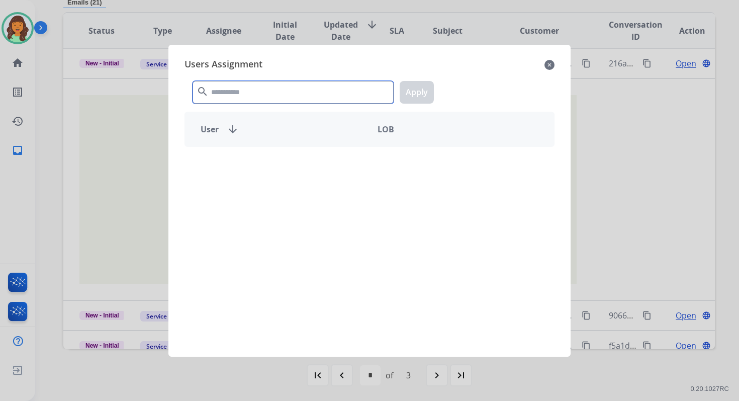
click at [240, 96] on input "text" at bounding box center [293, 92] width 201 height 23
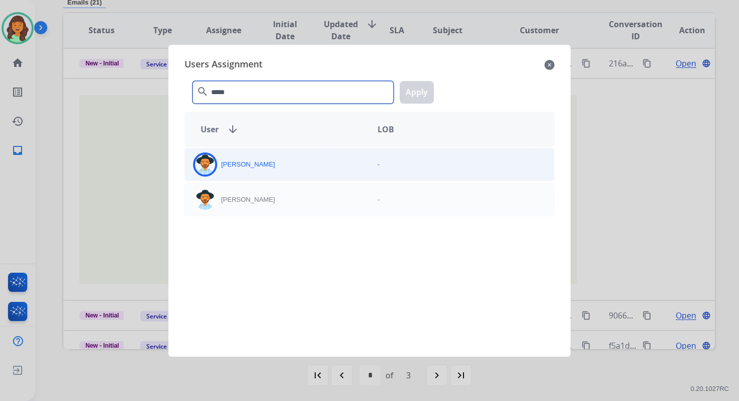
type input "*****"
click at [264, 174] on div "[PERSON_NAME]" at bounding box center [277, 164] width 185 height 24
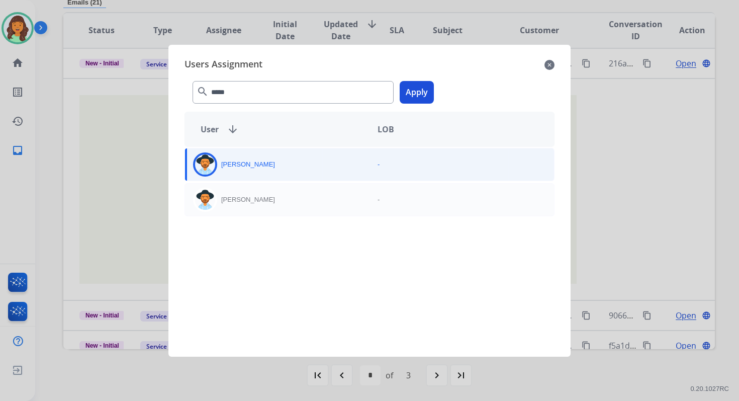
click at [417, 96] on button "Apply" at bounding box center [417, 92] width 34 height 23
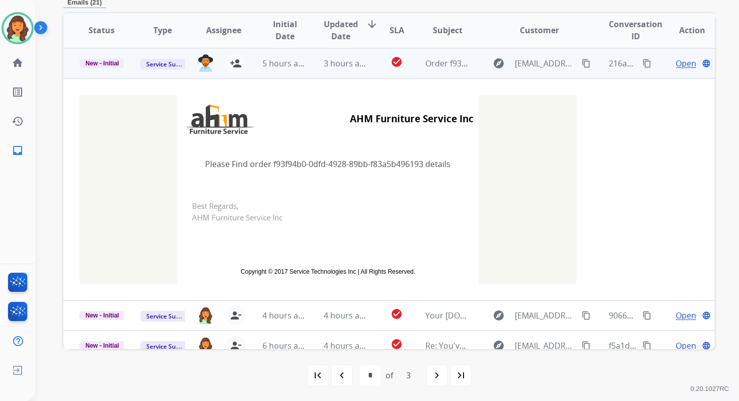
scroll to position [0, 0]
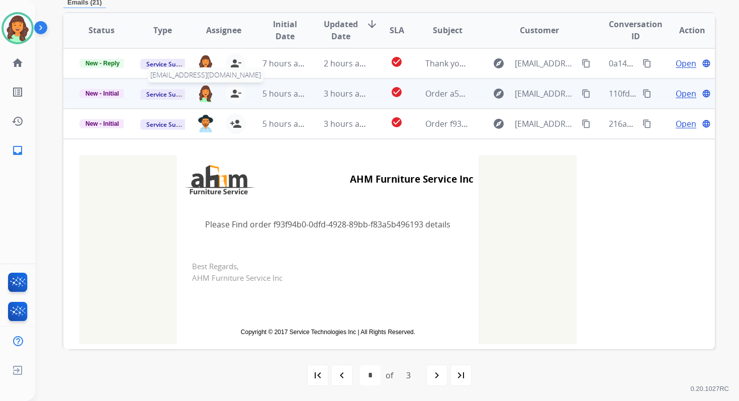
click at [204, 92] on img at bounding box center [206, 92] width 16 height 17
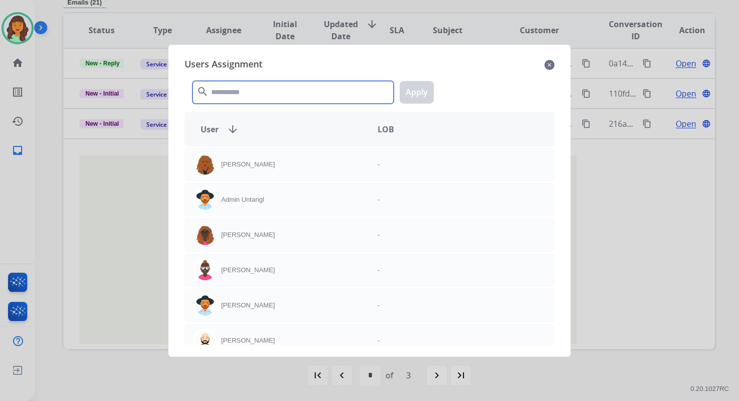
click at [250, 89] on input "text" at bounding box center [293, 92] width 201 height 23
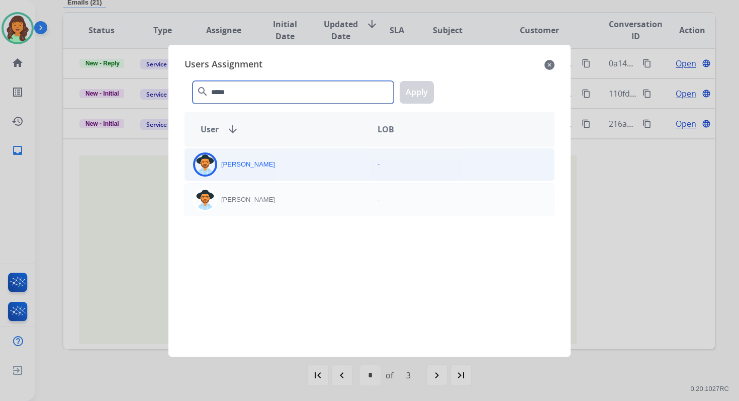
type input "*****"
click at [262, 162] on p "[PERSON_NAME]" at bounding box center [248, 164] width 54 height 10
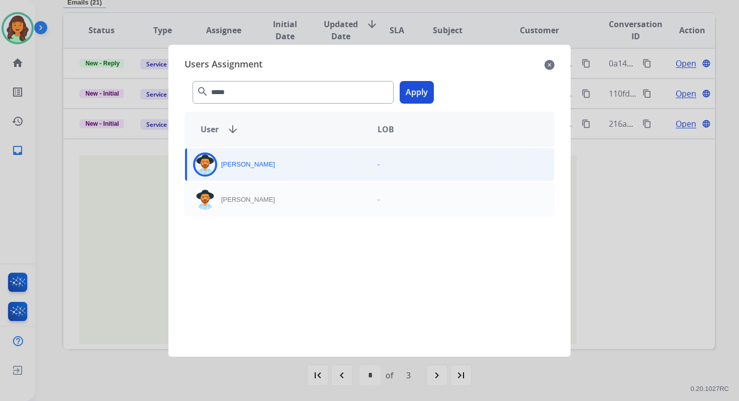
click at [424, 94] on button "Apply" at bounding box center [417, 92] width 34 height 23
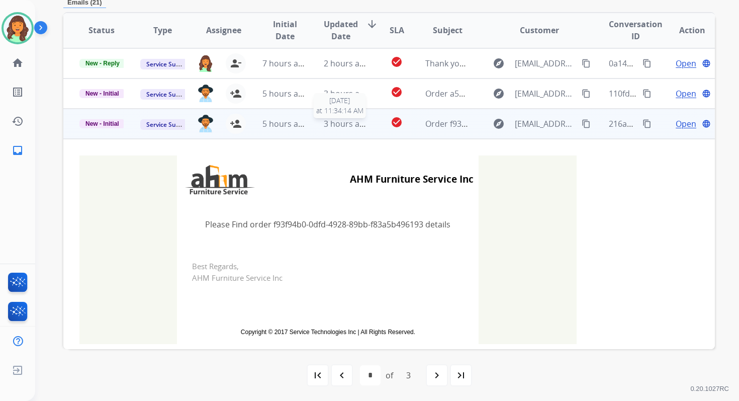
click at [324, 126] on span "3 hours ago" at bounding box center [346, 123] width 45 height 11
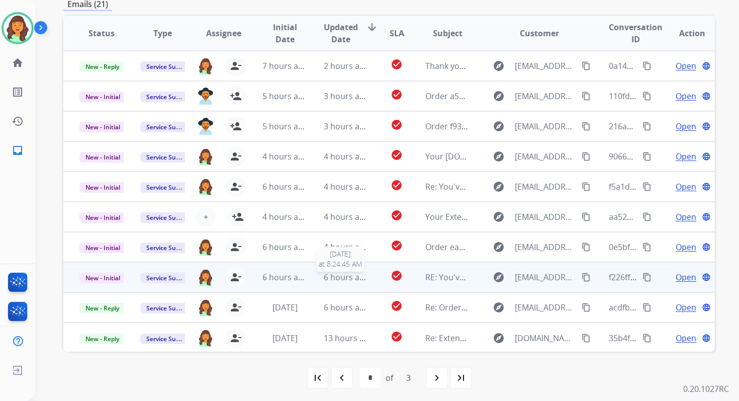
click at [345, 276] on span "6 hours ago" at bounding box center [346, 277] width 45 height 11
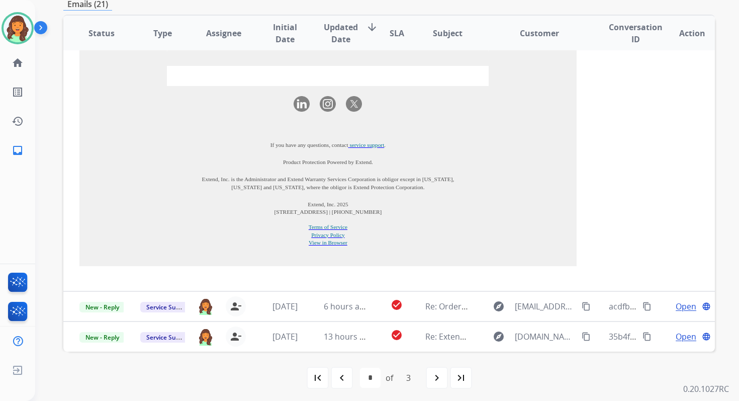
scroll to position [244, 0]
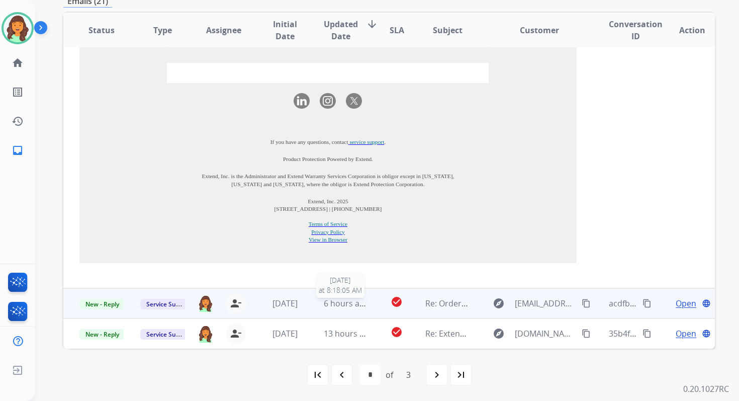
click at [353, 303] on span "6 hours ago" at bounding box center [346, 303] width 45 height 11
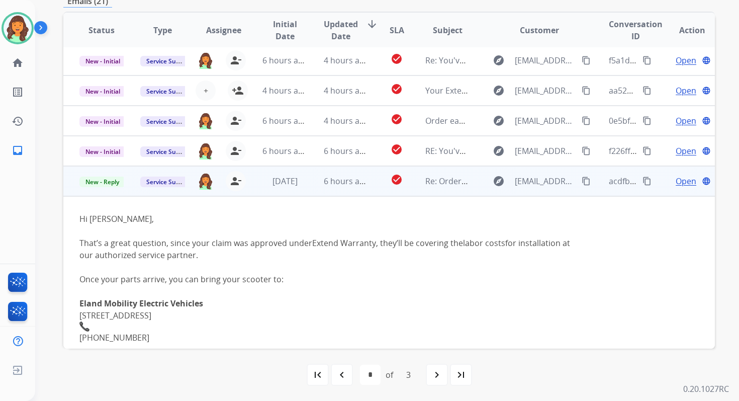
scroll to position [120, 0]
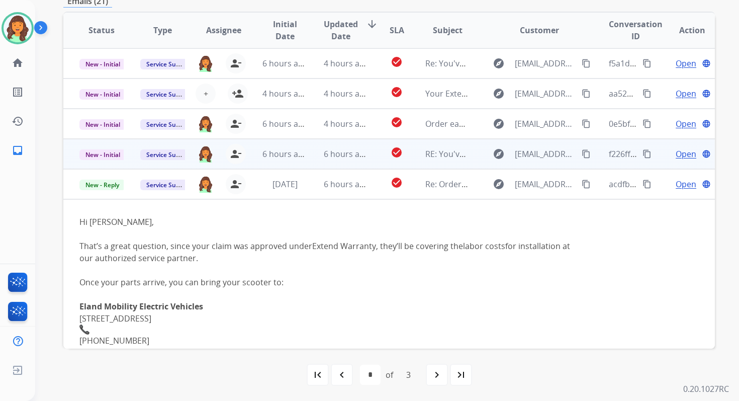
click at [341, 157] on span "6 hours ago" at bounding box center [346, 153] width 45 height 11
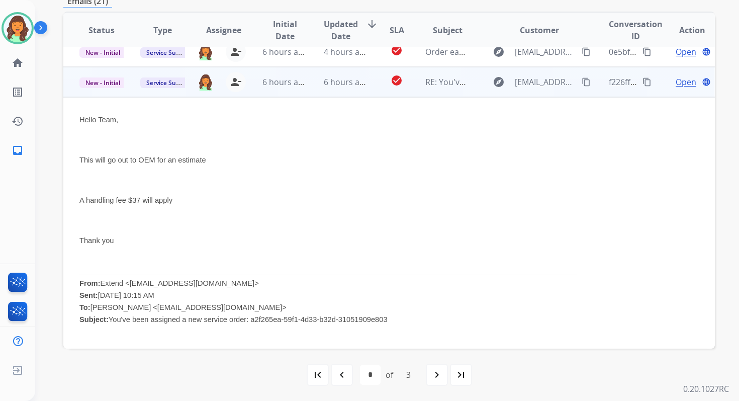
scroll to position [211, 0]
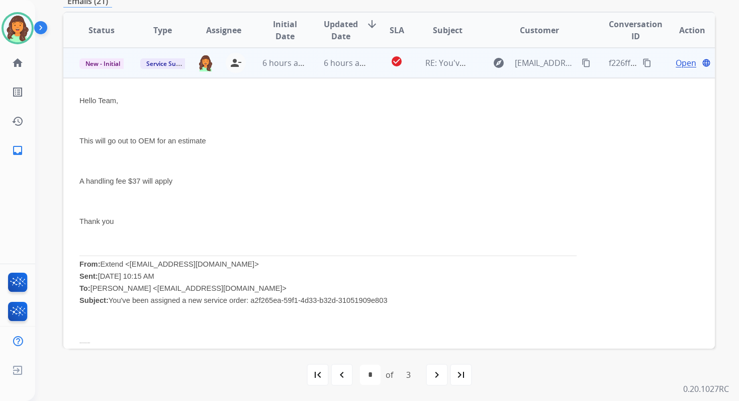
click at [683, 60] on span "Open" at bounding box center [686, 63] width 21 height 12
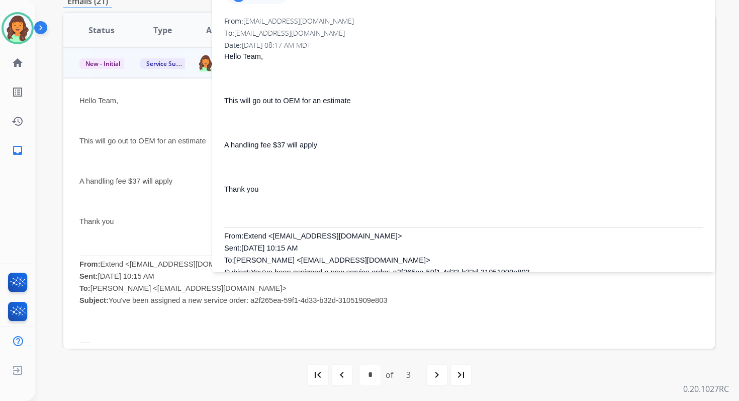
scroll to position [0, 0]
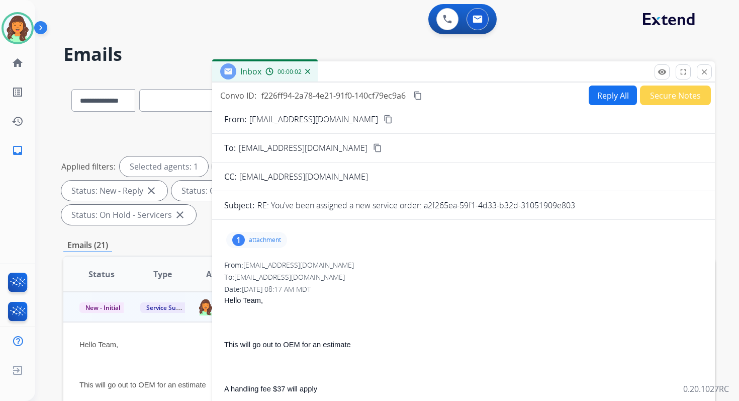
drag, startPoint x: 425, startPoint y: 207, endPoint x: 590, endPoint y: 209, distance: 165.5
click at [590, 209] on div "RE: You've been assigned a new service order: a2f265ea-59f1-4d33-b32d-31051909e…" at bounding box center [480, 205] width 446 height 12
copy p "a2f265ea-59f1-4d33-b32d-31051909e803"
click at [421, 97] on mat-icon "content_copy" at bounding box center [417, 95] width 9 height 9
click at [599, 94] on button "Reply All" at bounding box center [613, 95] width 48 height 20
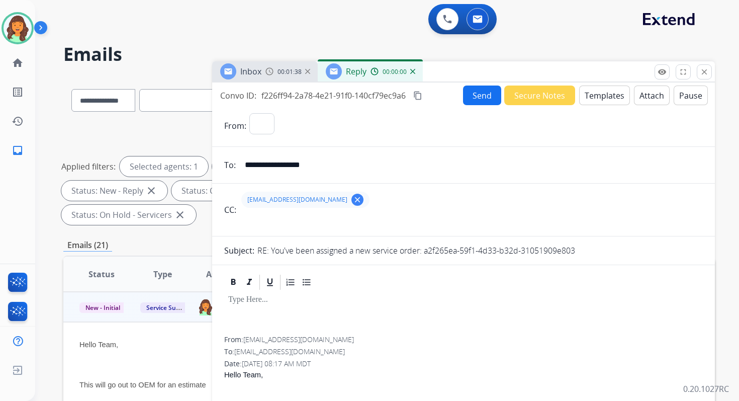
select select "**********"
click at [599, 94] on button "Templates" at bounding box center [604, 95] width 51 height 20
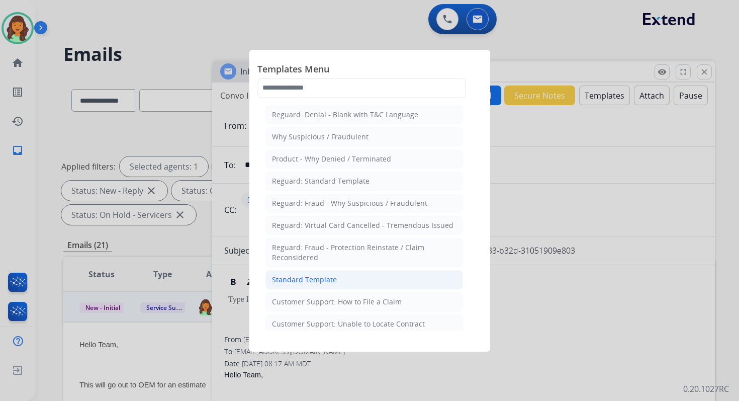
click at [311, 276] on div "Standard Template" at bounding box center [304, 280] width 65 height 10
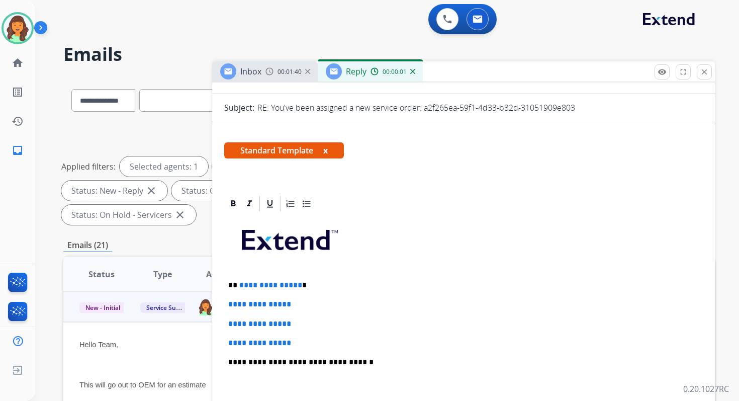
scroll to position [242, 0]
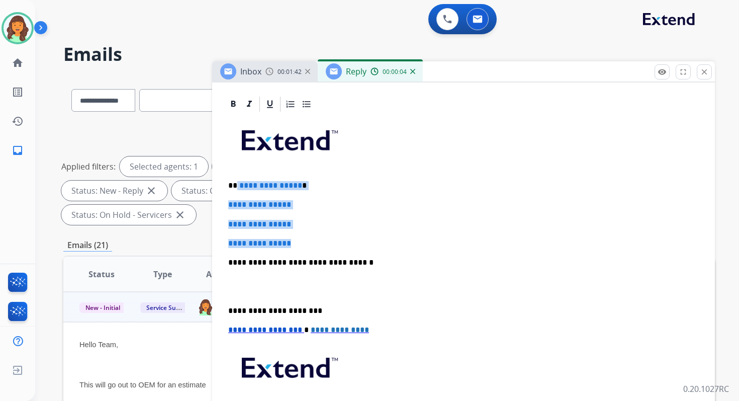
drag, startPoint x: 236, startPoint y: 186, endPoint x: 314, endPoint y: 245, distance: 98.0
click at [314, 245] on div "**********" at bounding box center [463, 286] width 479 height 346
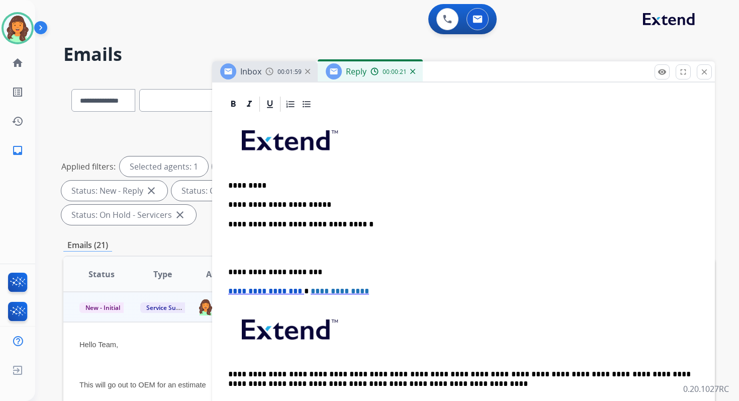
click at [334, 226] on p "**********" at bounding box center [459, 224] width 463 height 9
click at [270, 270] on p "**********" at bounding box center [459, 272] width 463 height 9
click at [232, 291] on span "**********" at bounding box center [265, 291] width 74 height 8
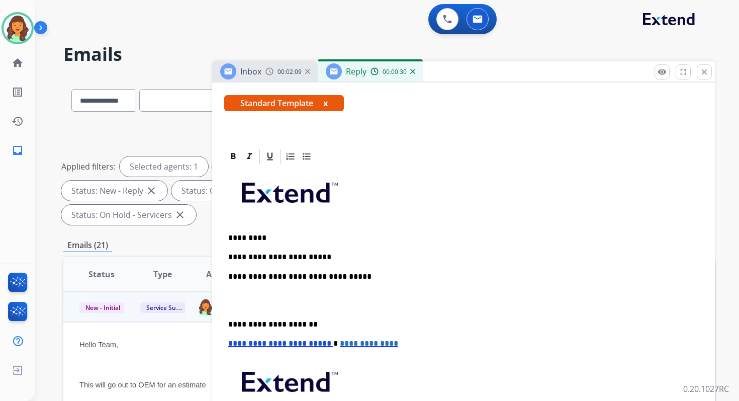
scroll to position [0, 0]
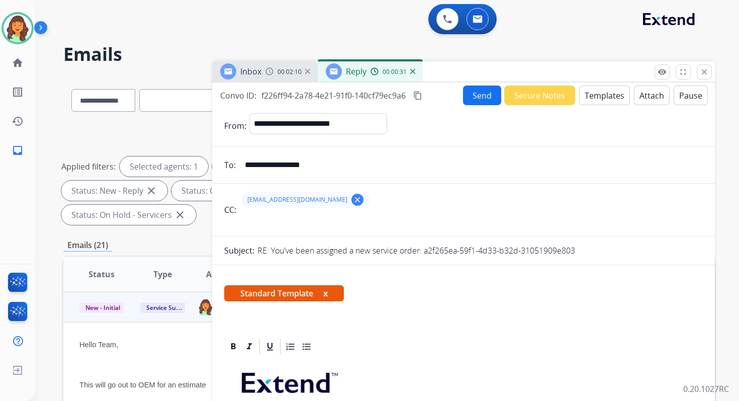
click at [480, 99] on button "Send" at bounding box center [482, 95] width 38 height 20
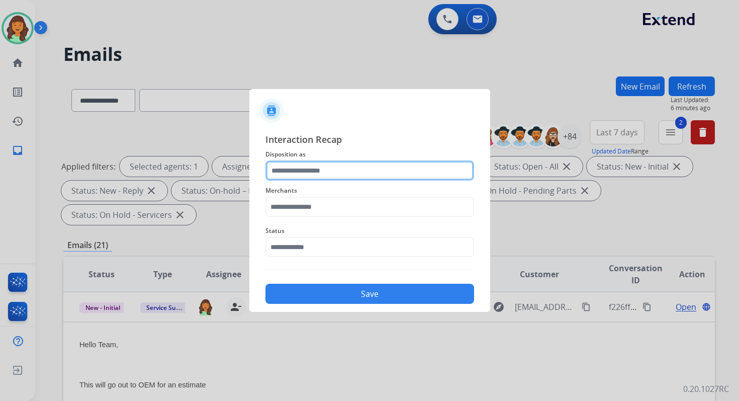
click at [286, 169] on input "text" at bounding box center [370, 170] width 209 height 20
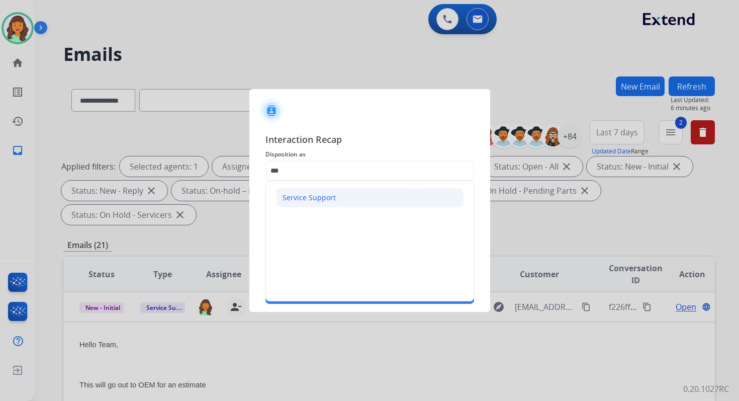
click at [297, 197] on div "Service Support" at bounding box center [309, 198] width 53 height 10
type input "**********"
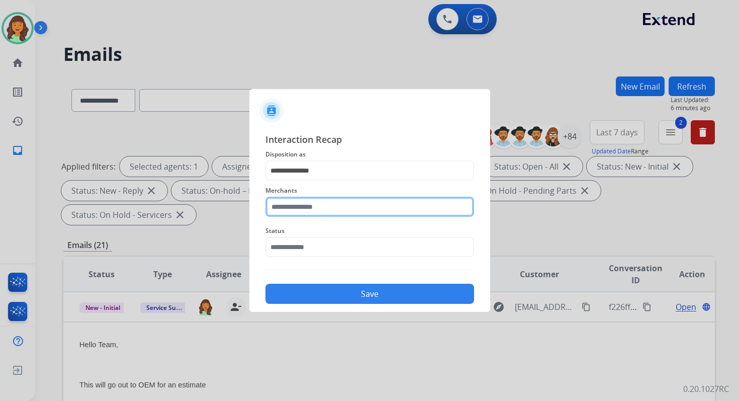
click at [299, 205] on input "text" at bounding box center [370, 207] width 209 height 20
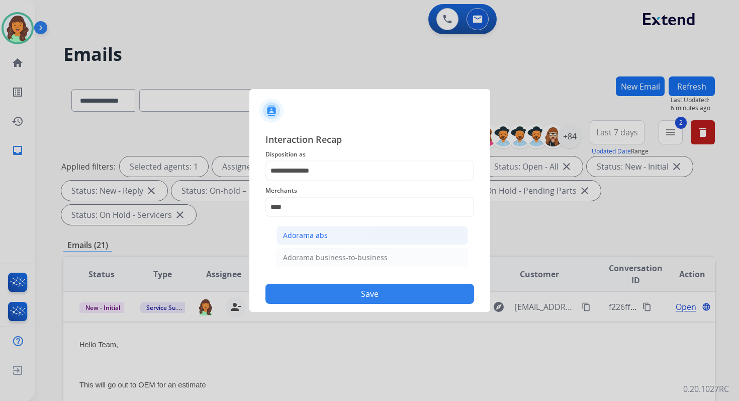
click at [305, 239] on div "Adorama abs" at bounding box center [305, 235] width 45 height 10
type input "**********"
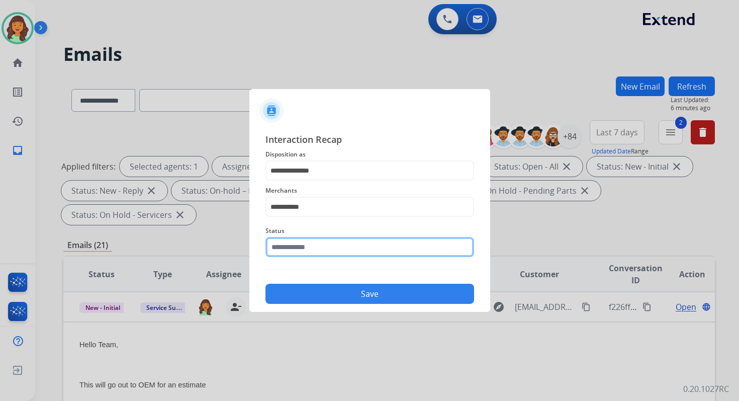
click at [305, 249] on input "text" at bounding box center [370, 247] width 209 height 20
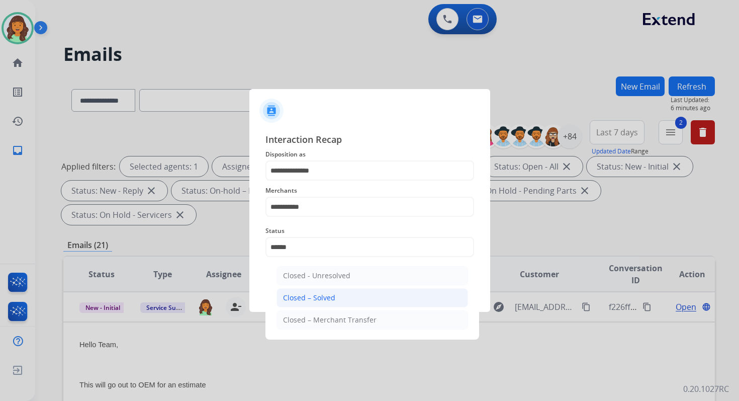
click at [321, 295] on div "Closed – Solved" at bounding box center [309, 298] width 52 height 10
type input "**********"
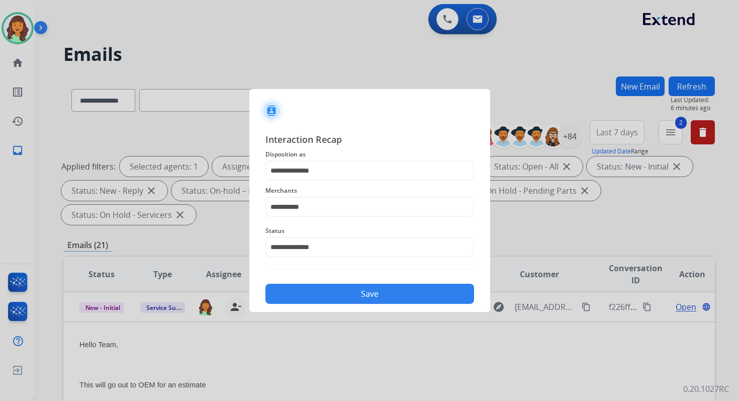
click at [344, 299] on button "Save" at bounding box center [370, 294] width 209 height 20
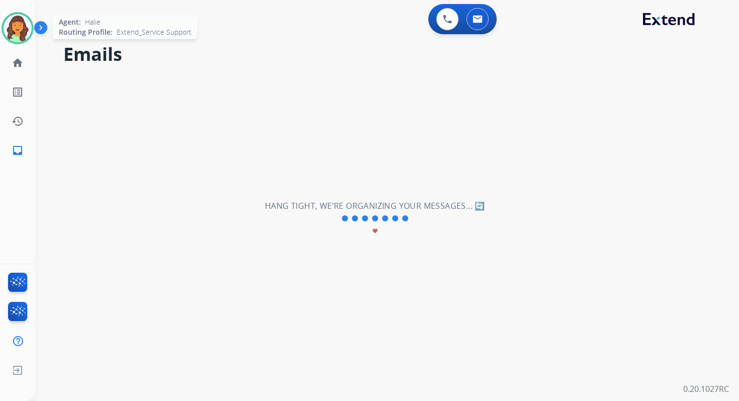
click at [18, 27] on img at bounding box center [18, 28] width 28 height 28
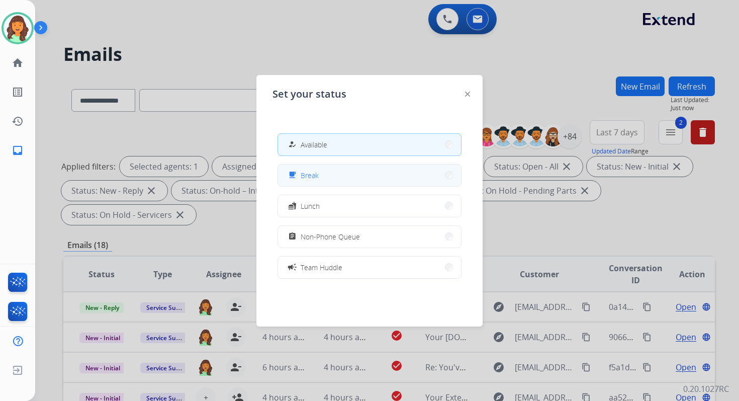
click at [355, 170] on button "free_breakfast Break" at bounding box center [369, 175] width 183 height 22
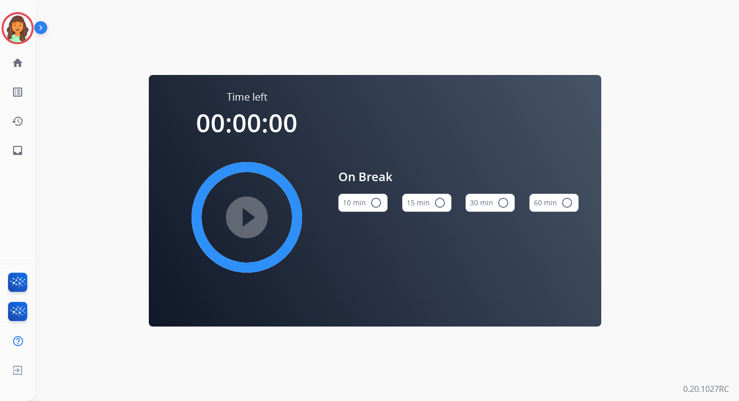
click at [441, 202] on mat-icon "radio_button_unchecked" at bounding box center [440, 203] width 12 height 12
click at [253, 211] on mat-icon "play_circle_filled" at bounding box center [247, 217] width 12 height 12
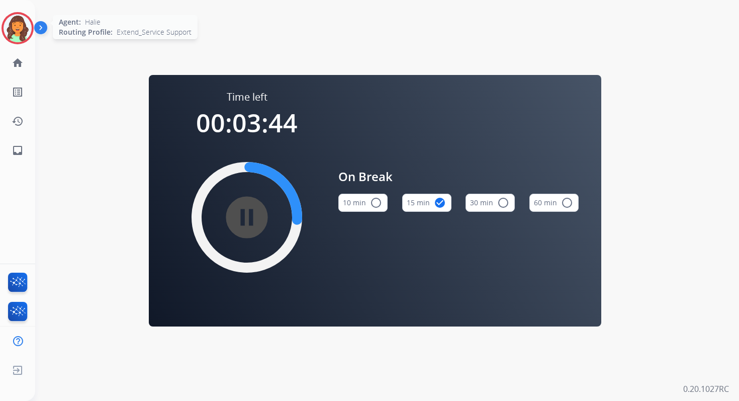
click at [7, 40] on div at bounding box center [18, 28] width 32 height 32
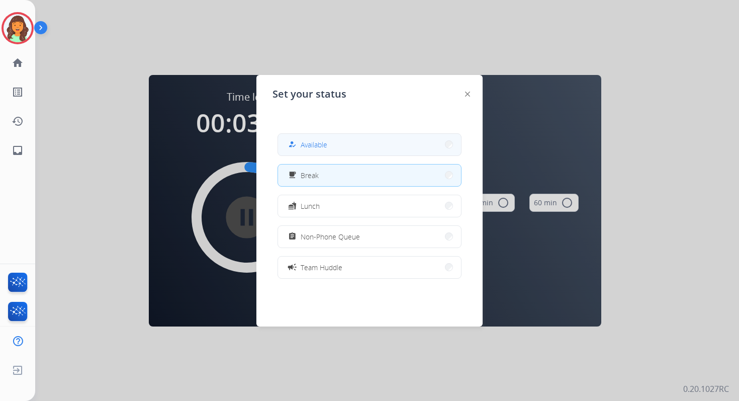
click at [343, 146] on button "how_to_reg Available" at bounding box center [369, 145] width 183 height 22
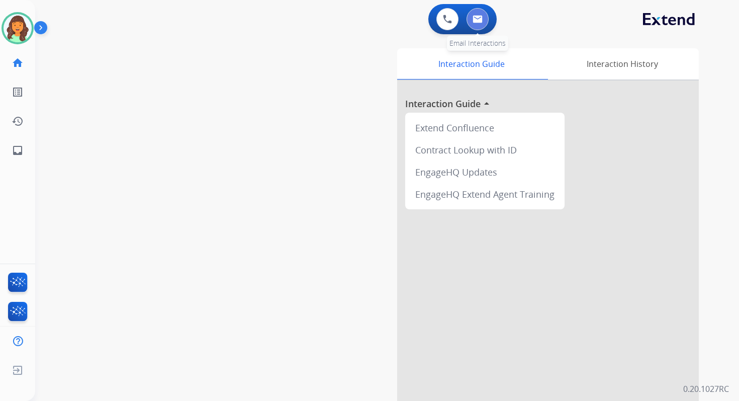
click at [478, 14] on button at bounding box center [478, 19] width 22 height 22
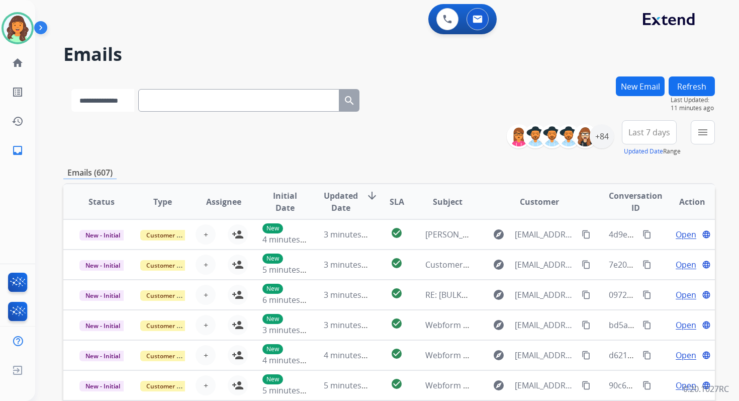
click at [128, 104] on select "**********" at bounding box center [102, 100] width 63 height 23
select select "**********"
click at [71, 89] on select "**********" at bounding box center [102, 100] width 63 height 23
click at [184, 108] on input "text" at bounding box center [239, 100] width 201 height 23
paste input "**********"
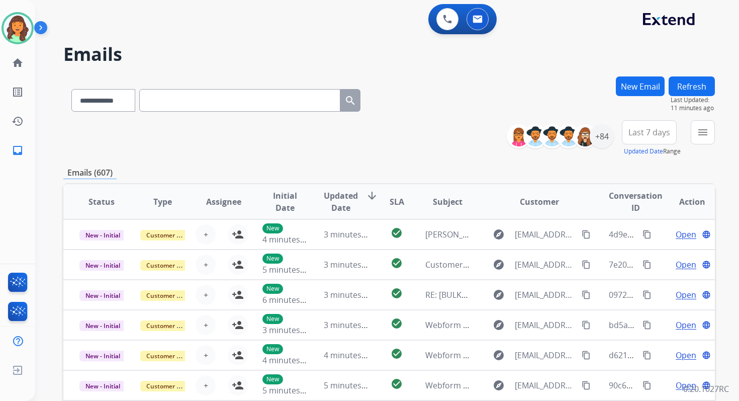
type input "**********"
